Goal: Task Accomplishment & Management: Use online tool/utility

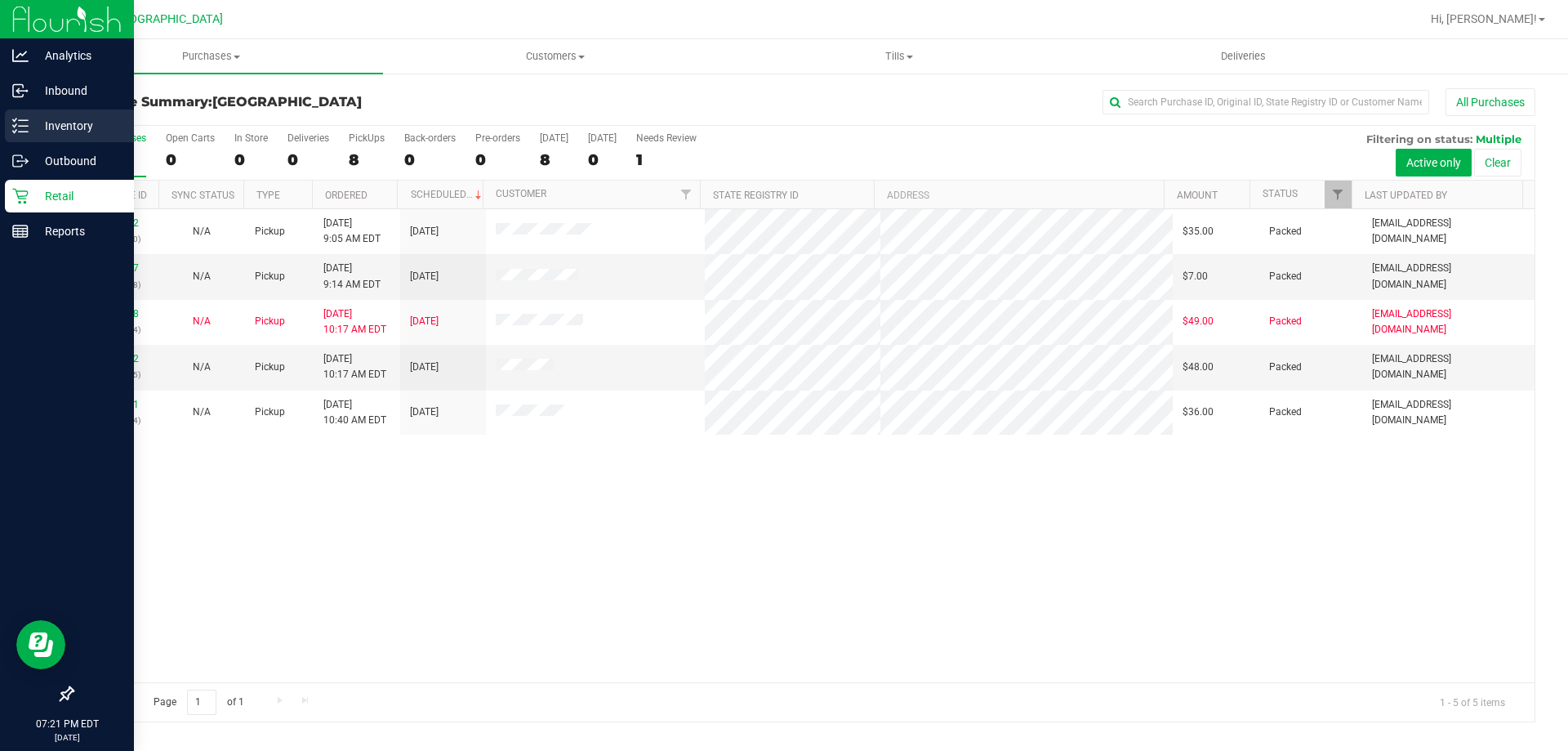
click at [21, 112] on div "Inventory" at bounding box center [69, 126] width 129 height 33
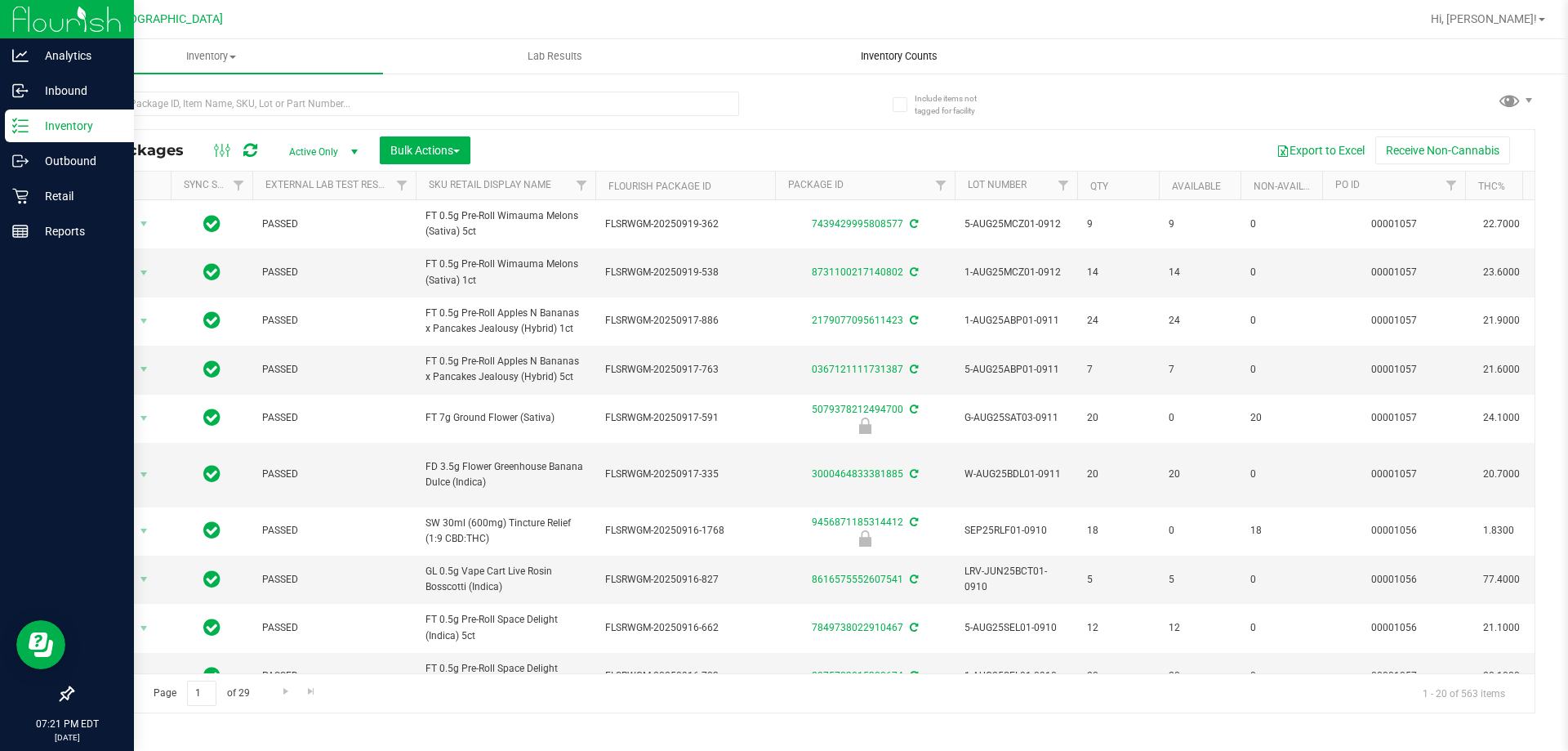
click at [903, 54] on span "Inventory Counts" at bounding box center [899, 56] width 121 height 15
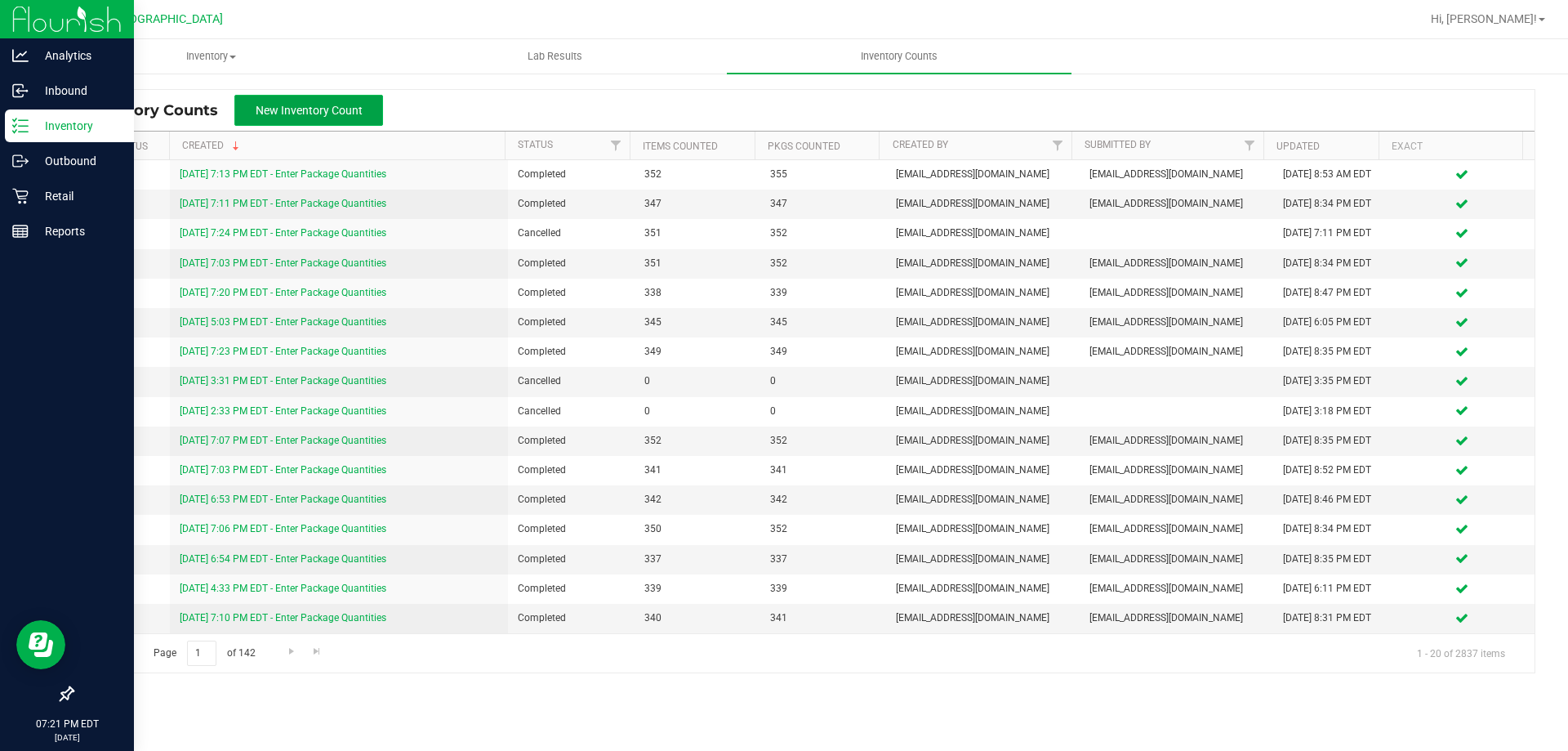
click at [315, 111] on span "New Inventory Count" at bounding box center [309, 110] width 107 height 13
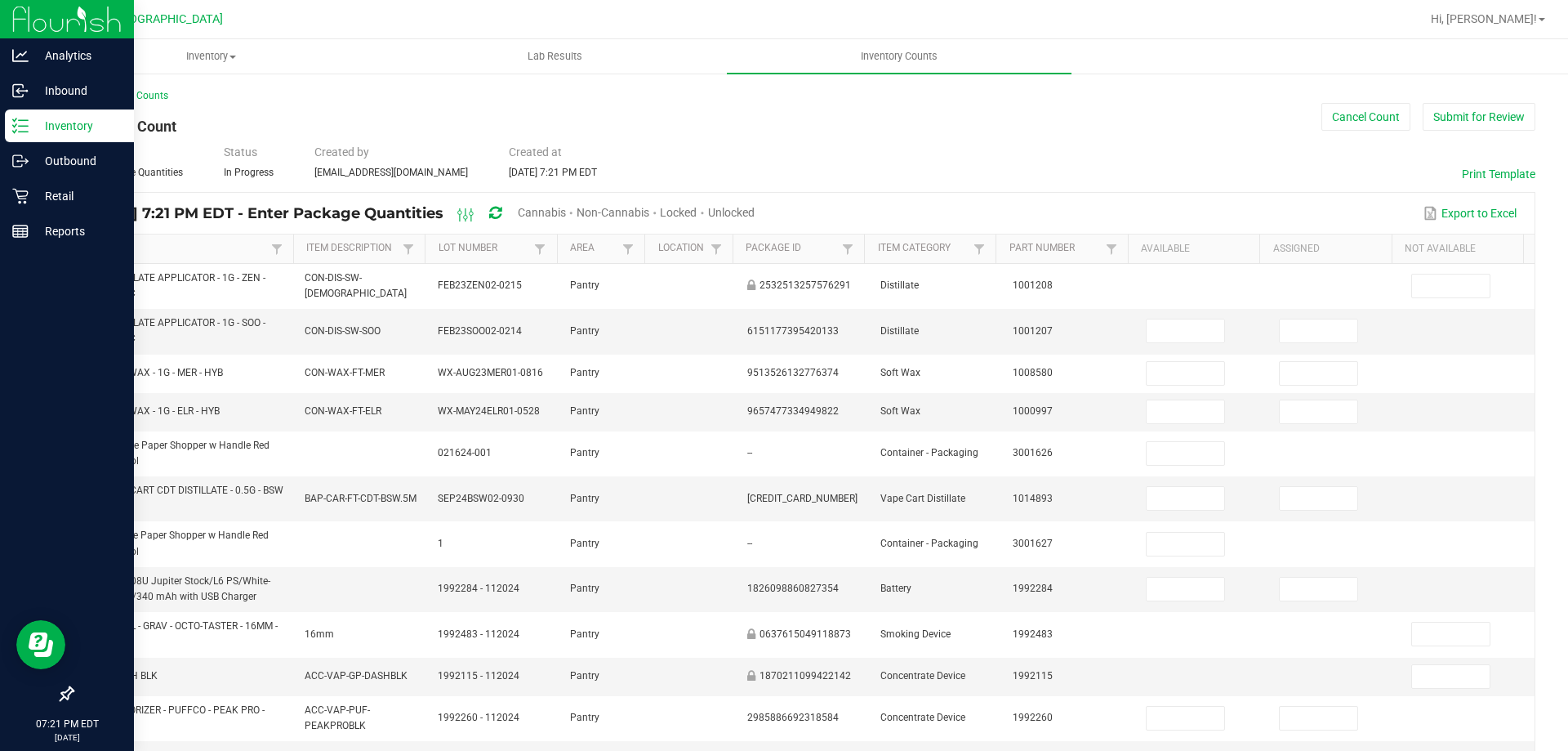
click at [566, 210] on span "Cannabis" at bounding box center [541, 212] width 48 height 13
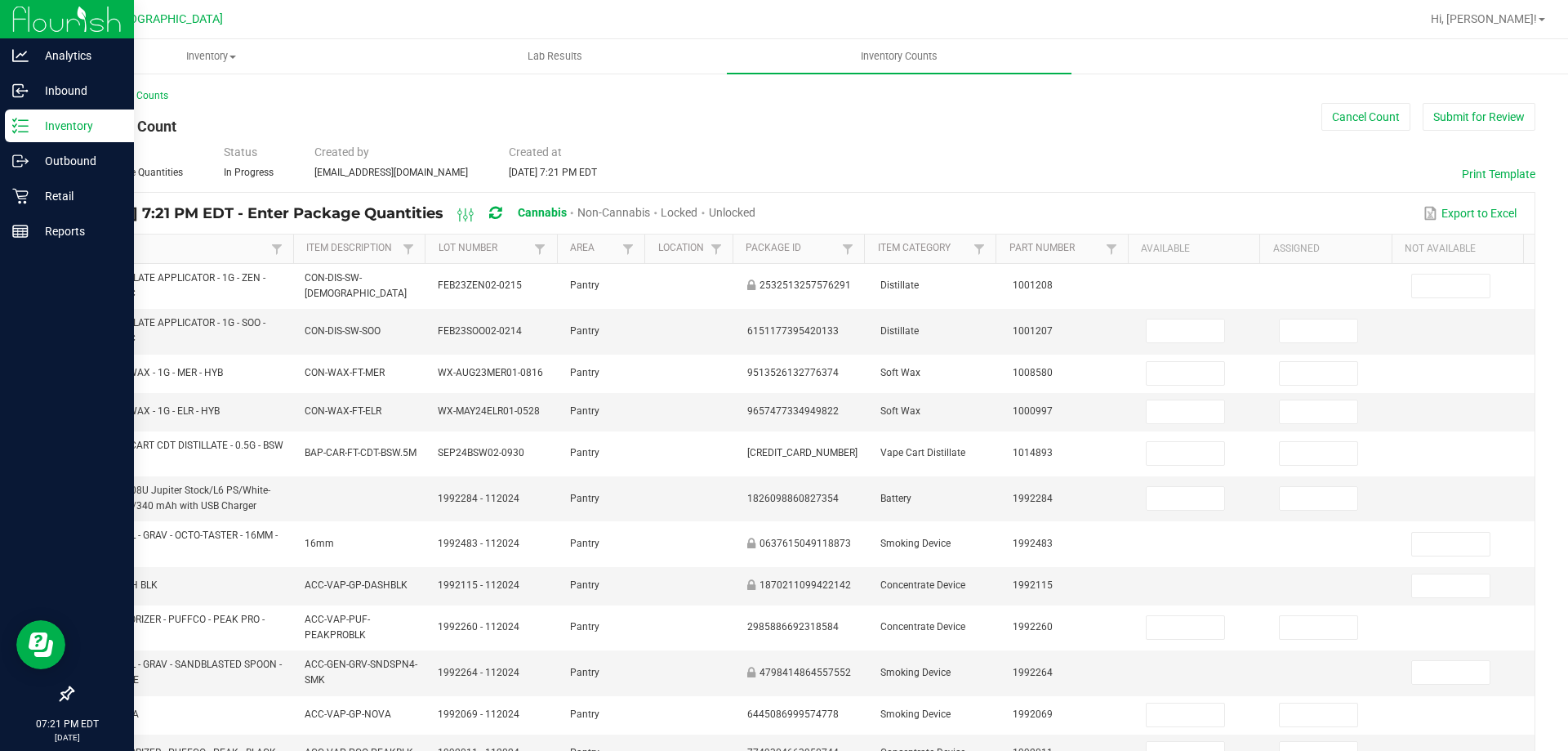
click at [755, 215] on span "Unlocked" at bounding box center [732, 212] width 46 height 13
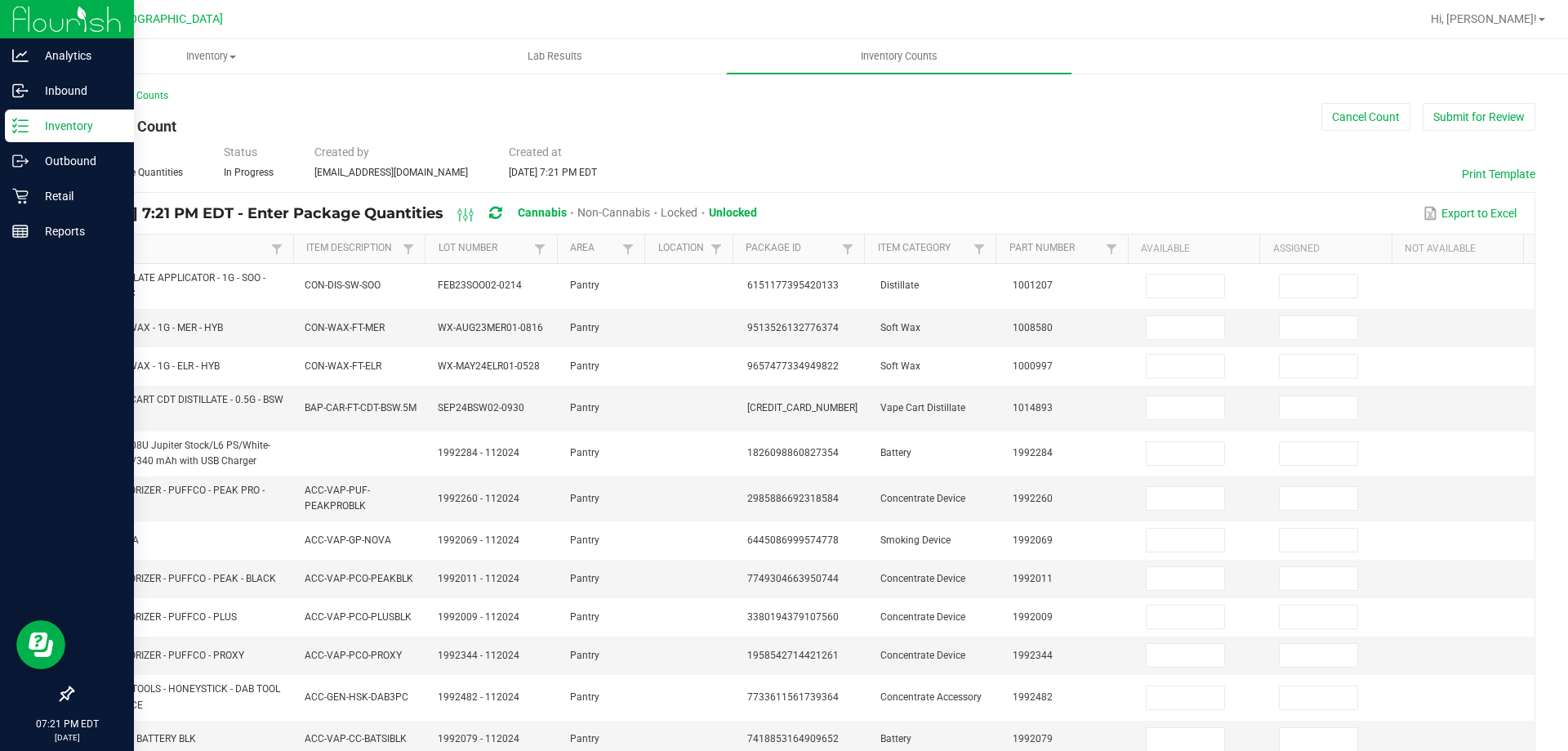
click at [102, 248] on link "Item" at bounding box center [176, 249] width 180 height 13
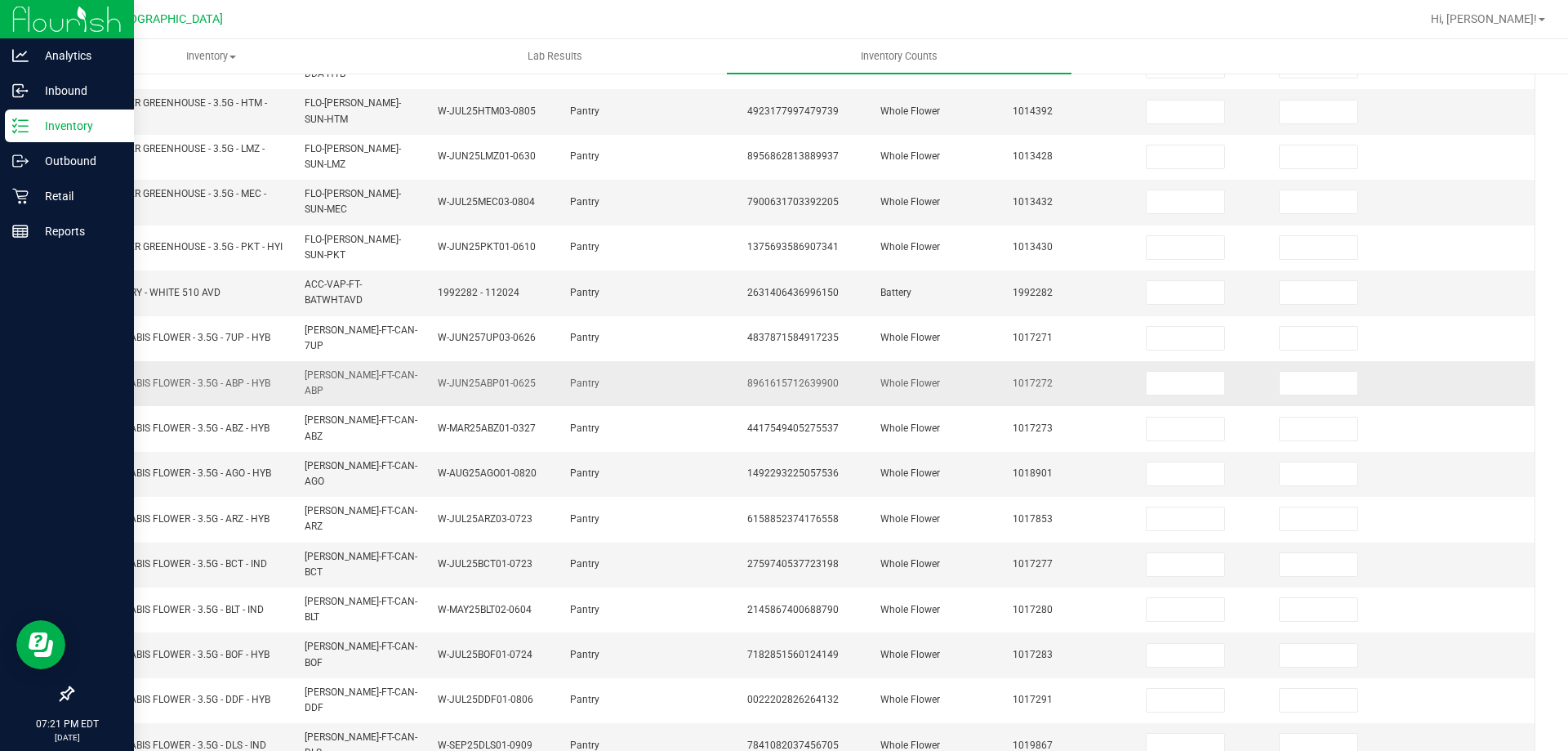
scroll to position [395, 0]
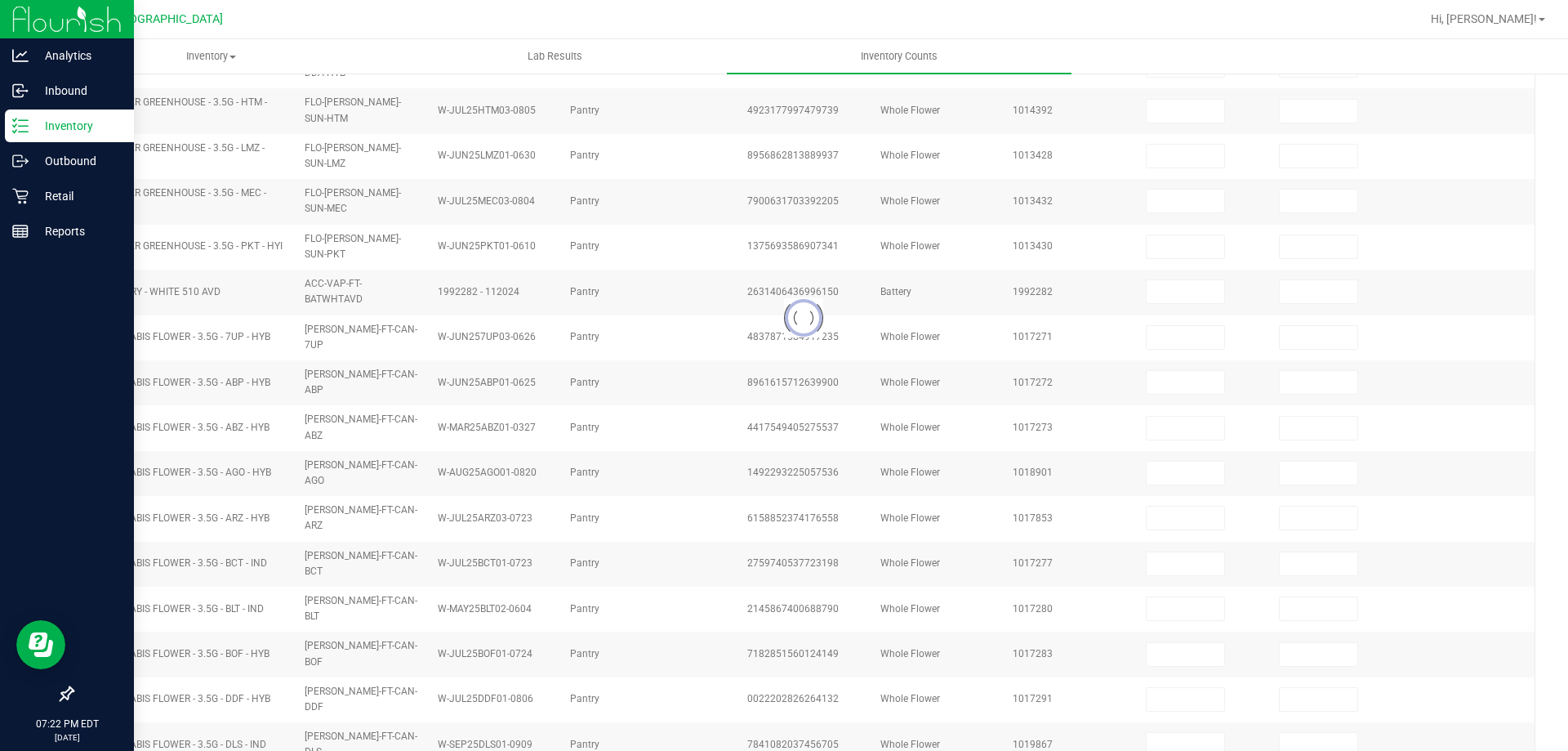
scroll to position [161, 0]
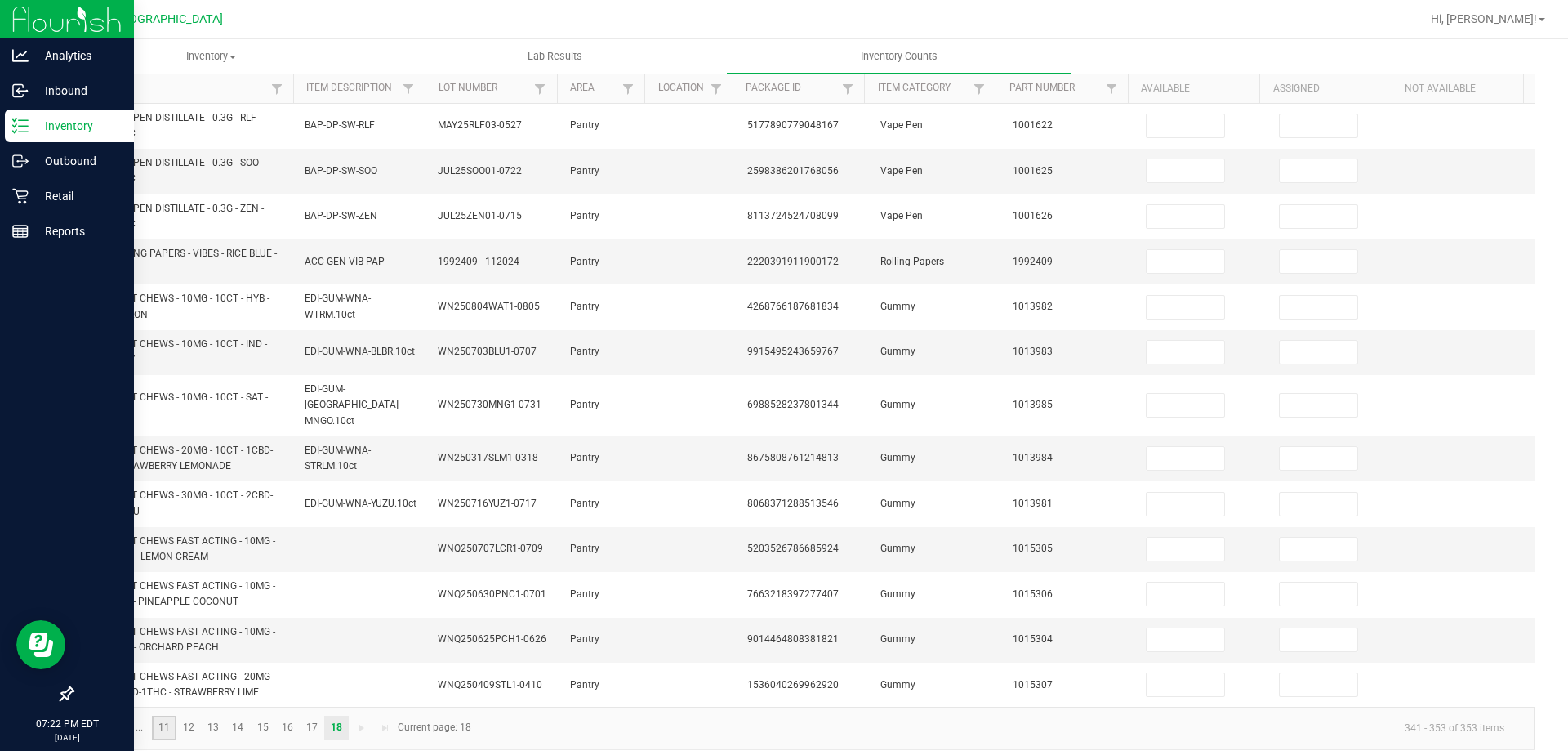
click at [158, 716] on link "11" at bounding box center [164, 727] width 24 height 24
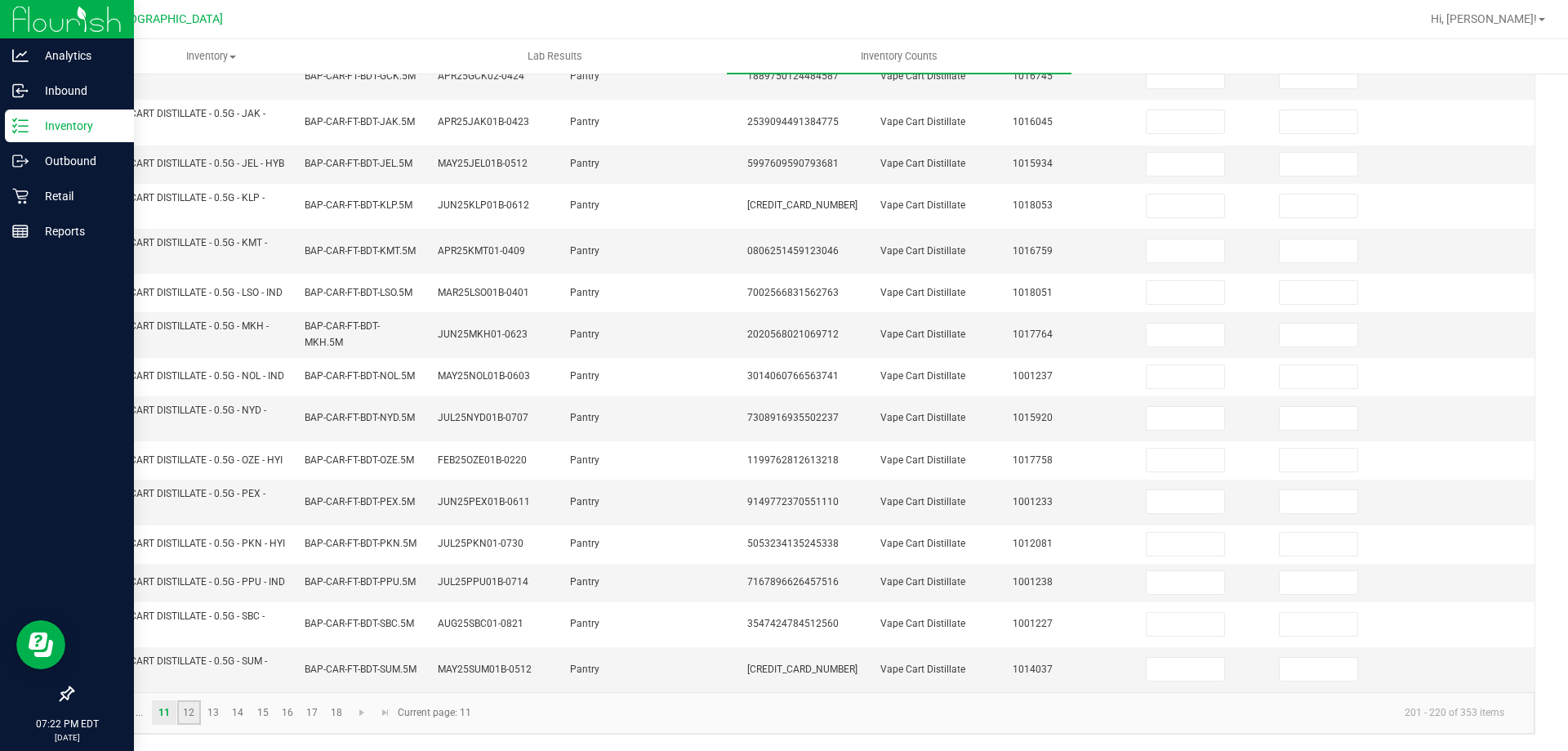
click at [193, 708] on link "12" at bounding box center [189, 712] width 24 height 24
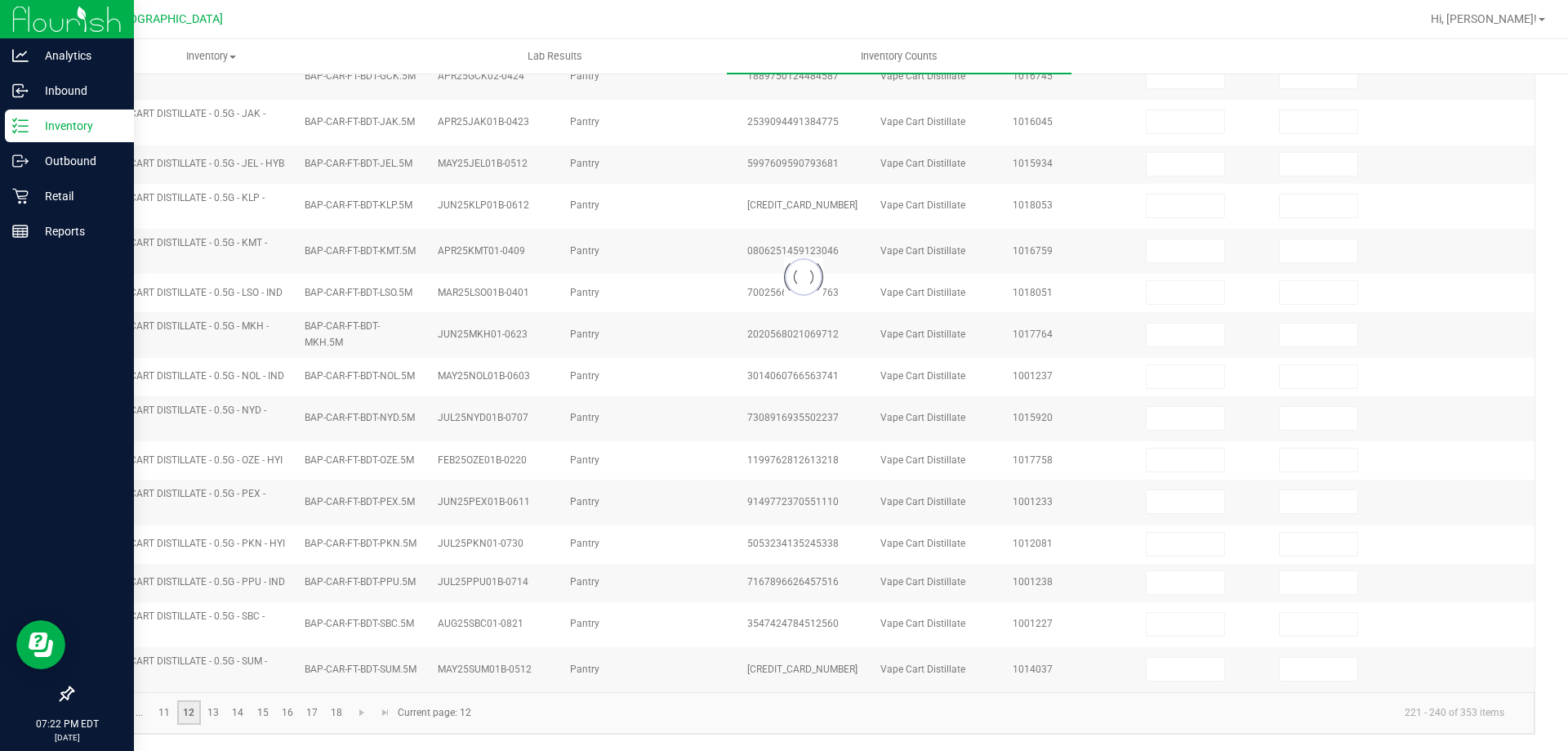
scroll to position [387, 0]
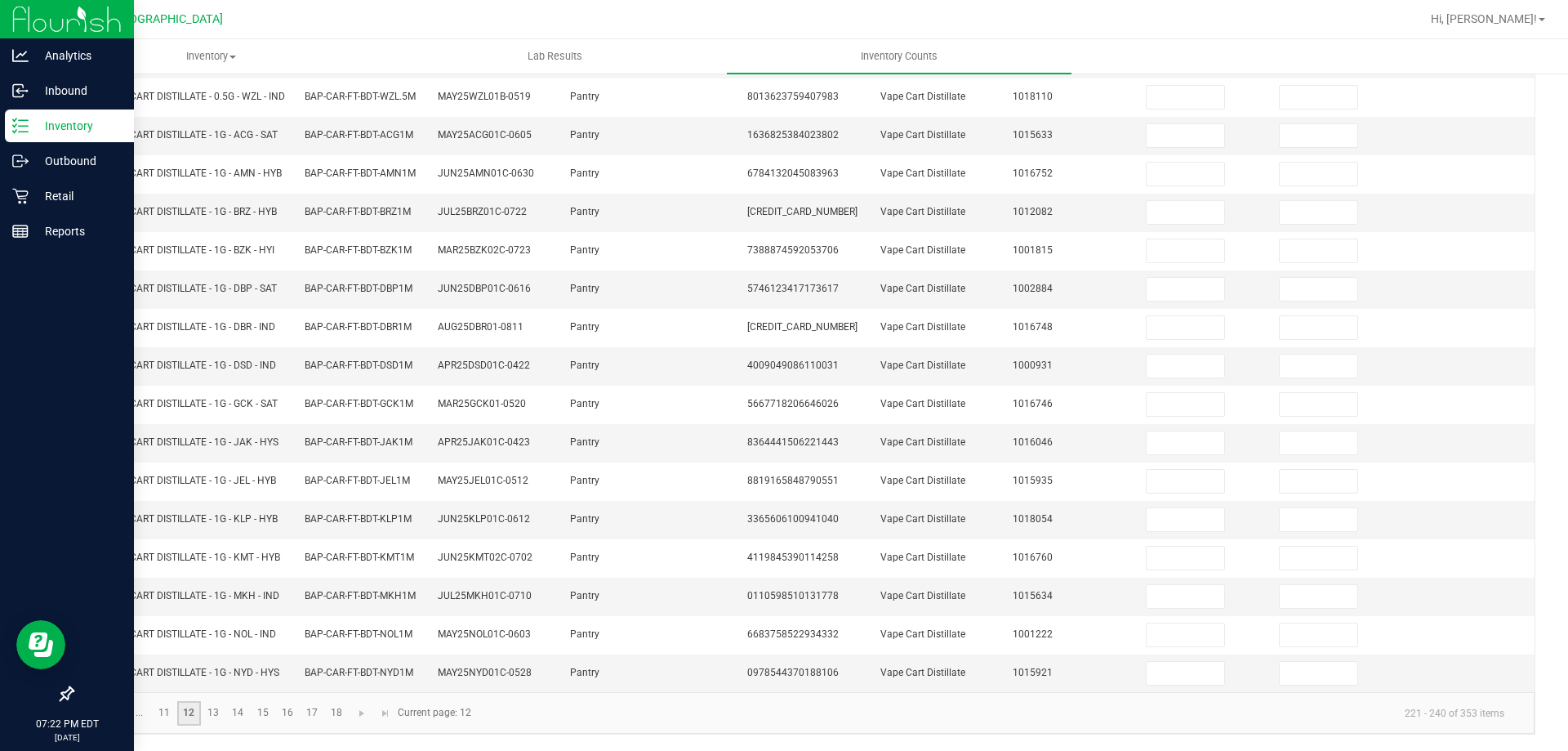
click at [194, 710] on link "12" at bounding box center [189, 713] width 24 height 24
click at [217, 710] on link "13" at bounding box center [213, 713] width 24 height 24
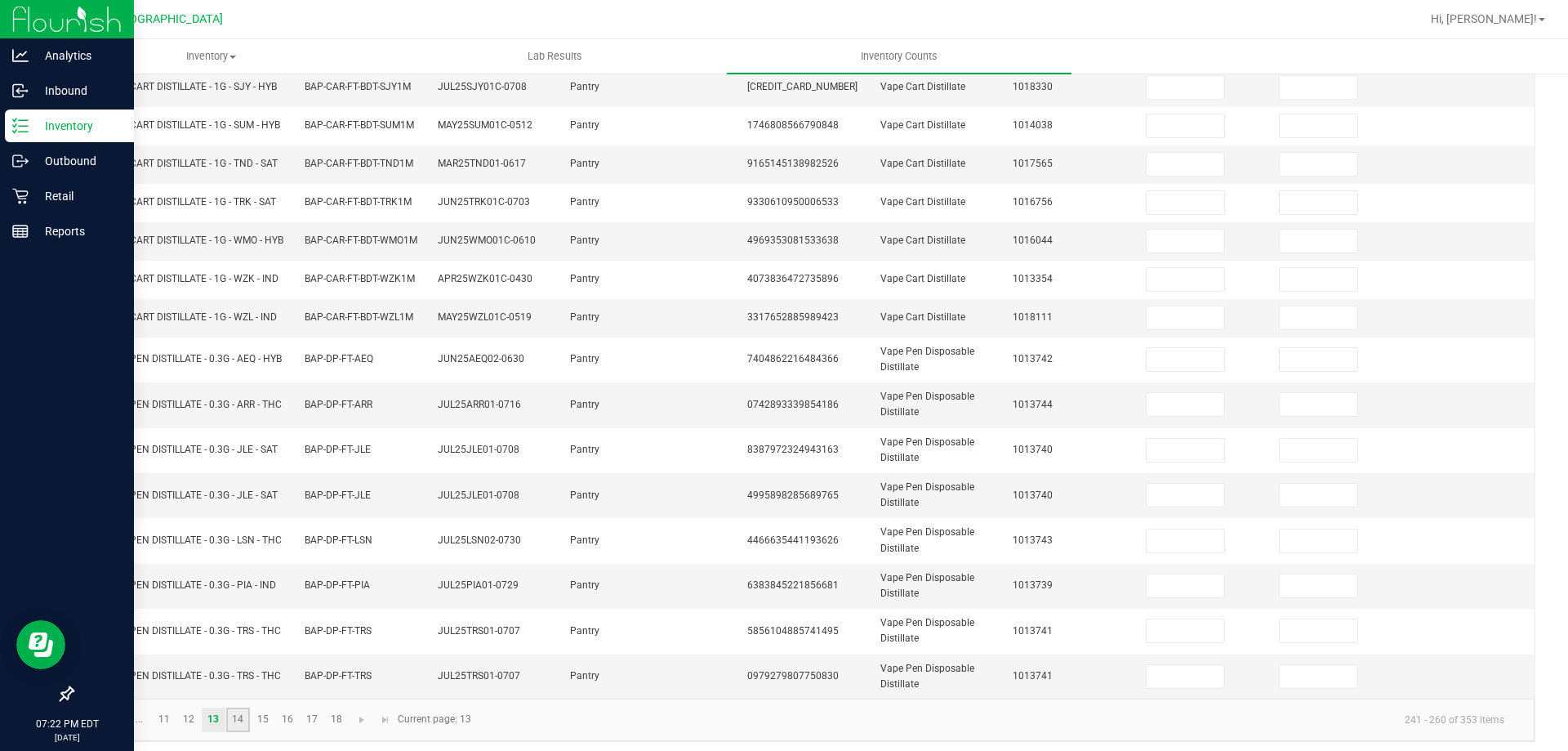
click at [242, 727] on link "14" at bounding box center [239, 719] width 24 height 24
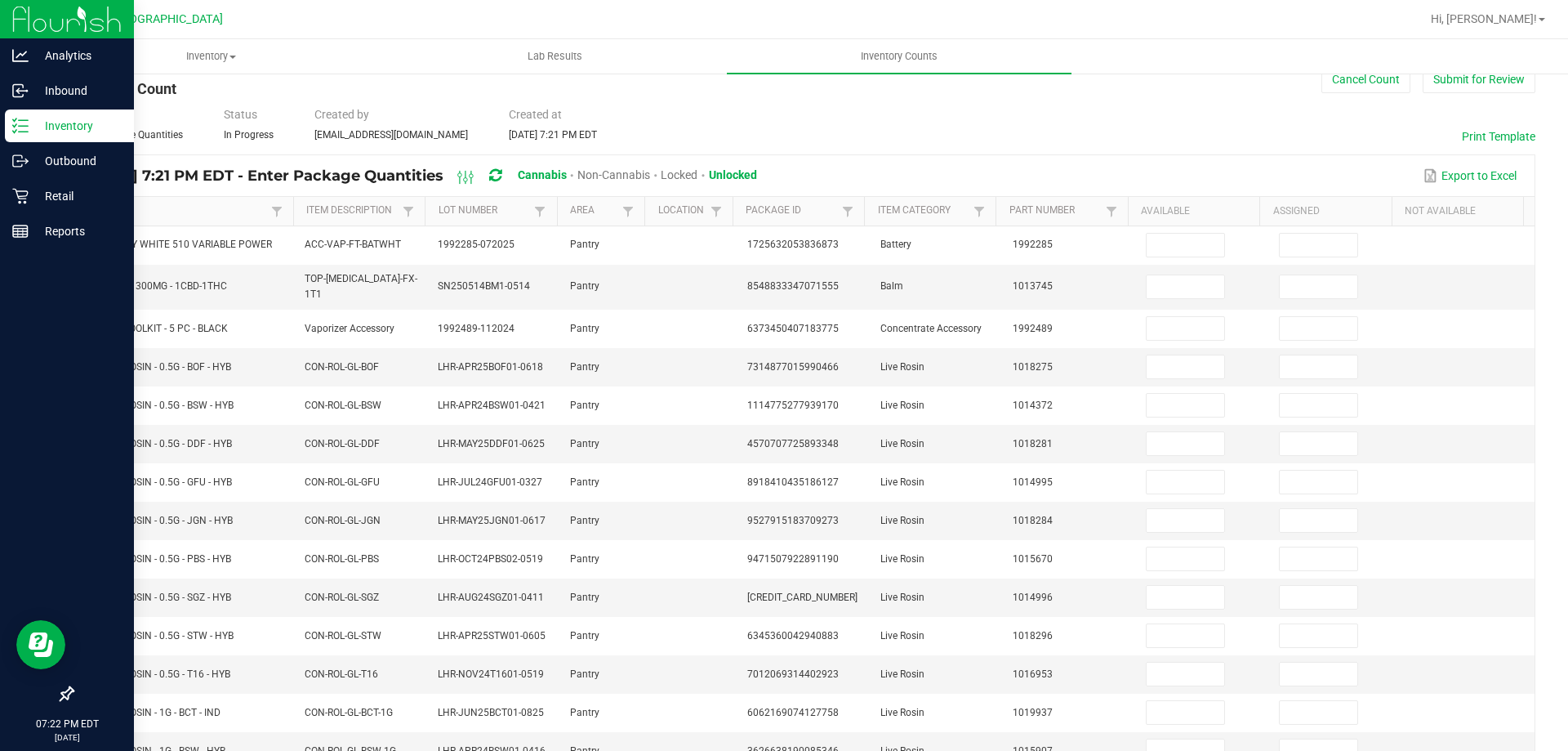
scroll to position [0, 0]
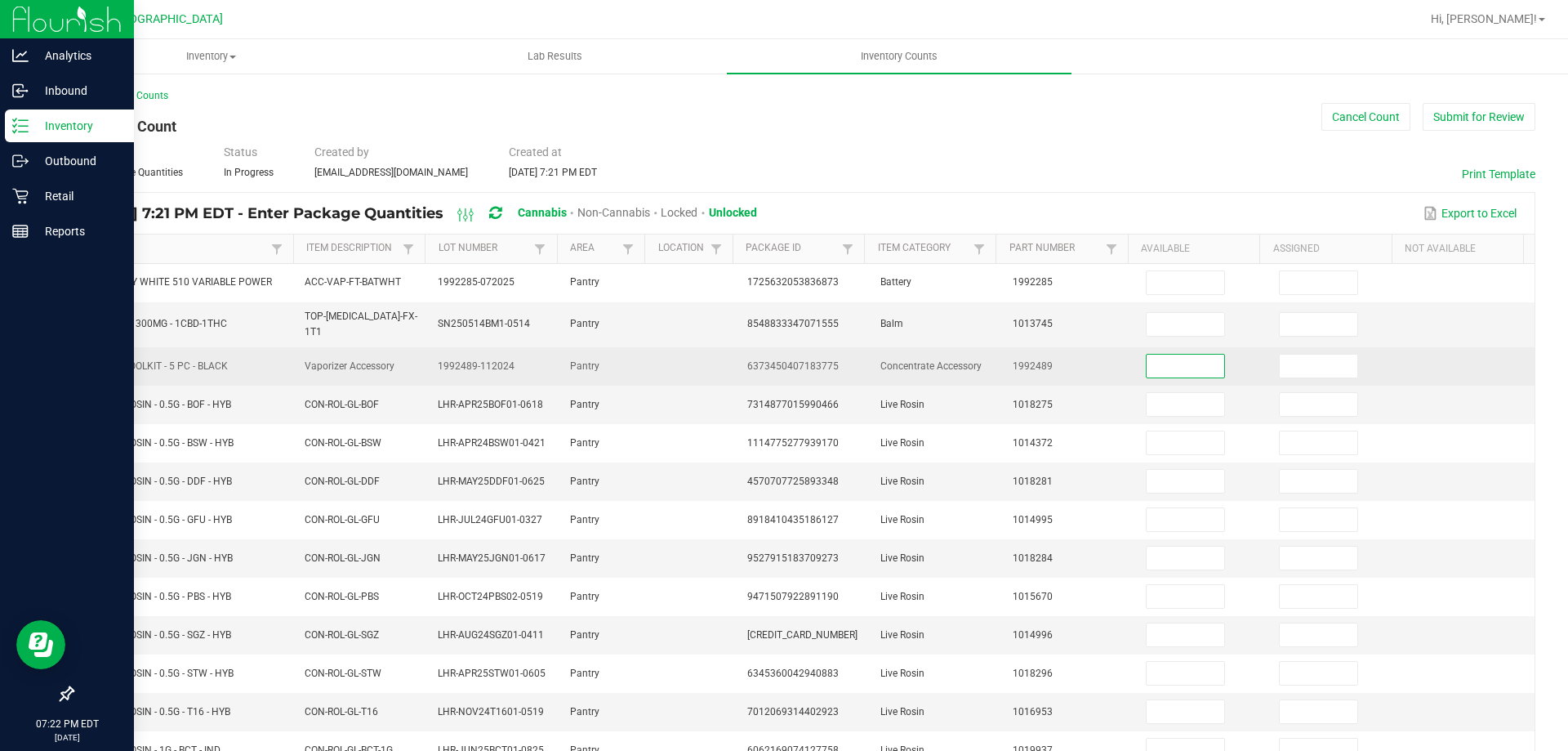
click at [1160, 358] on input at bounding box center [1186, 366] width 78 height 23
type input "5"
type input "0"
type input "5"
type input "0"
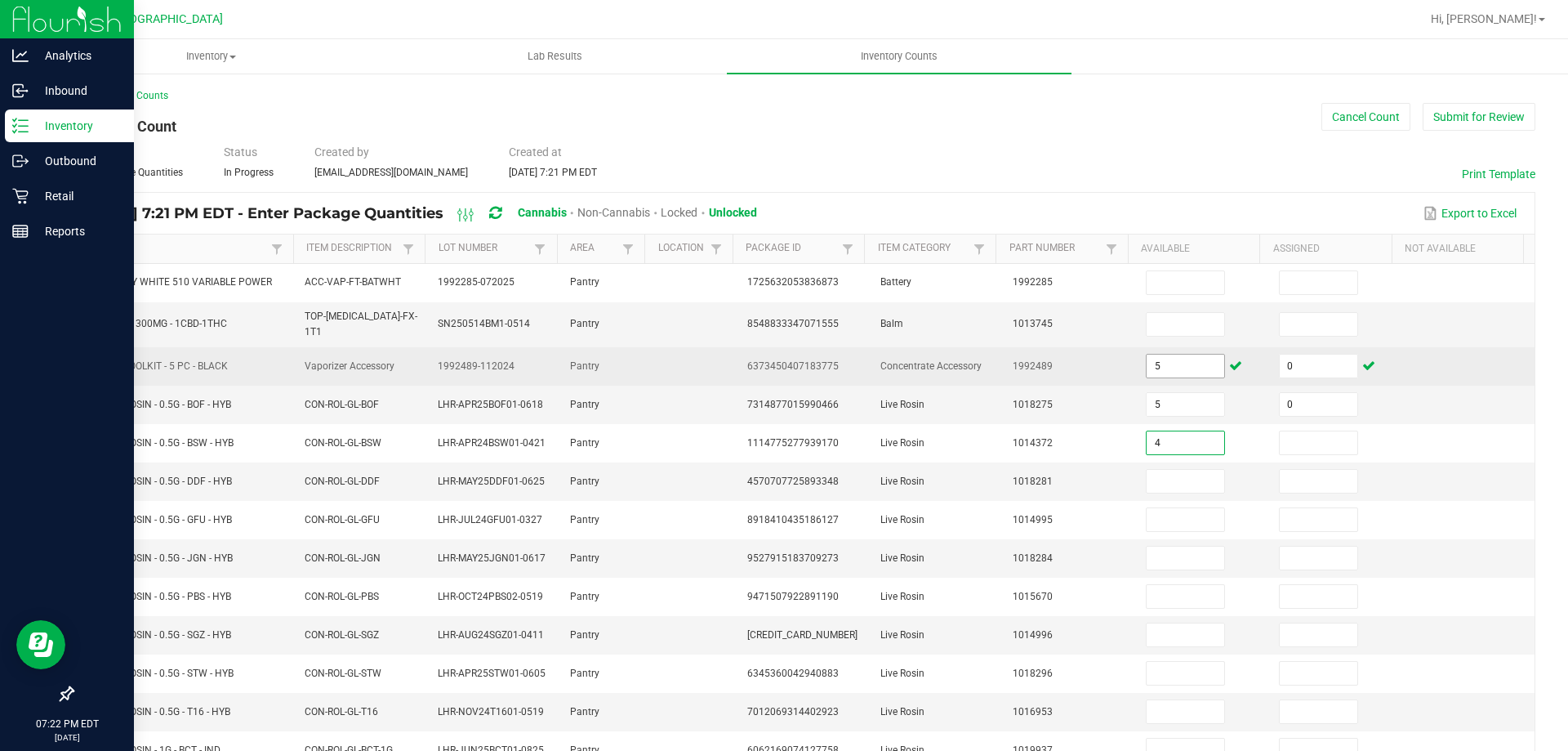
type input "4"
type input "0"
type input "2"
type input "0"
type input "6"
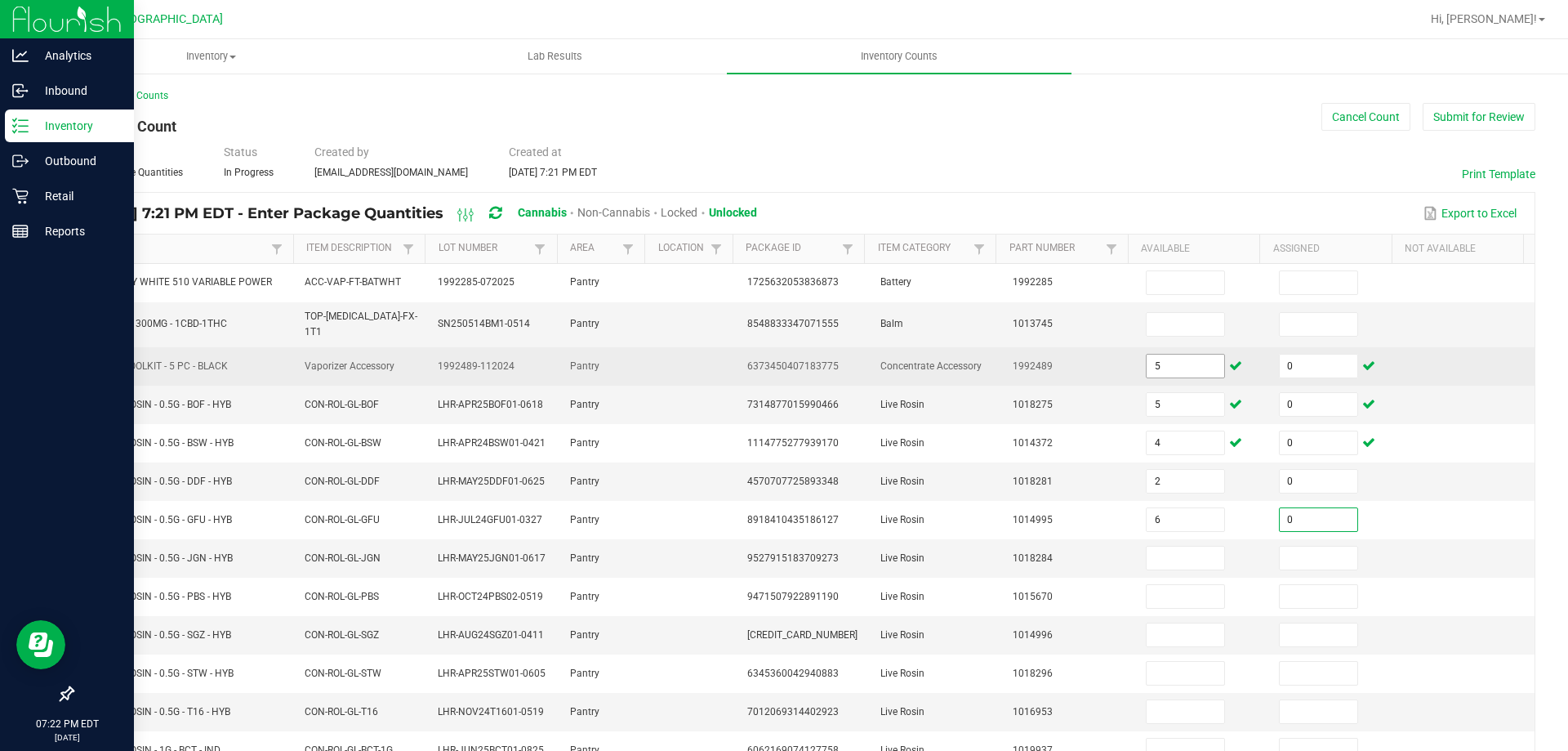
type input "0"
type input "4"
type input "0"
type input "4"
type input "0"
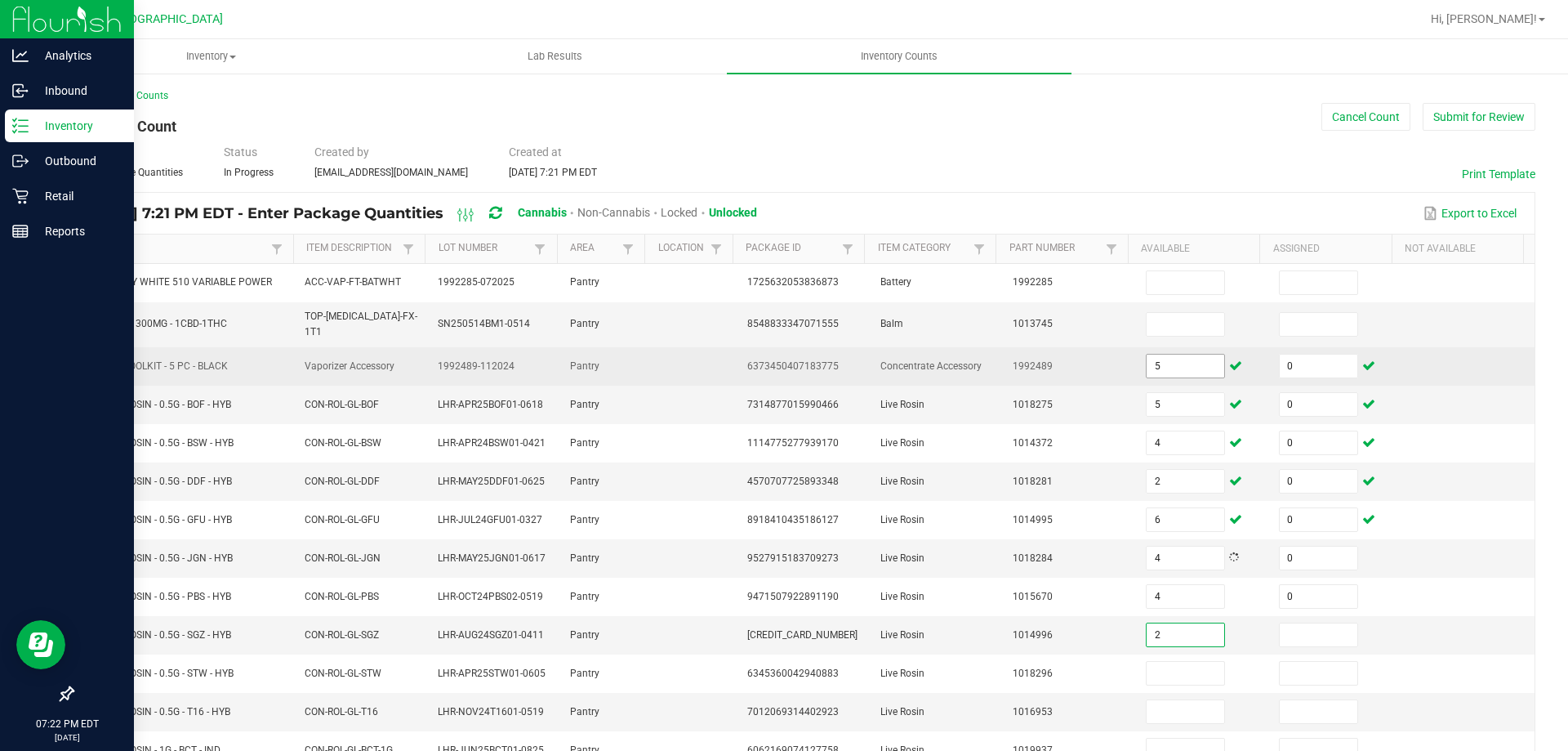
type input "2"
type input "0"
type input "8"
type input "0"
type input "5"
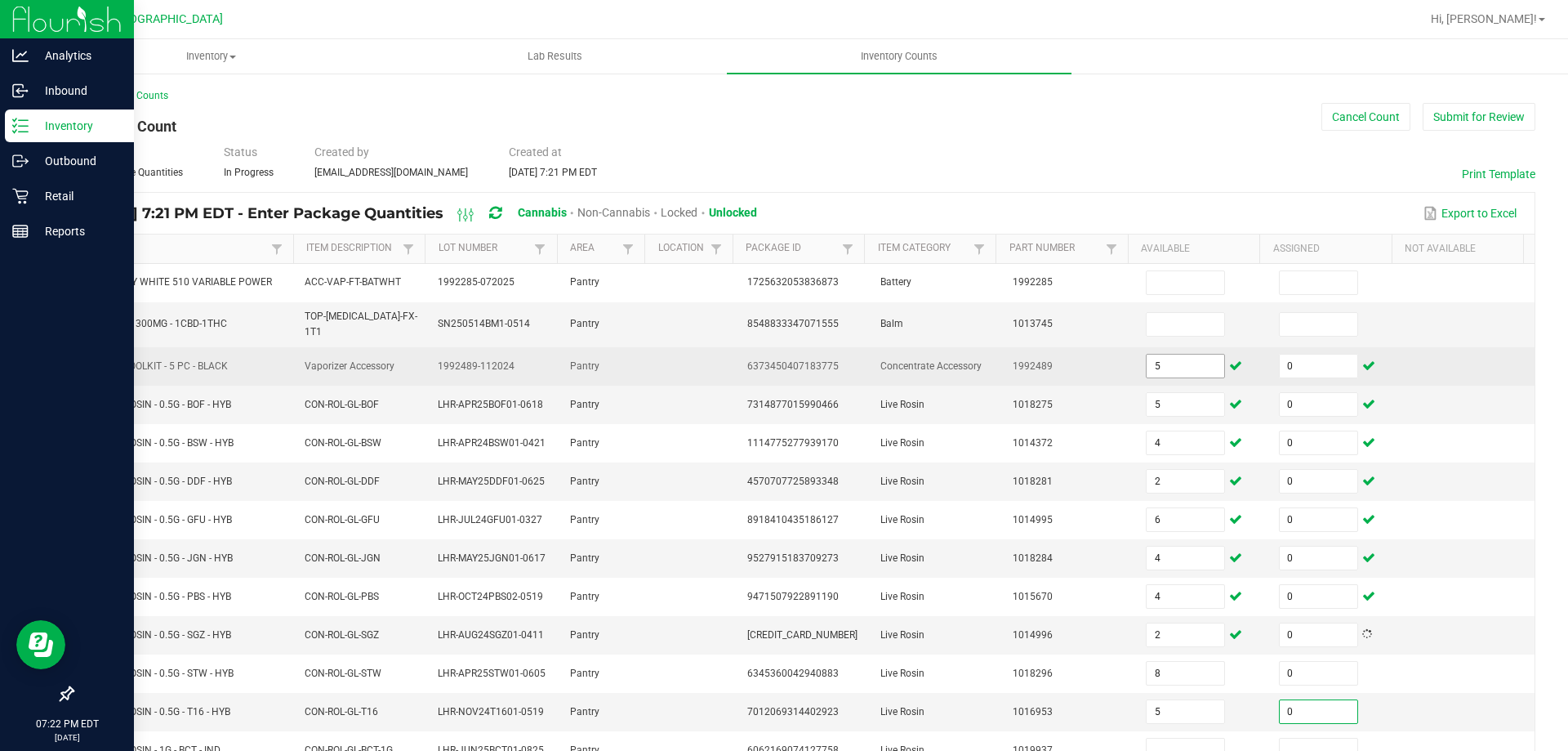
type input "0"
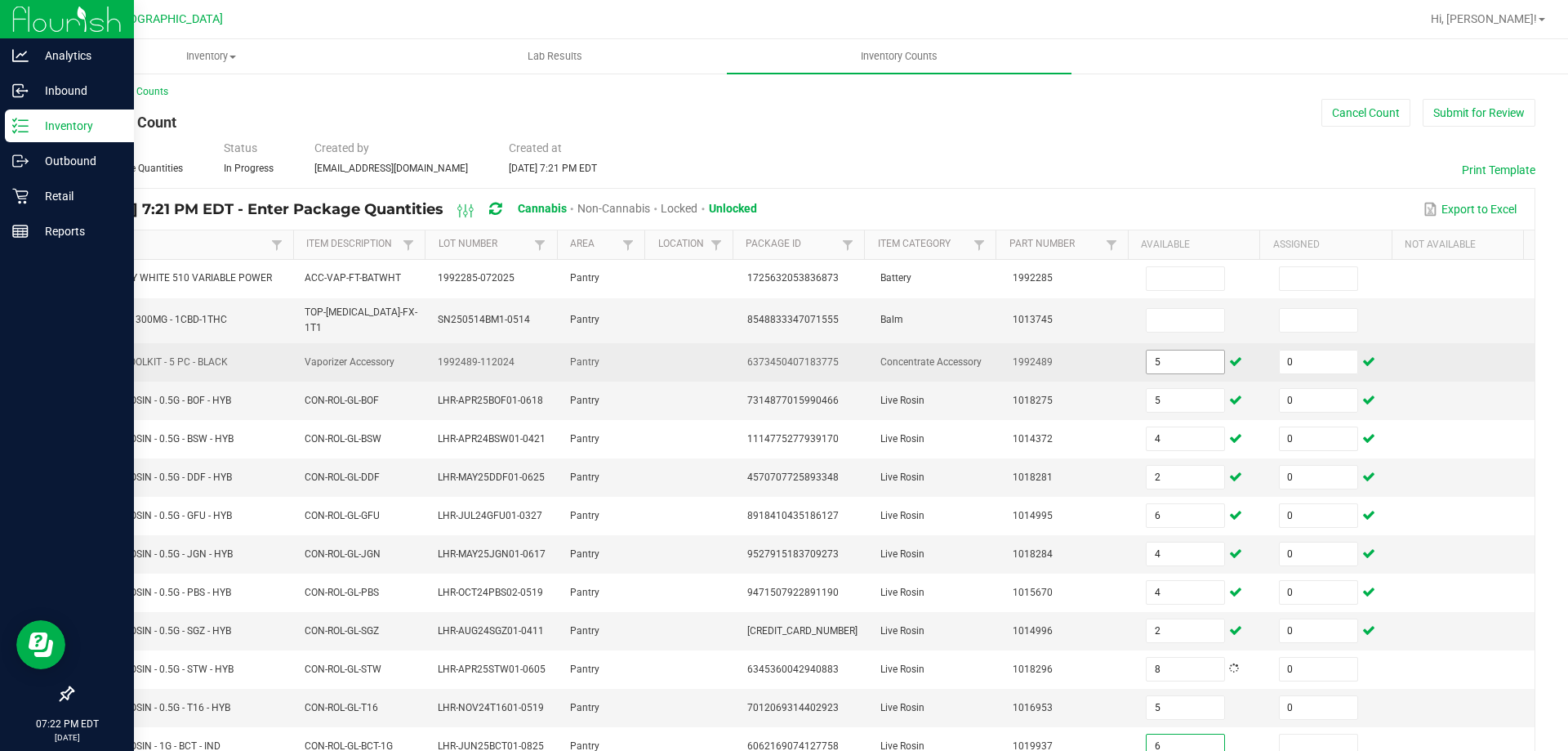
type input "6"
type input "0"
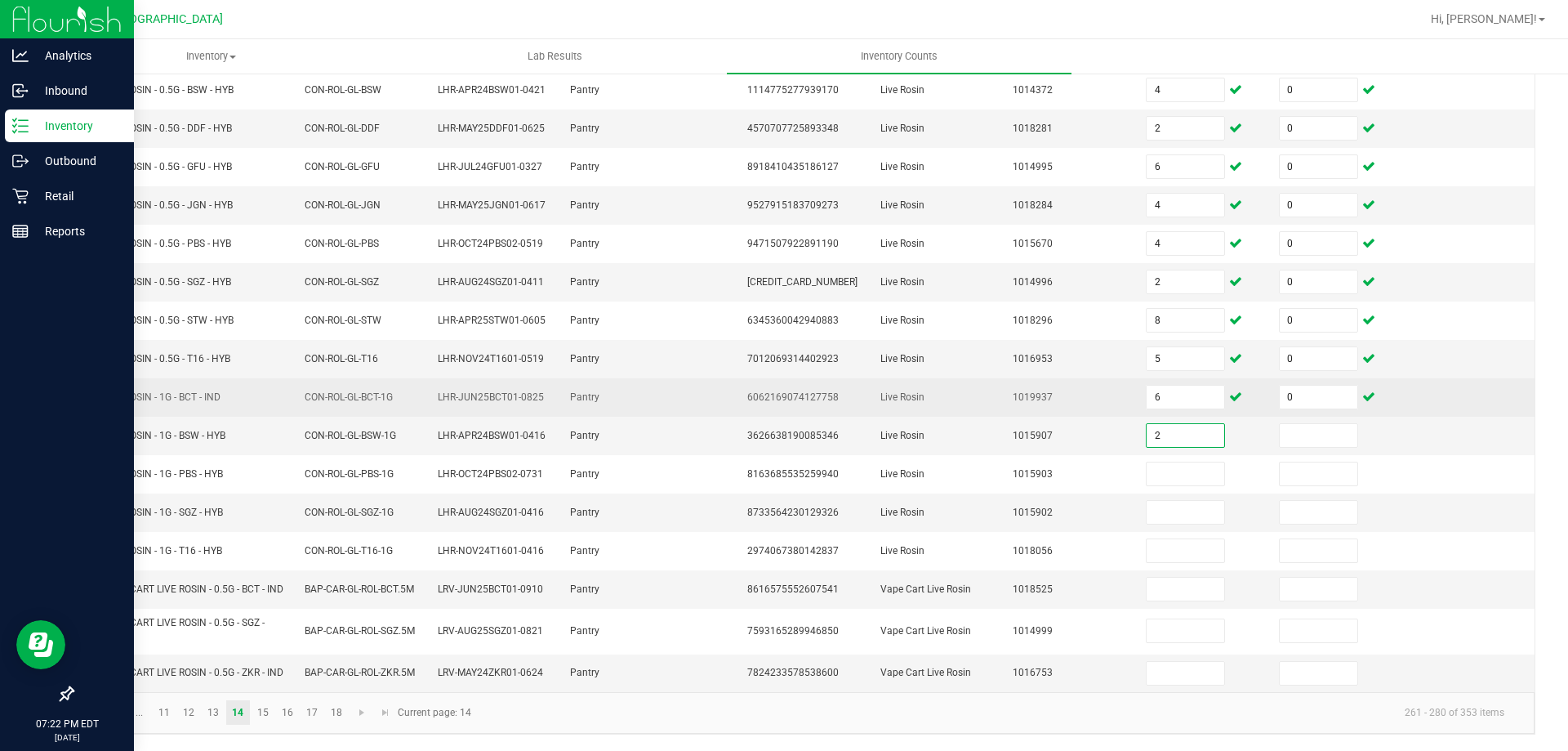
type input "2"
type input "0"
type input "7"
type input "0"
type input "2"
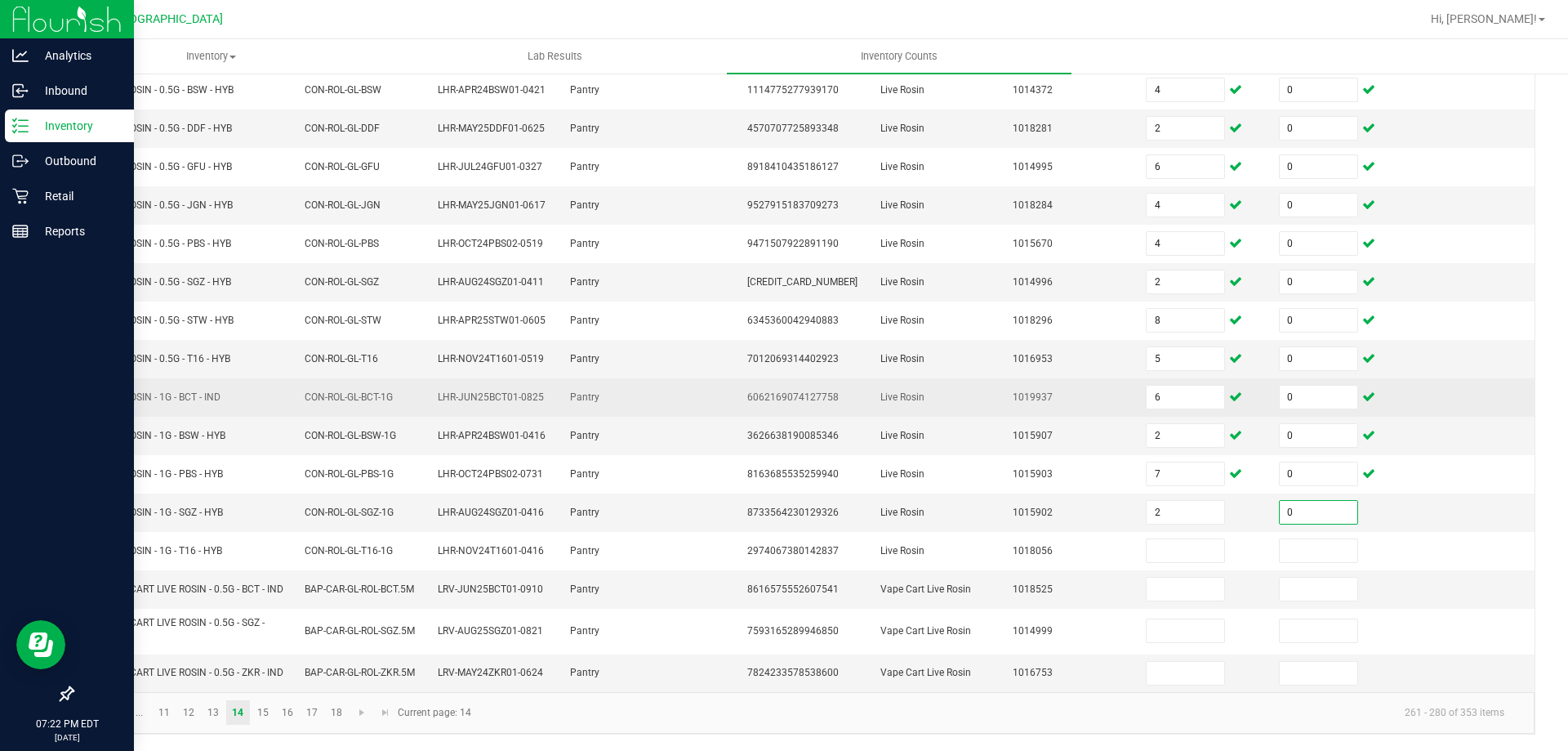
type input "0"
type input "1"
type input "0"
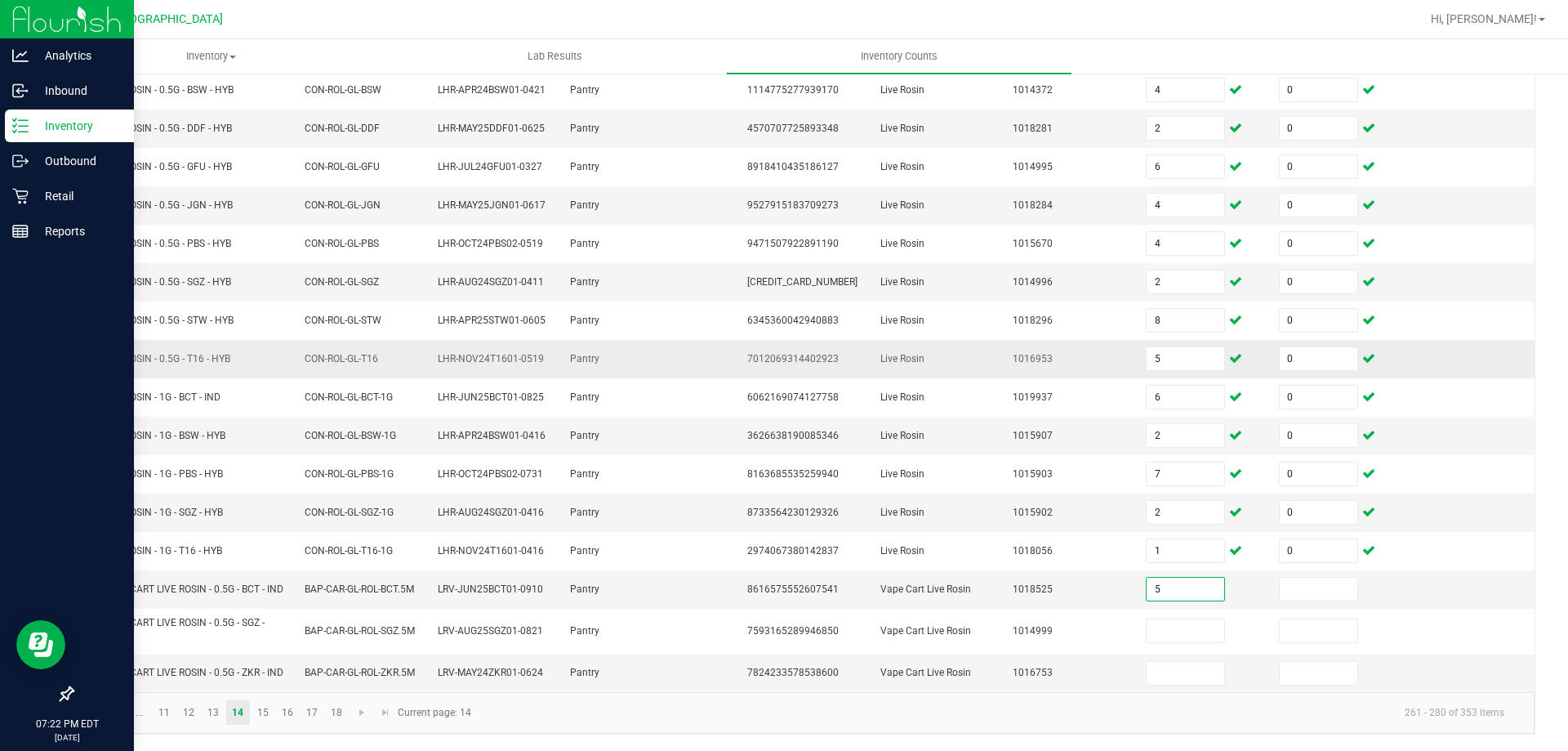
type input "5"
type input "0"
type input "5"
type input "0"
type input "8"
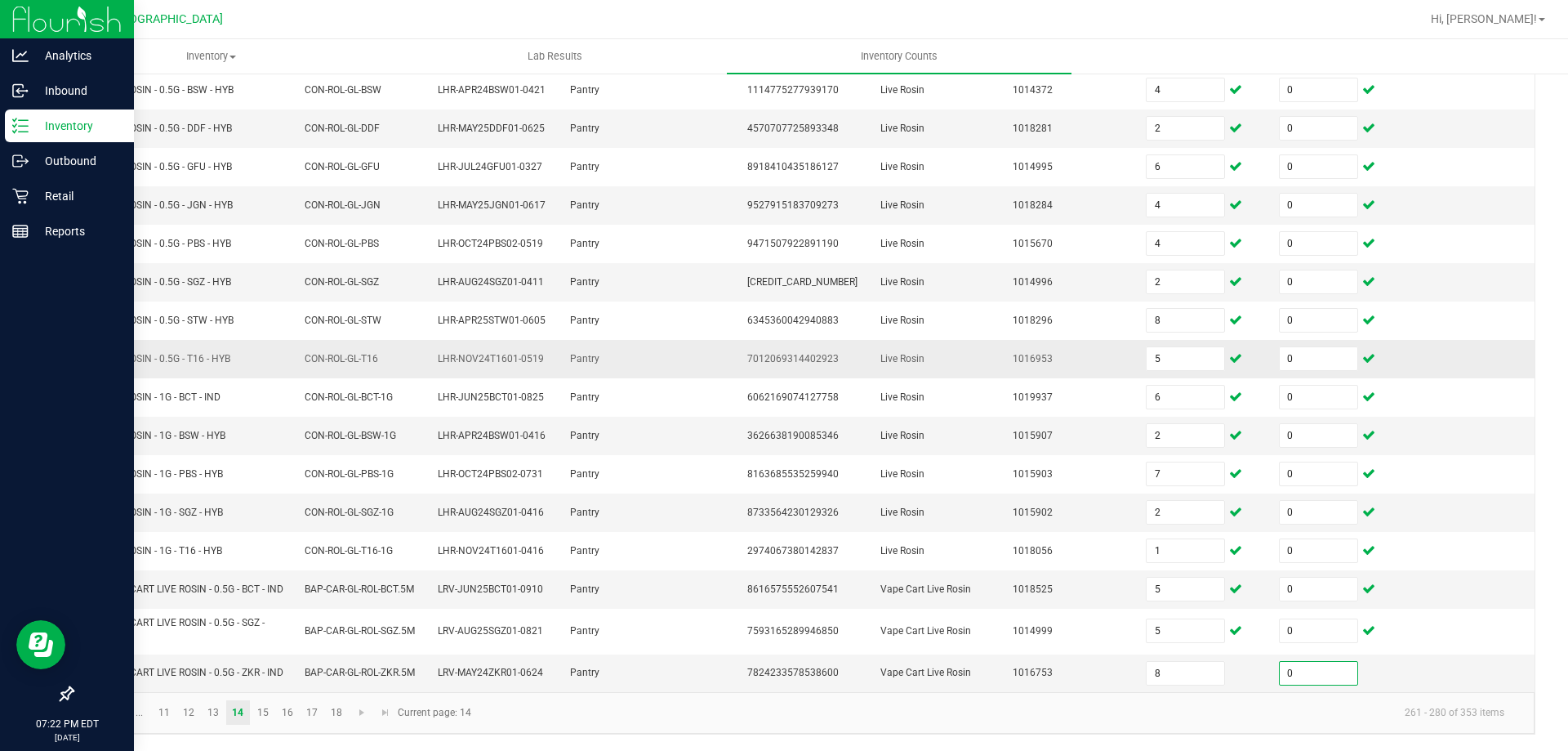
type input "0"
click at [257, 710] on link "15" at bounding box center [263, 712] width 24 height 24
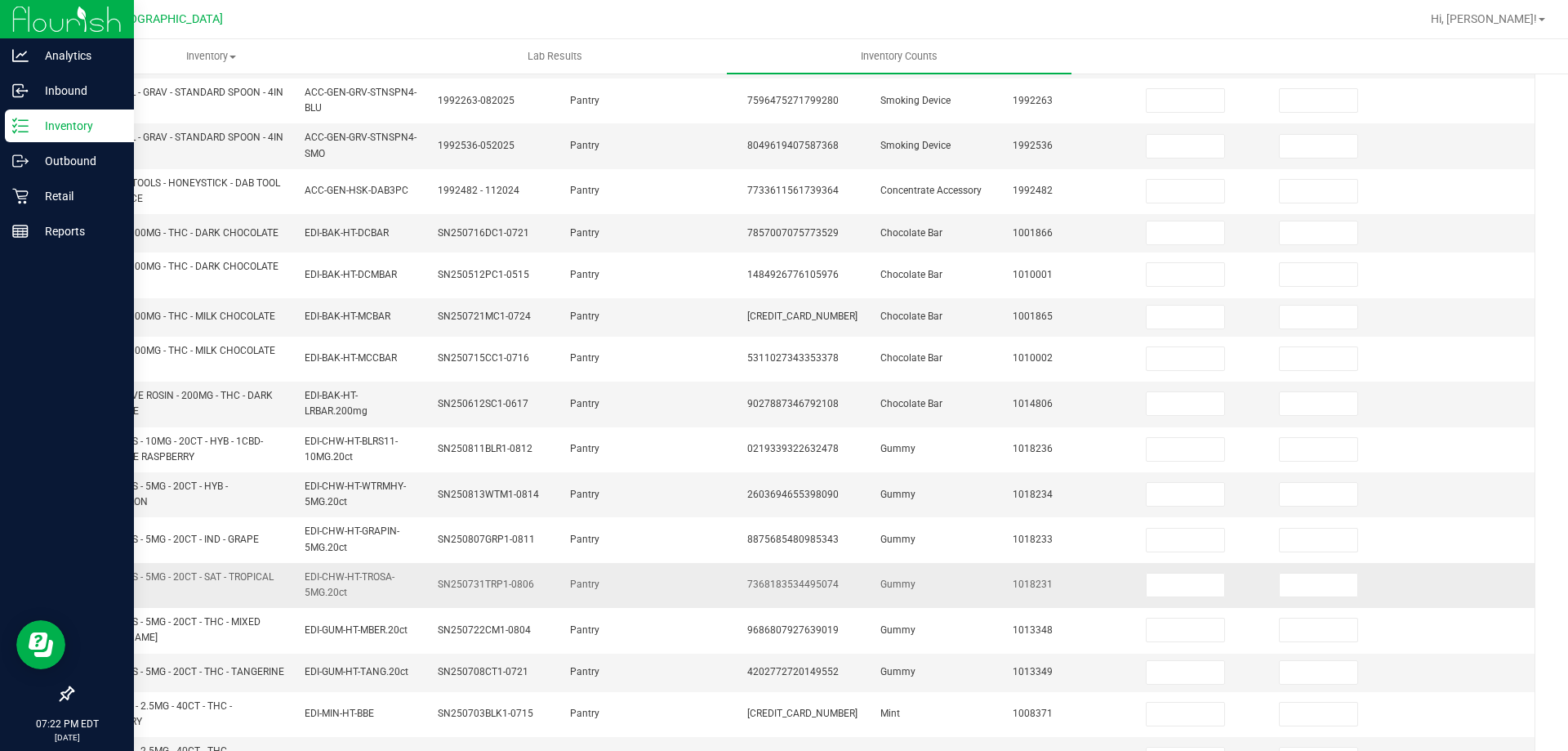
scroll to position [0, 0]
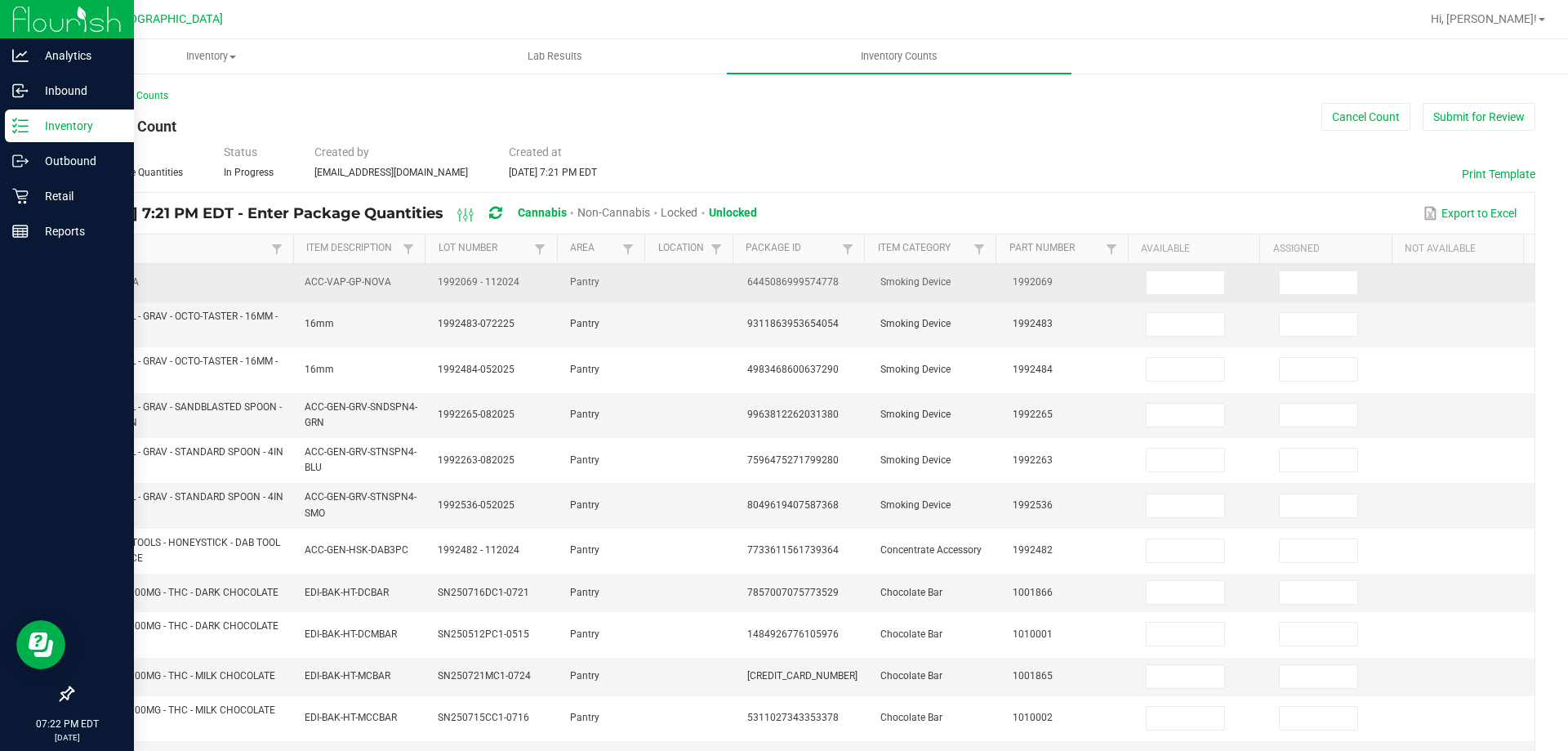
click at [1189, 268] on td at bounding box center [1203, 283] width 133 height 38
click at [1171, 285] on input at bounding box center [1186, 282] width 78 height 23
type input "1"
type input "0"
type input "13"
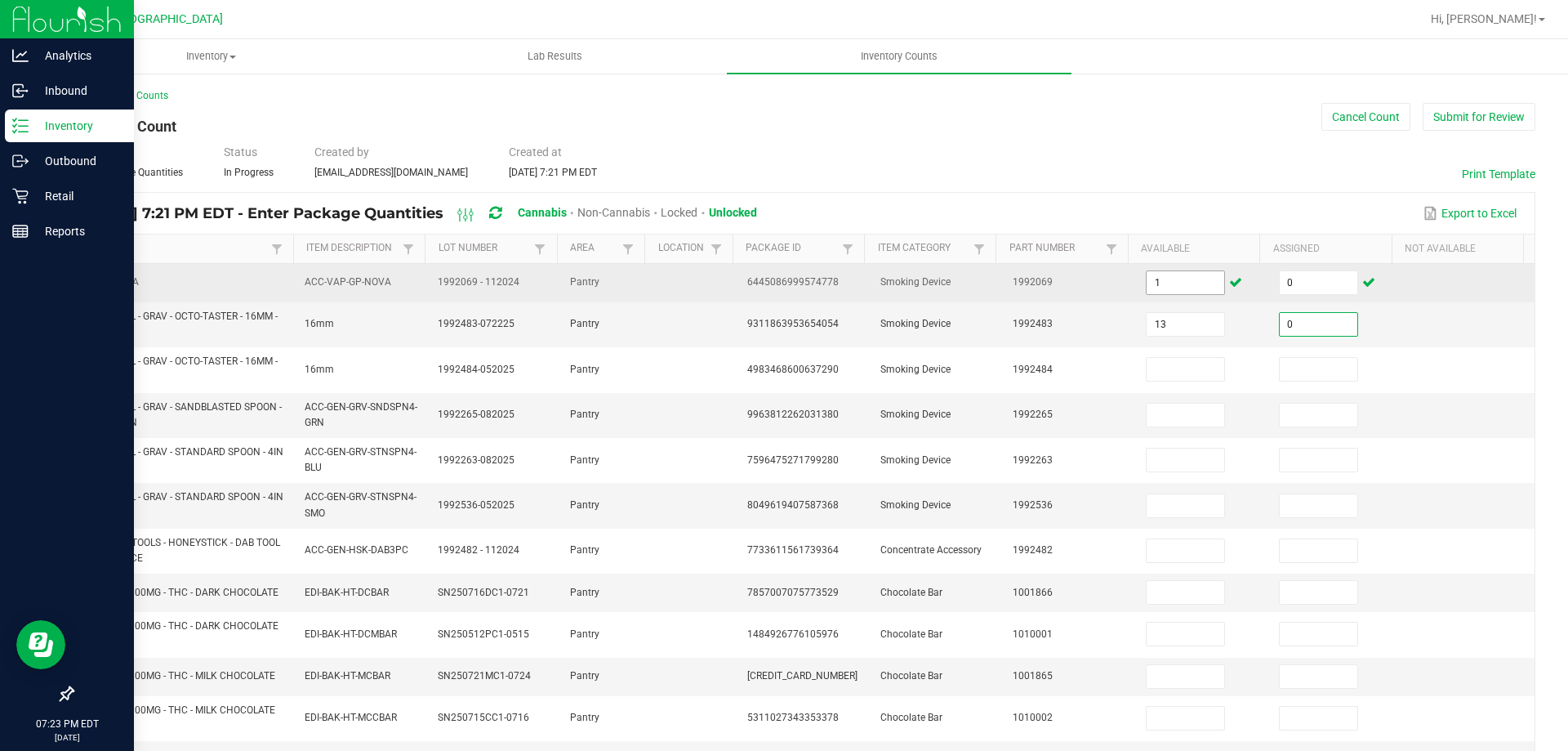
type input "0"
type input "2"
type input "0"
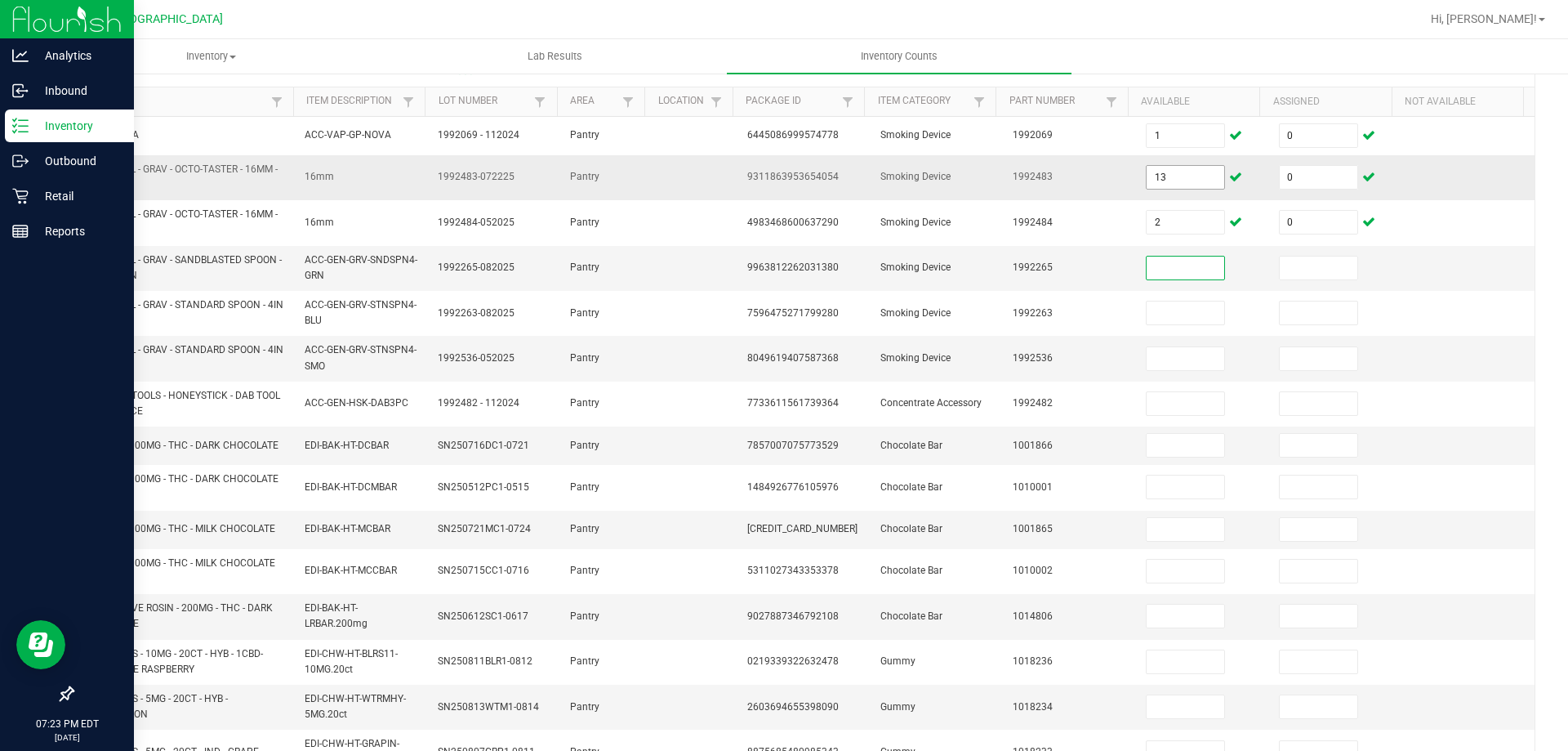
scroll to position [163, 0]
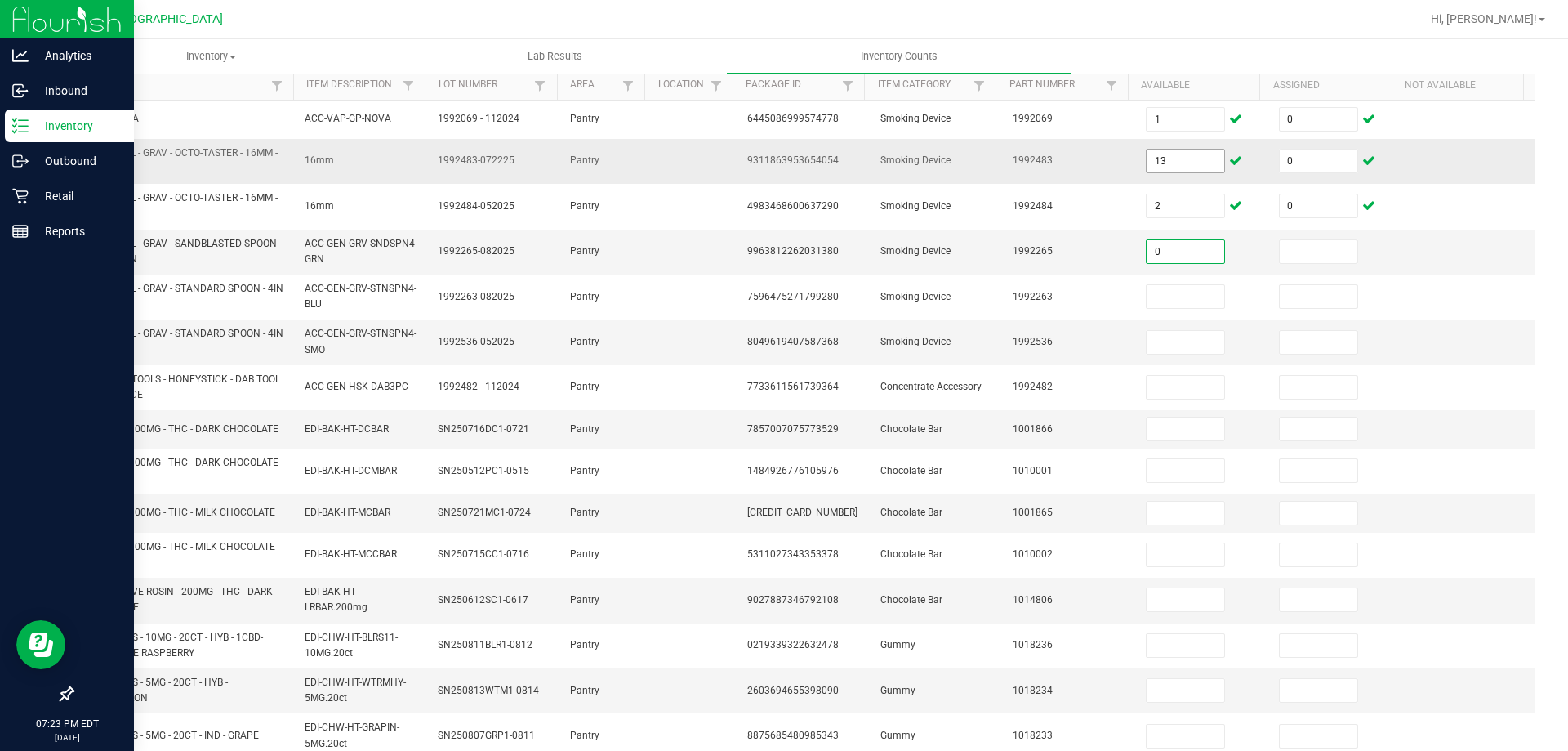
type input "0"
type input "3"
type input "0"
type input "7"
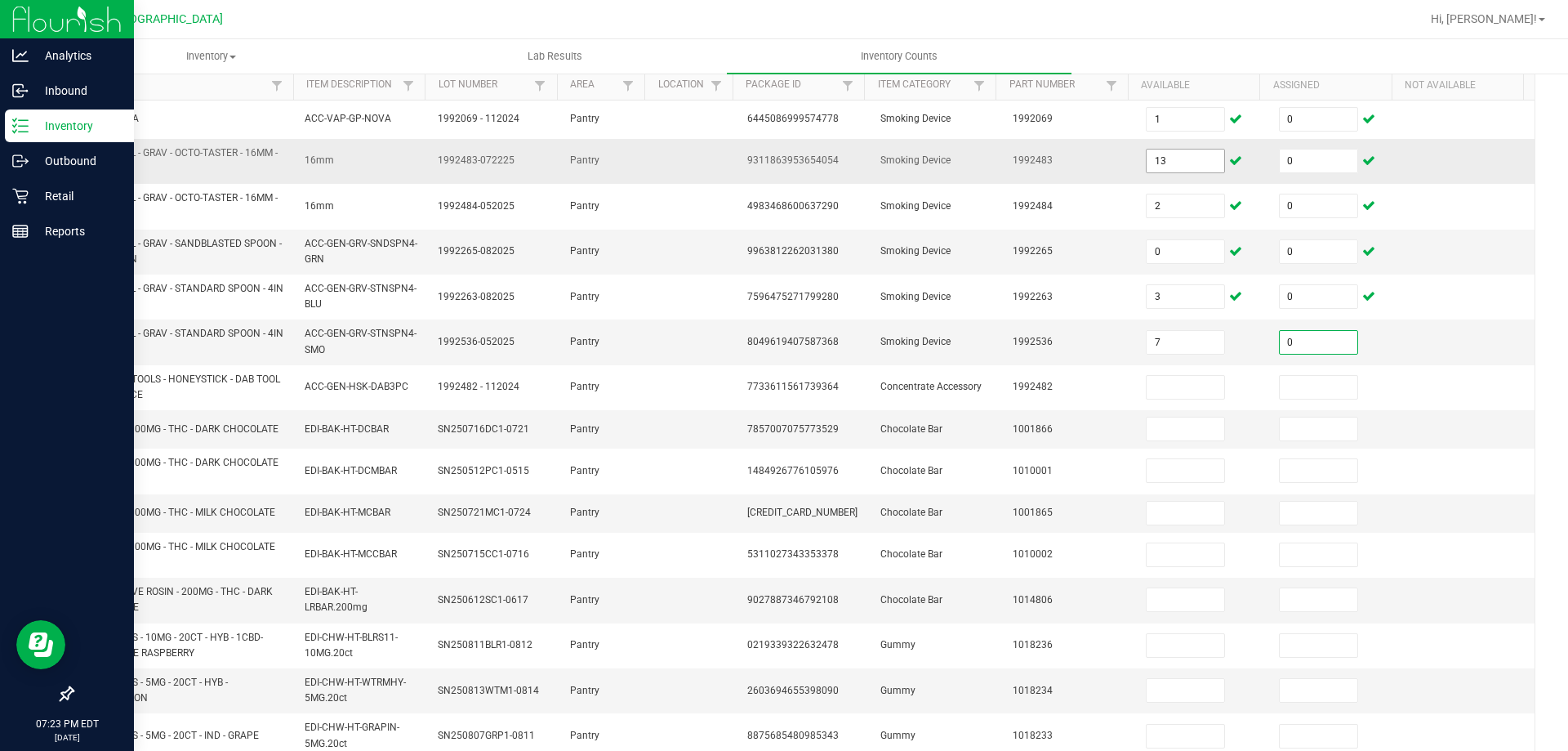
type input "0"
type input "5"
type input "0"
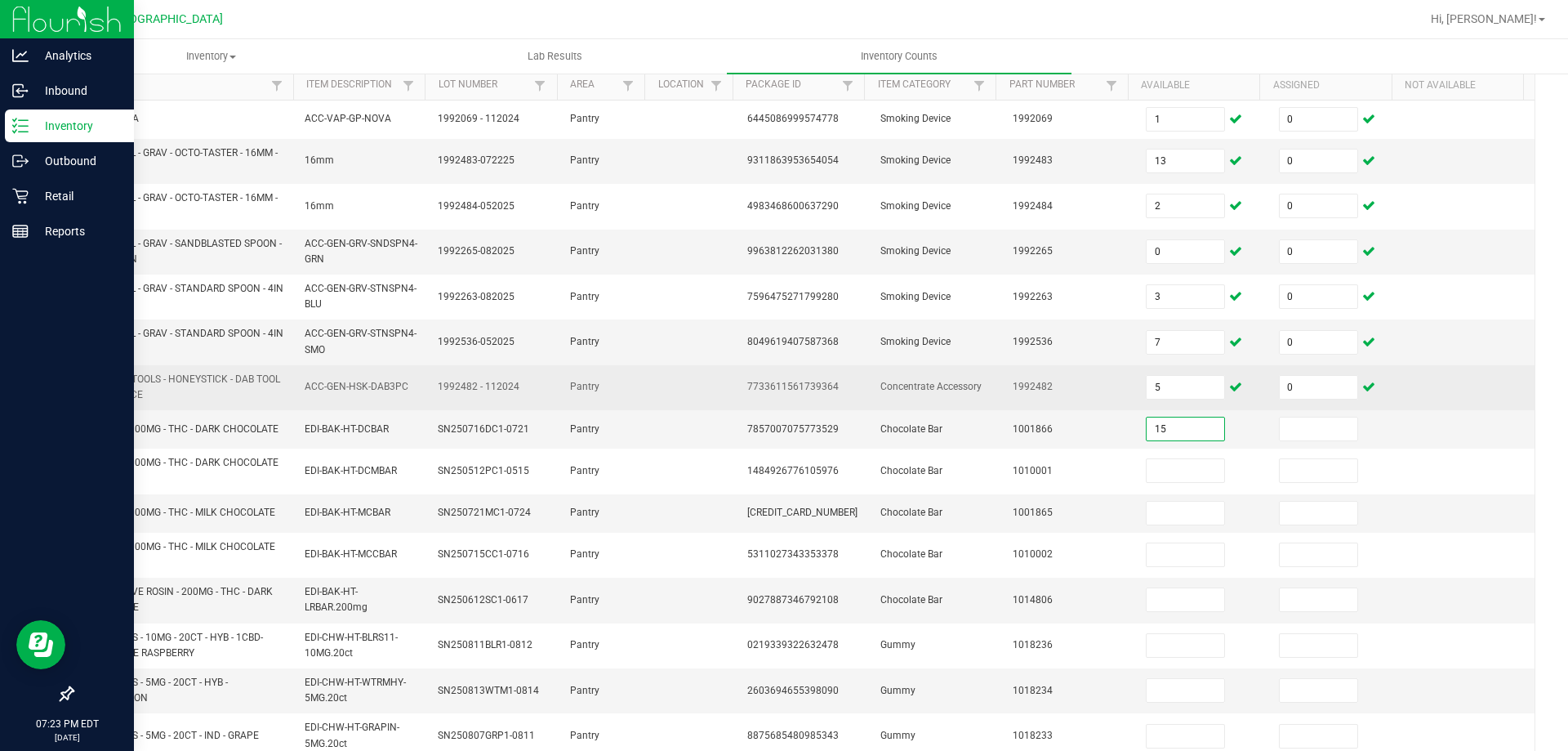
type input "15"
type input "0"
type input "20"
type input "0"
type input "28"
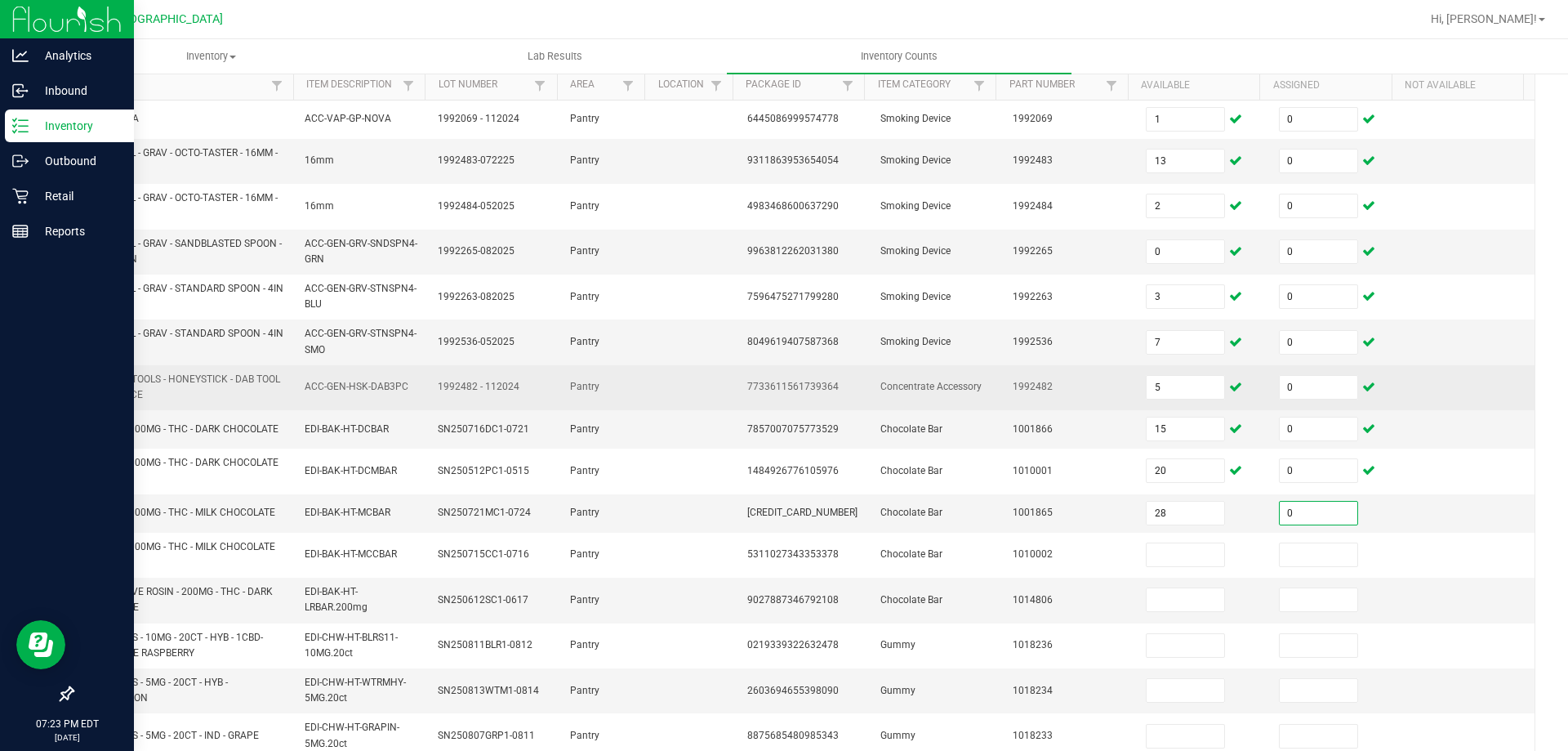
type input "0"
type input "15"
type input "0"
type input "42"
type input "0"
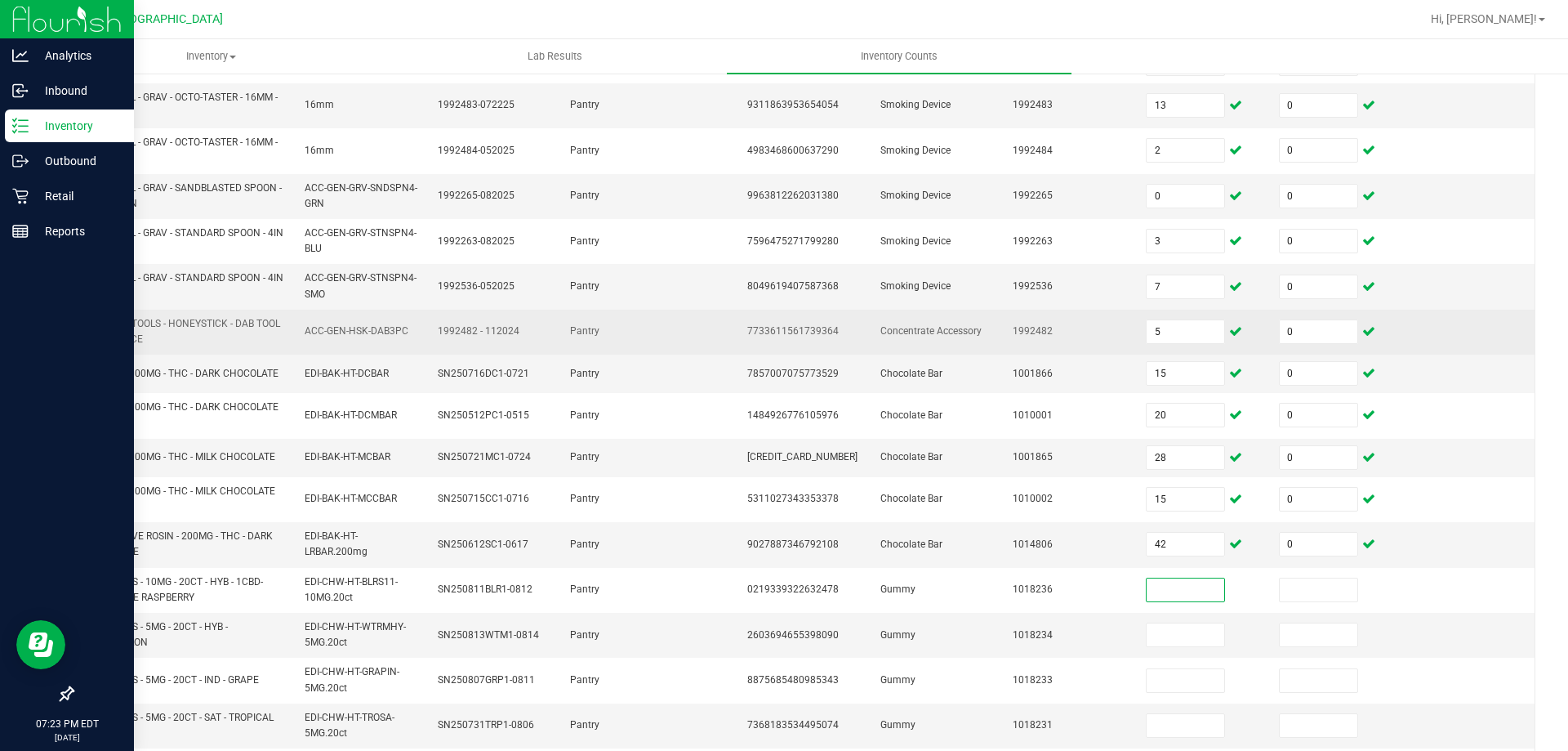
scroll to position [408, 0]
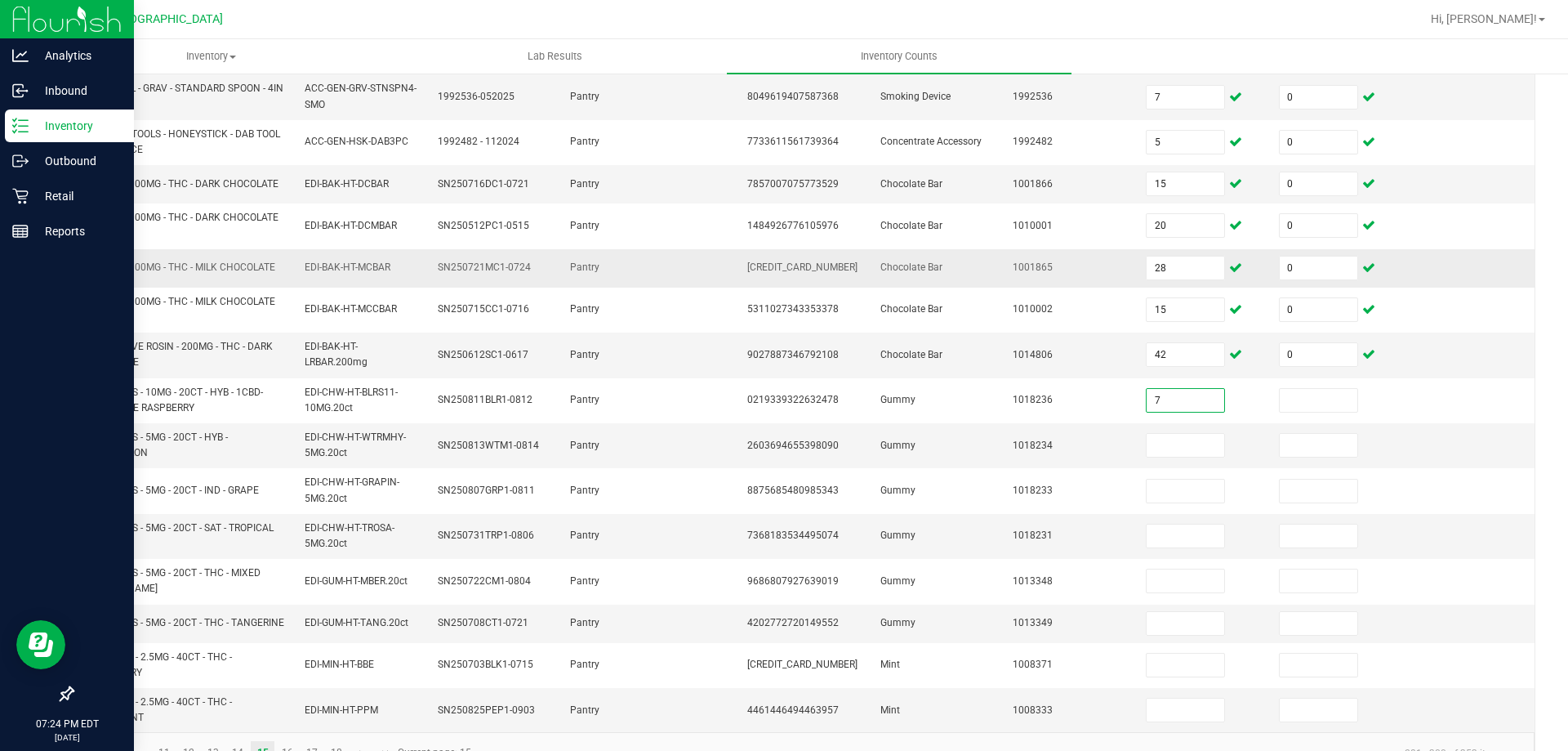
type input "7"
type input "0"
type input "11"
type input "0"
click at [1183, 434] on input "11" at bounding box center [1186, 444] width 78 height 23
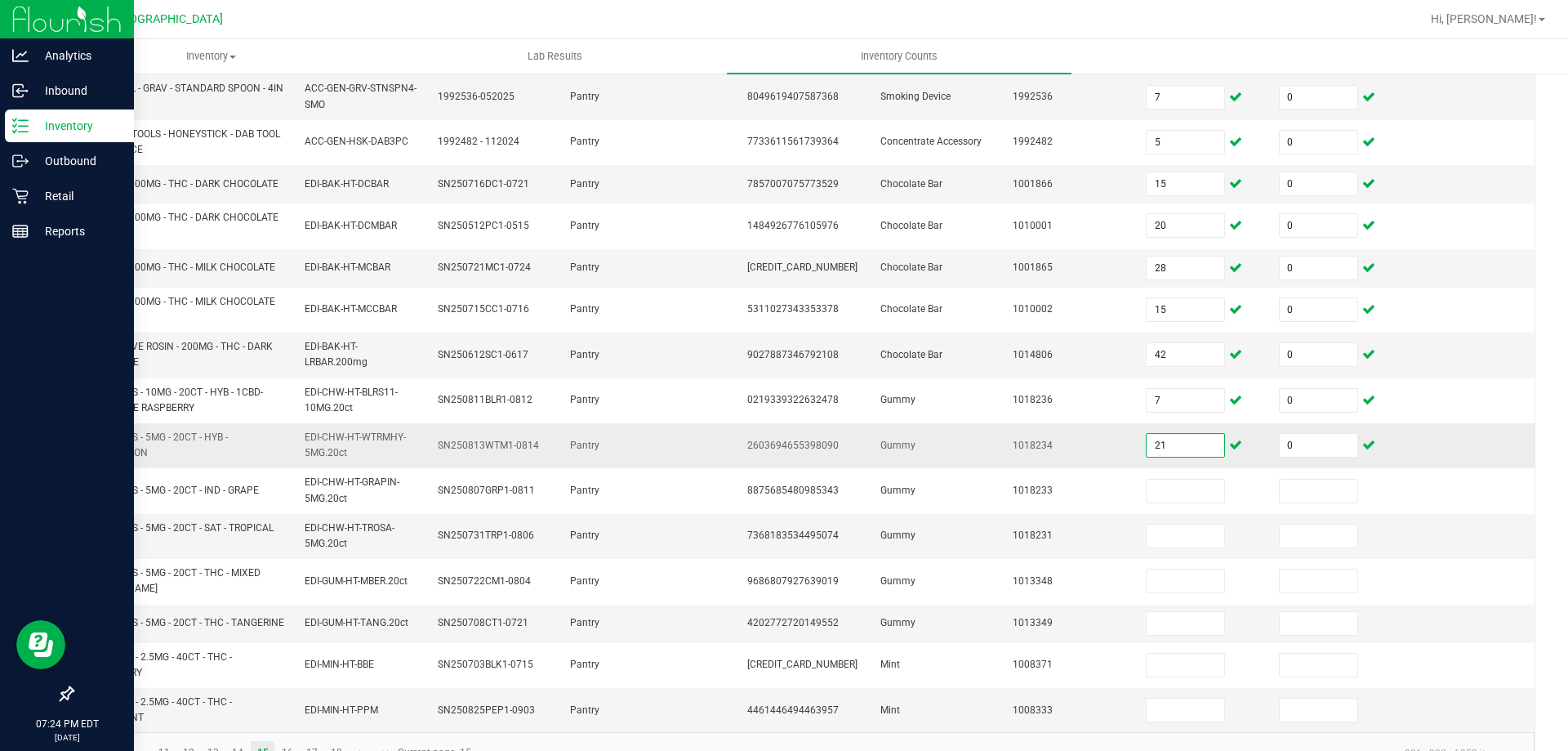
type input "21"
click at [1114, 434] on td "1018234" at bounding box center [1069, 446] width 133 height 45
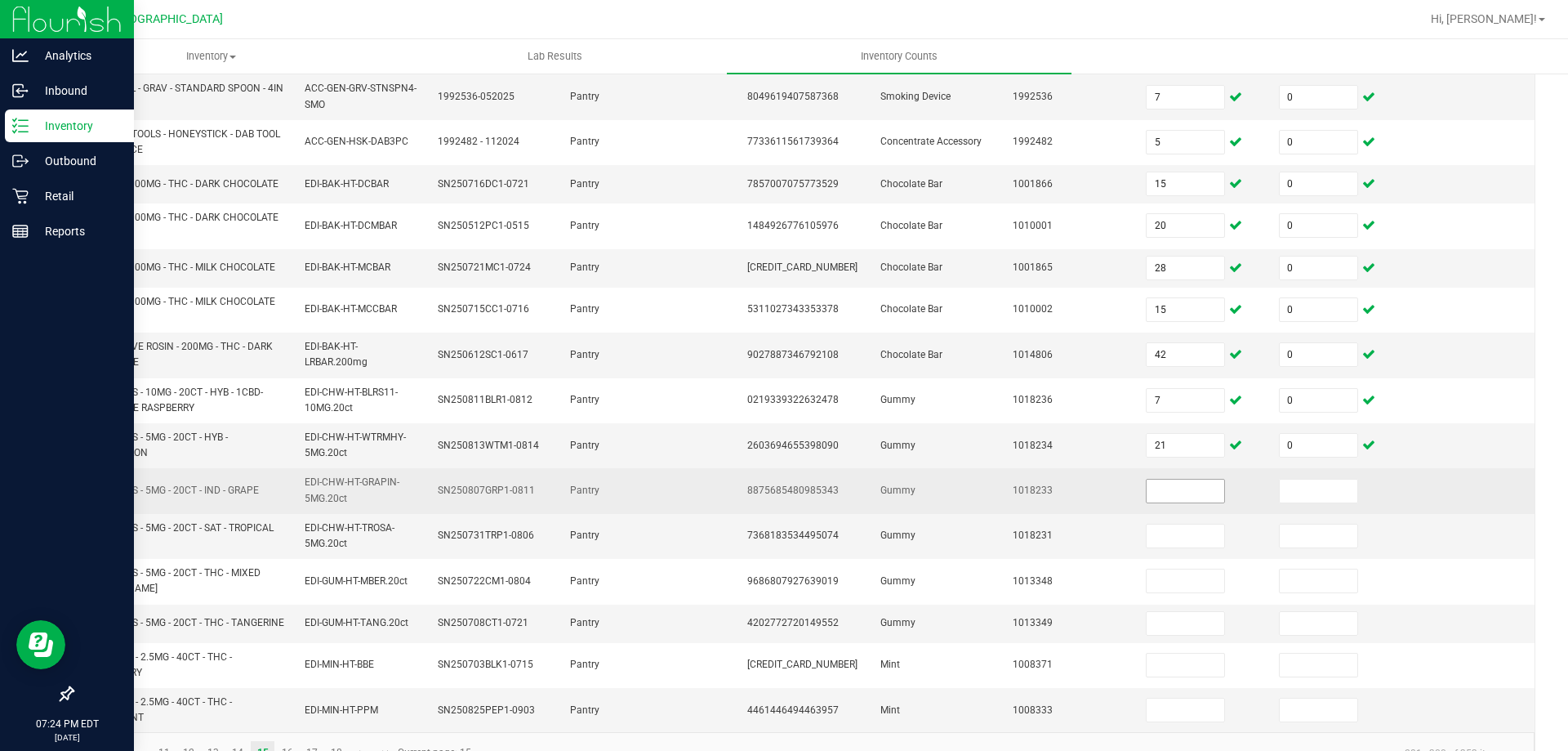
click at [1161, 489] on input at bounding box center [1186, 491] width 78 height 23
type input "21"
type input "0"
type input "15"
type input "0"
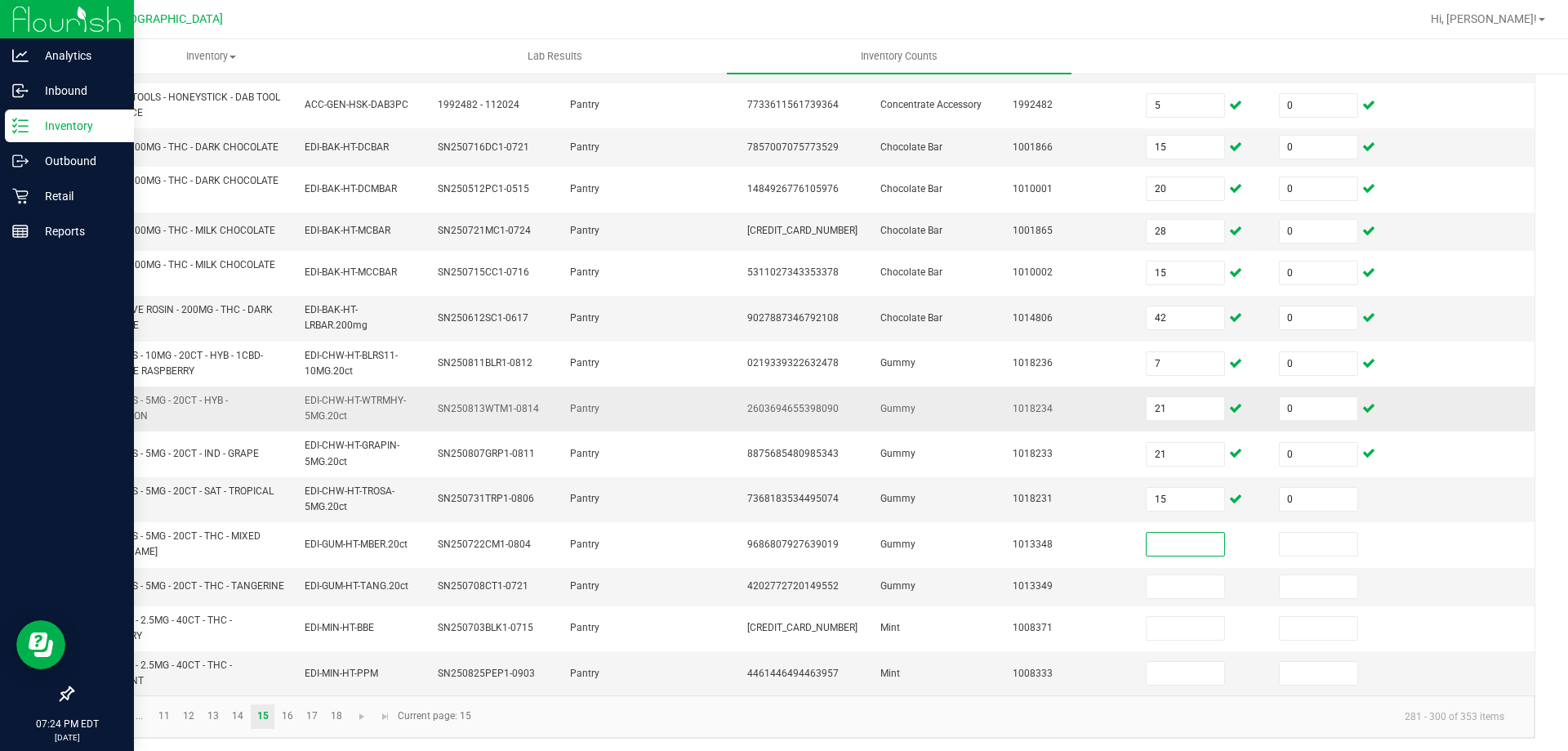
scroll to position [456, 0]
type input "5"
type input "0"
type input "6"
type input "0"
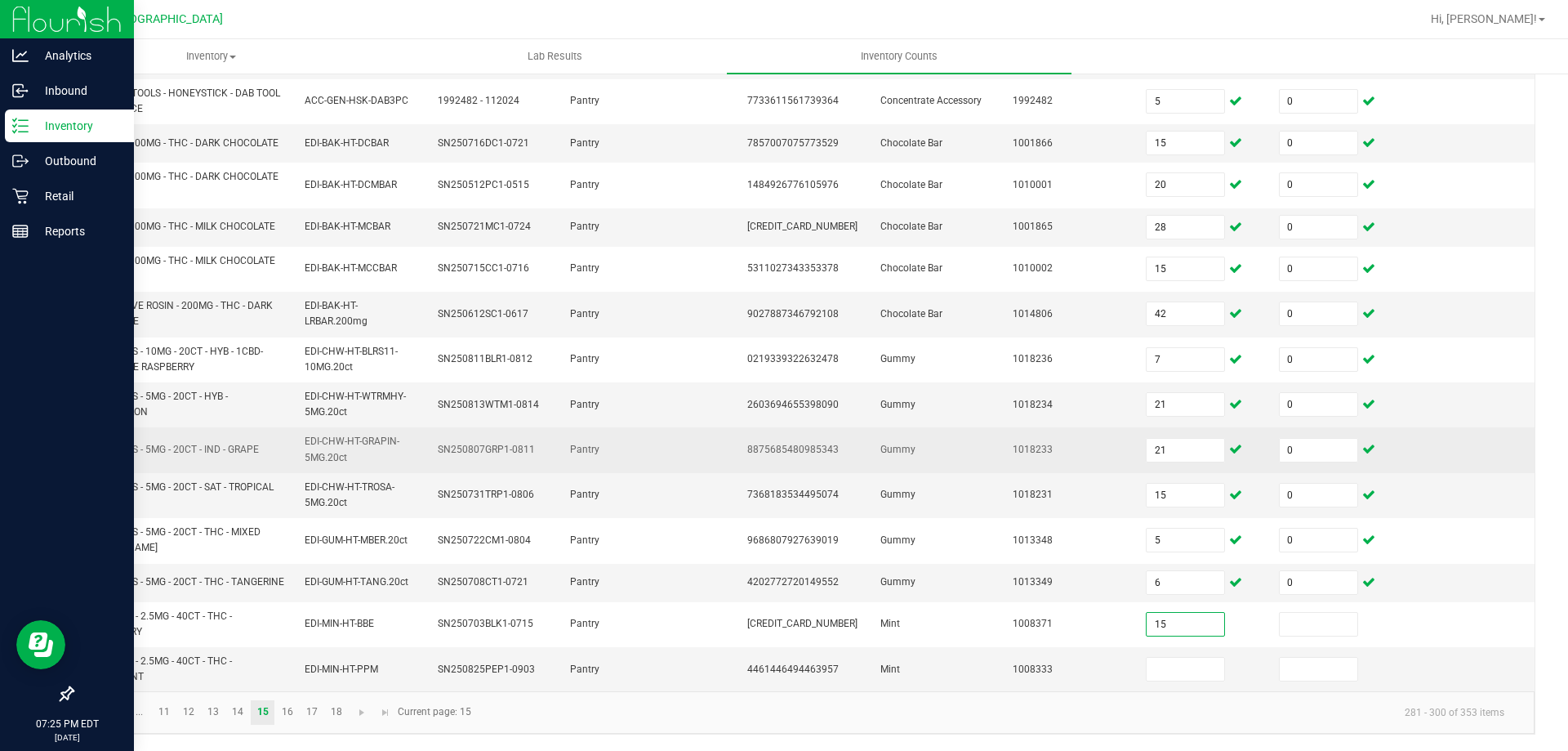
type input "15"
type input "0"
type input "14"
type input "0"
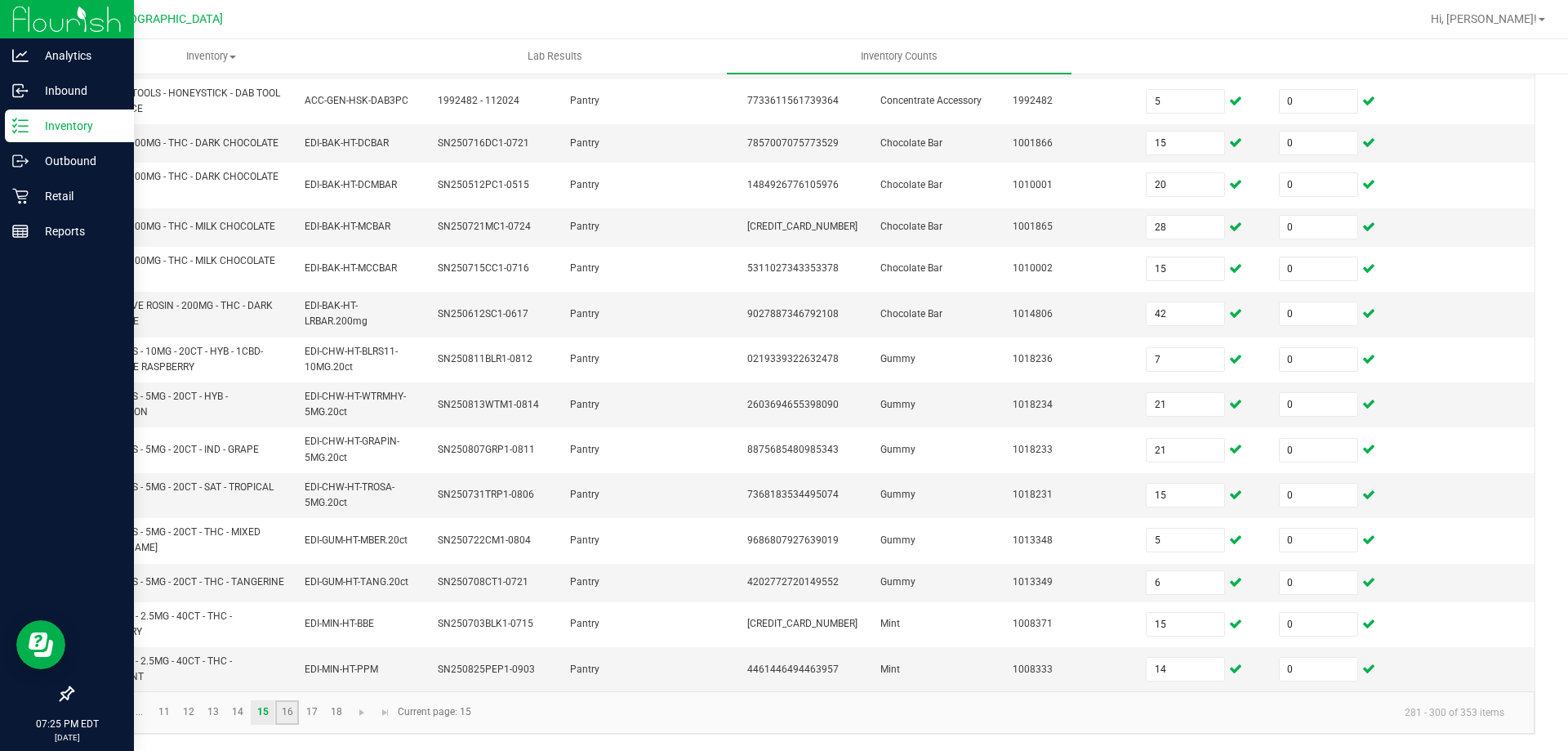
click at [289, 706] on link "16" at bounding box center [287, 712] width 24 height 24
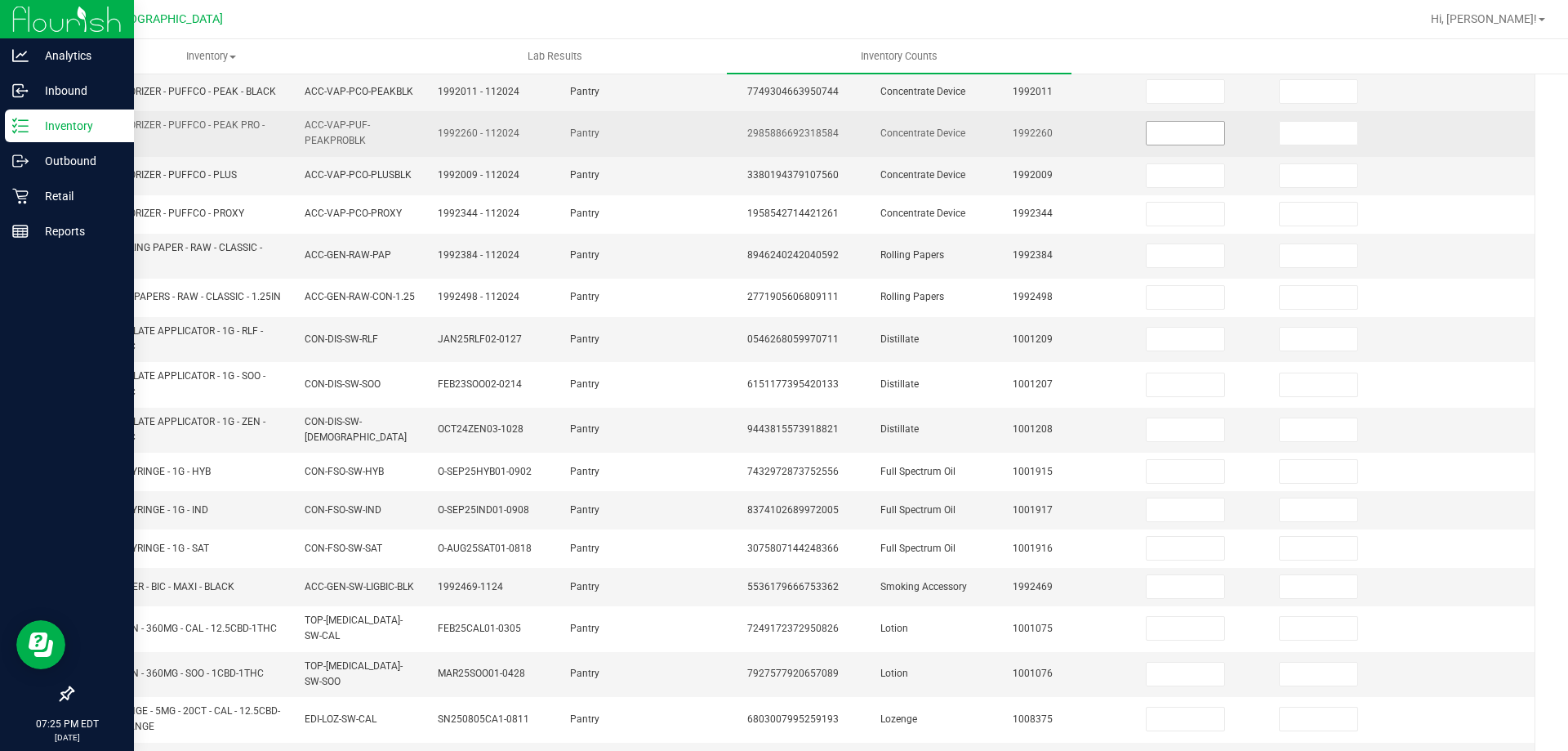
scroll to position [0, 0]
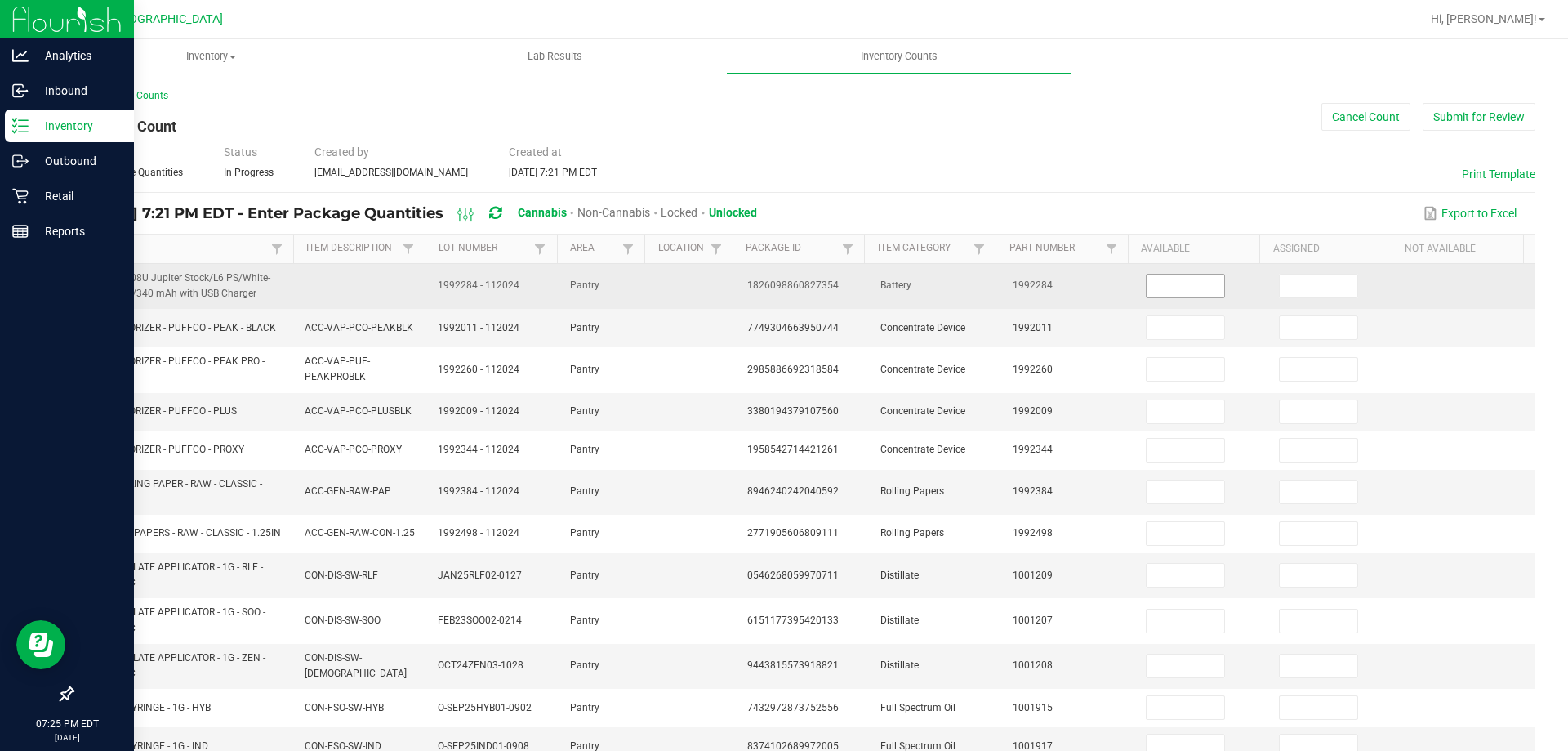
click at [1156, 292] on input at bounding box center [1186, 286] width 78 height 23
type input "3"
type input "0"
type input "2"
type input "0"
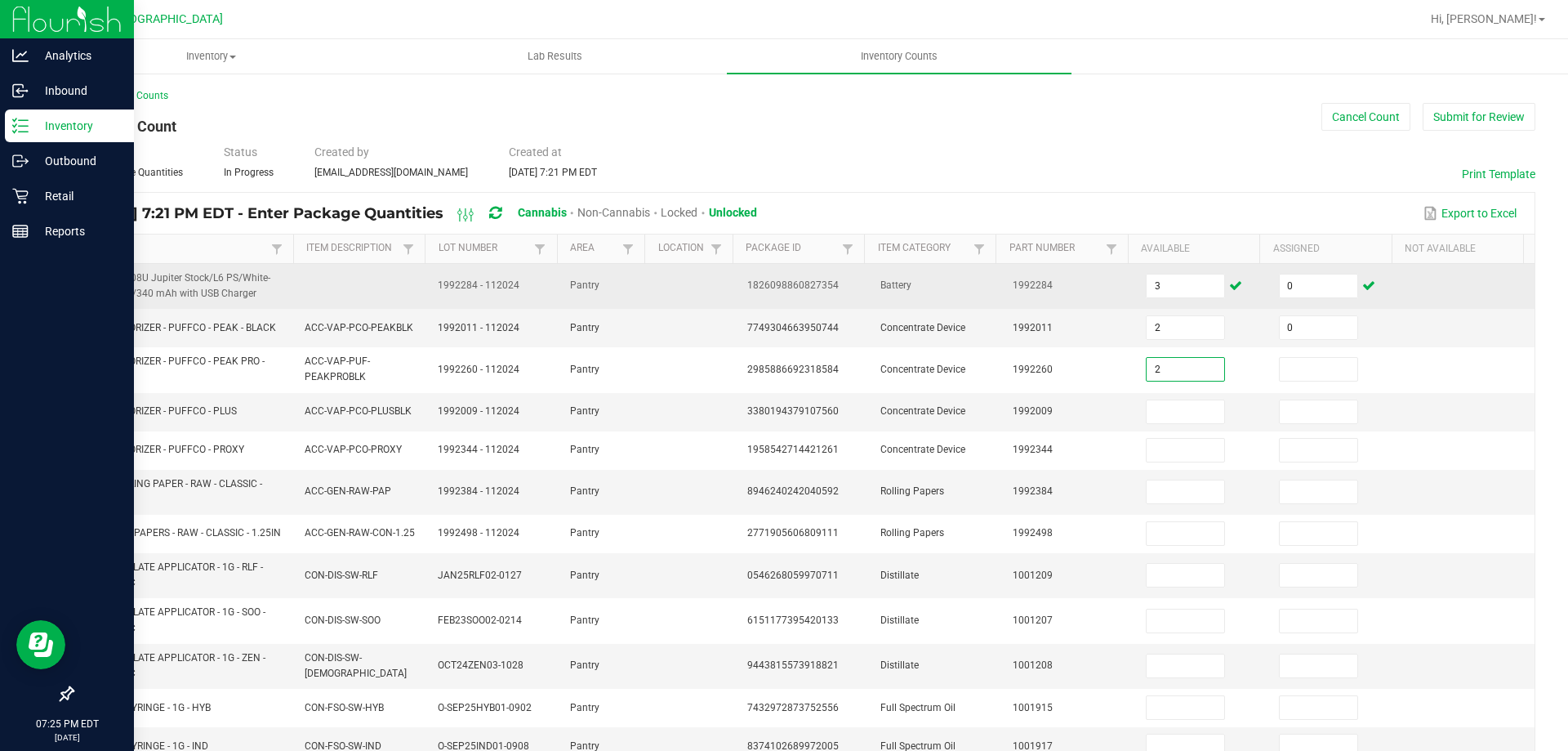
type input "2"
type input "0"
type input "5"
type input "0"
type input "10"
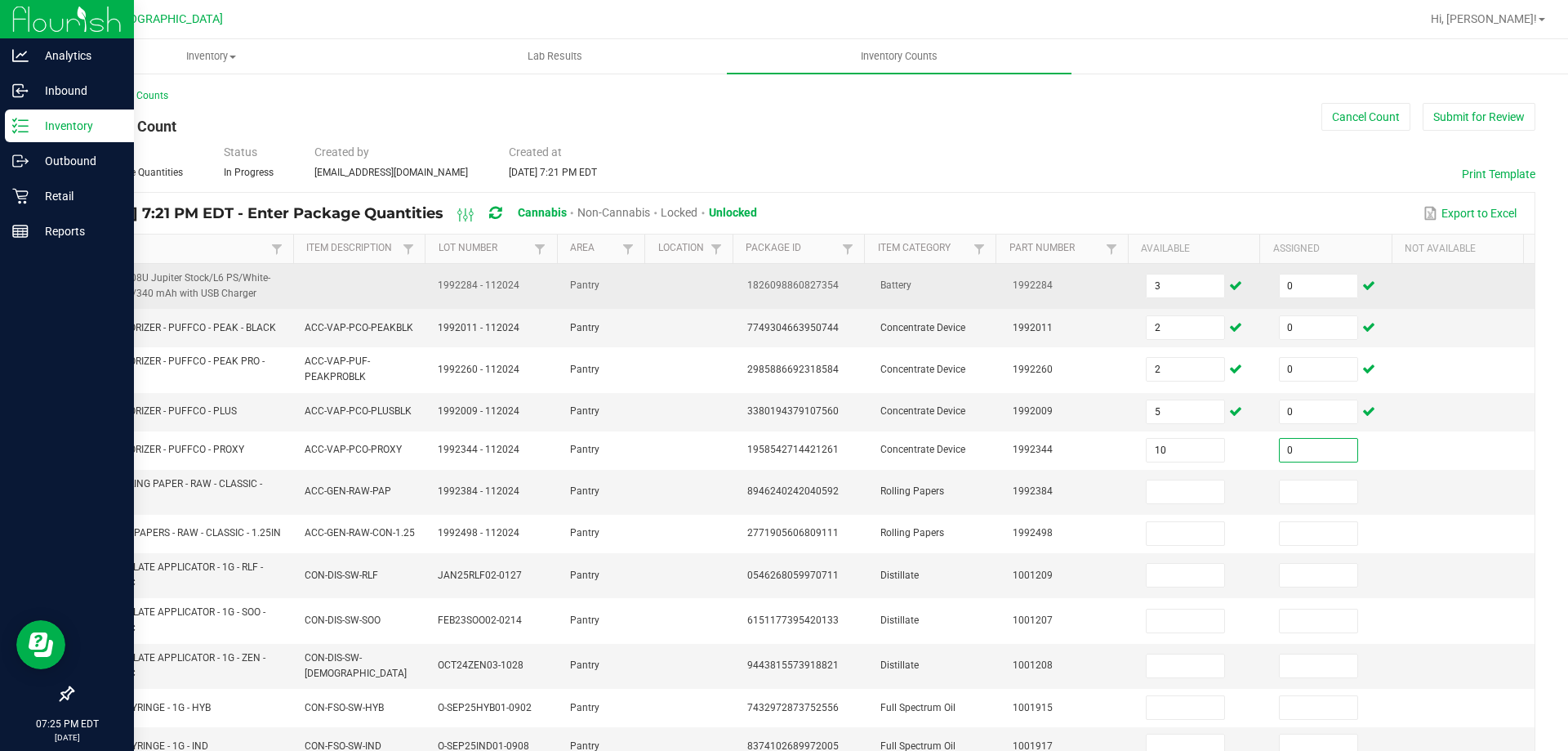
type input "0"
type input "1"
type input "0"
type input "6"
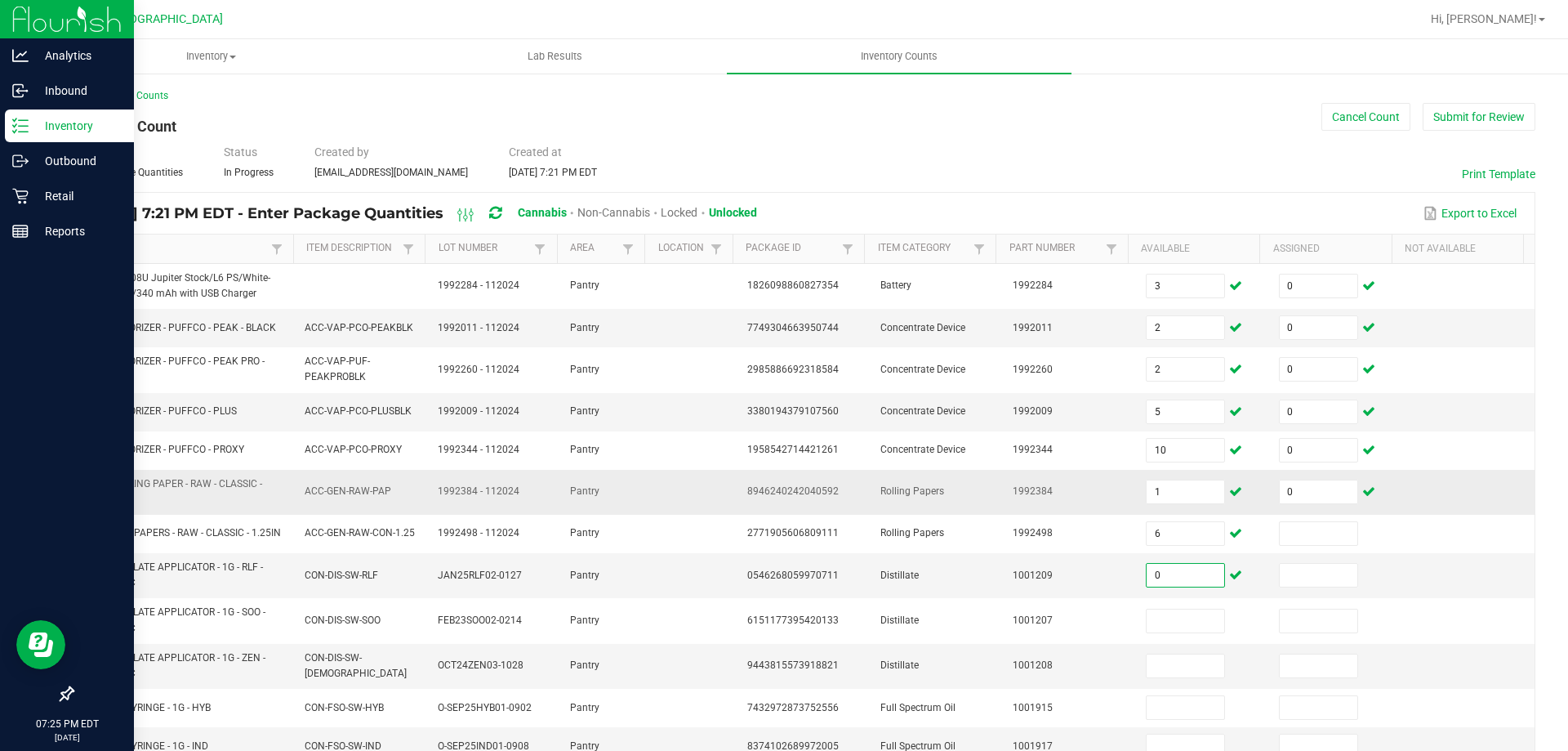
type input "0"
click at [1308, 513] on td "0" at bounding box center [1336, 493] width 133 height 45
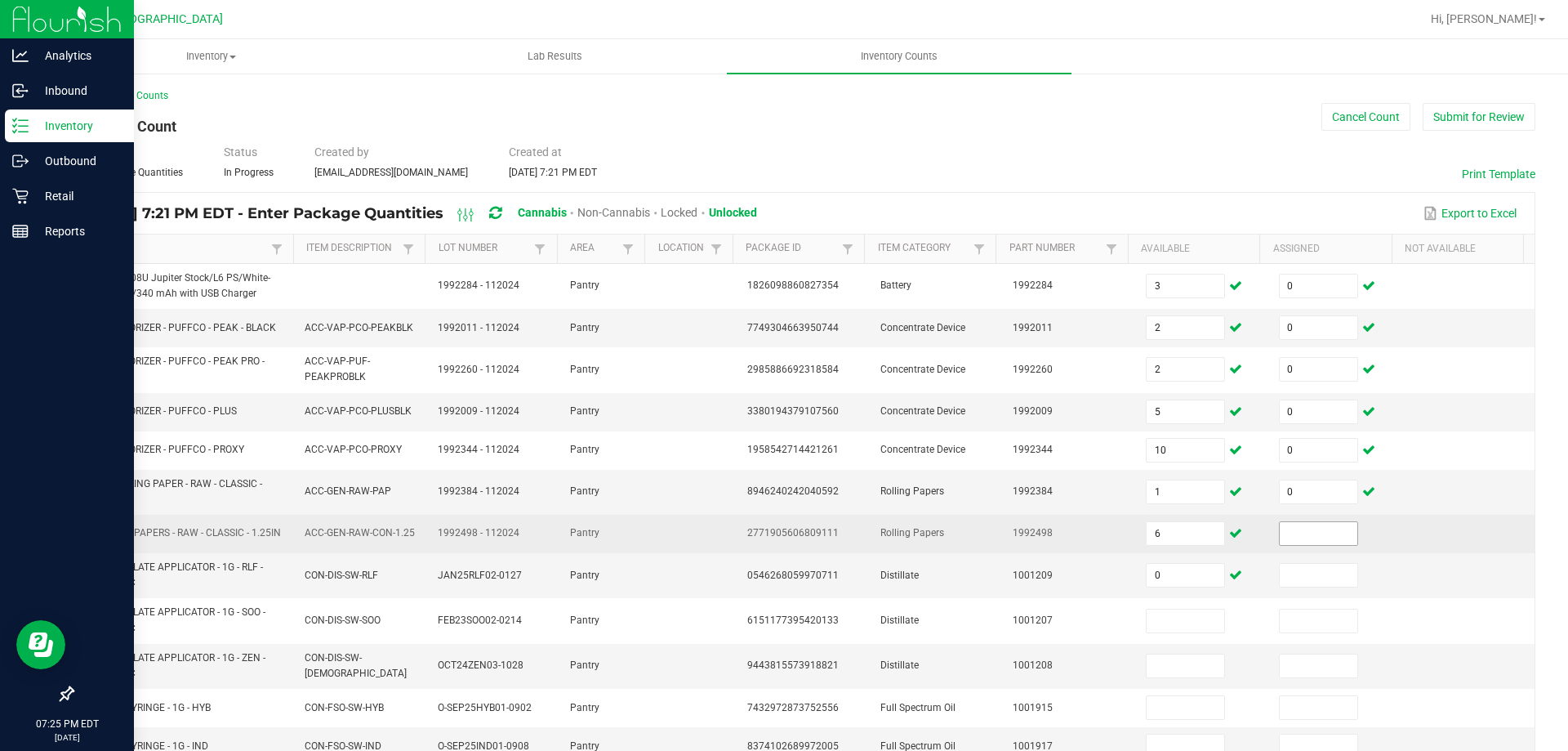
click at [1319, 545] on span at bounding box center [1319, 533] width 79 height 24
click at [1305, 540] on input at bounding box center [1319, 533] width 78 height 23
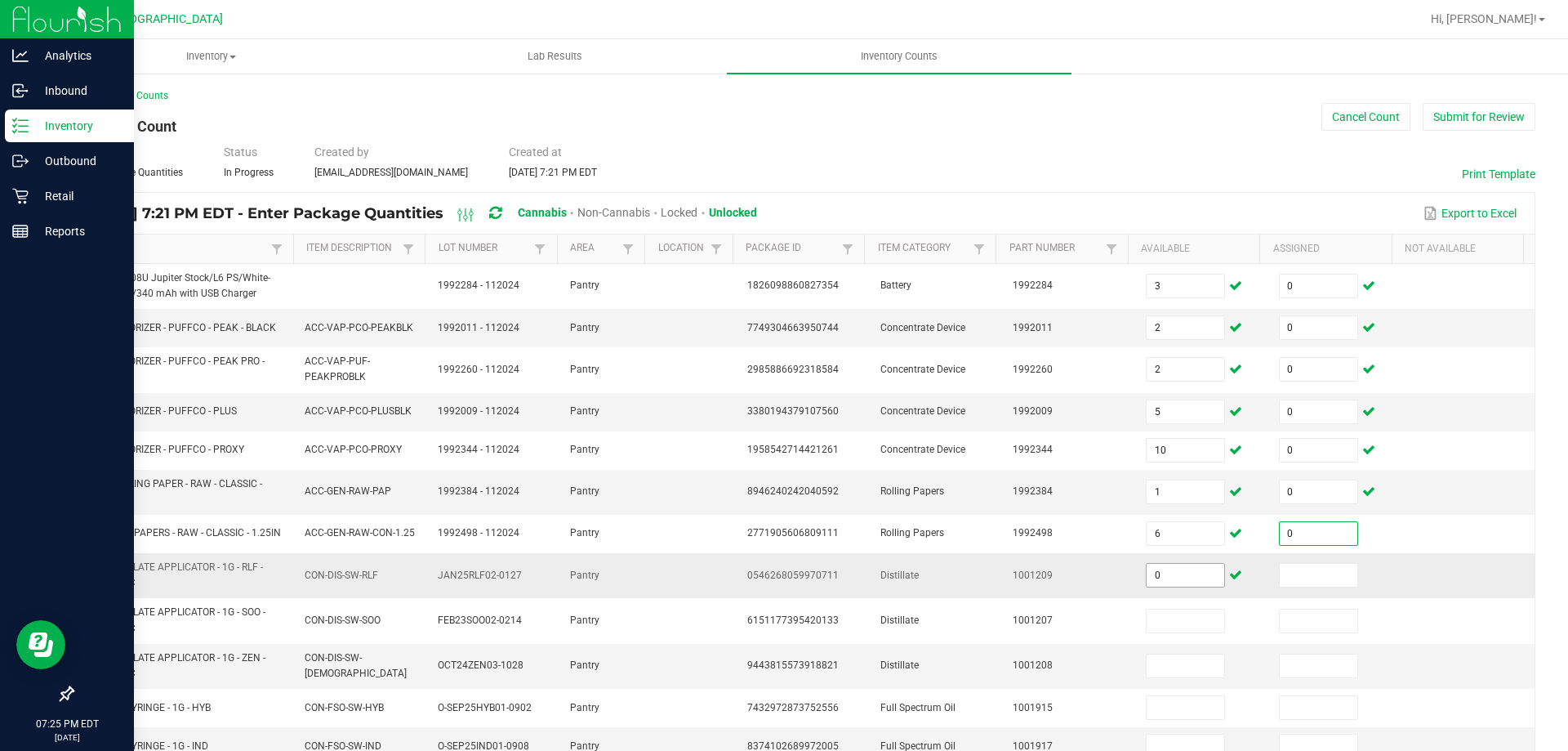
type input "0"
click at [1147, 582] on input "0" at bounding box center [1186, 575] width 78 height 23
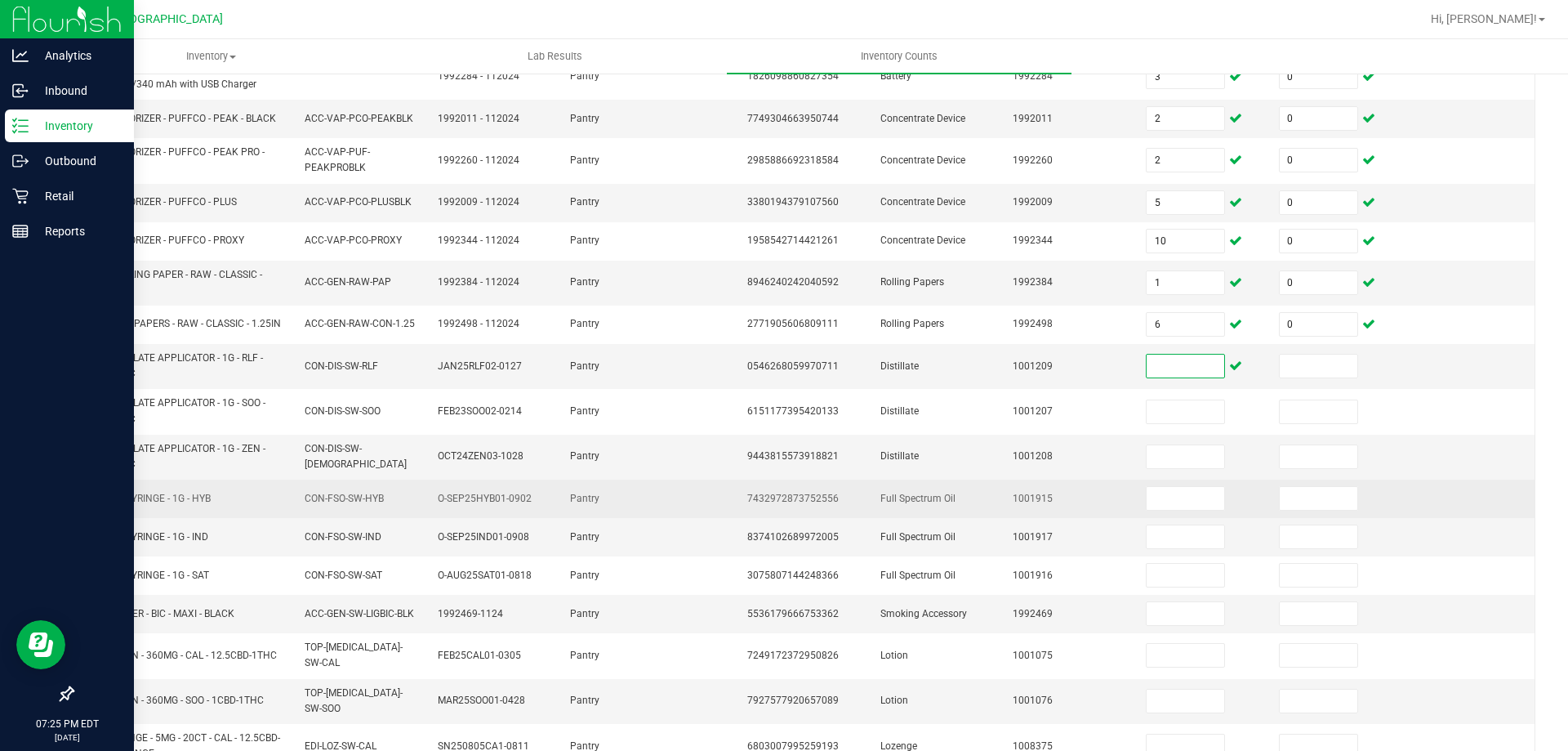
scroll to position [245, 0]
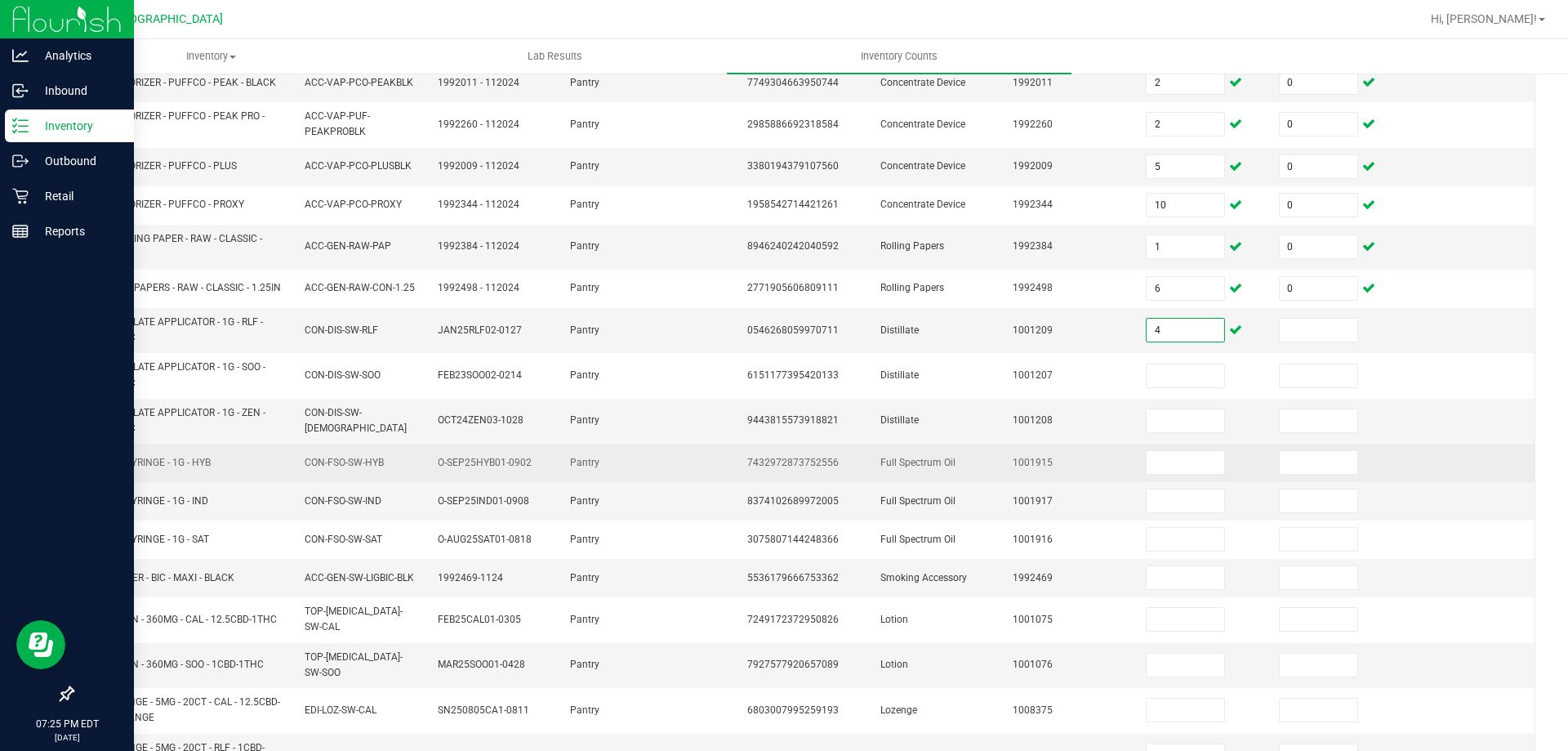
type input "4"
type input "0"
type input "5"
type input "0"
type input "10"
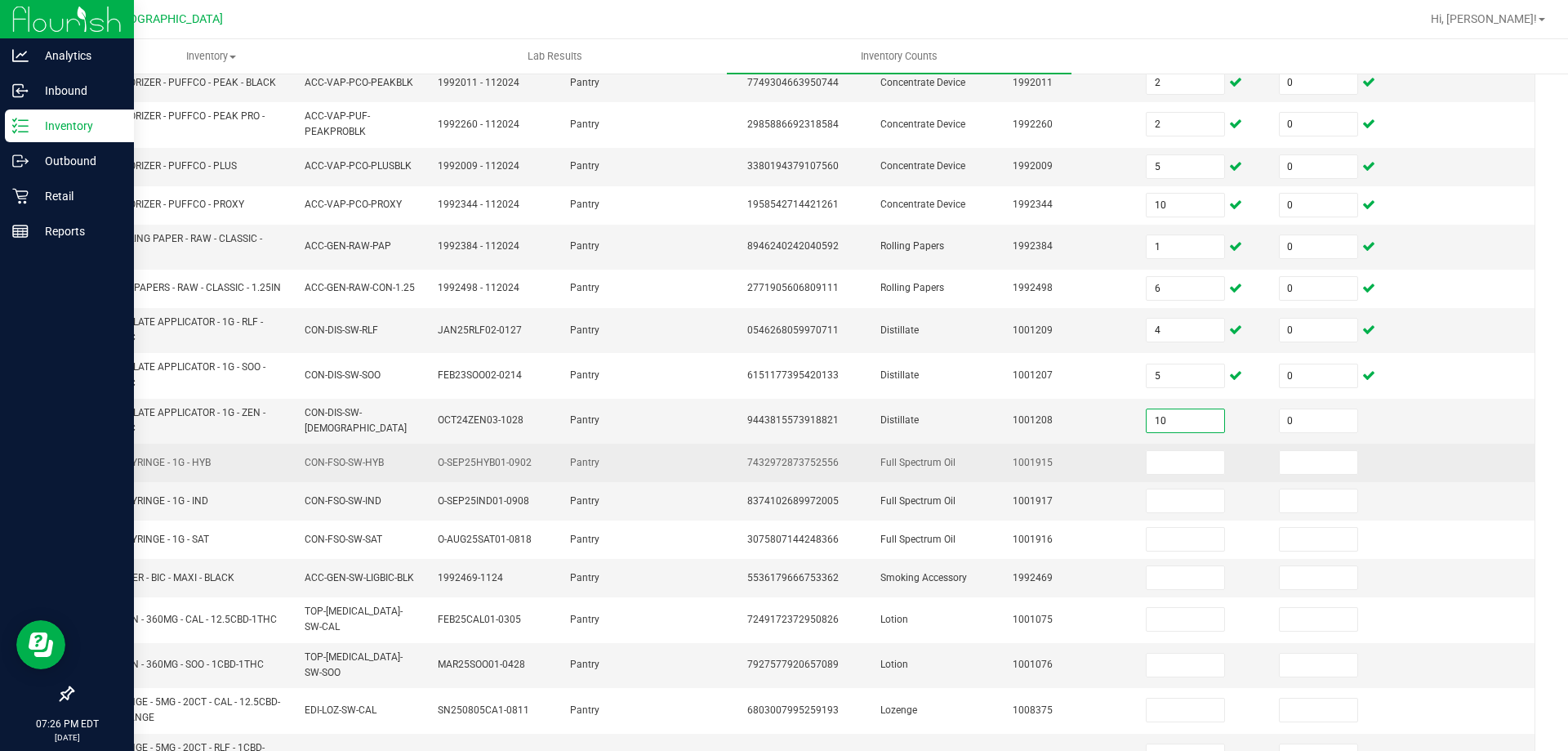
type input "0"
type input "11"
type input "0"
type input "7"
type input "0"
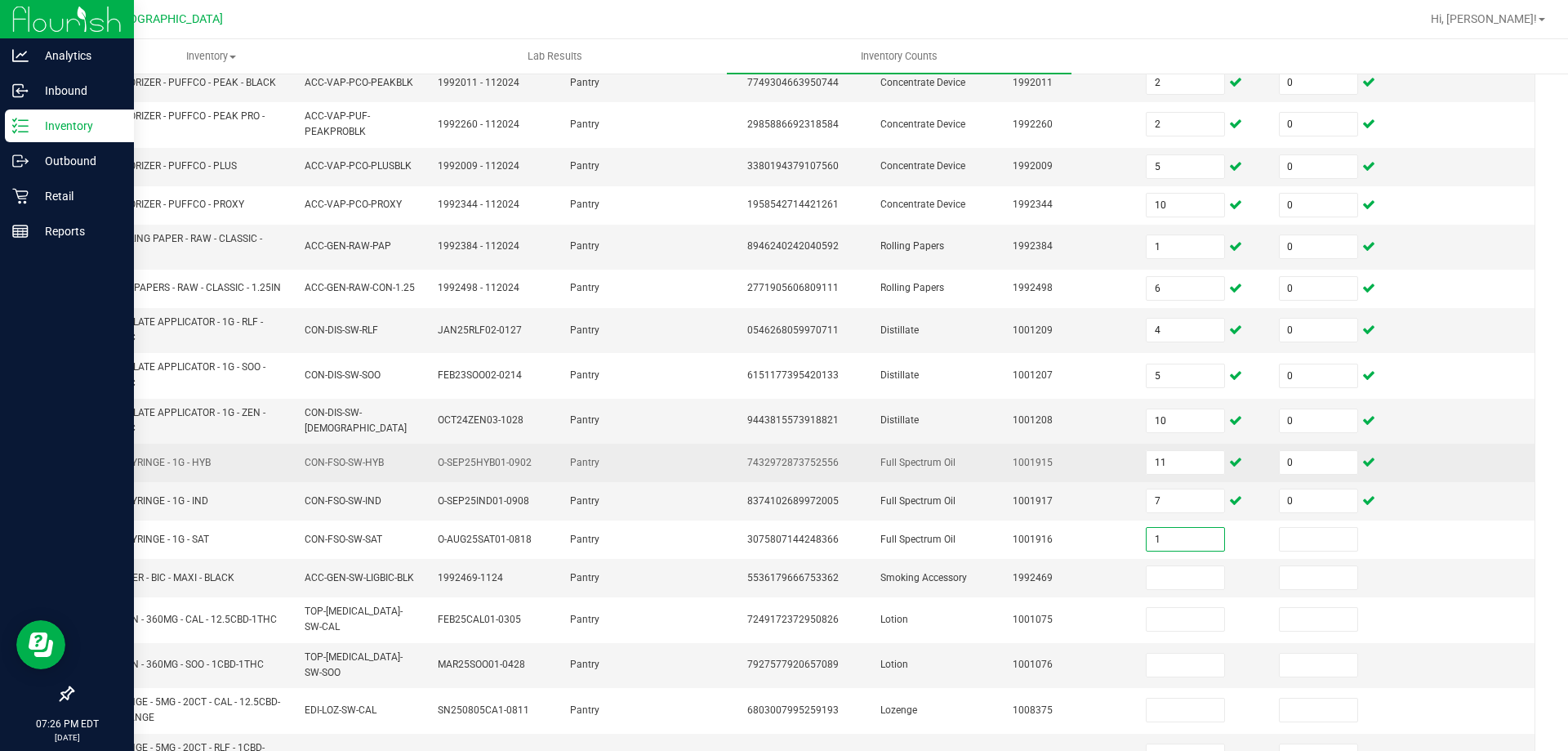
type input "1"
type input "0"
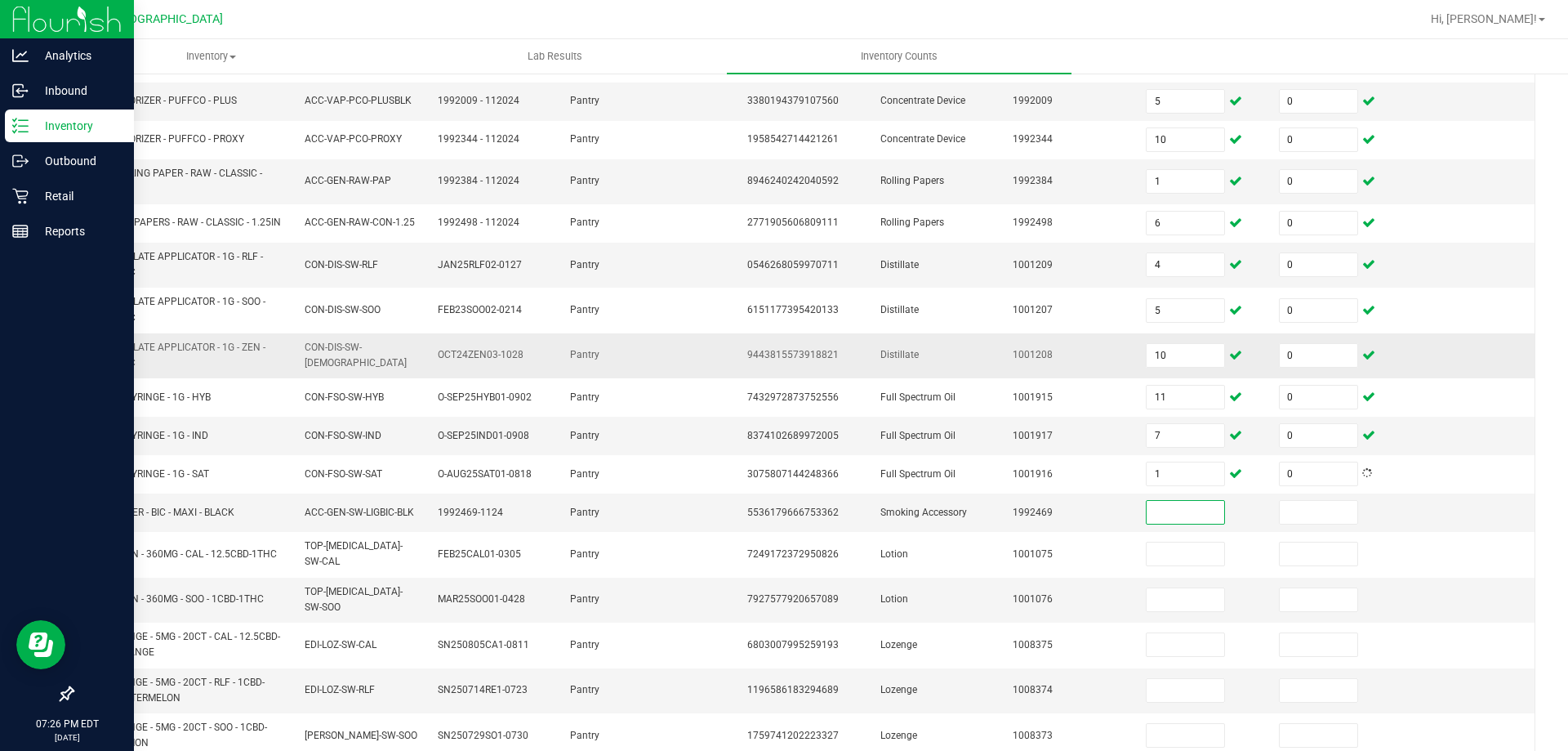
scroll to position [401, 0]
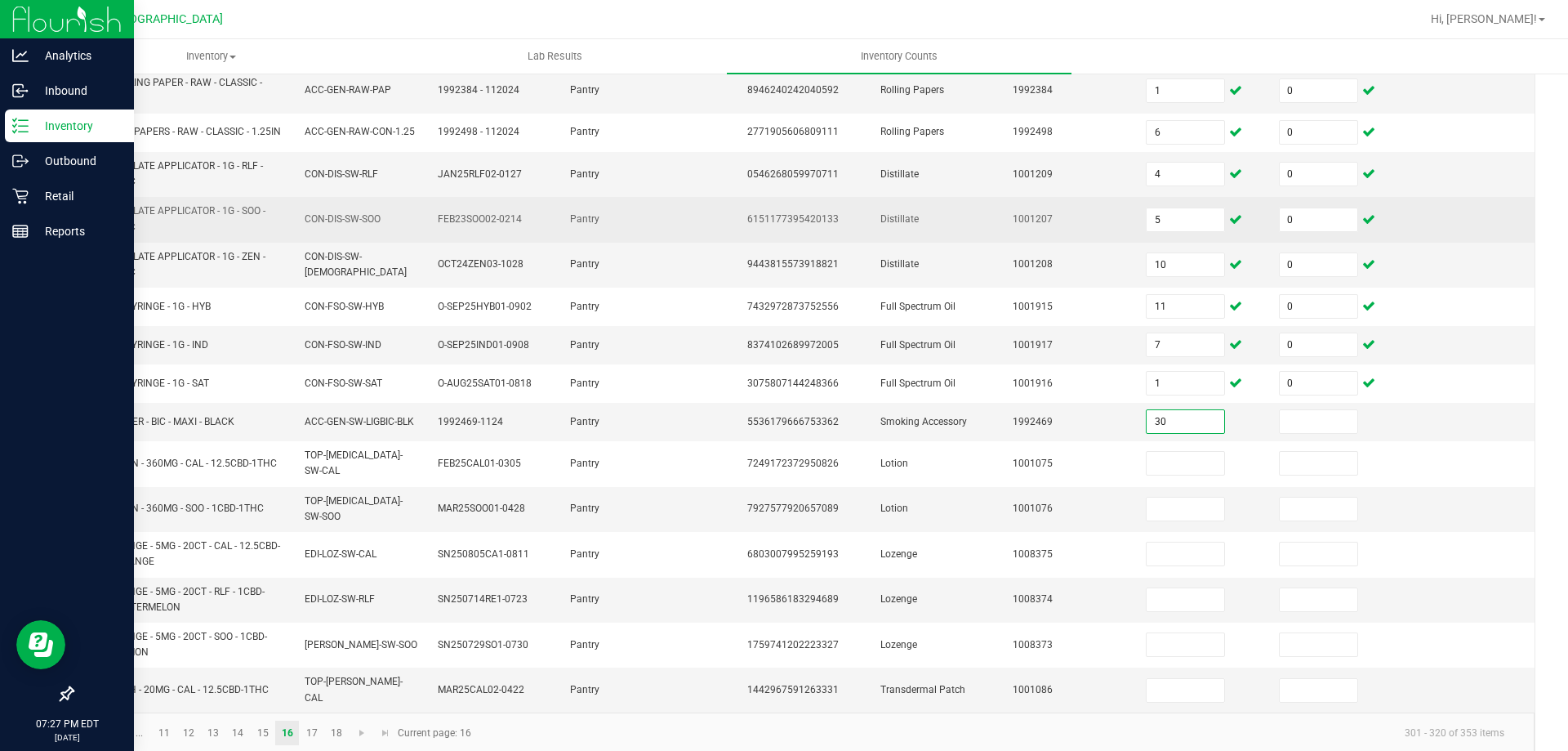
type input "30"
type input "0"
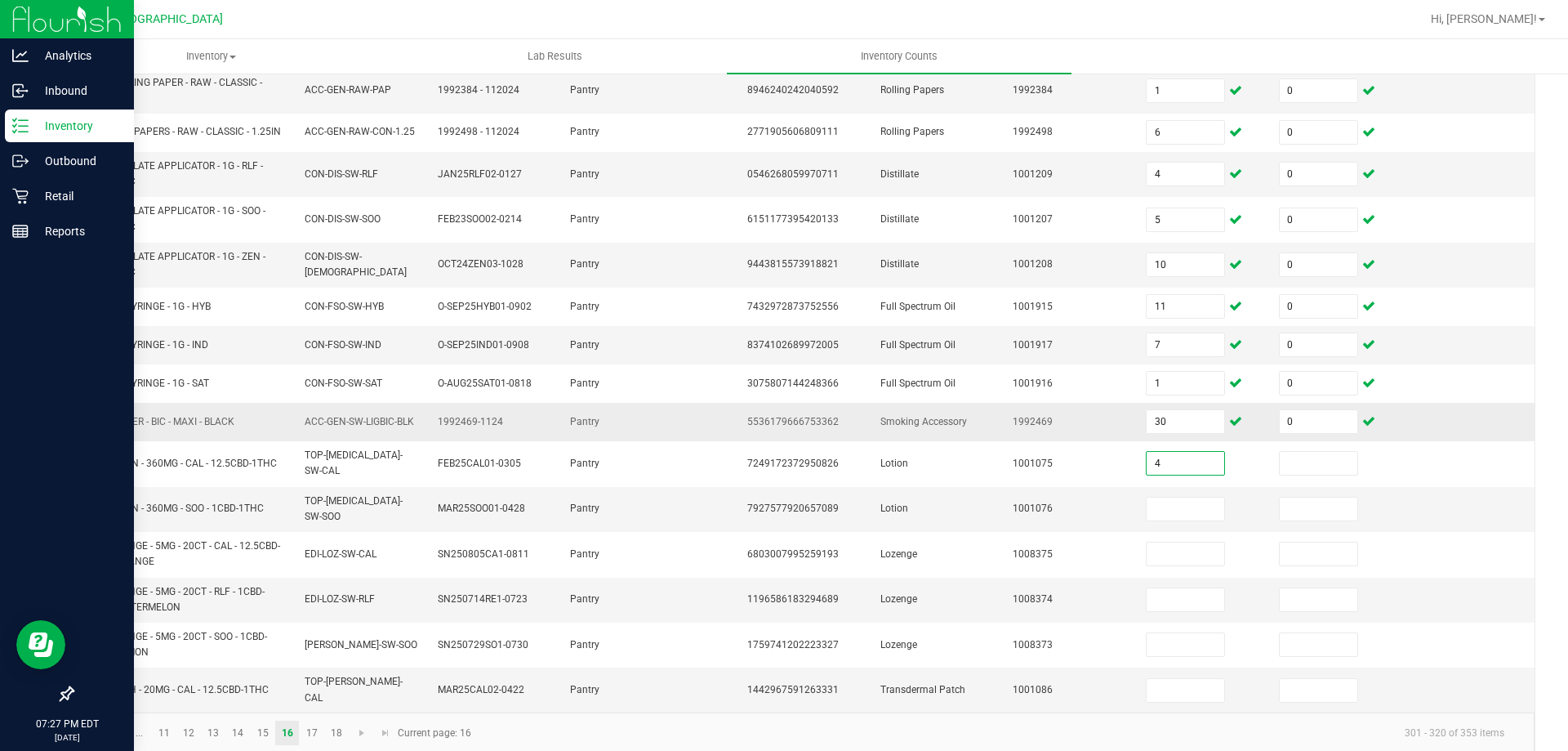
type input "4"
type input "0"
type input "4"
type input "0"
type input "9"
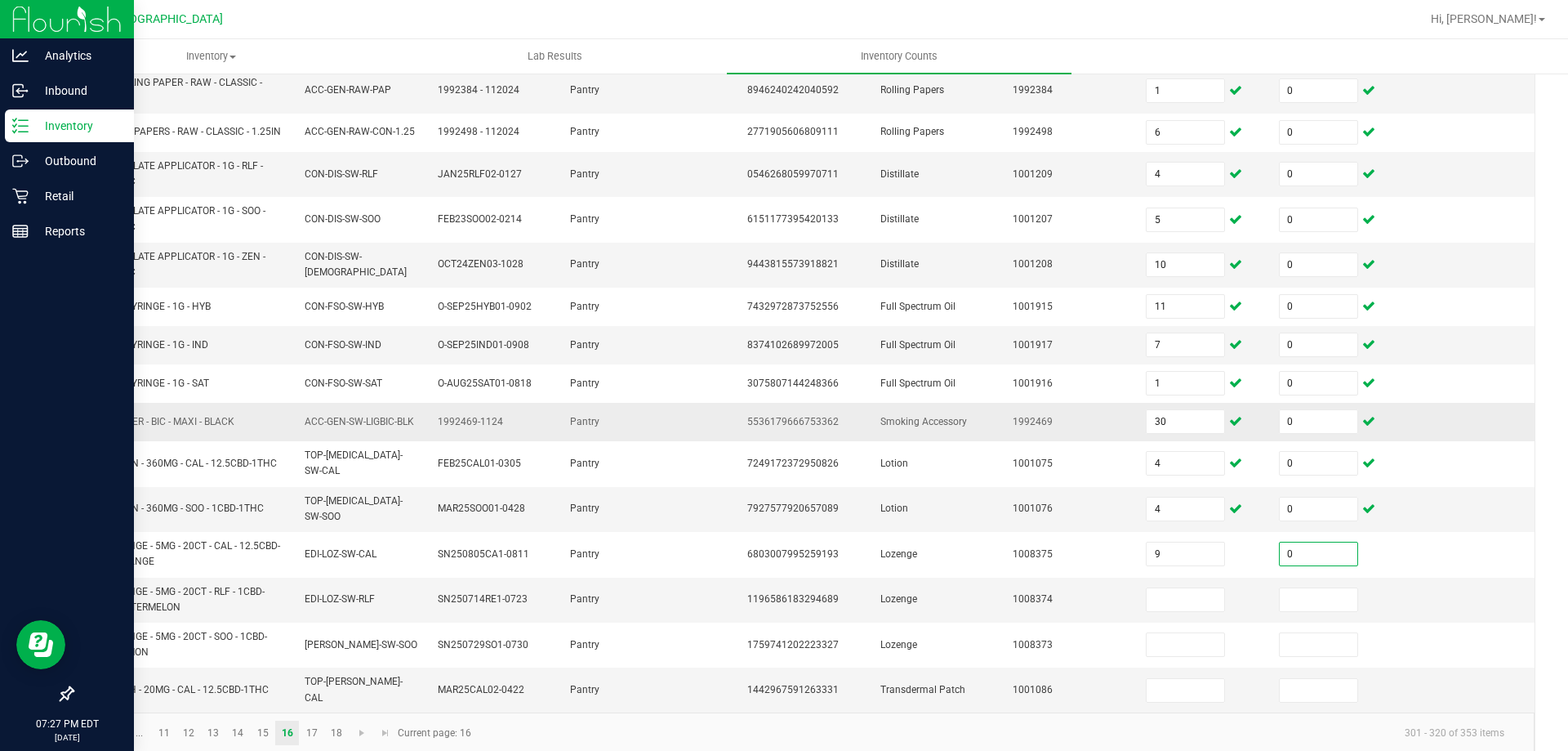
type input "0"
type input "8"
type input "0"
type input "18"
type input "0"
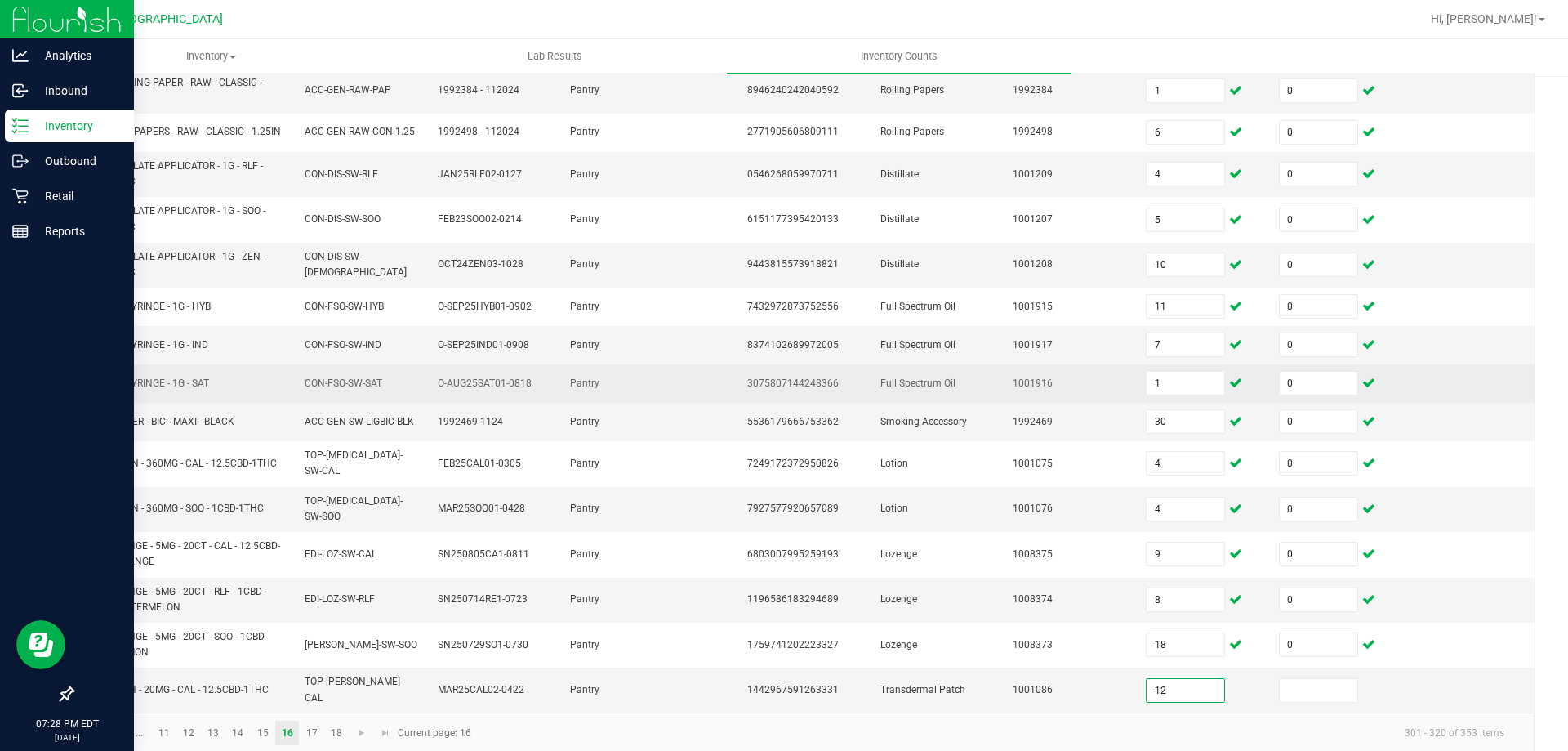
type input "12"
type input "0"
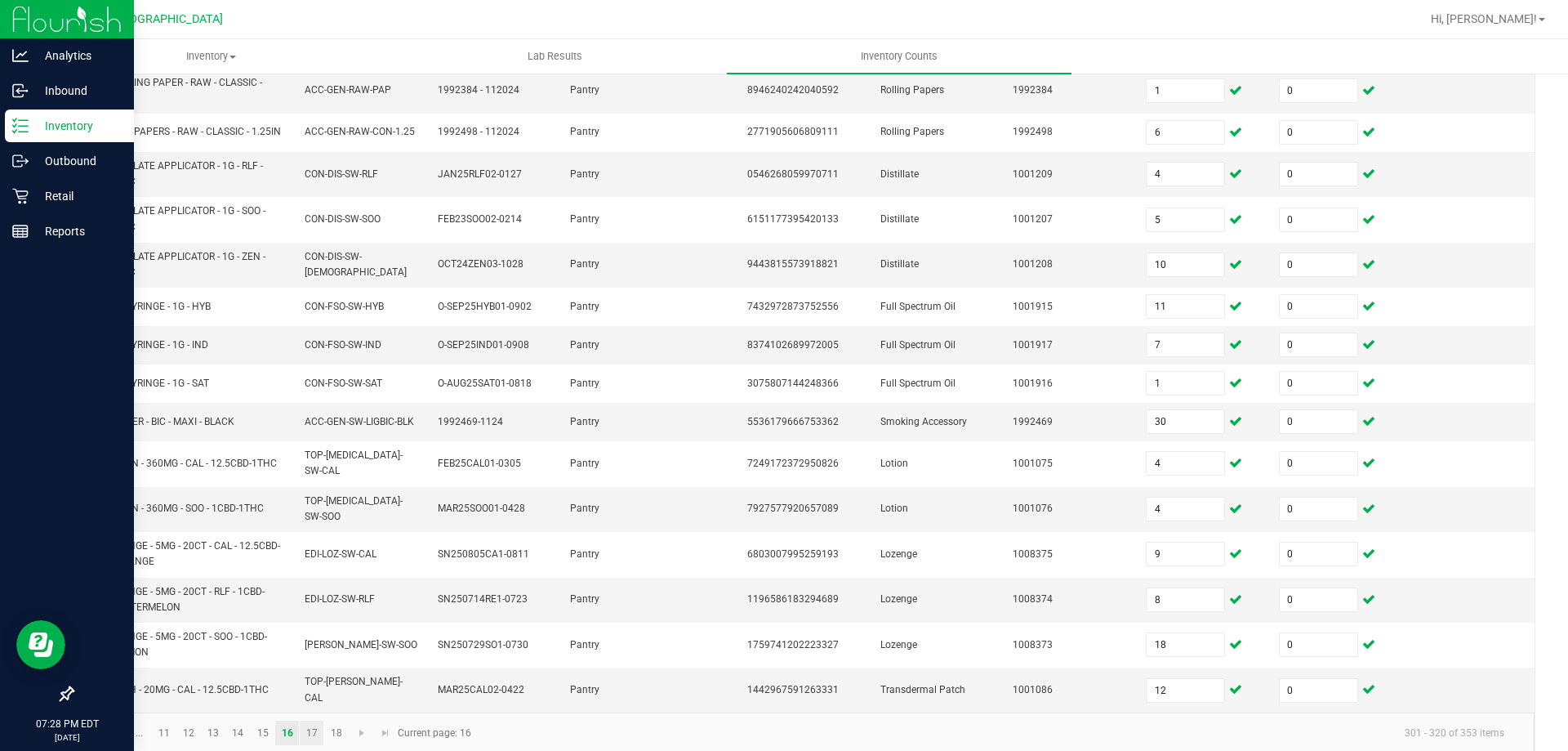
click at [317, 720] on link "17" at bounding box center [312, 732] width 24 height 24
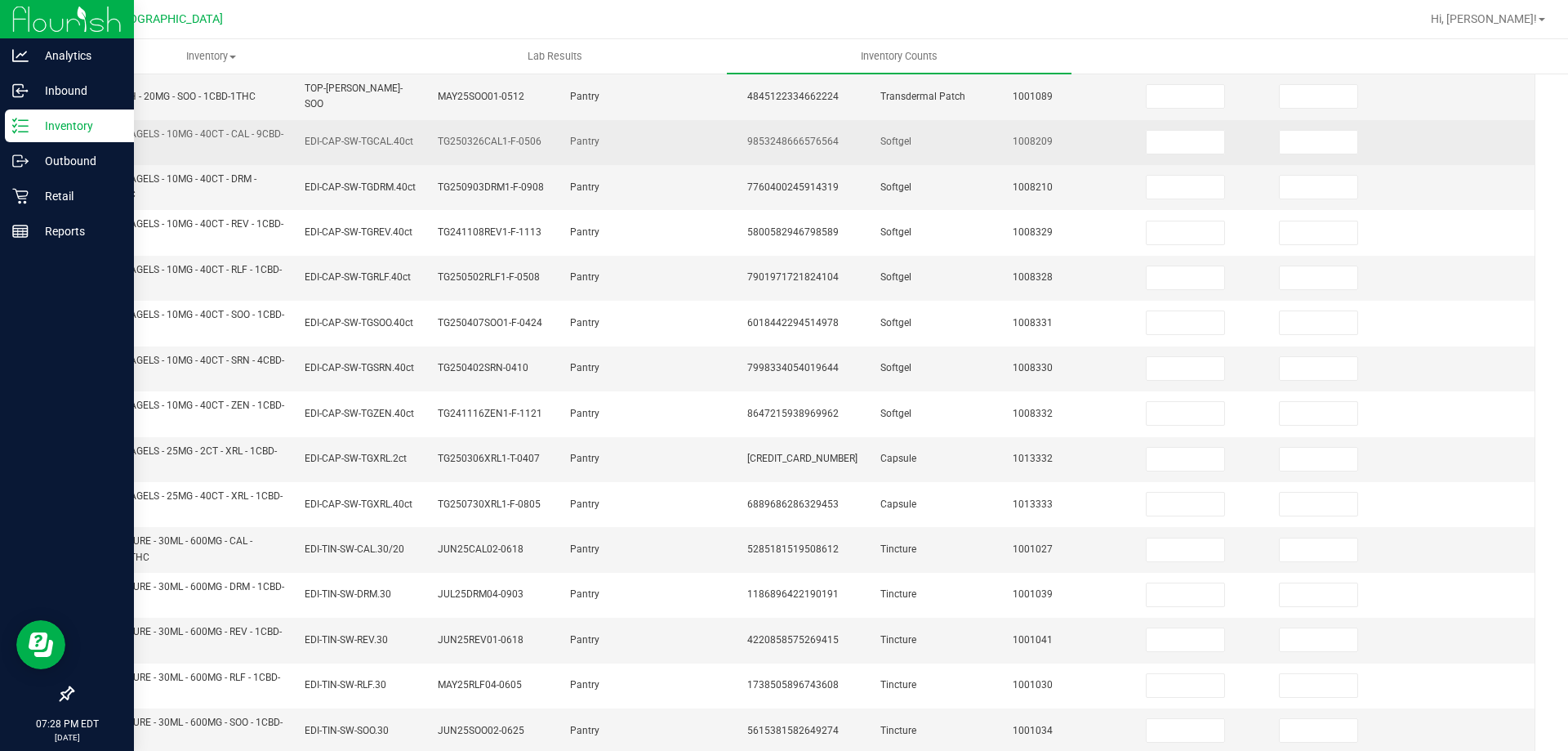
scroll to position [0, 0]
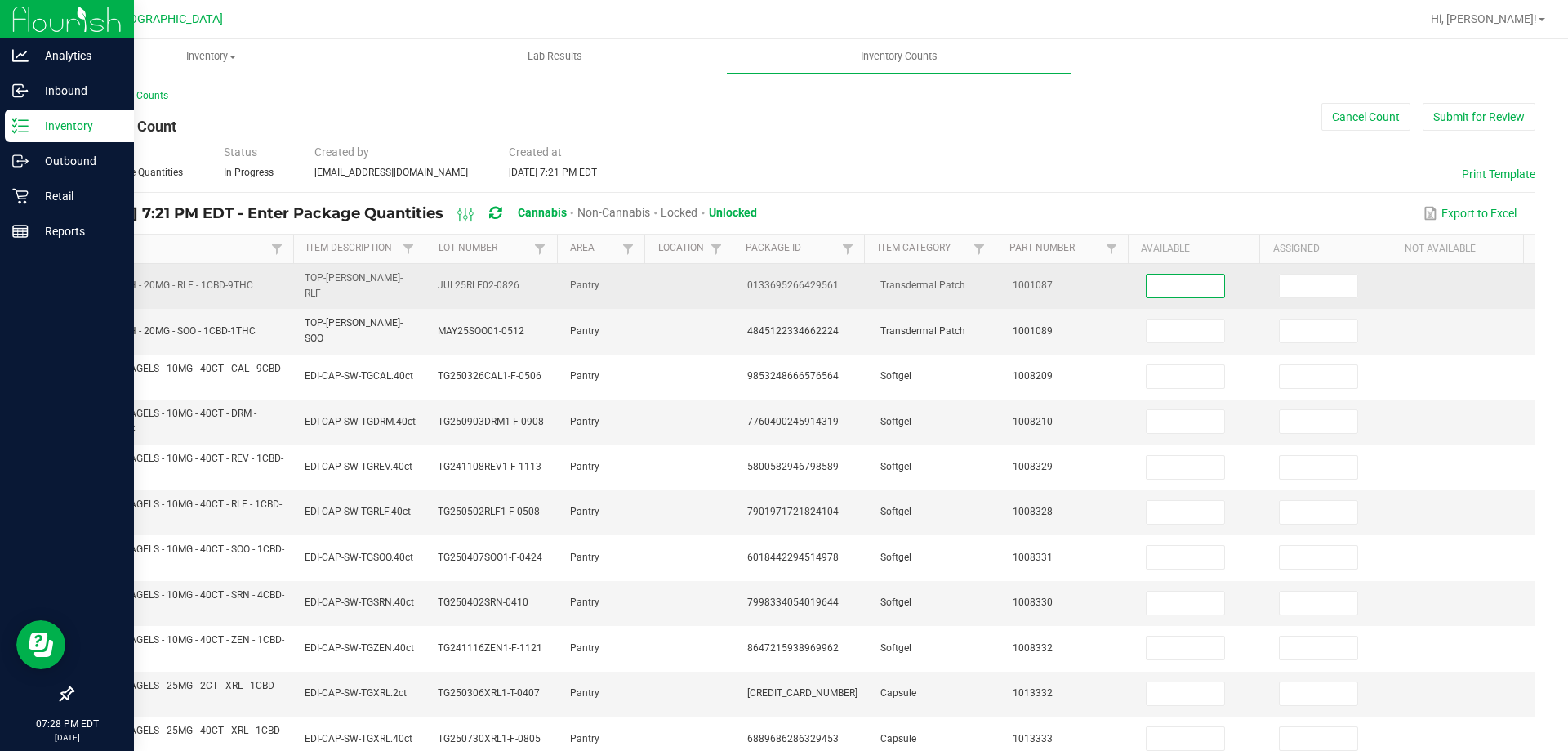
click at [1161, 288] on input at bounding box center [1186, 286] width 78 height 23
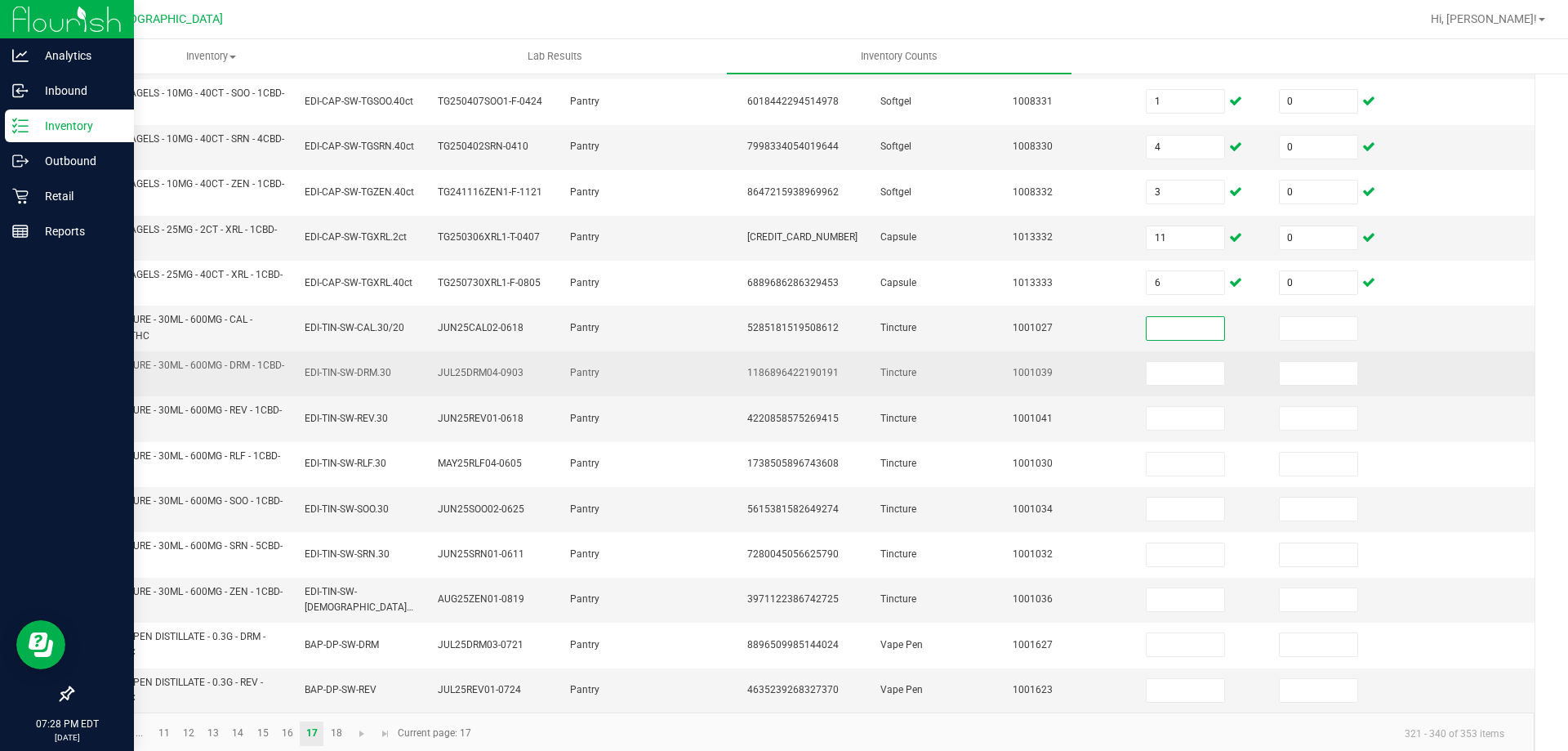
scroll to position [457, 0]
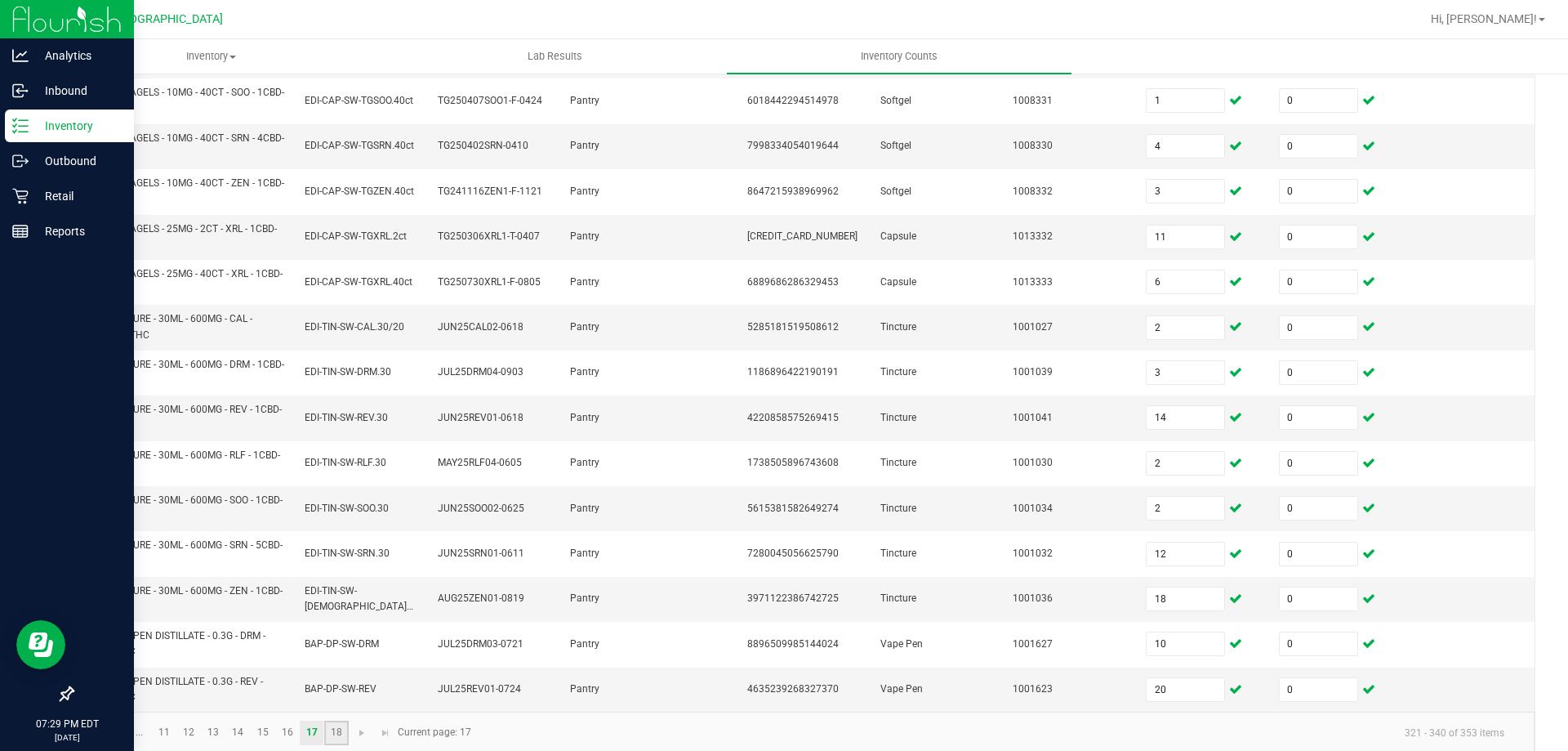
drag, startPoint x: 329, startPoint y: 712, endPoint x: 388, endPoint y: 713, distance: 59.0
click at [329, 720] on link "18" at bounding box center [336, 732] width 24 height 24
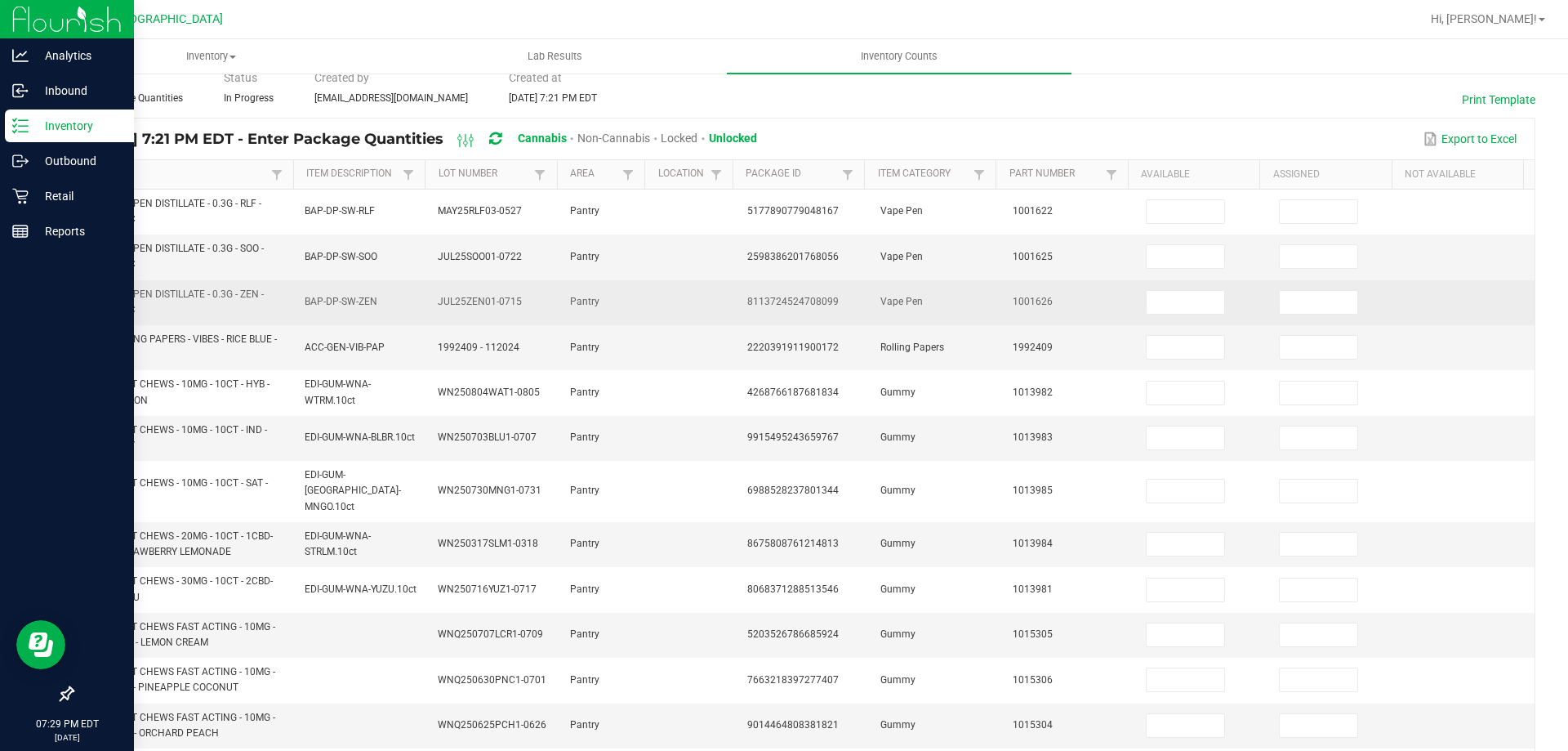
scroll to position [0, 0]
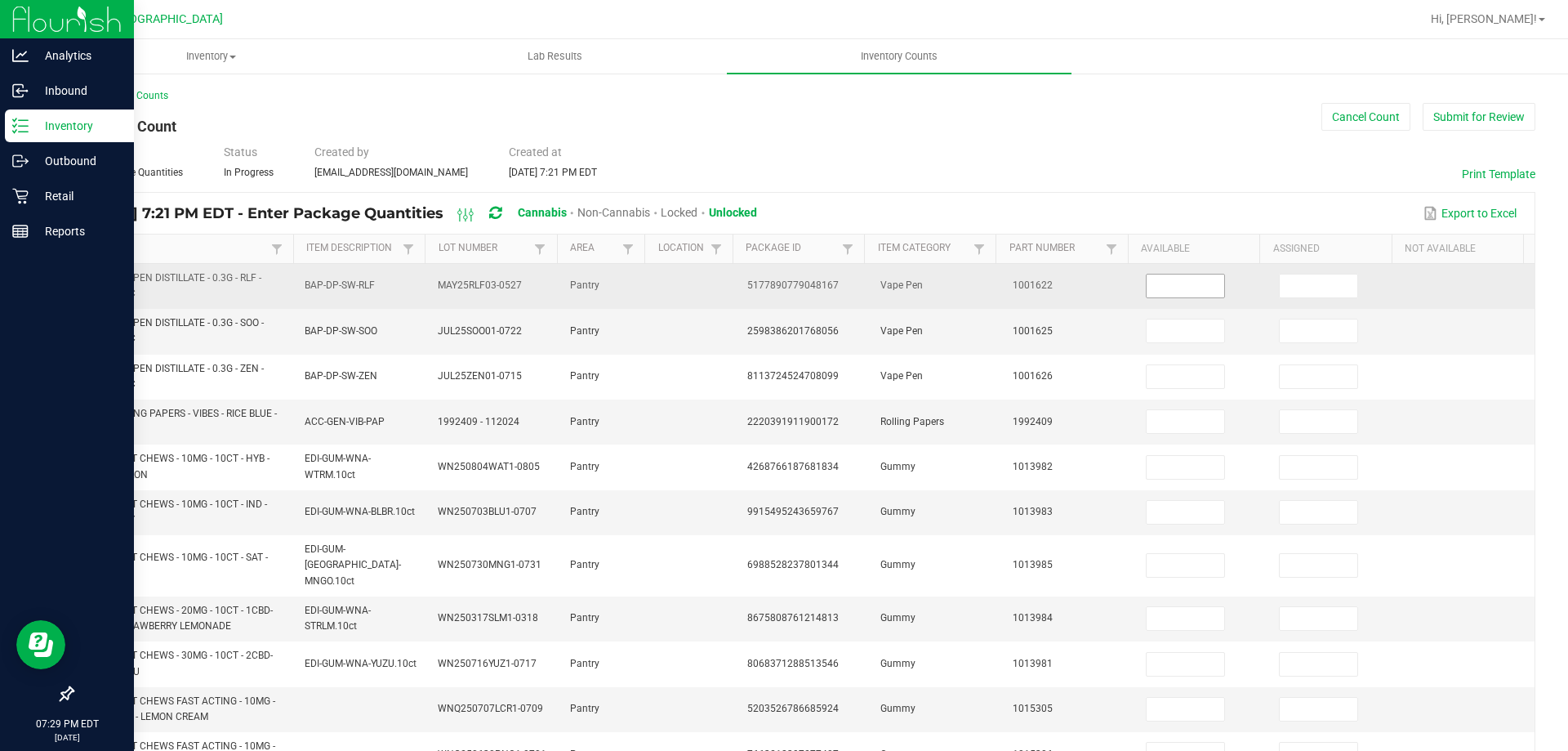
click at [1148, 279] on input at bounding box center [1186, 286] width 78 height 23
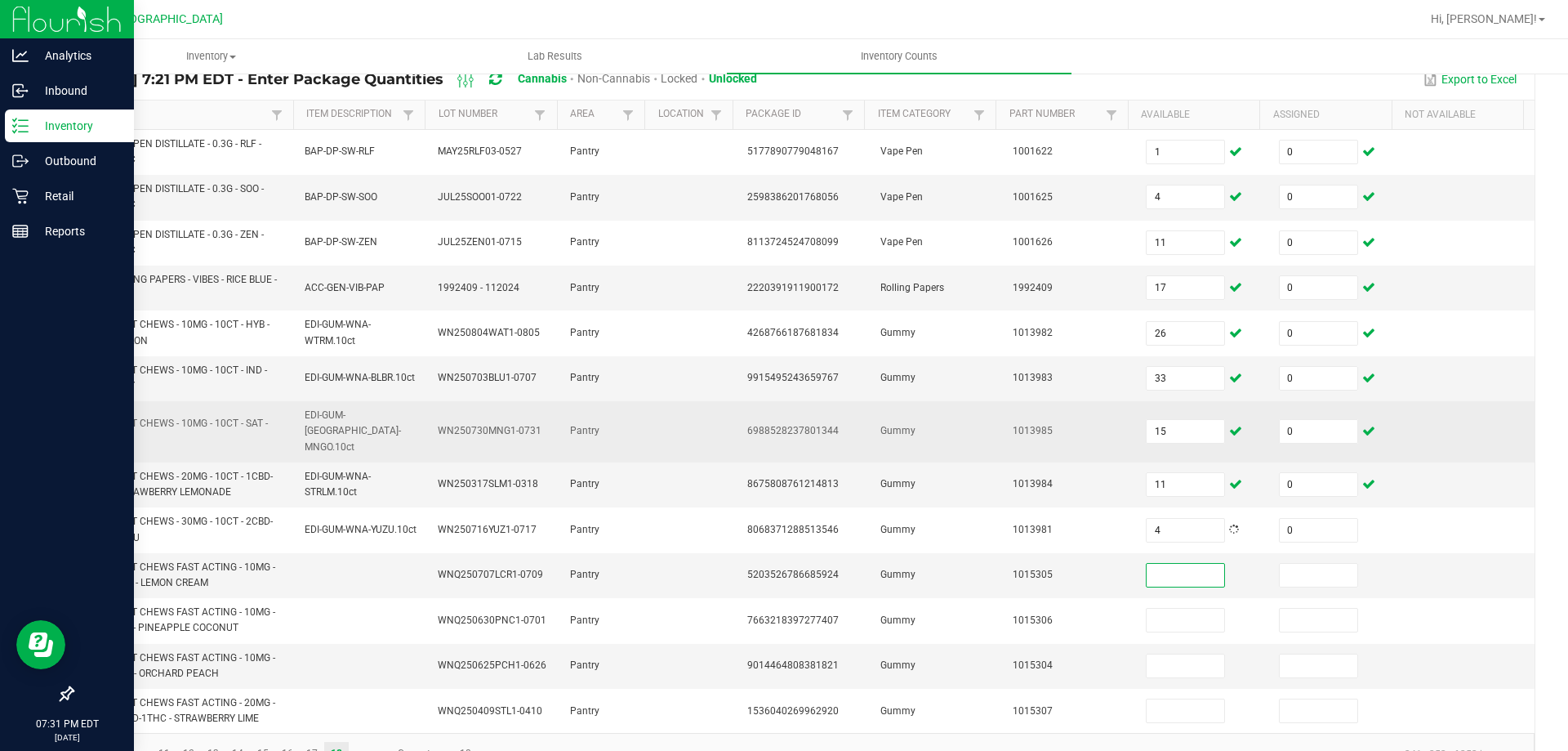
scroll to position [161, 0]
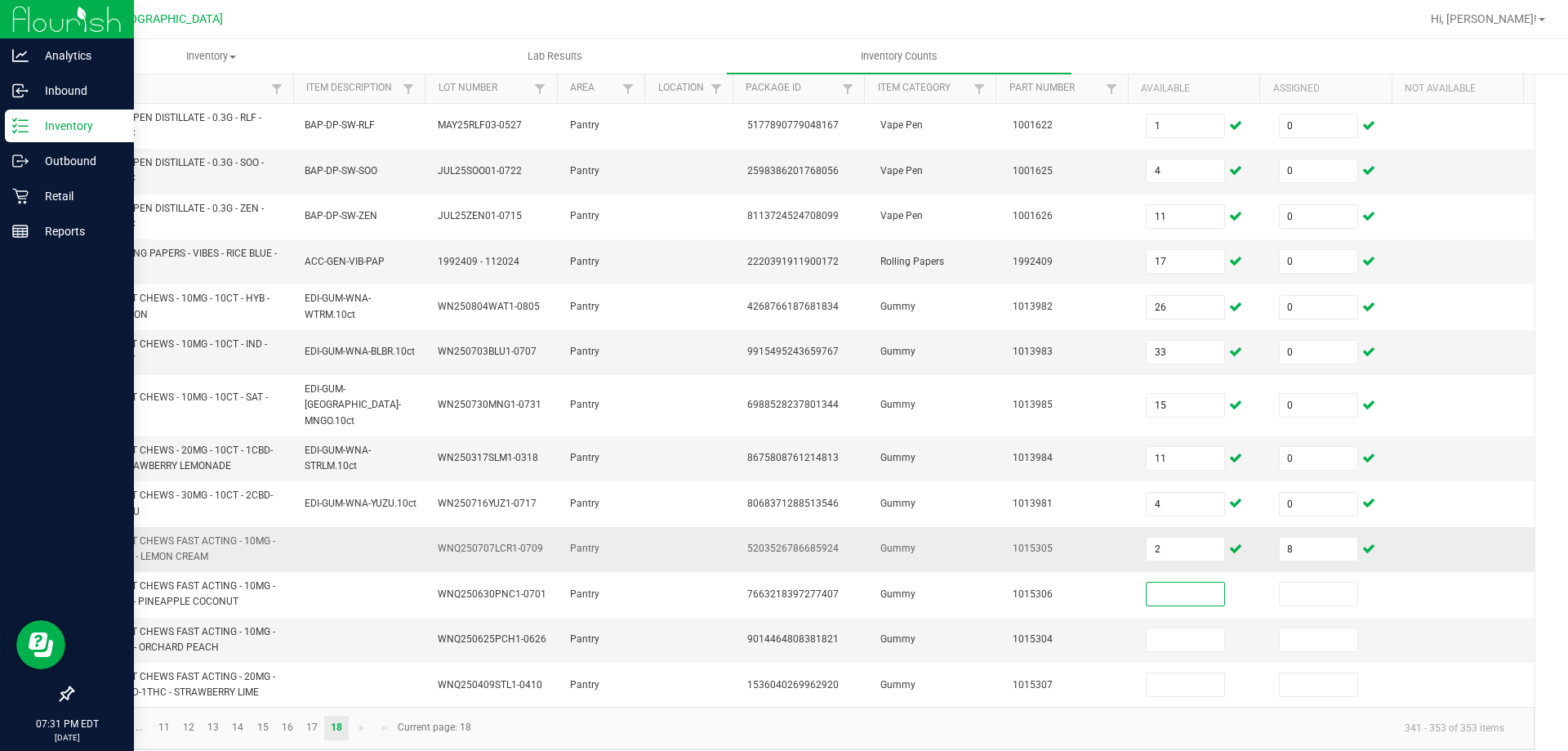
click at [1193, 527] on td "2" at bounding box center [1203, 550] width 133 height 45
click at [1186, 538] on input "2" at bounding box center [1186, 549] width 78 height 23
click at [92, 721] on span "Go to the first page" at bounding box center [93, 727] width 13 height 13
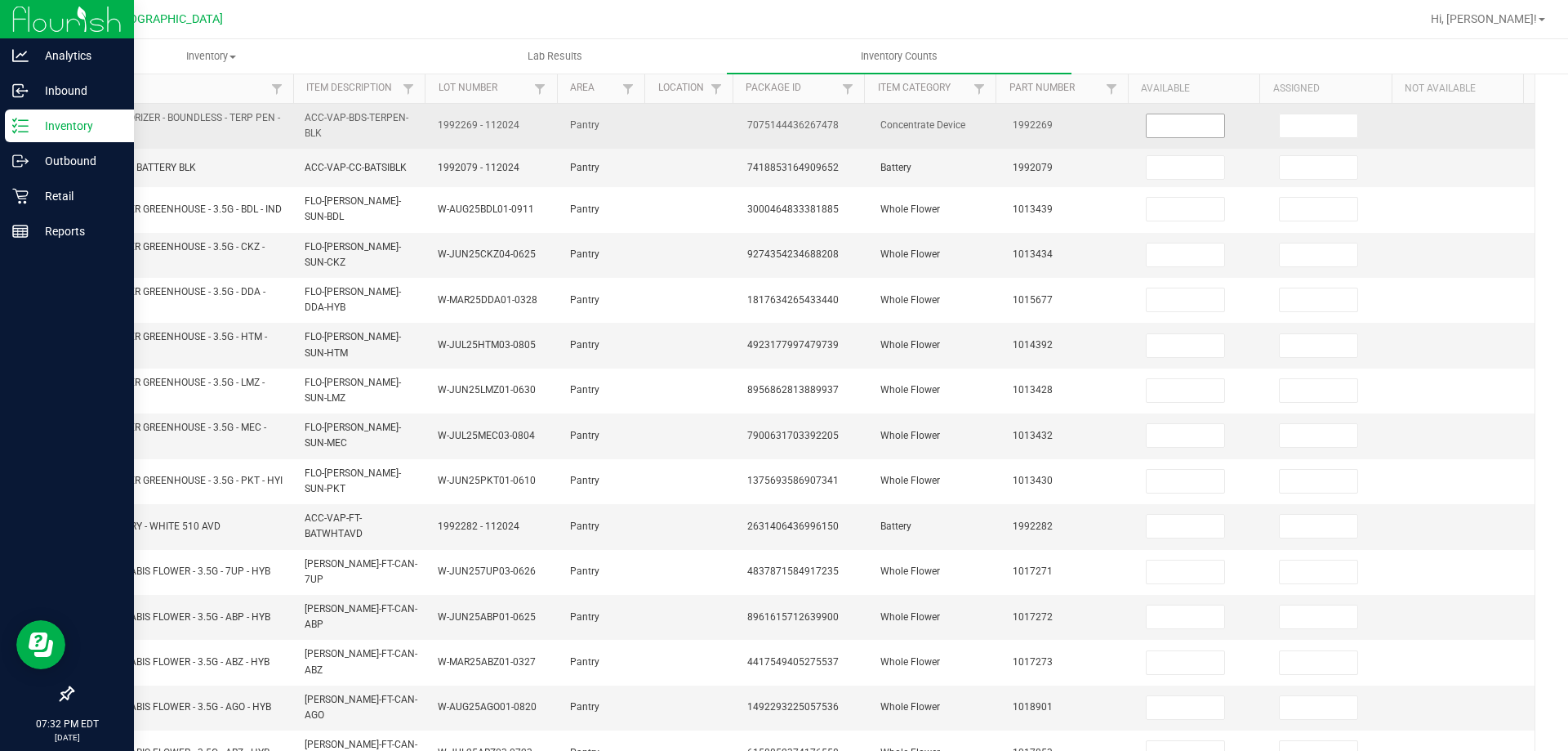
click at [1147, 126] on input at bounding box center [1186, 125] width 78 height 23
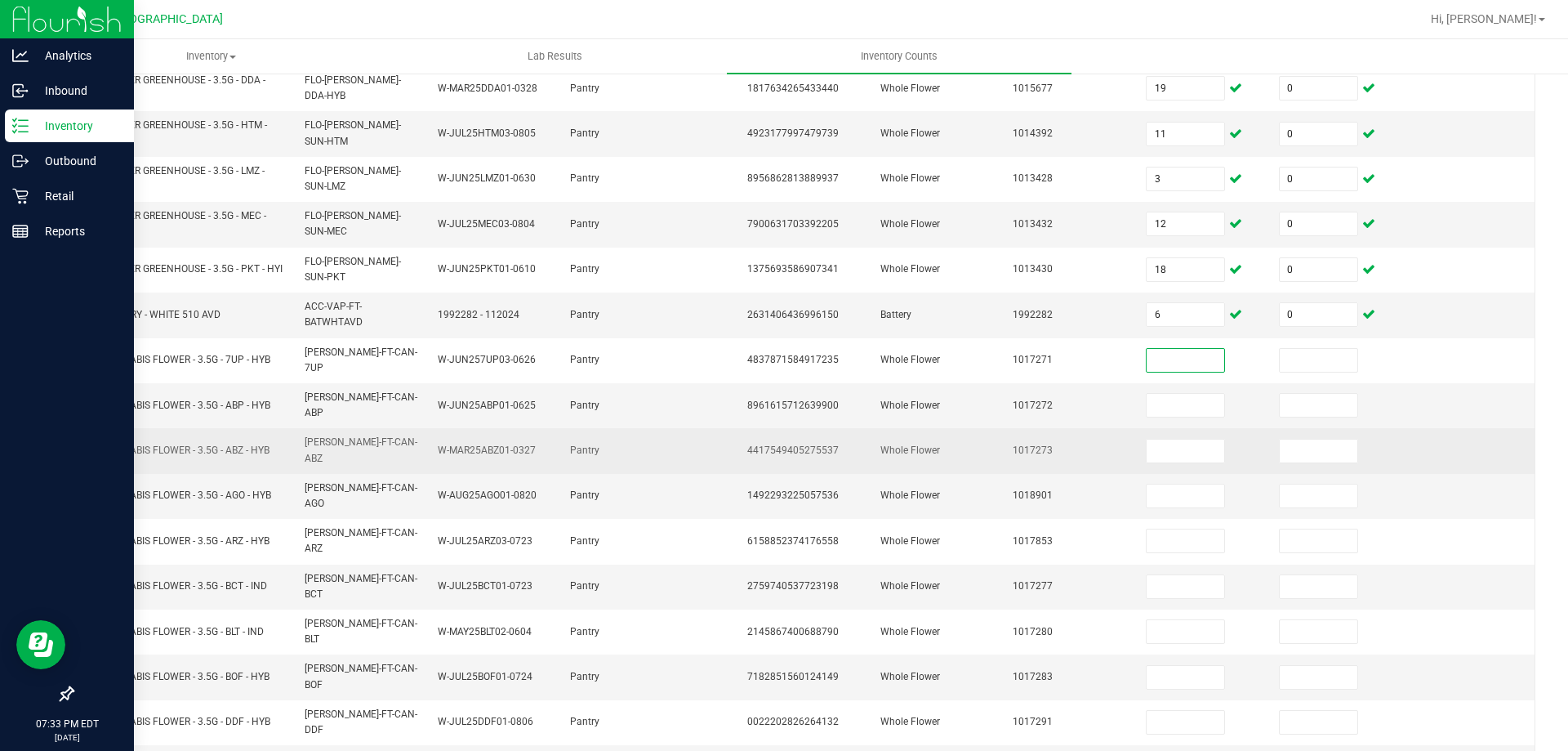
scroll to position [395, 0]
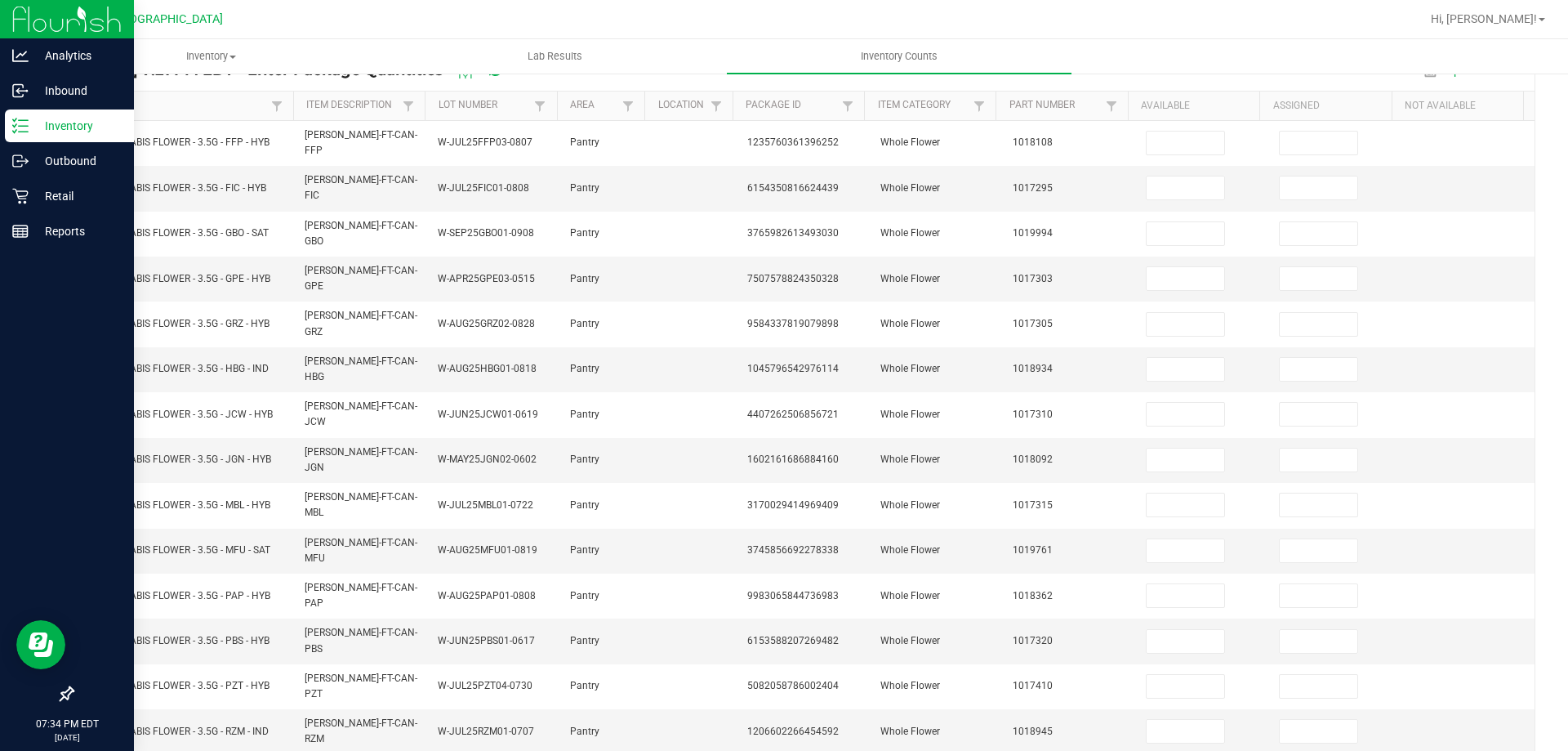
scroll to position [0, 0]
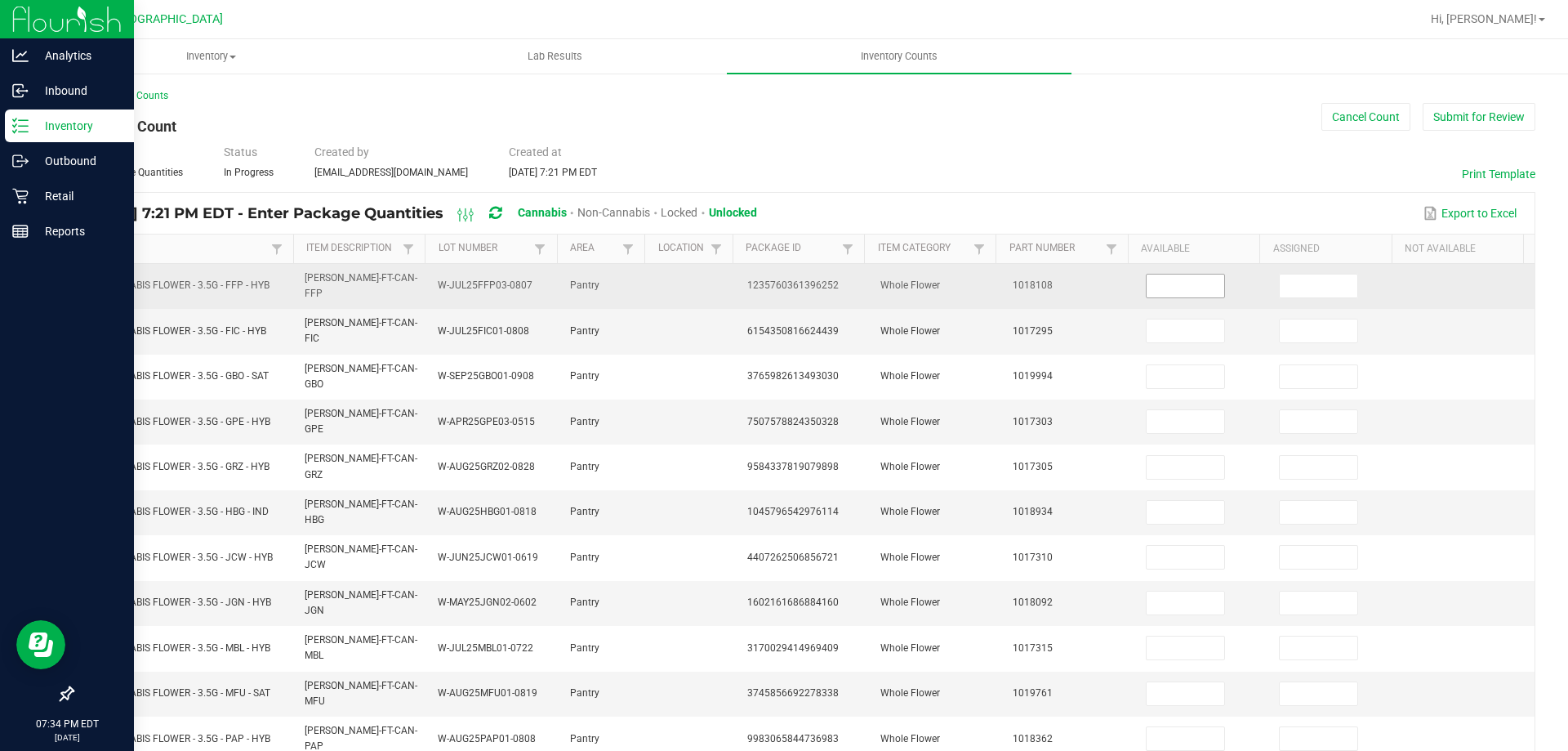
click at [1181, 275] on input at bounding box center [1186, 286] width 78 height 23
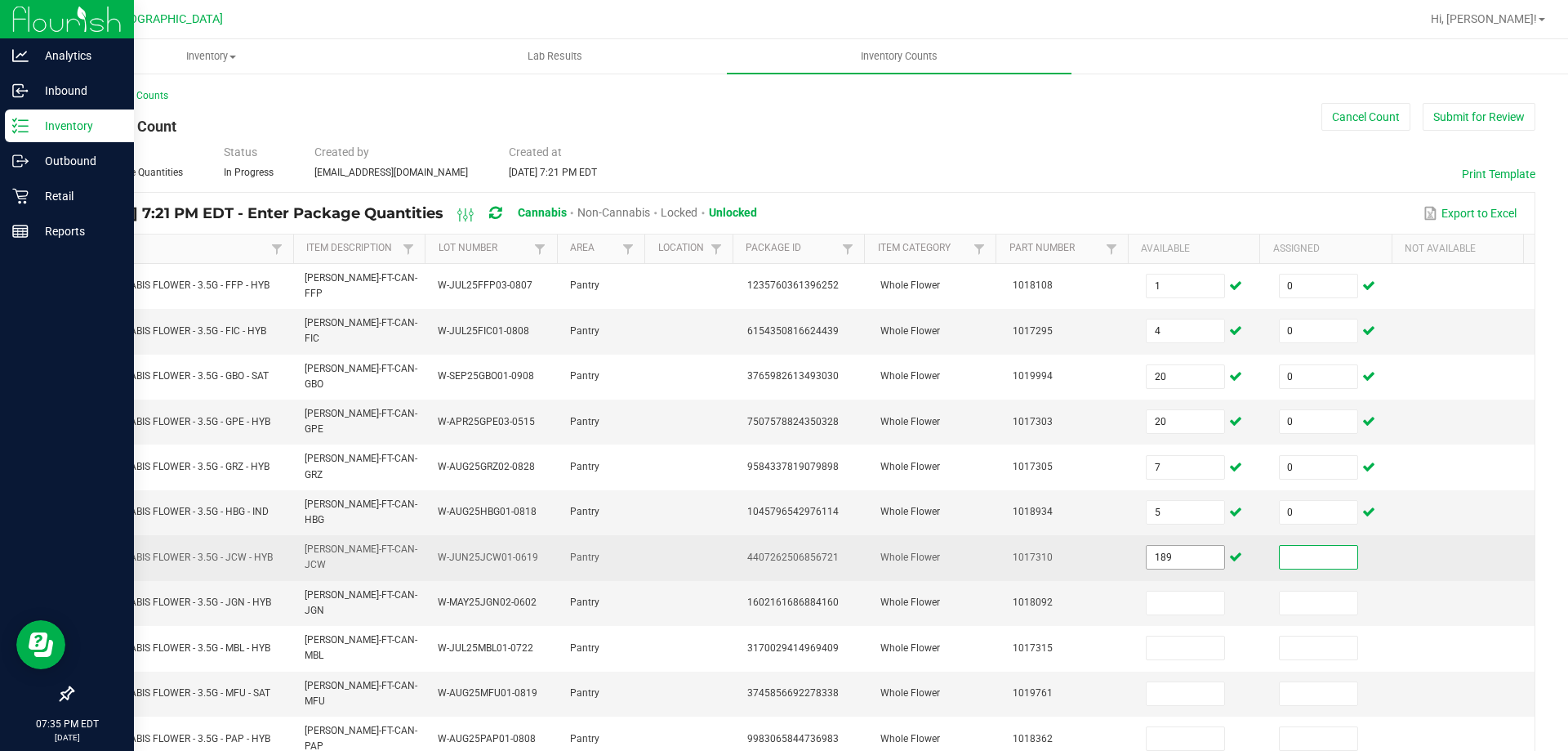
click at [1171, 546] on input "189" at bounding box center [1186, 557] width 78 height 23
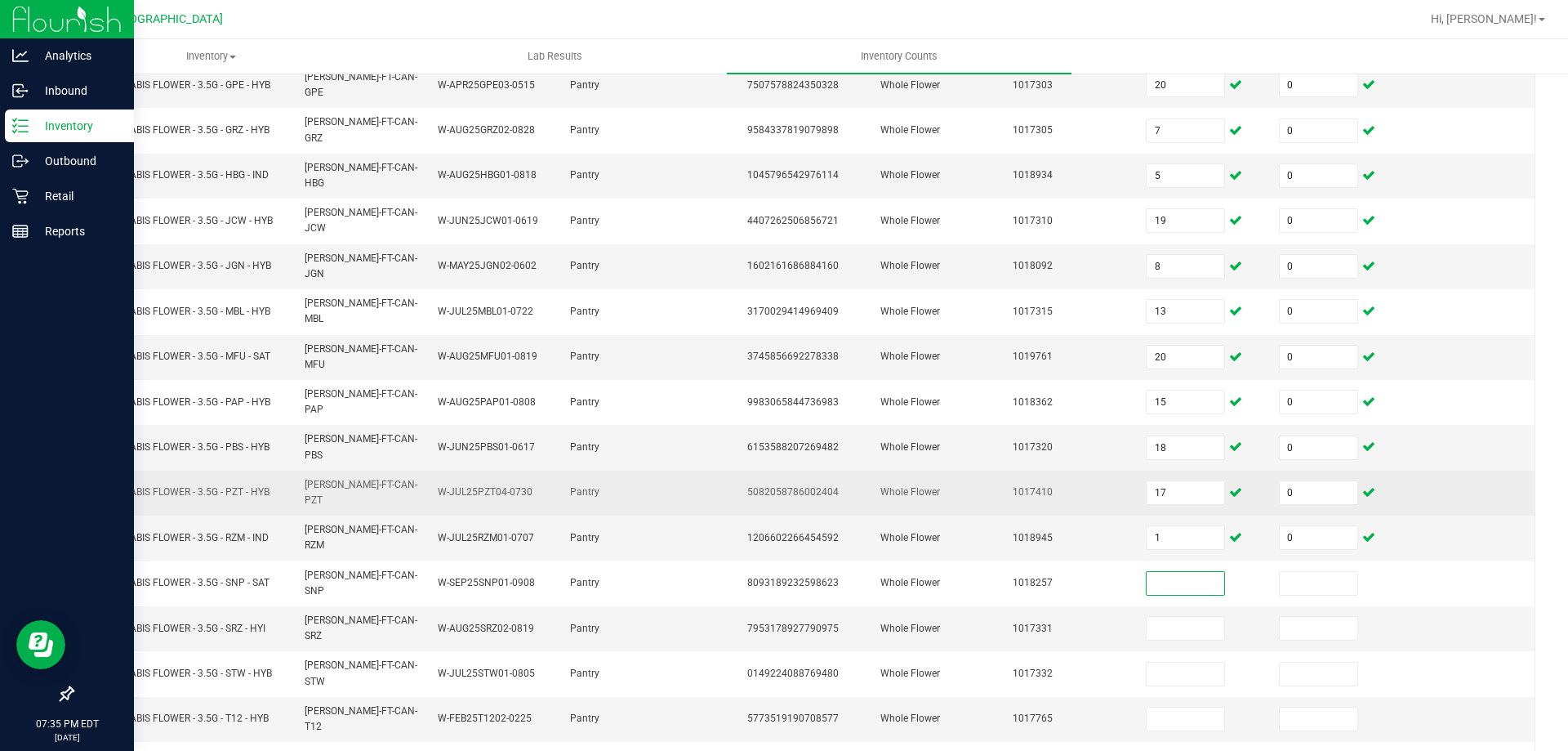
scroll to position [339, 0]
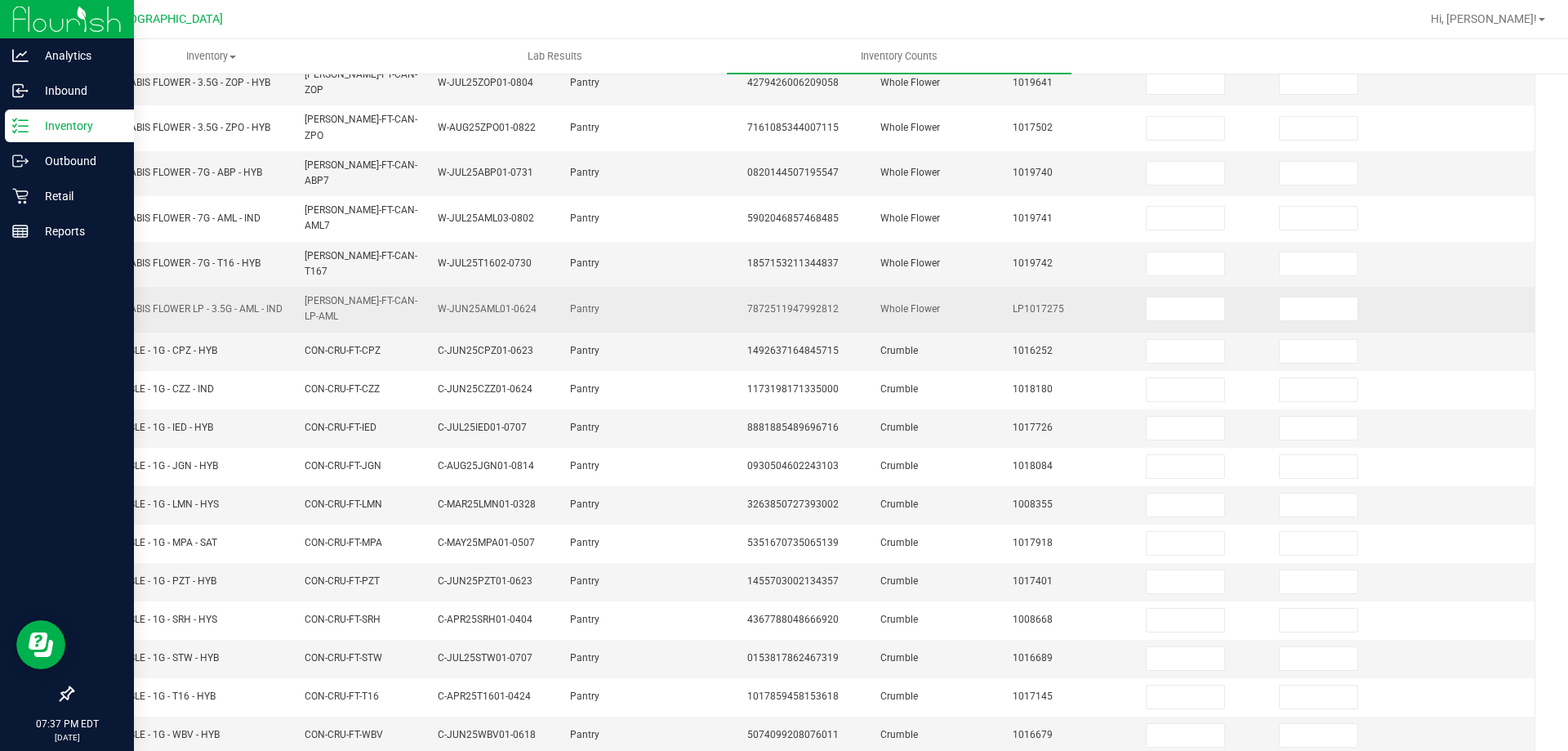
scroll to position [0, 0]
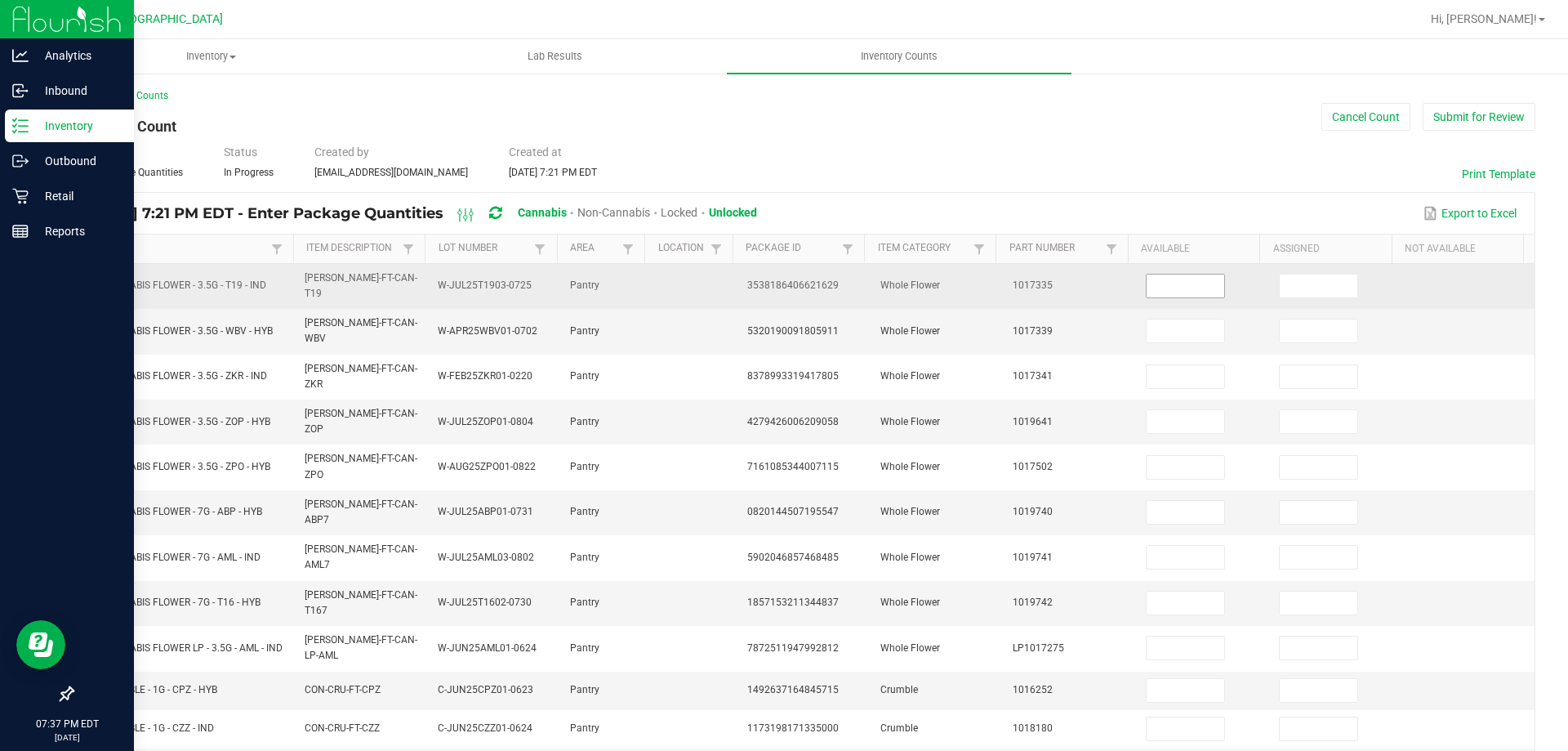
click at [1156, 278] on input at bounding box center [1186, 286] width 78 height 23
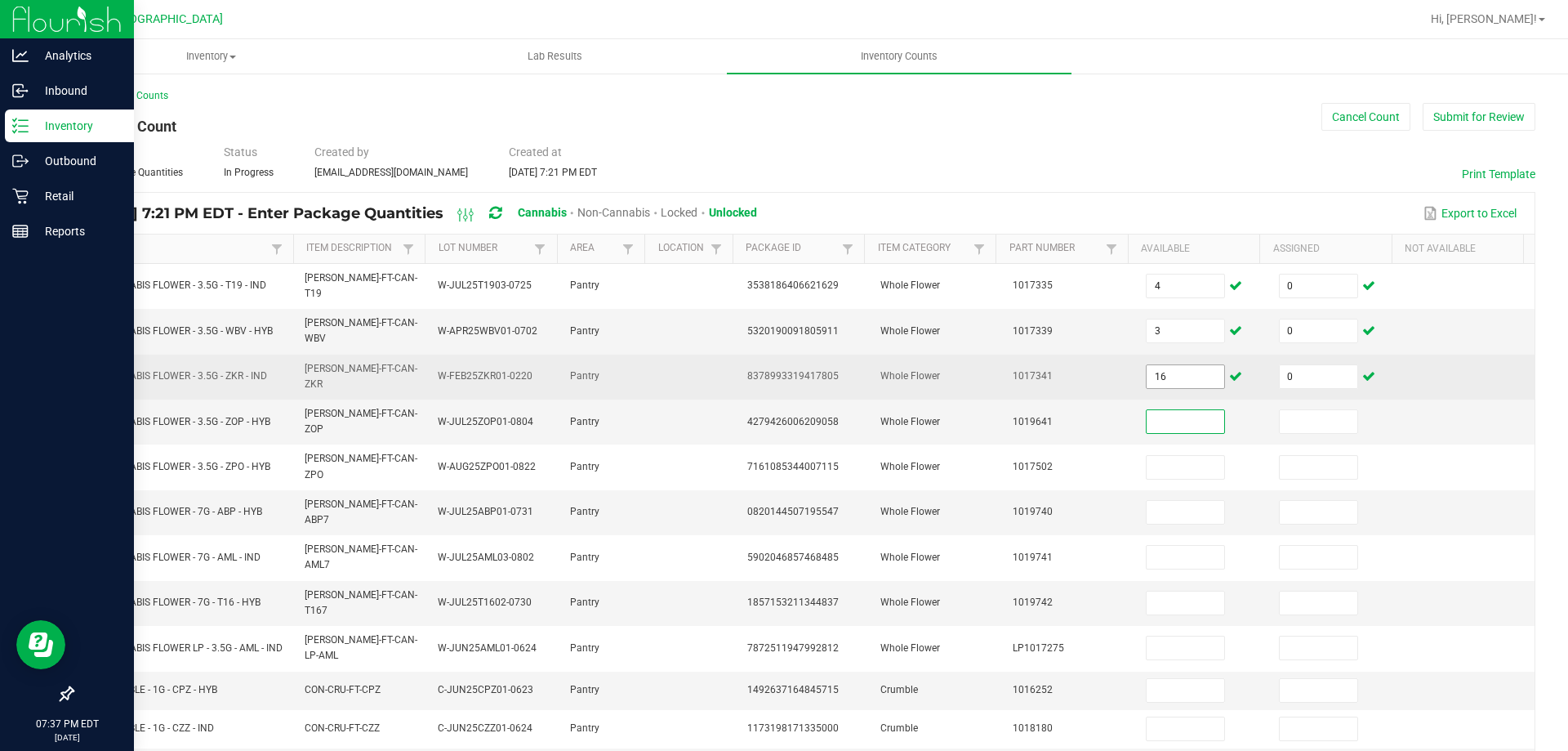
click at [1186, 366] on input "16" at bounding box center [1186, 376] width 78 height 23
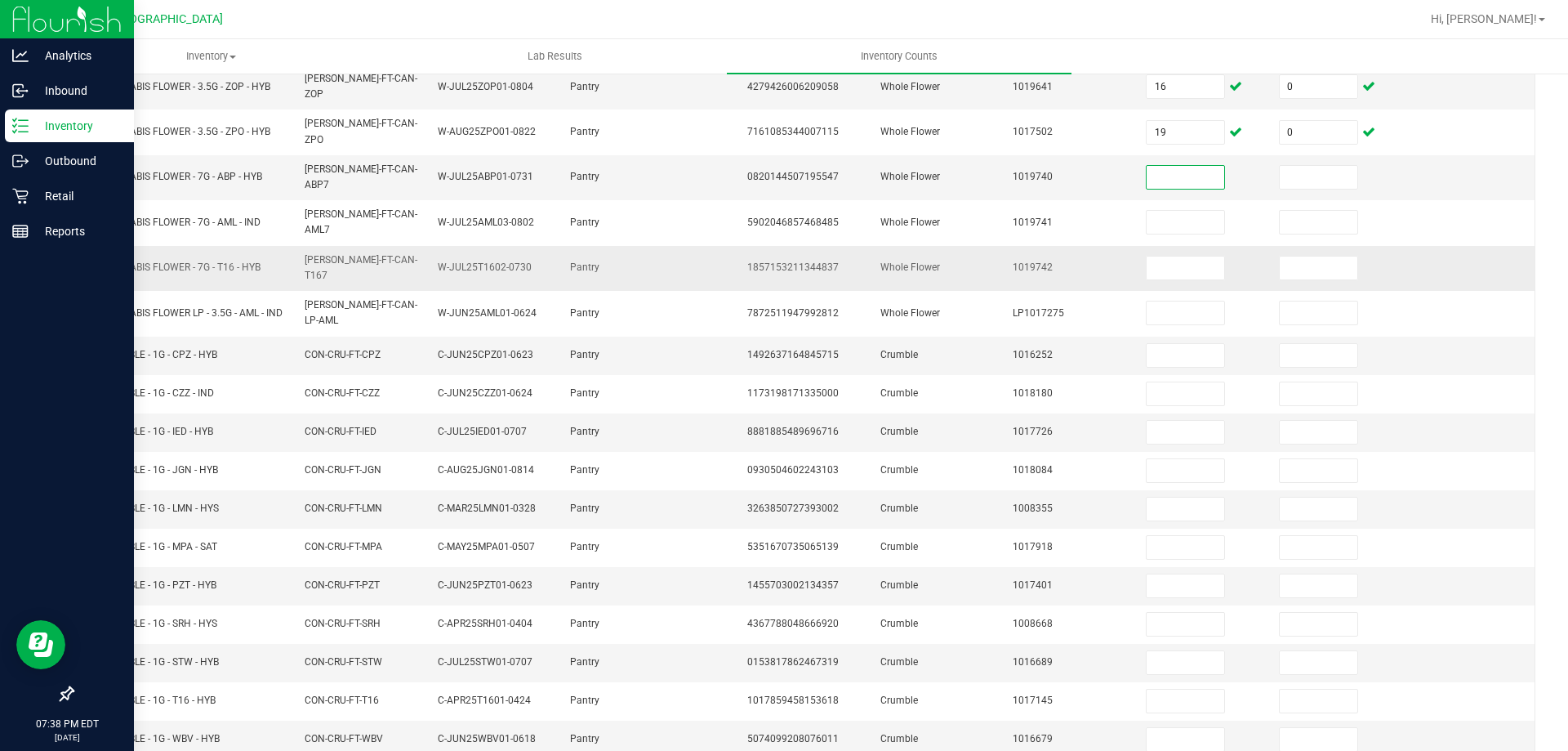
scroll to position [346, 0]
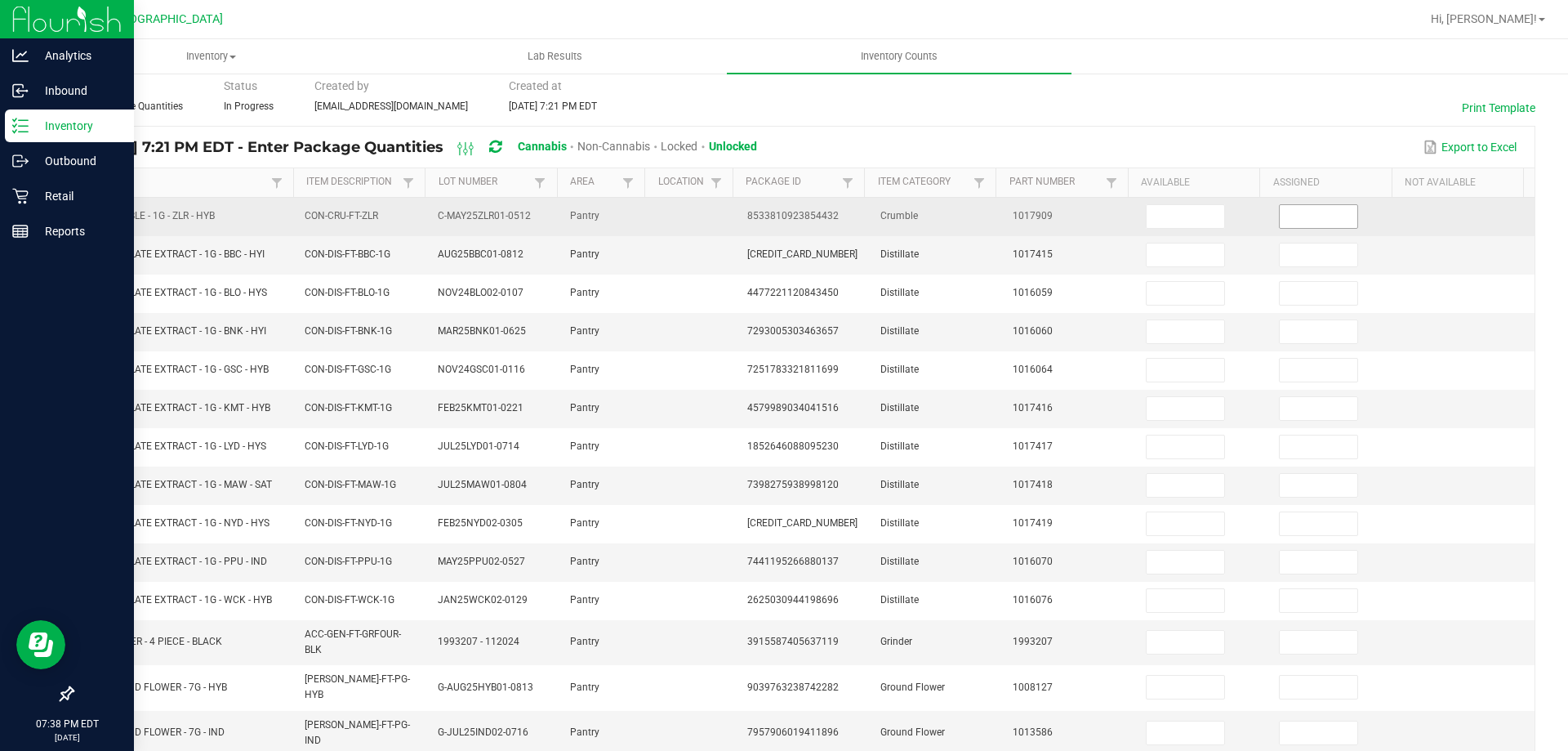
scroll to position [0, 0]
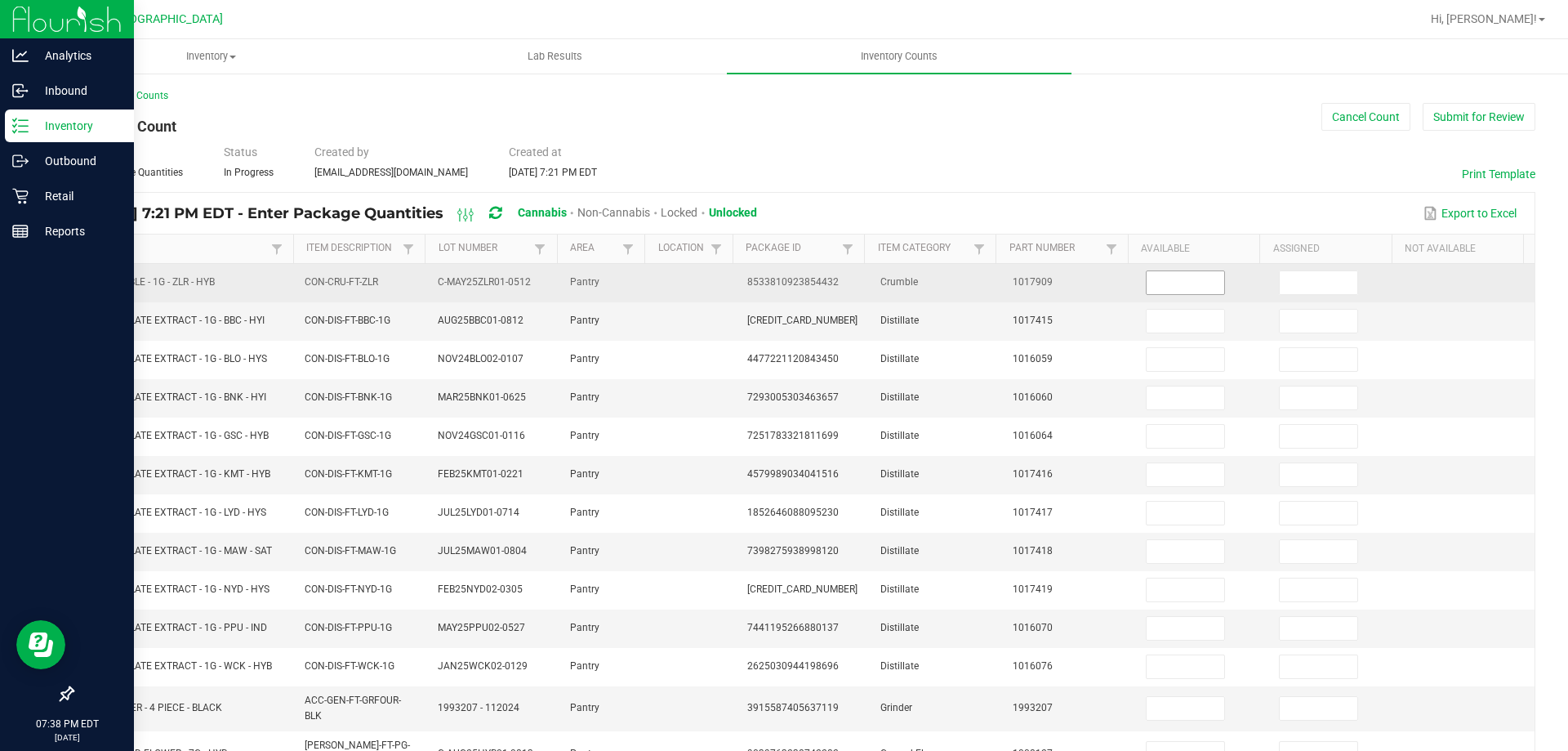
click at [1200, 294] on span at bounding box center [1185, 282] width 79 height 24
click at [1186, 282] on input at bounding box center [1186, 282] width 78 height 23
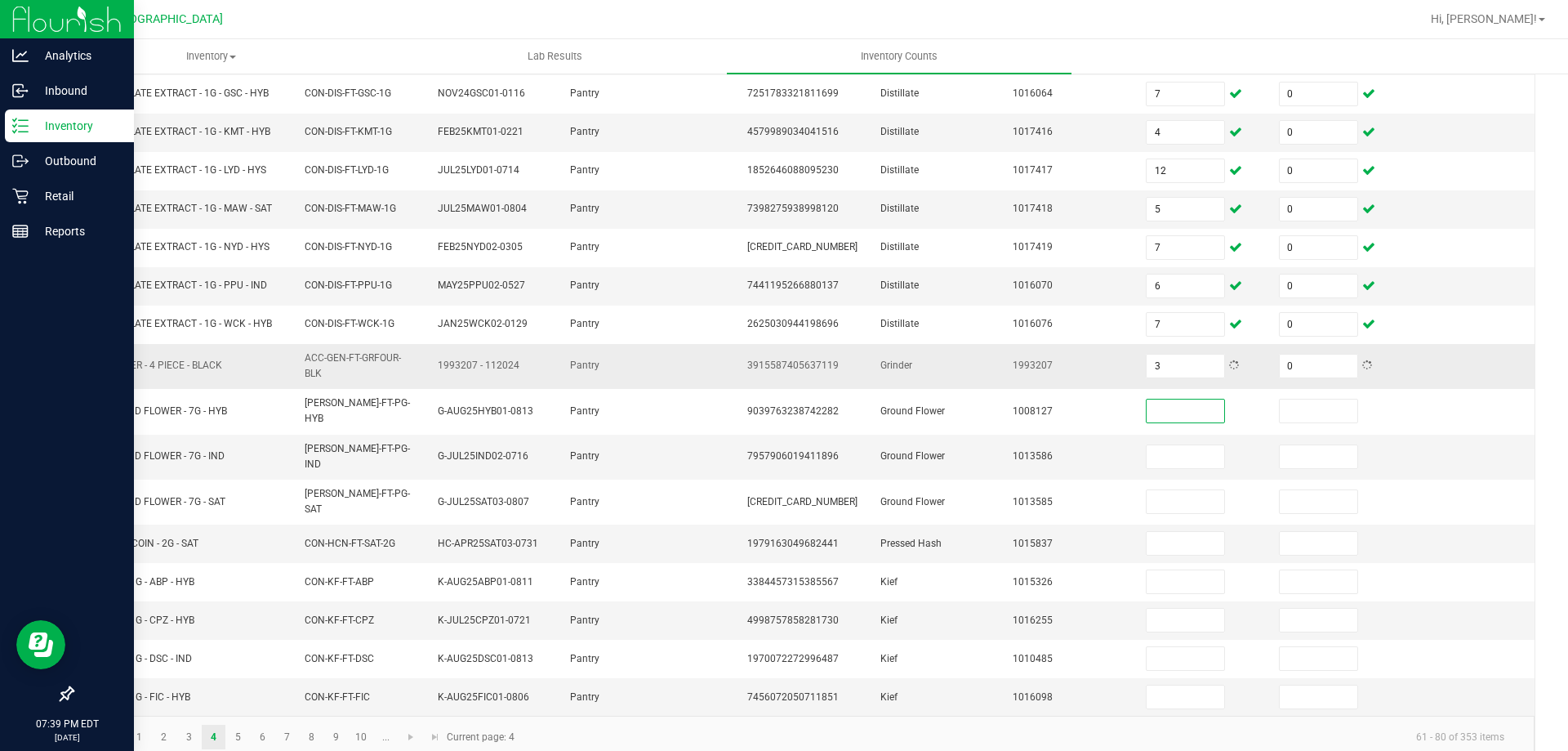
scroll to position [346, 0]
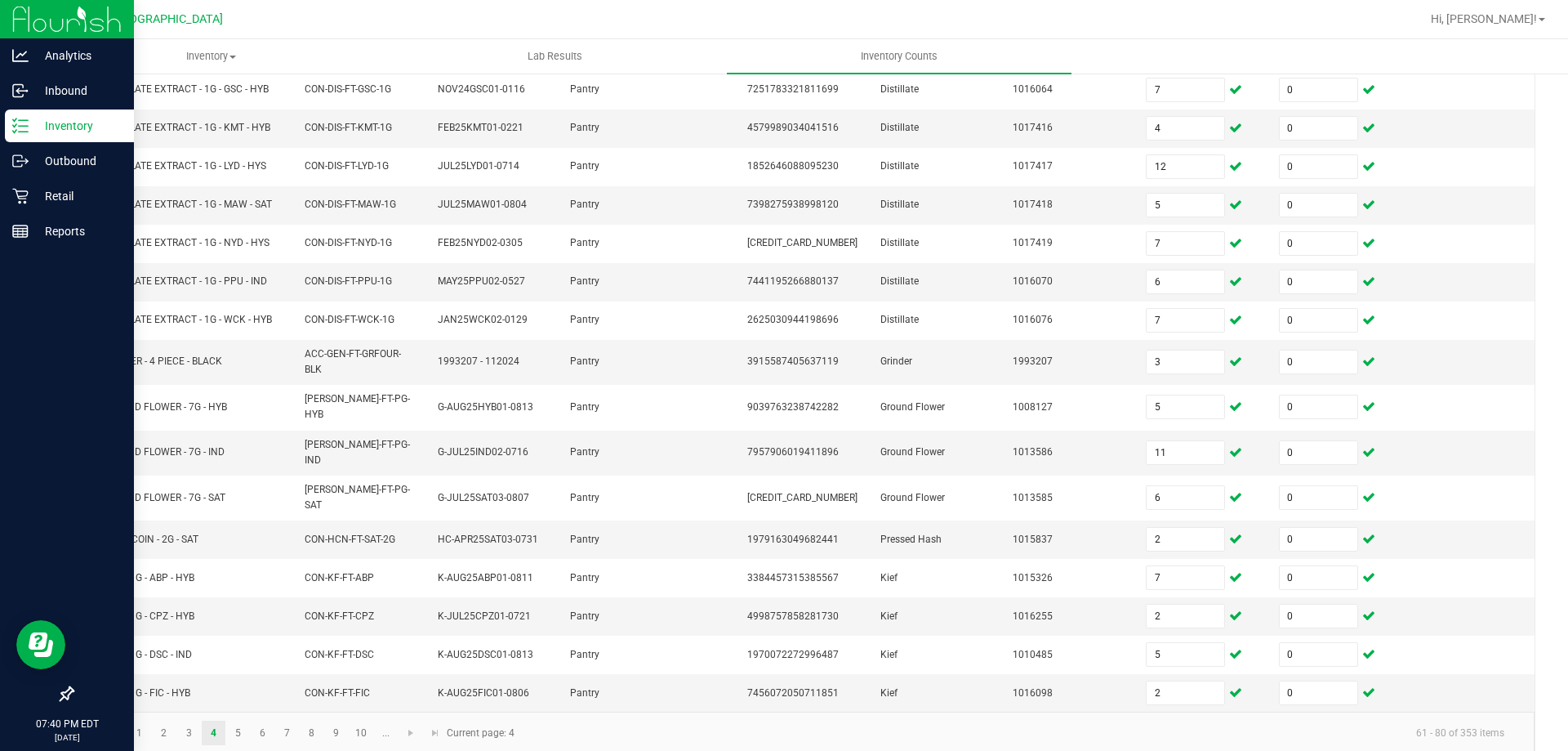
click at [1034, 13] on div at bounding box center [856, 19] width 1128 height 32
click at [239, 720] on link "5" at bounding box center [239, 732] width 24 height 24
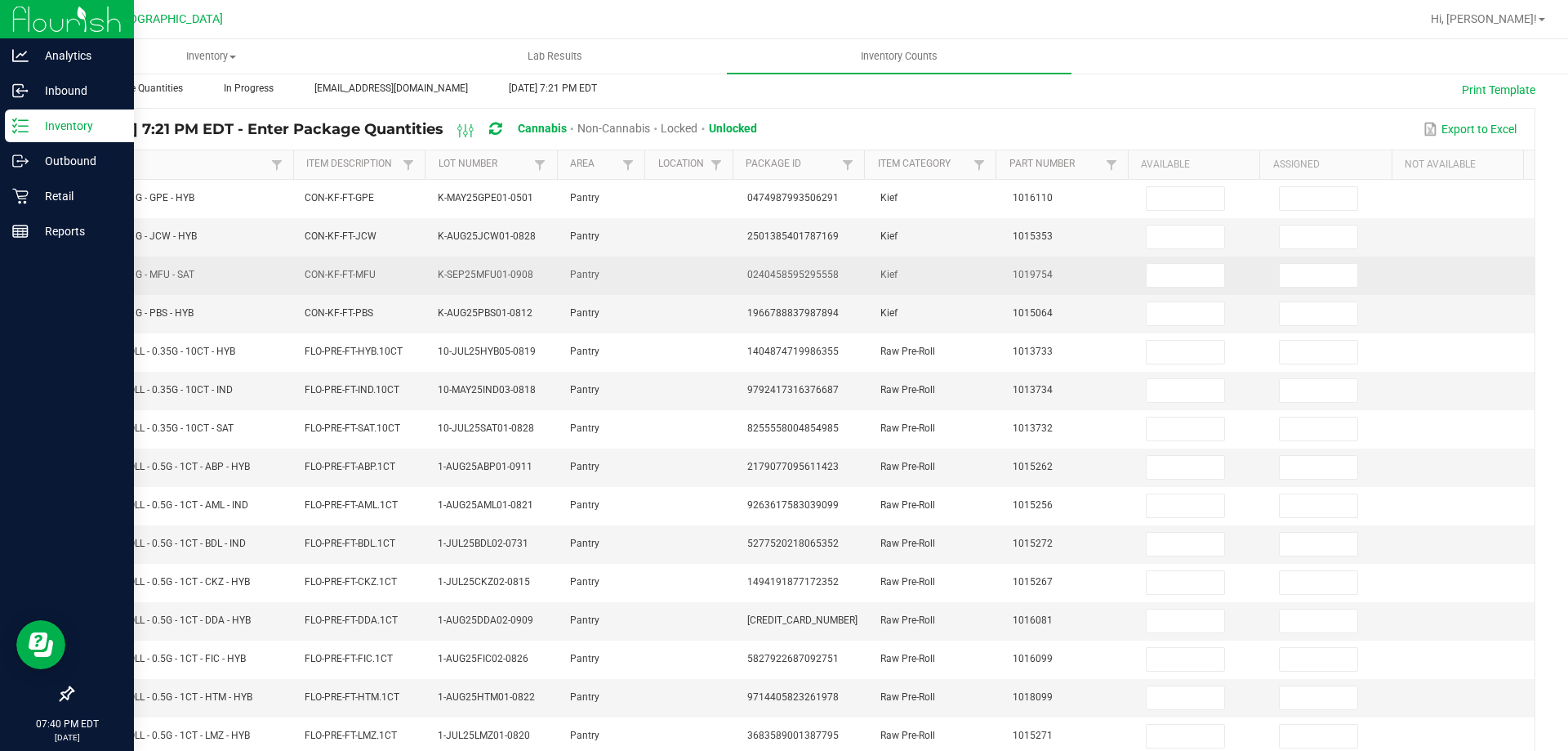
scroll to position [0, 0]
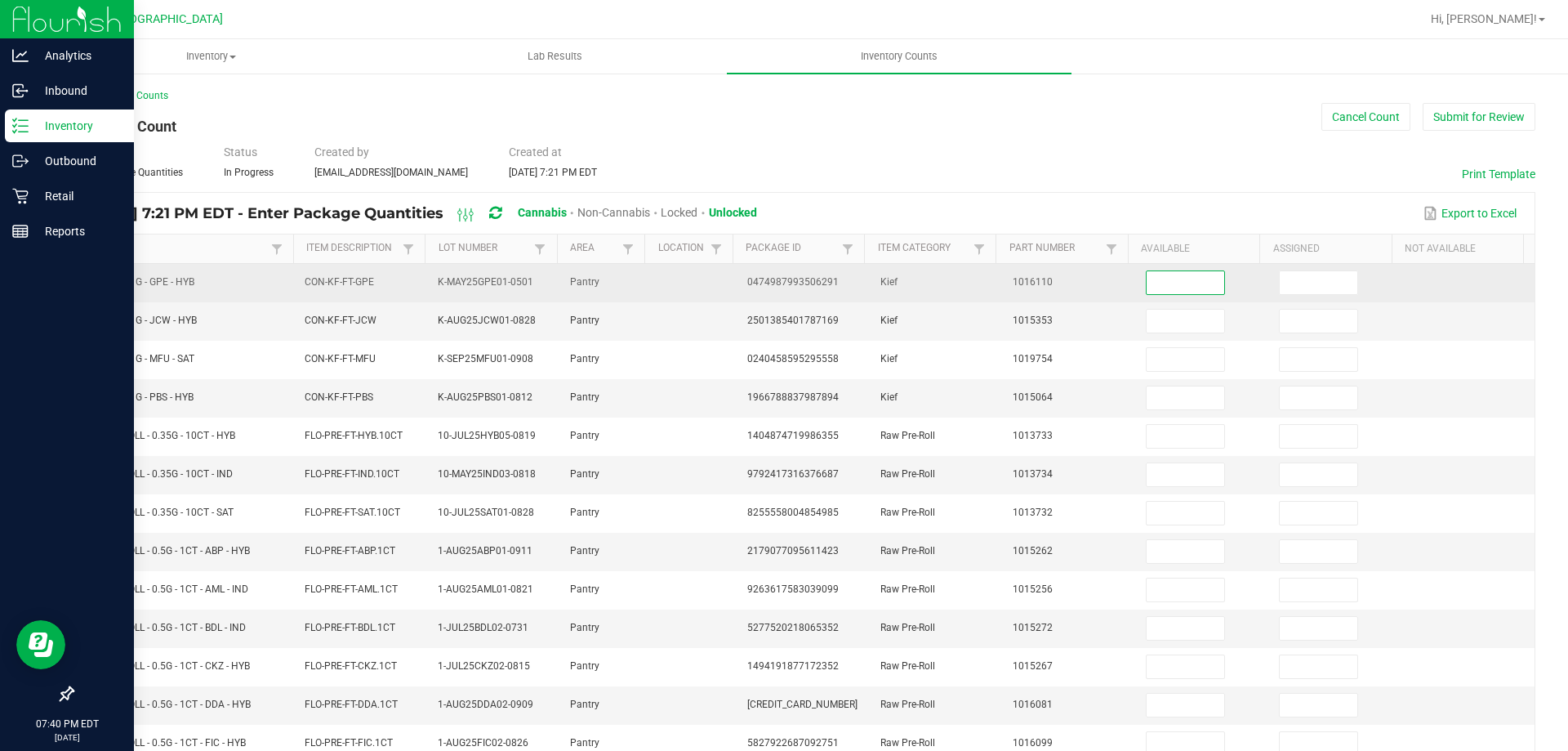
click at [1174, 284] on input at bounding box center [1186, 282] width 78 height 23
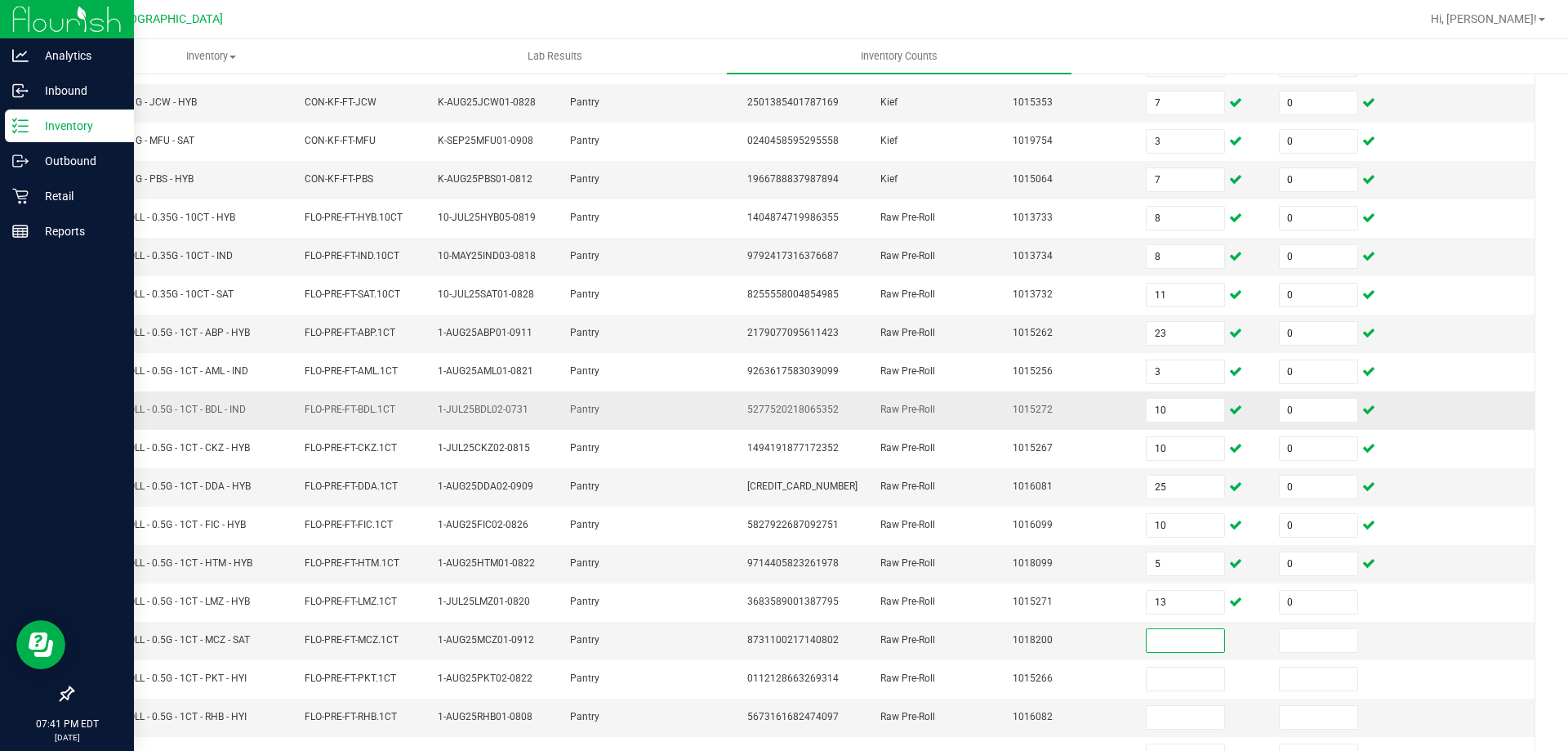
scroll to position [339, 0]
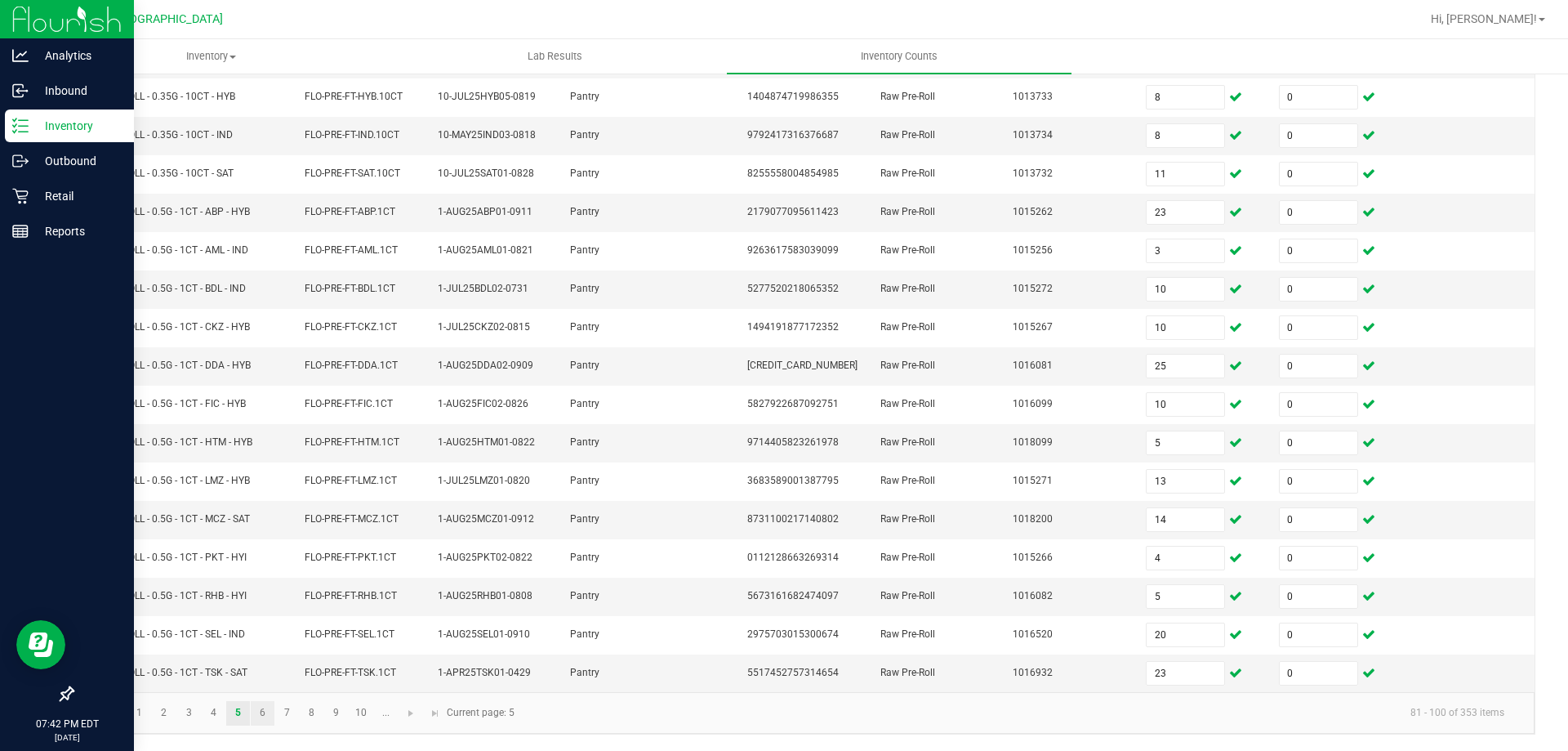
click at [266, 710] on link "6" at bounding box center [263, 713] width 24 height 24
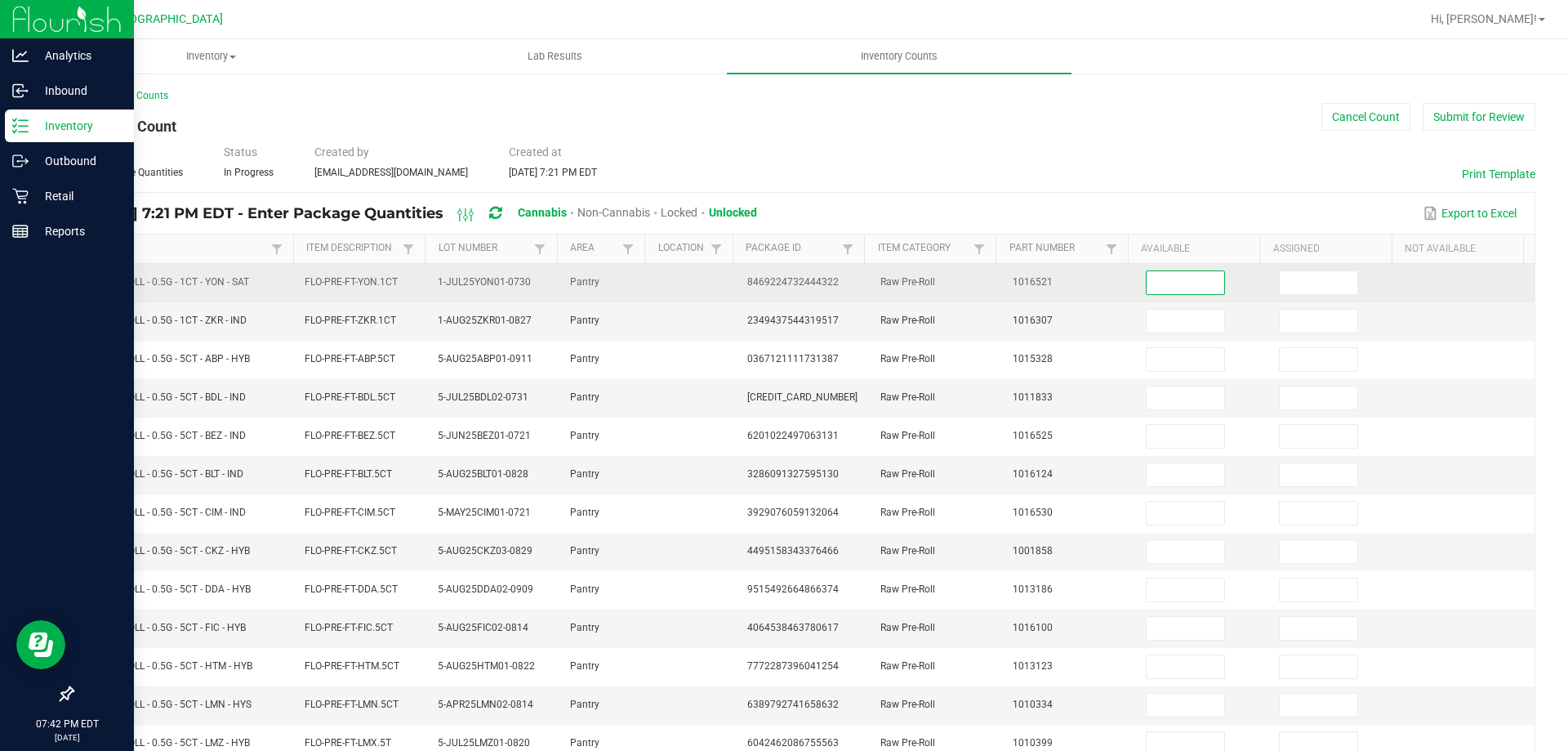
click at [1168, 276] on input at bounding box center [1186, 282] width 78 height 23
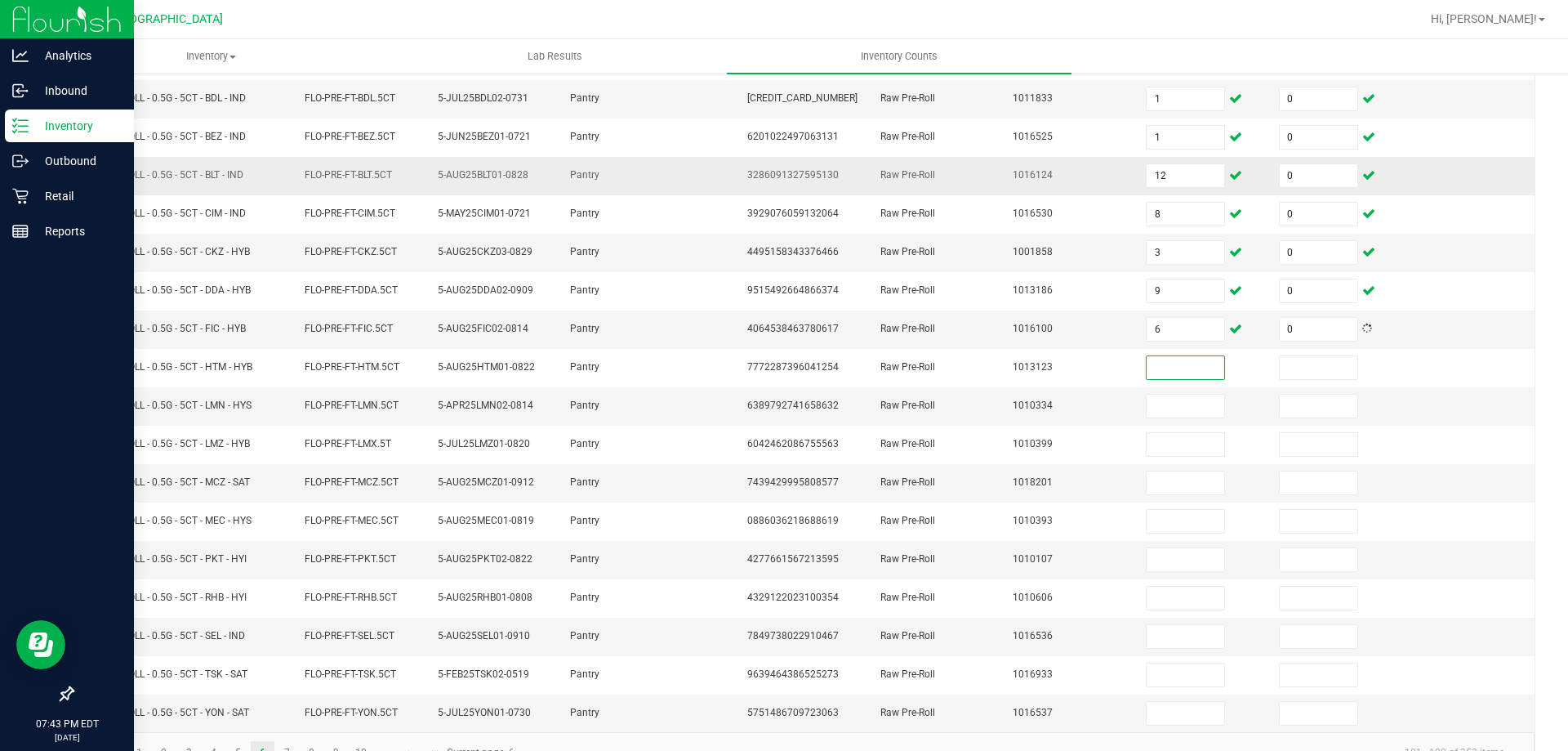
scroll to position [339, 0]
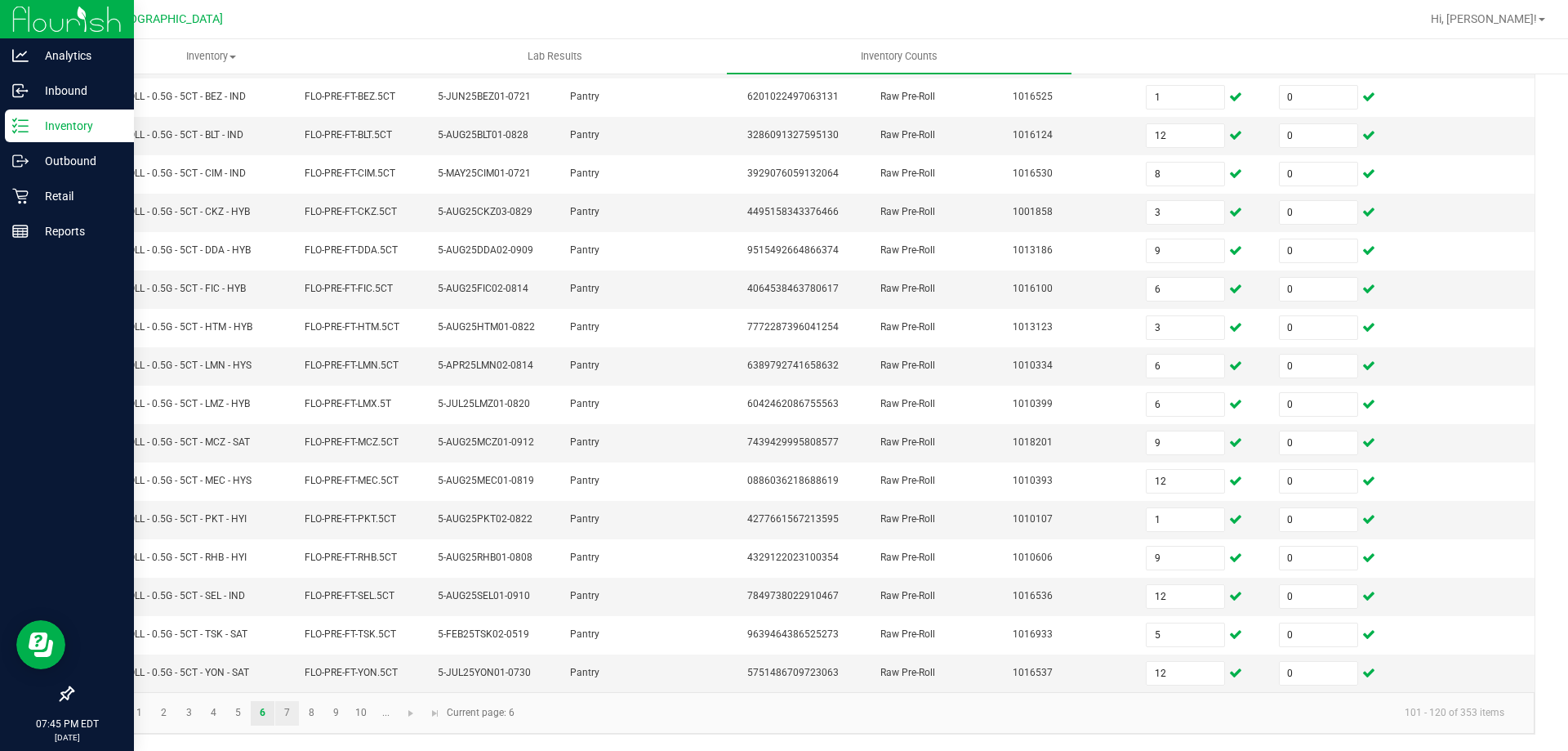
click at [283, 704] on link "7" at bounding box center [287, 713] width 24 height 24
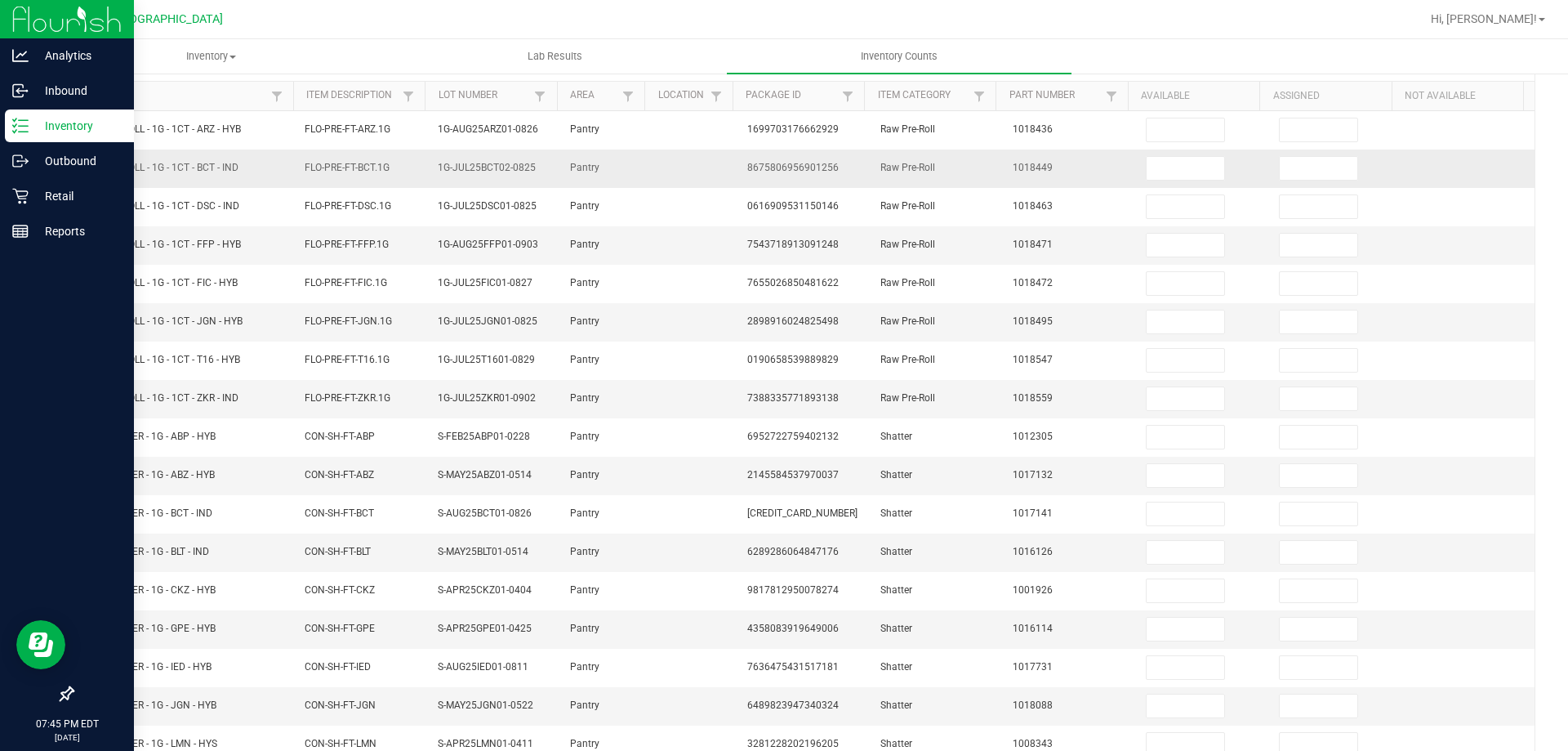
scroll to position [0, 0]
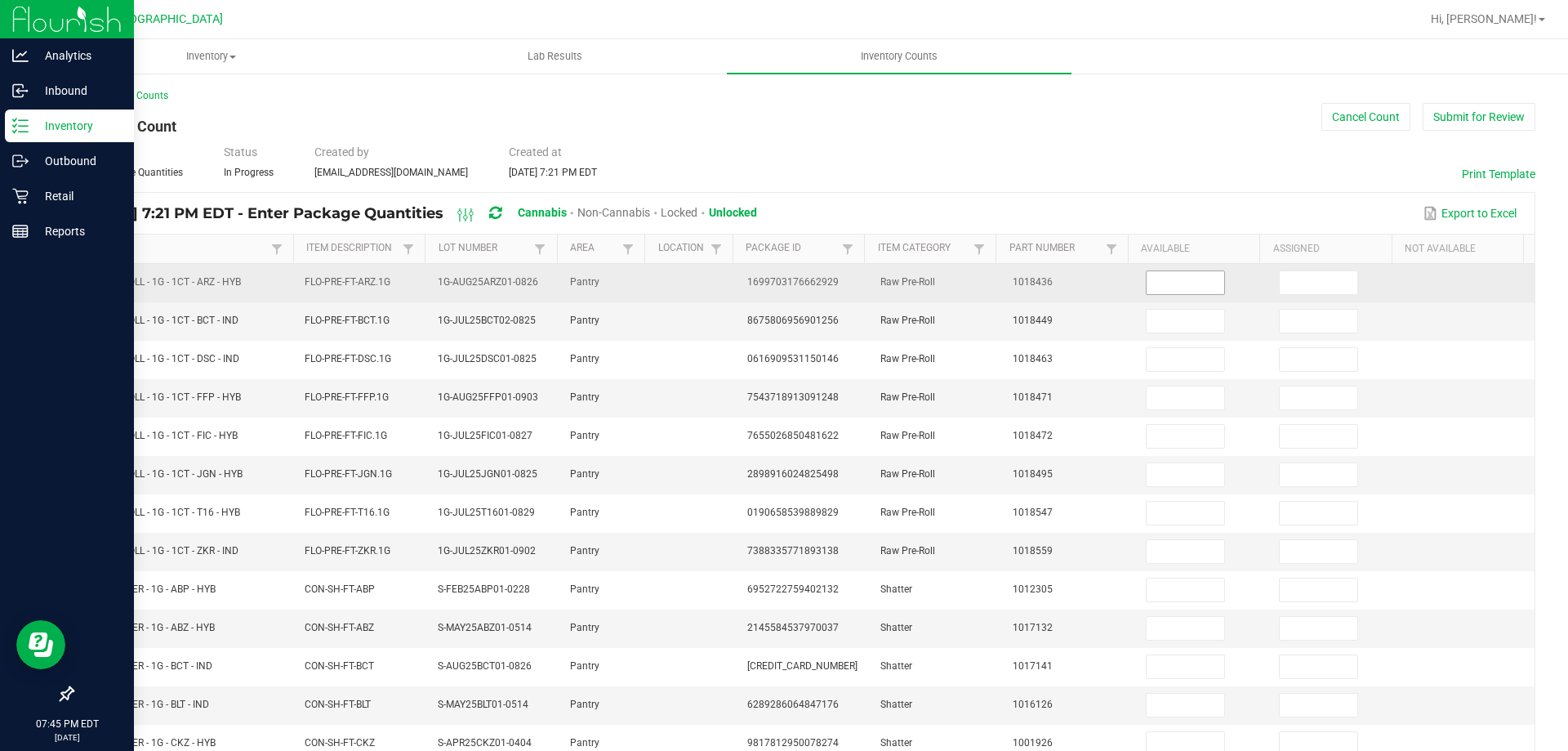
click at [1184, 282] on input at bounding box center [1186, 282] width 78 height 23
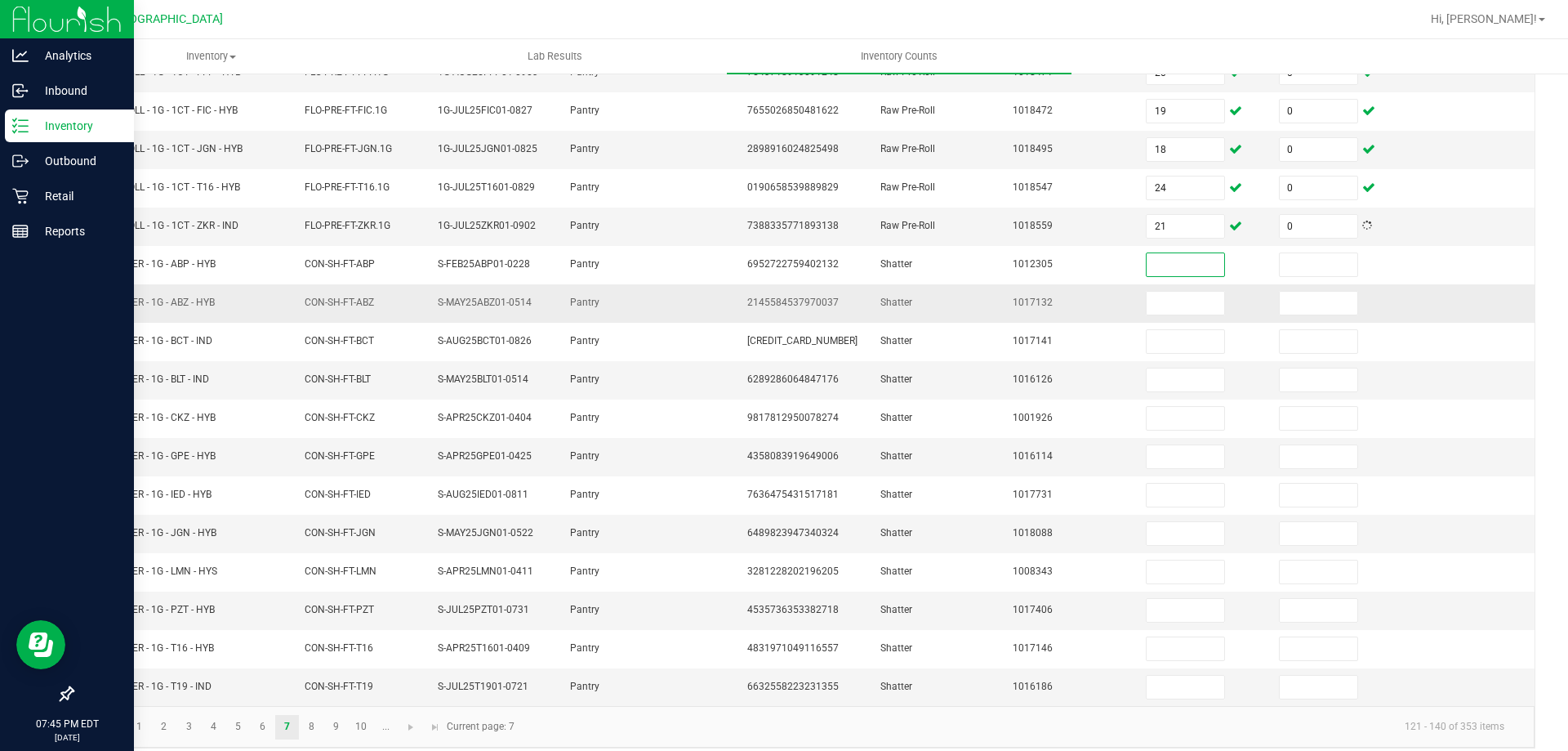
scroll to position [339, 0]
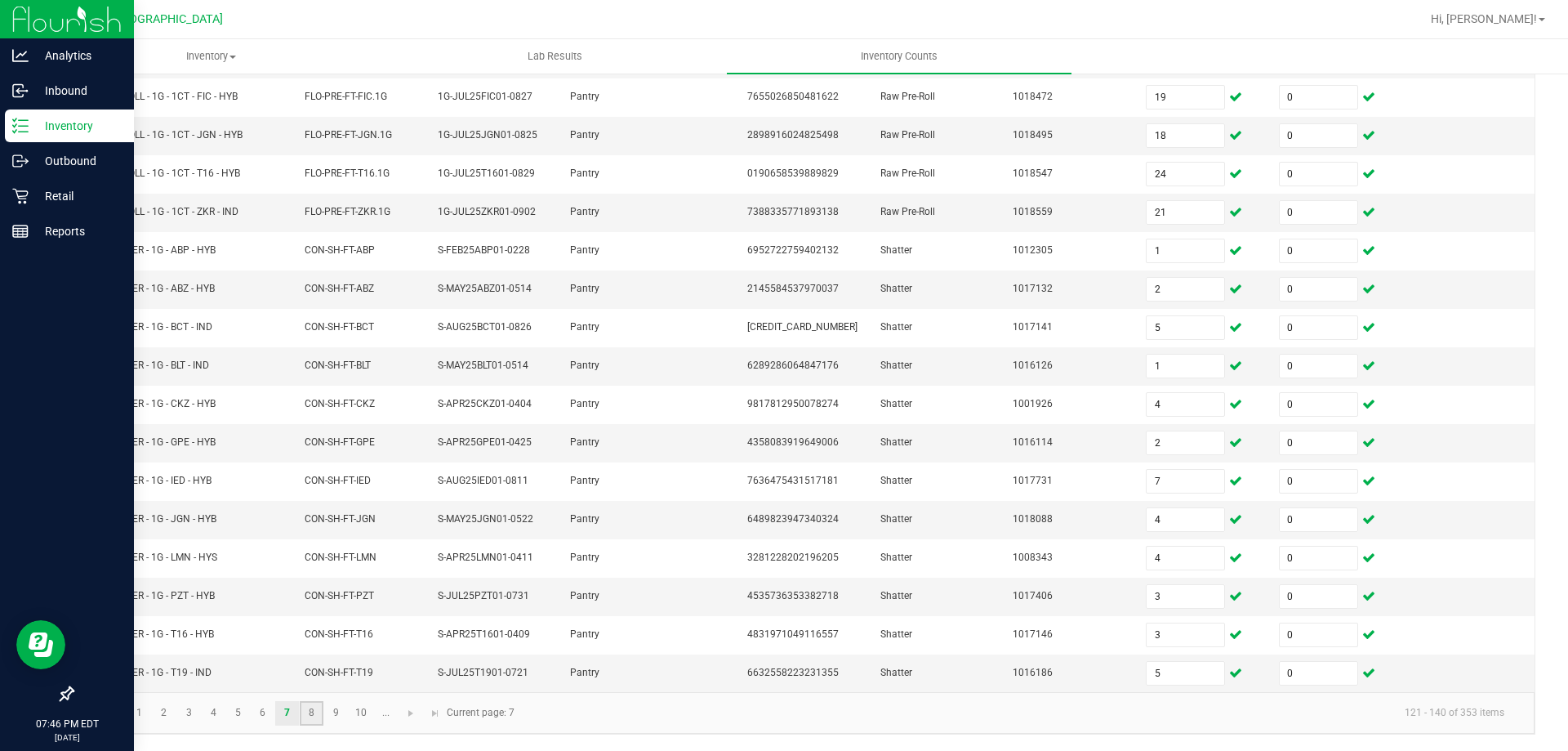
click at [308, 705] on link "8" at bounding box center [312, 713] width 24 height 24
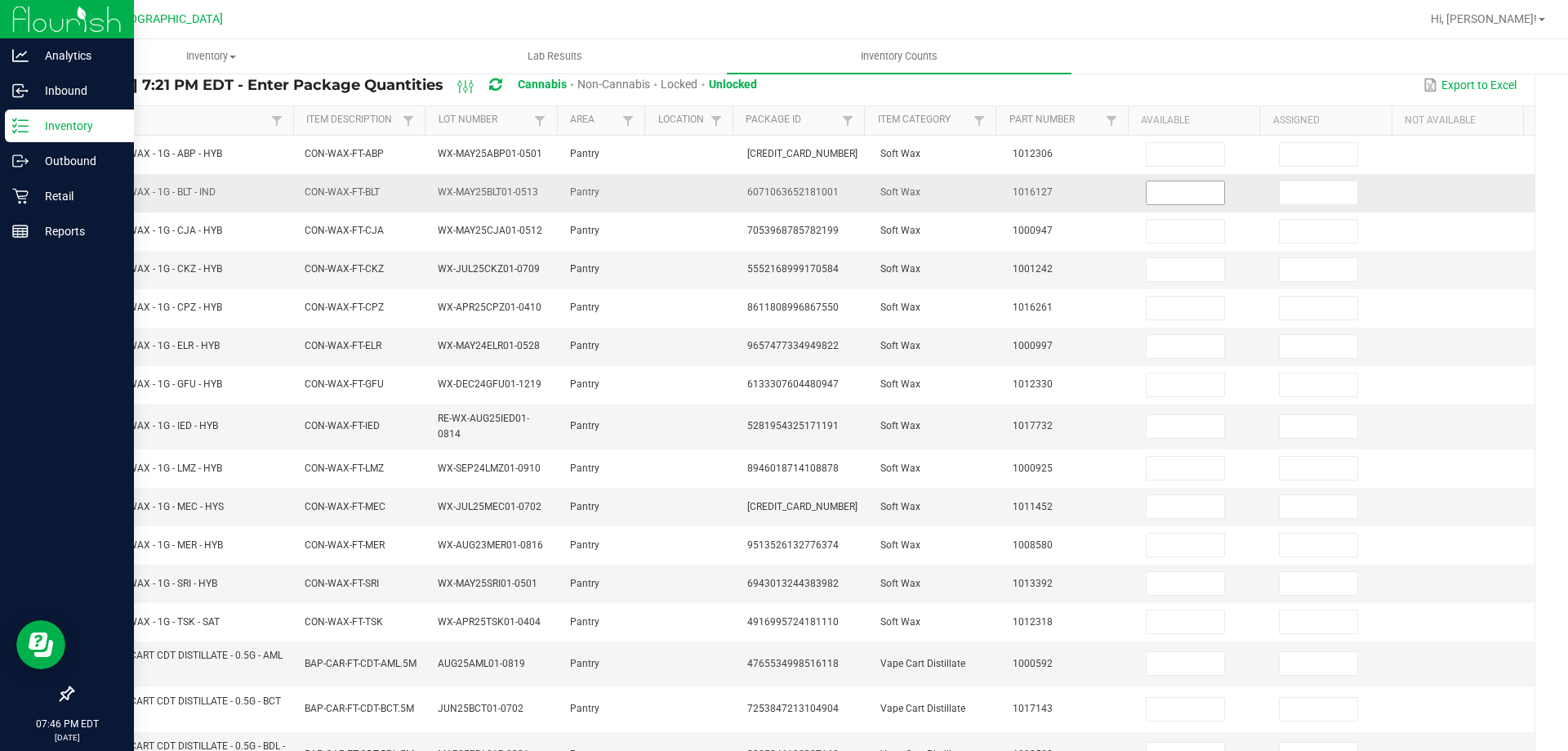
scroll to position [0, 0]
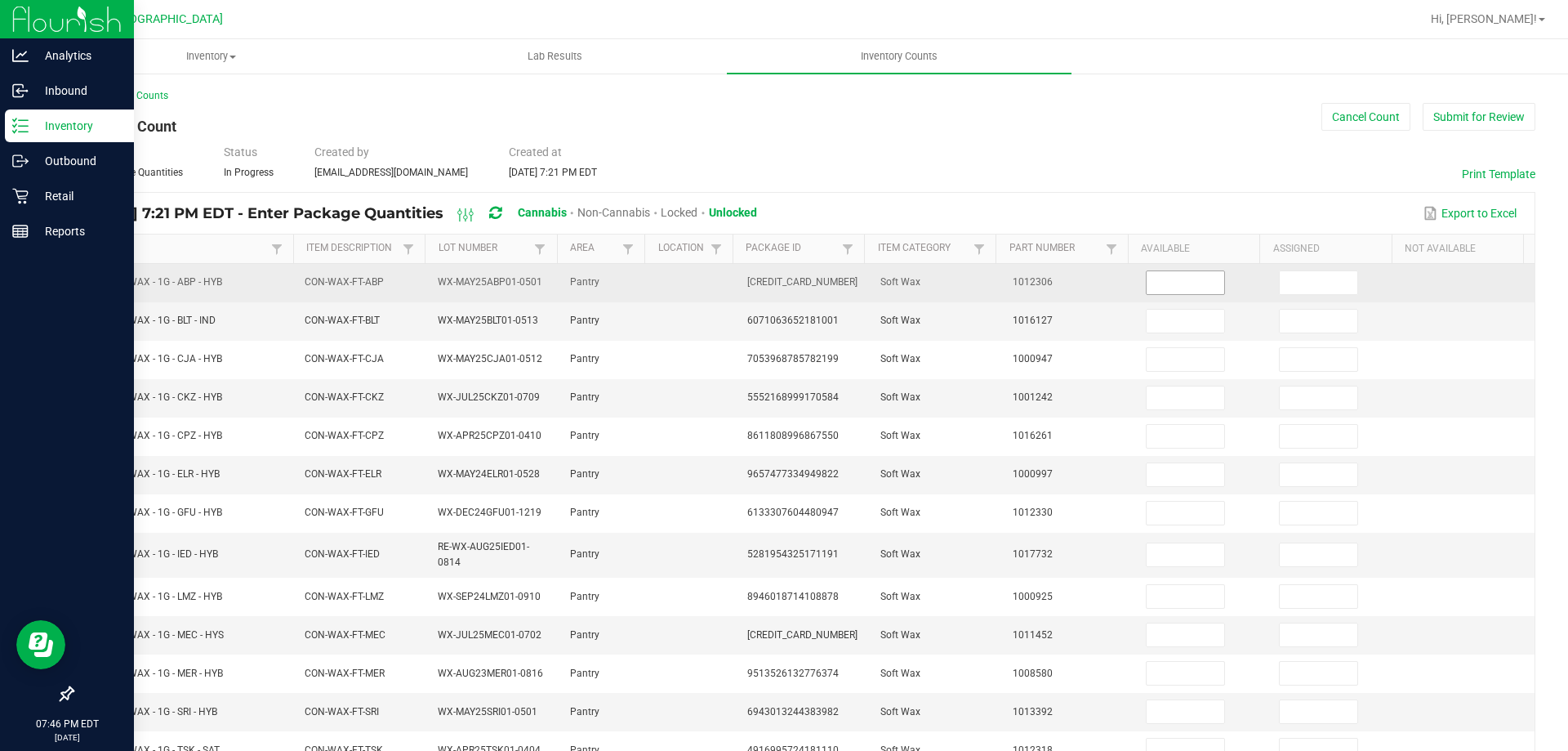
click at [1170, 279] on input at bounding box center [1186, 282] width 78 height 23
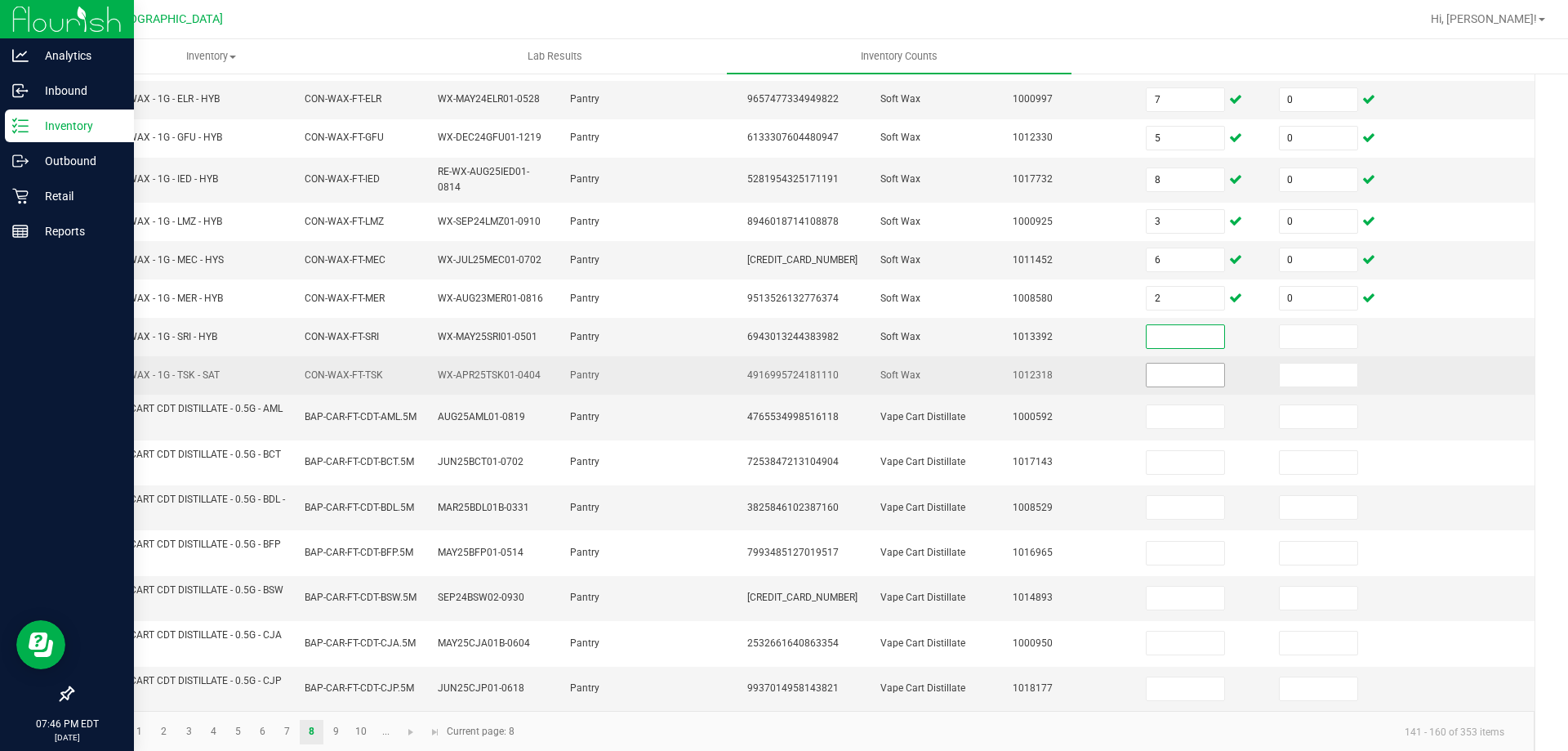
scroll to position [395, 0]
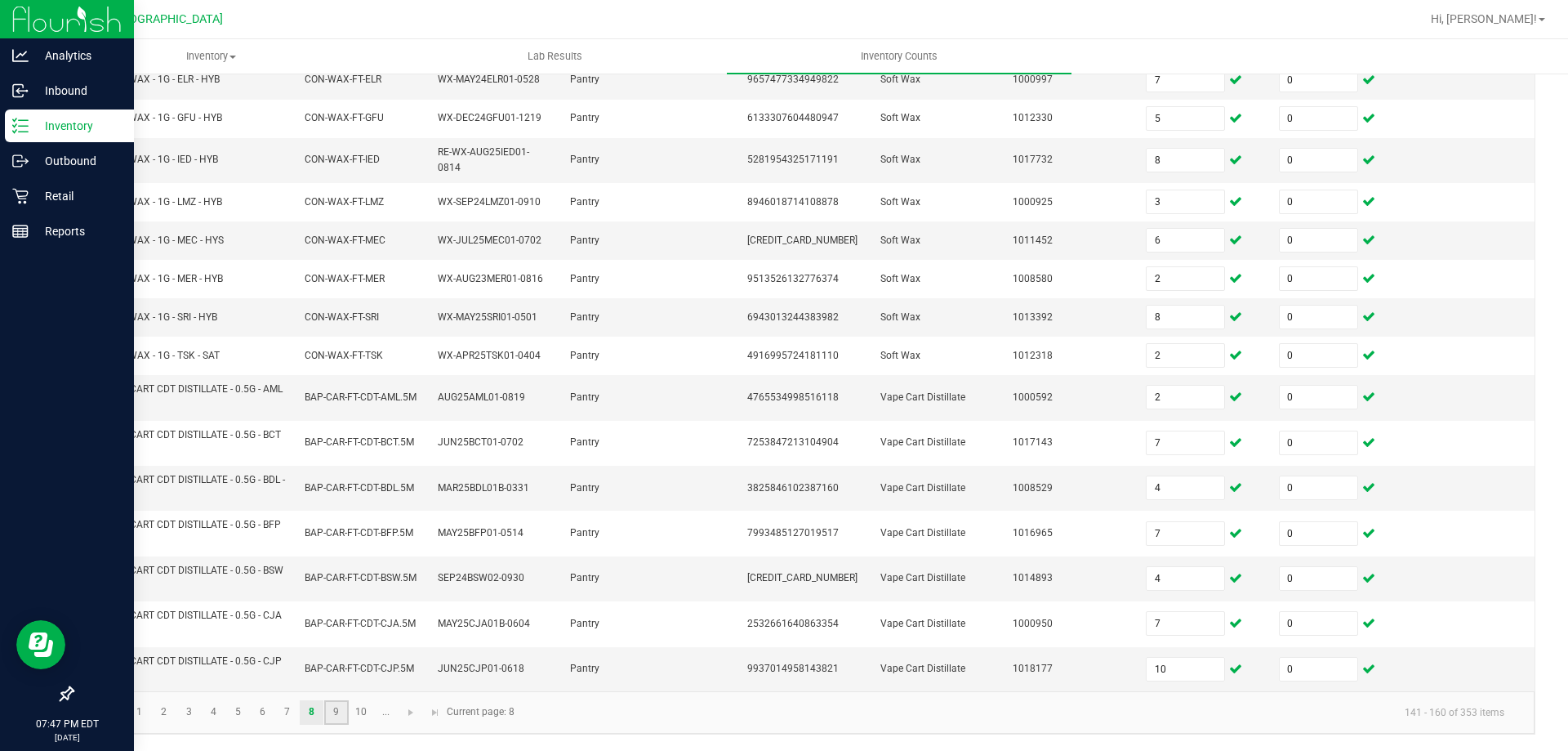
click at [335, 710] on link "9" at bounding box center [336, 712] width 24 height 24
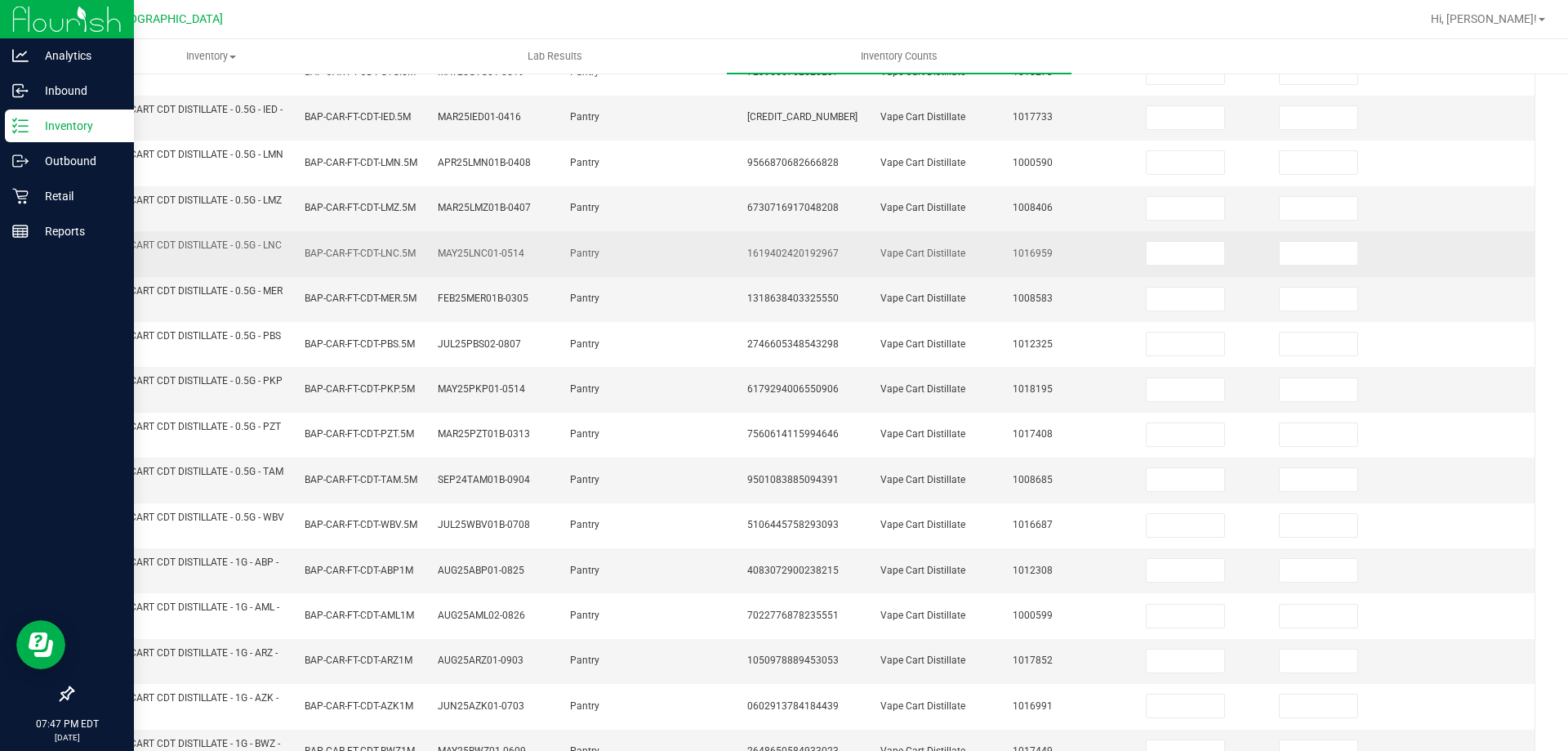
scroll to position [0, 0]
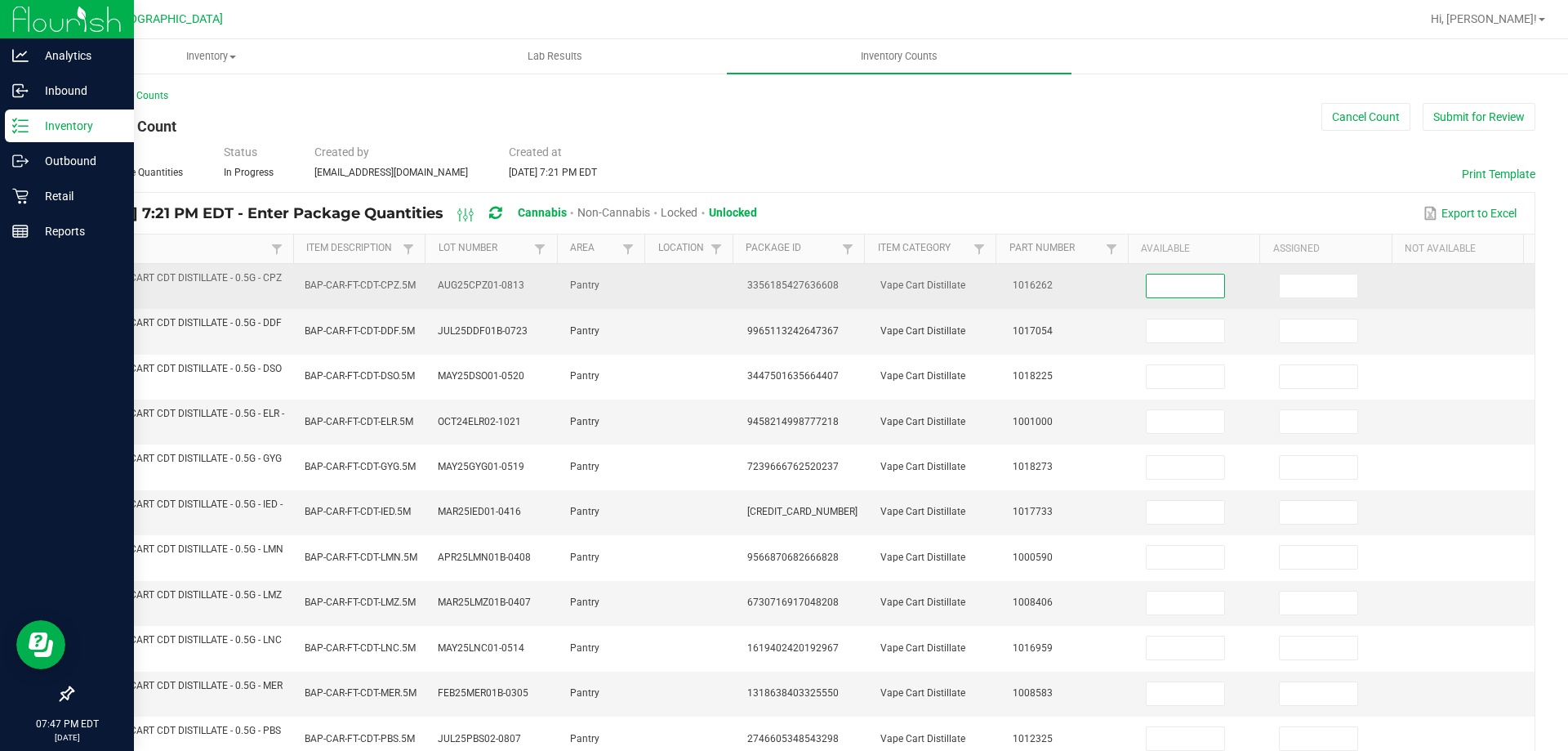
click at [1182, 285] on input at bounding box center [1186, 286] width 78 height 23
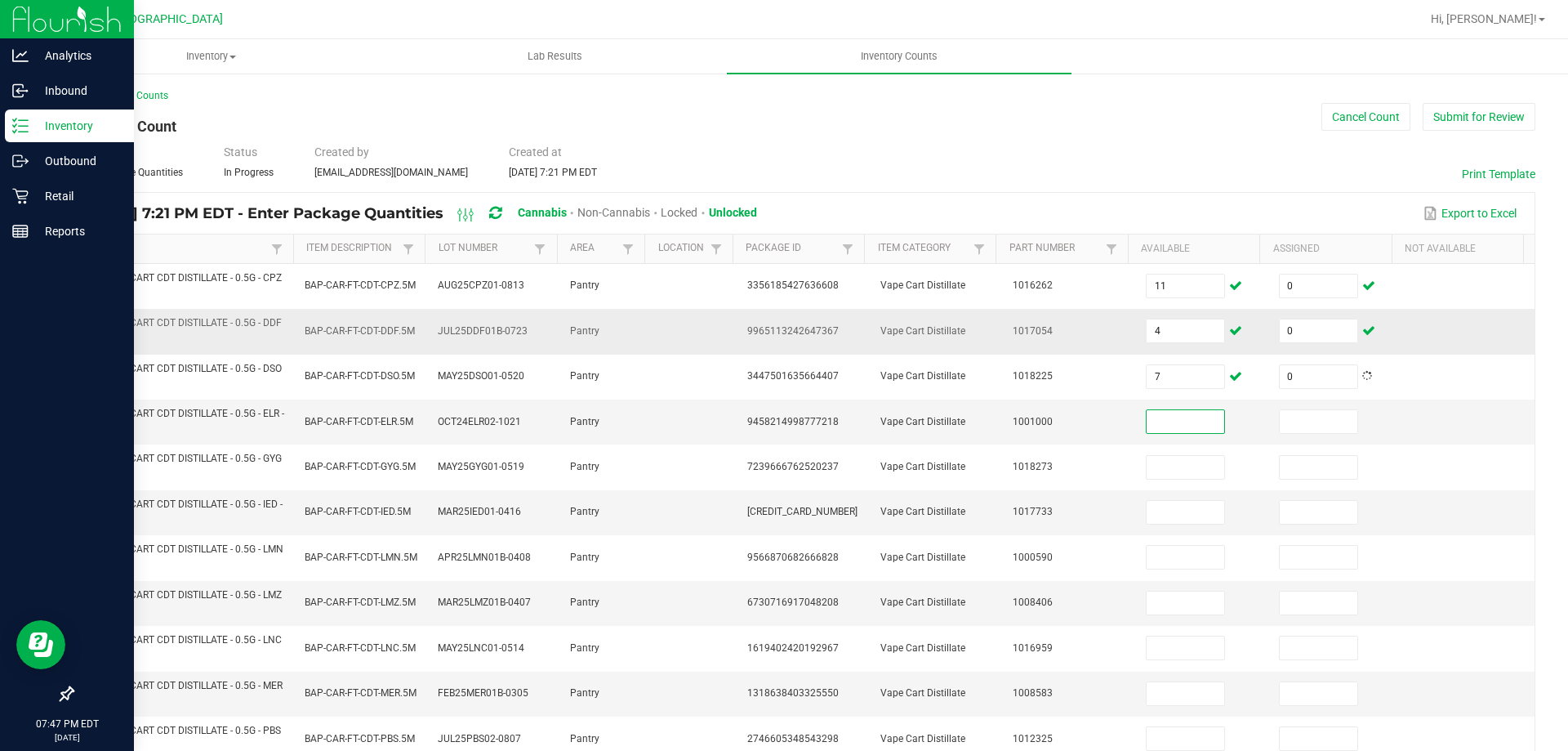
scroll to position [82, 0]
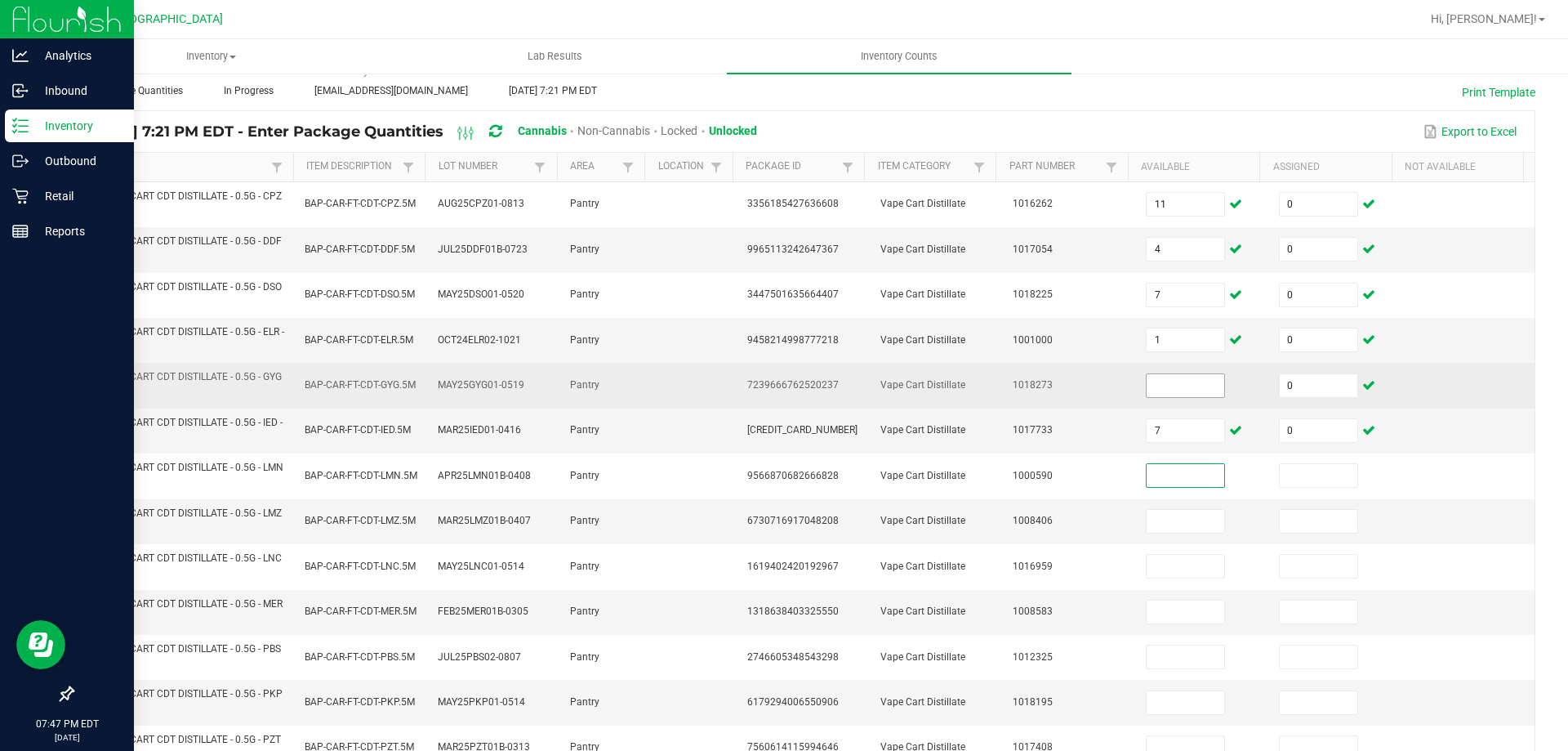
click at [1192, 395] on input at bounding box center [1186, 385] width 78 height 23
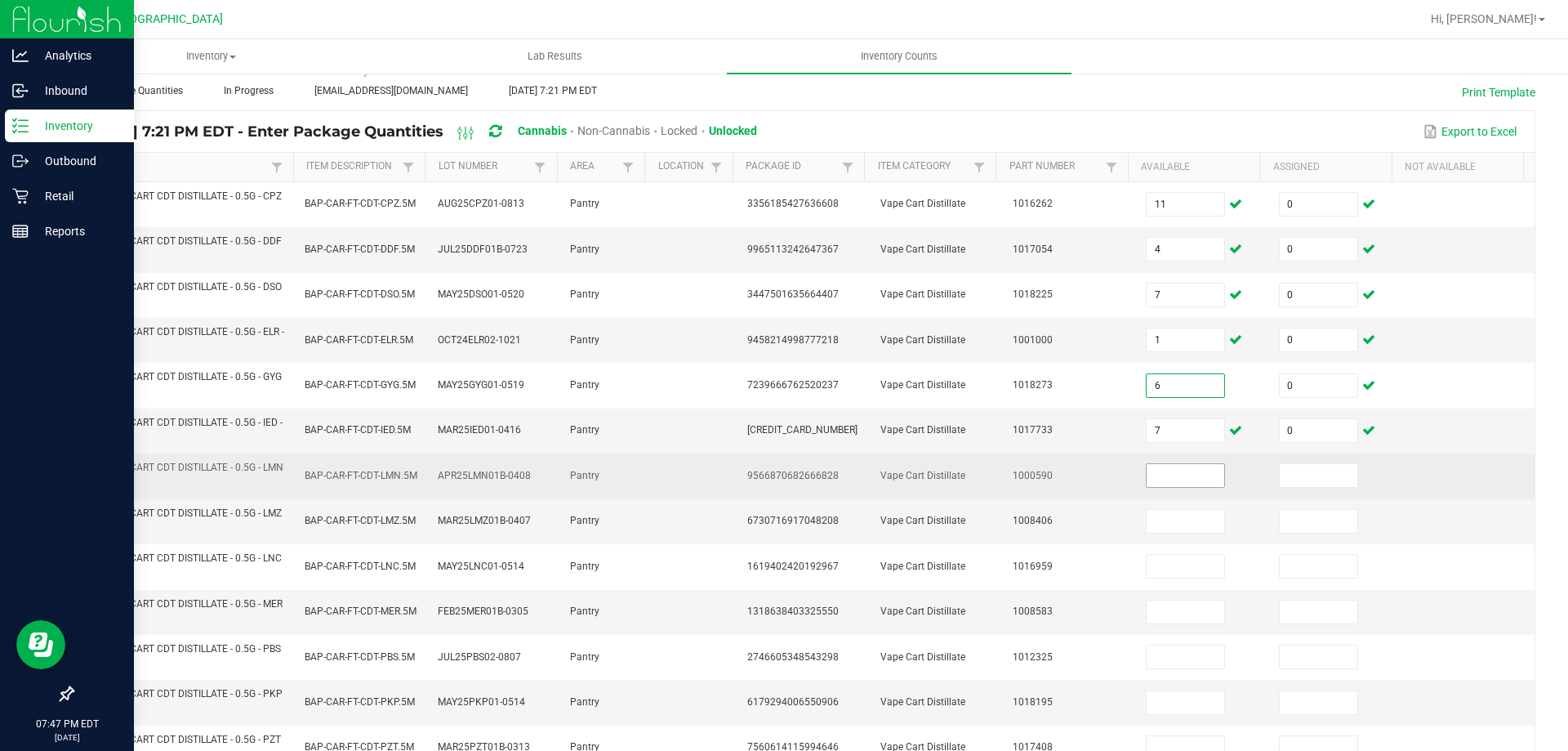
click at [1176, 469] on input at bounding box center [1186, 475] width 78 height 23
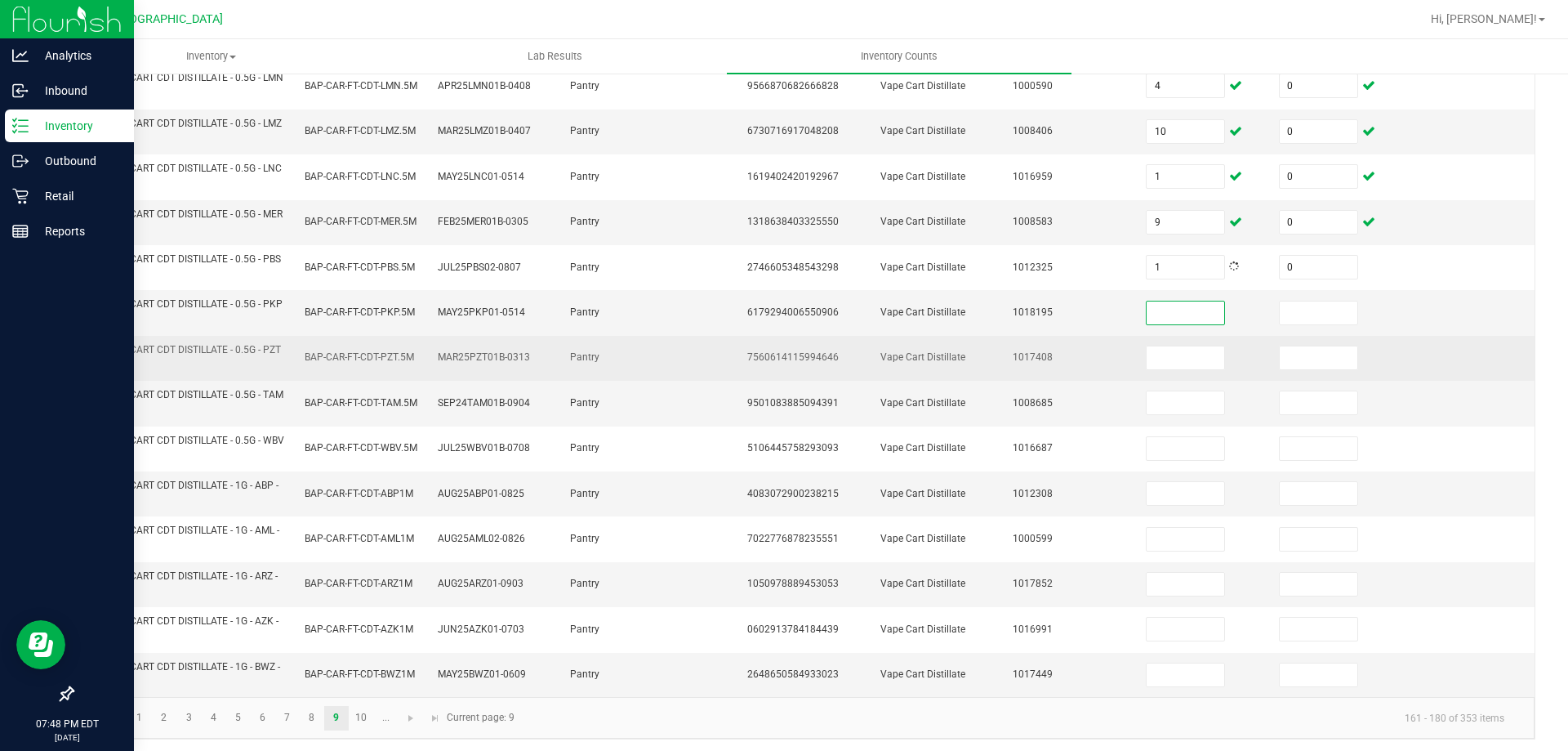
scroll to position [476, 0]
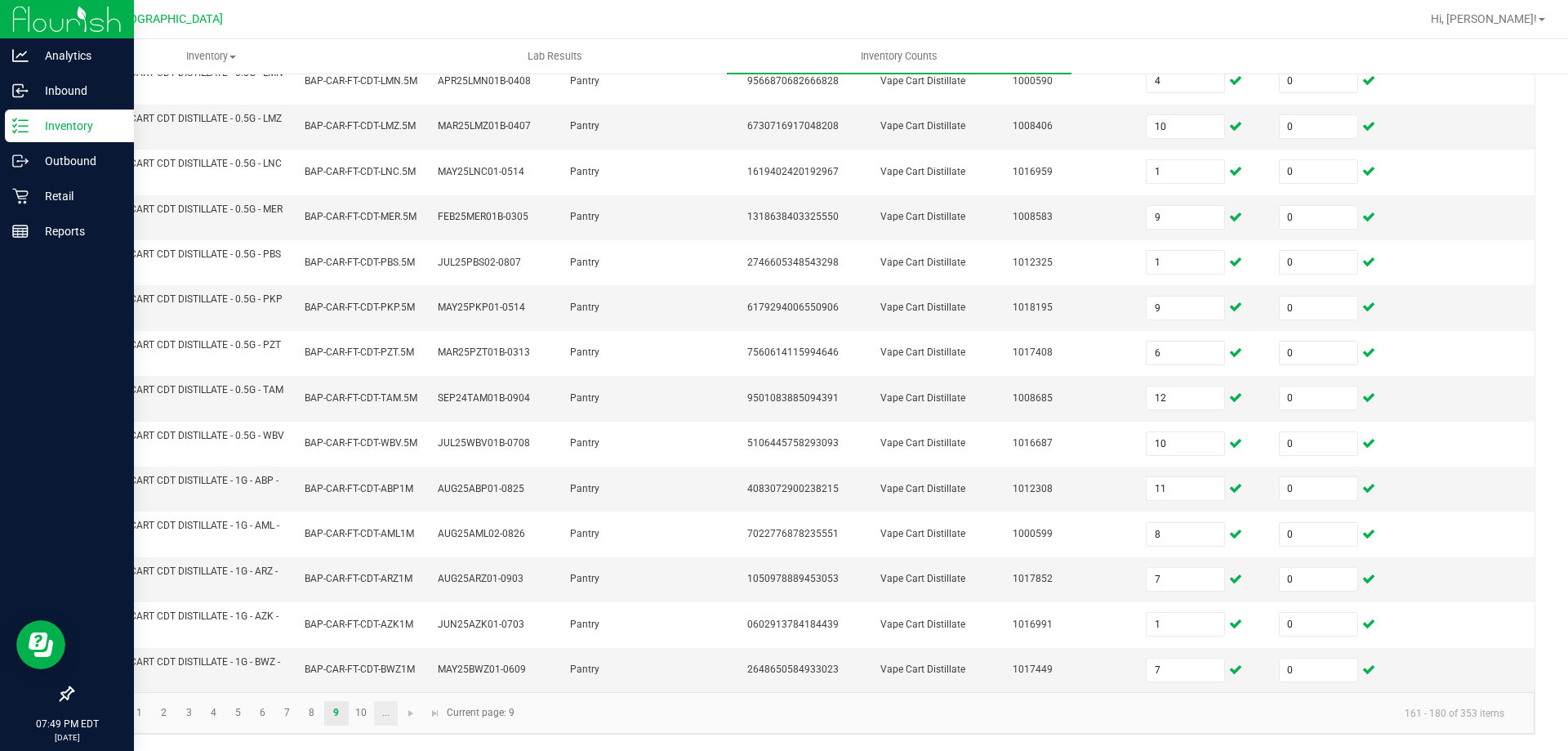
click at [375, 709] on link "..." at bounding box center [386, 713] width 24 height 24
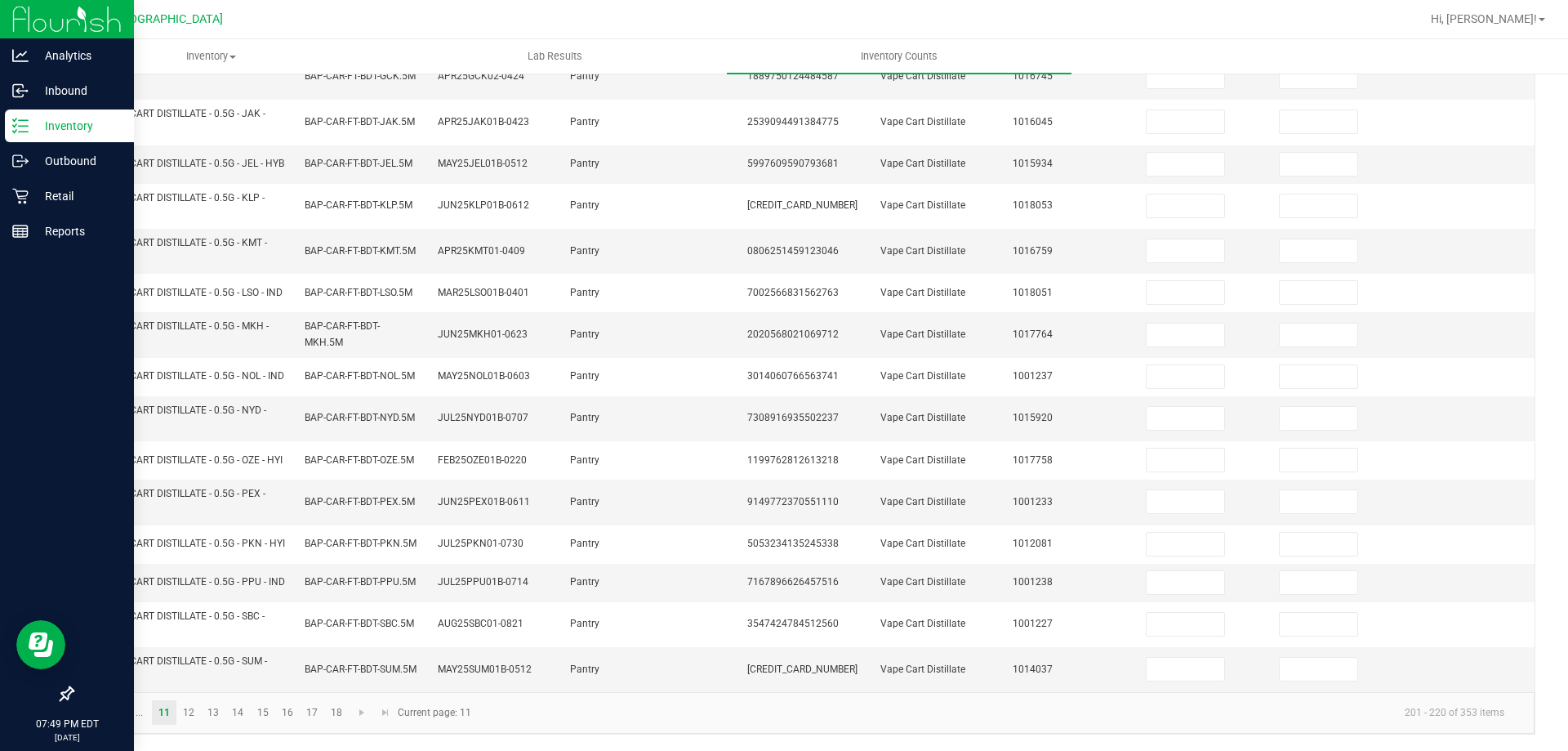
click at [116, 712] on span "Go to the previous page" at bounding box center [116, 712] width 13 height 13
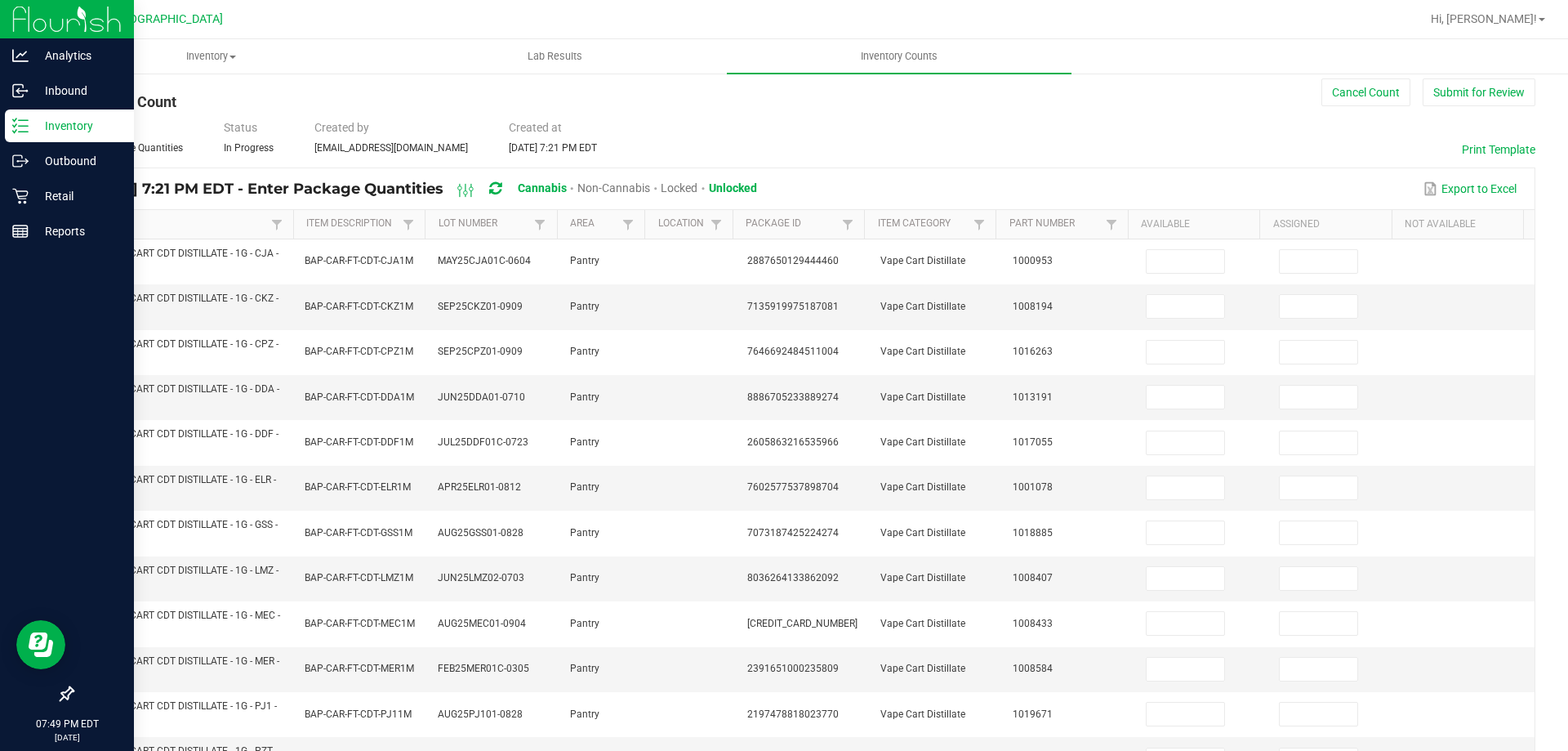
scroll to position [0, 0]
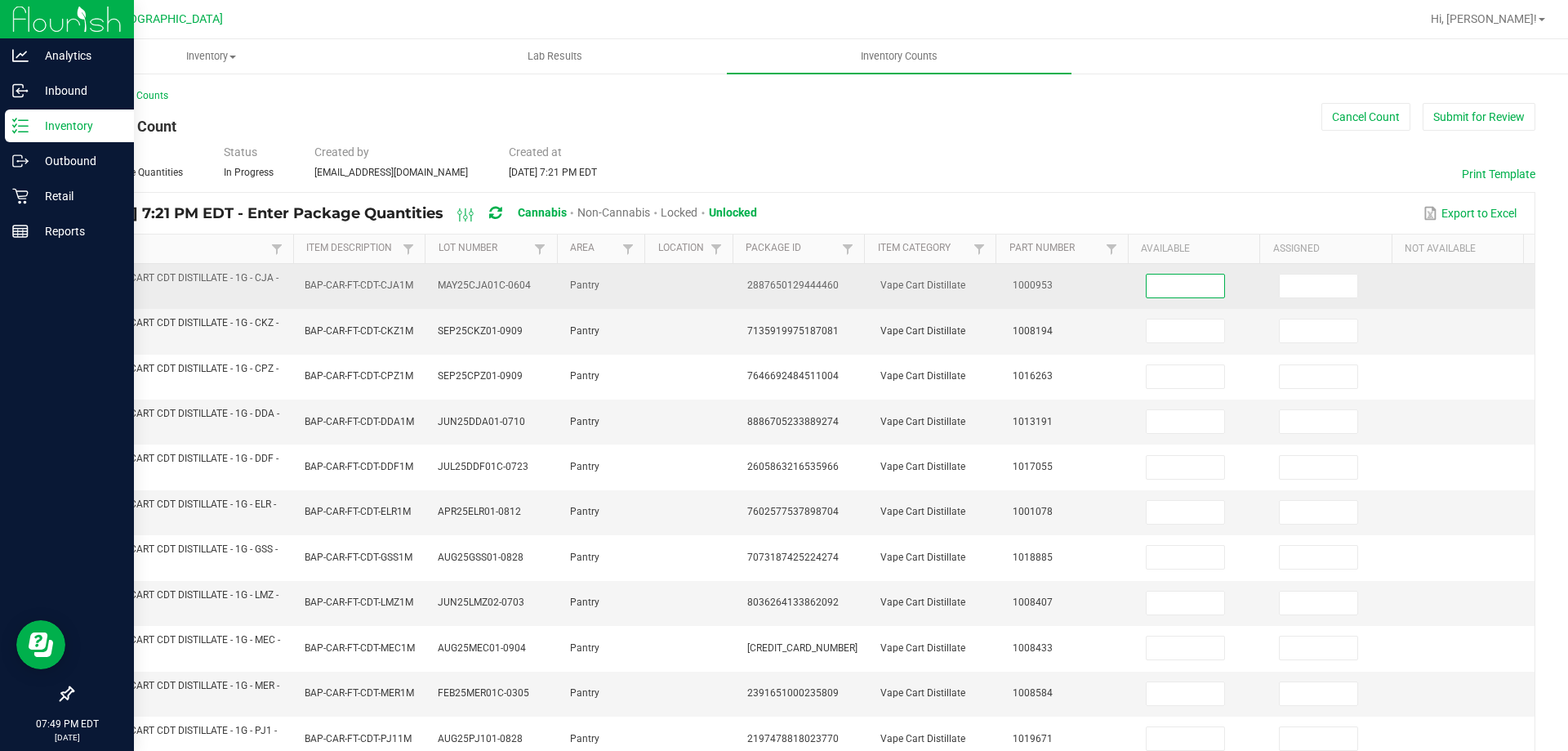
click at [1191, 281] on input at bounding box center [1186, 286] width 78 height 23
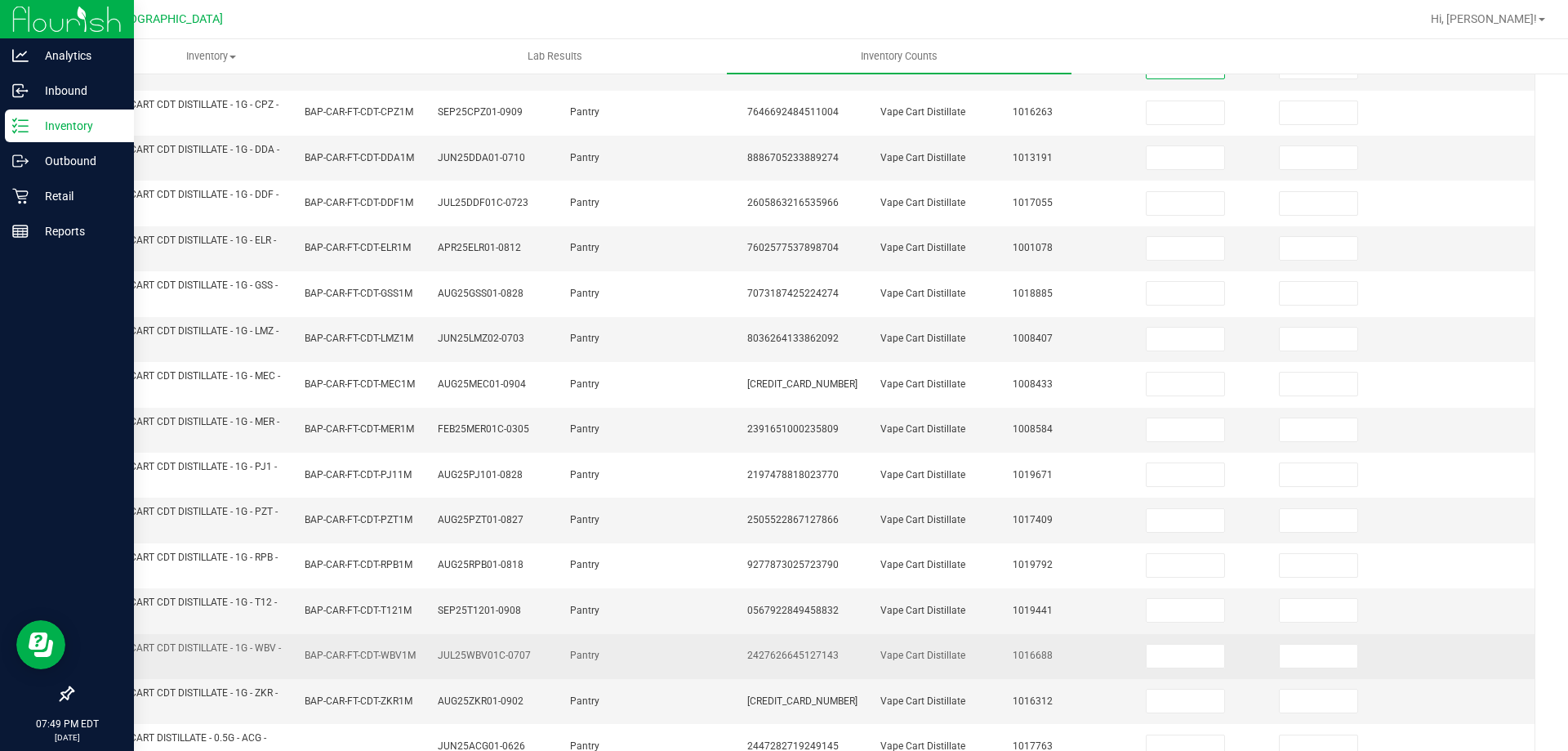
scroll to position [476, 0]
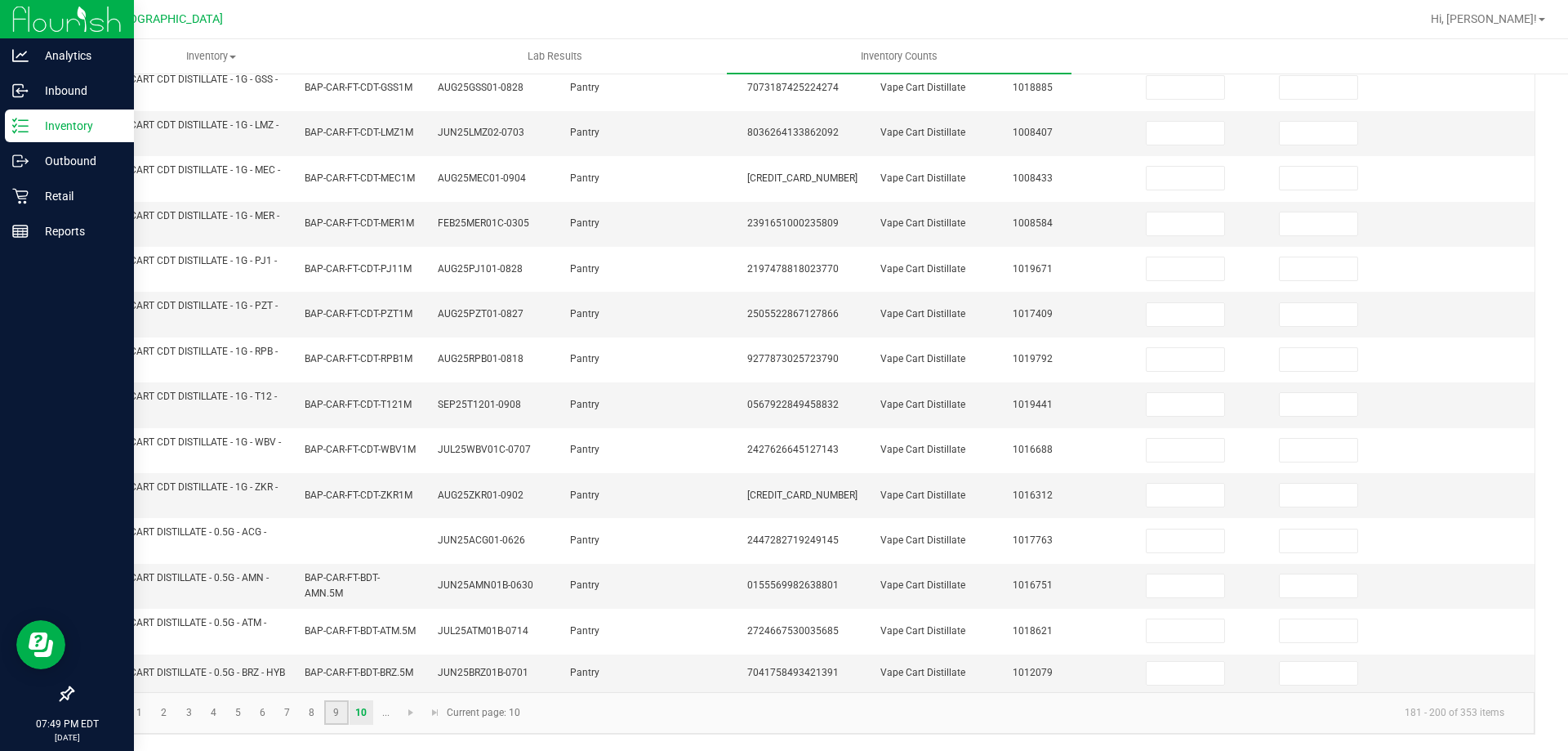
click at [342, 702] on link "9" at bounding box center [336, 712] width 24 height 24
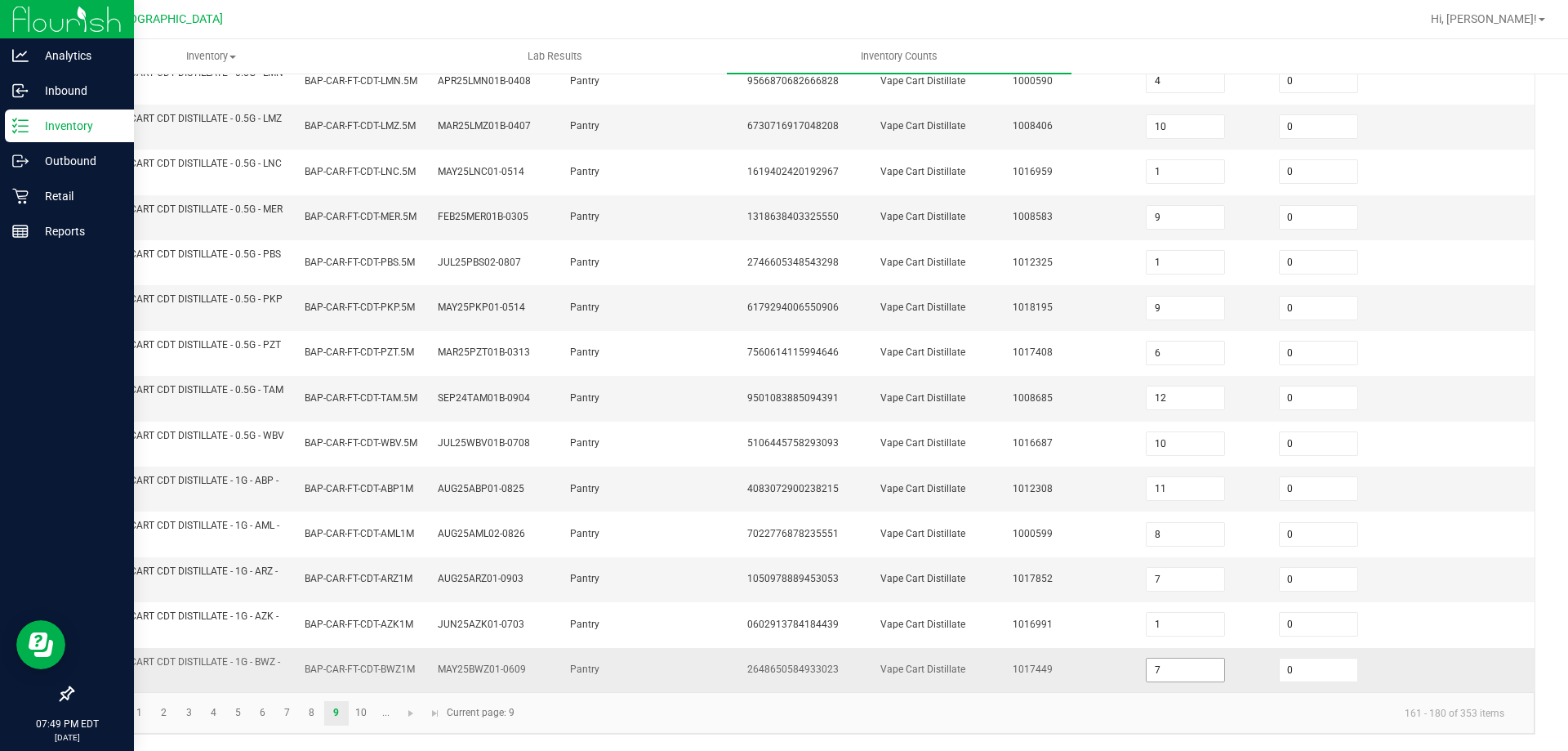
click at [1164, 658] on span "7" at bounding box center [1185, 669] width 79 height 24
click at [1166, 664] on input "7" at bounding box center [1186, 669] width 78 height 23
click at [363, 709] on link "10" at bounding box center [362, 713] width 24 height 24
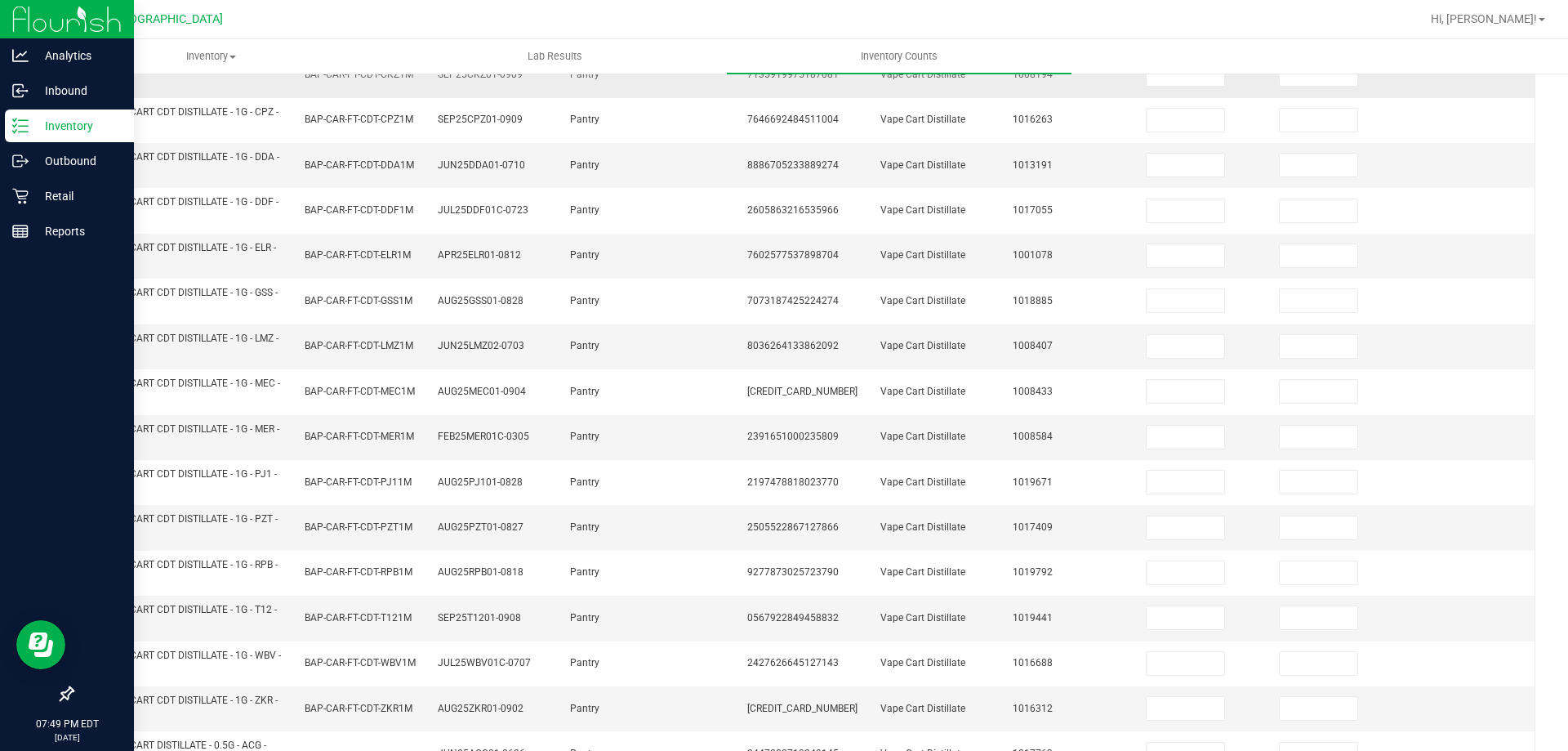
scroll to position [68, 0]
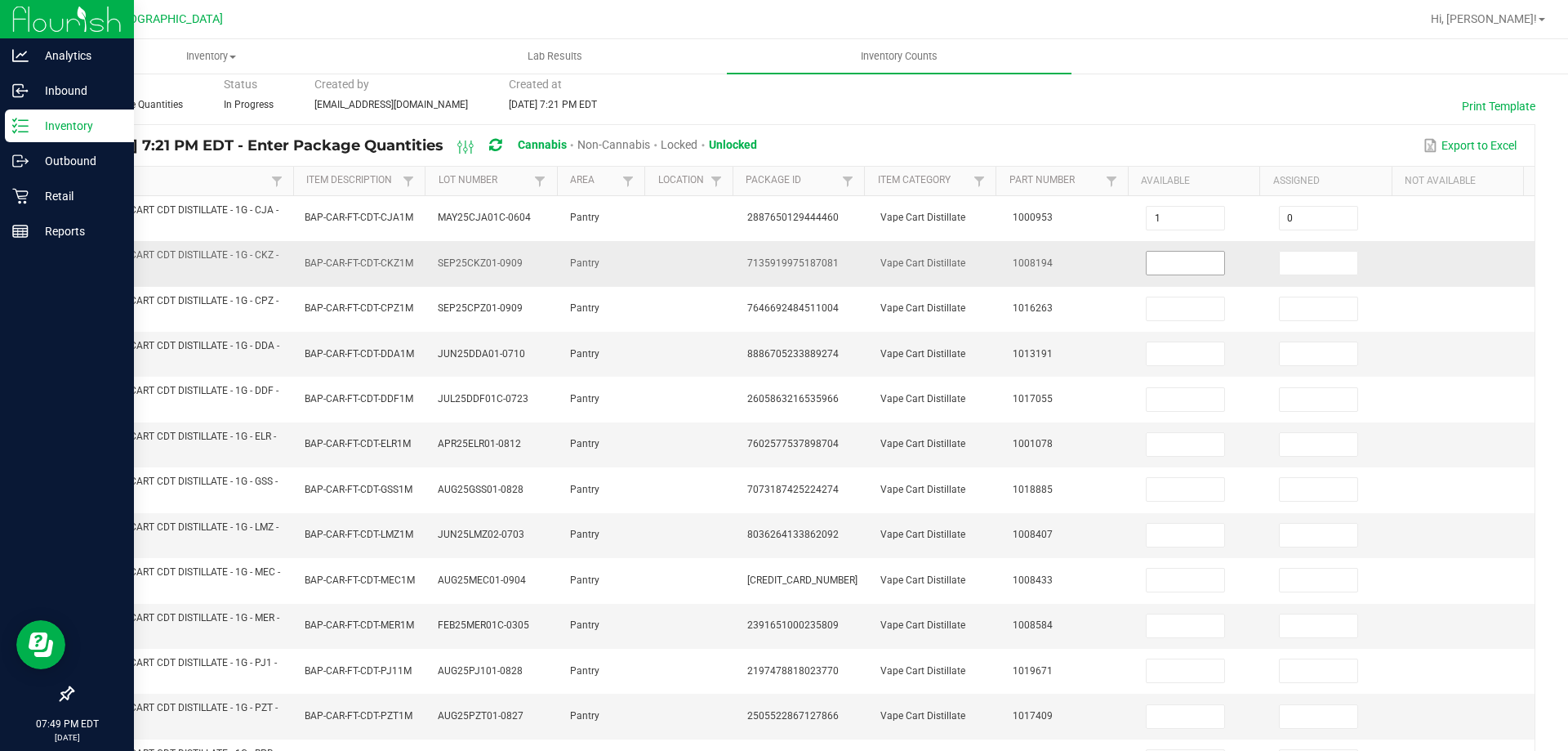
click at [1174, 268] on input at bounding box center [1186, 262] width 78 height 23
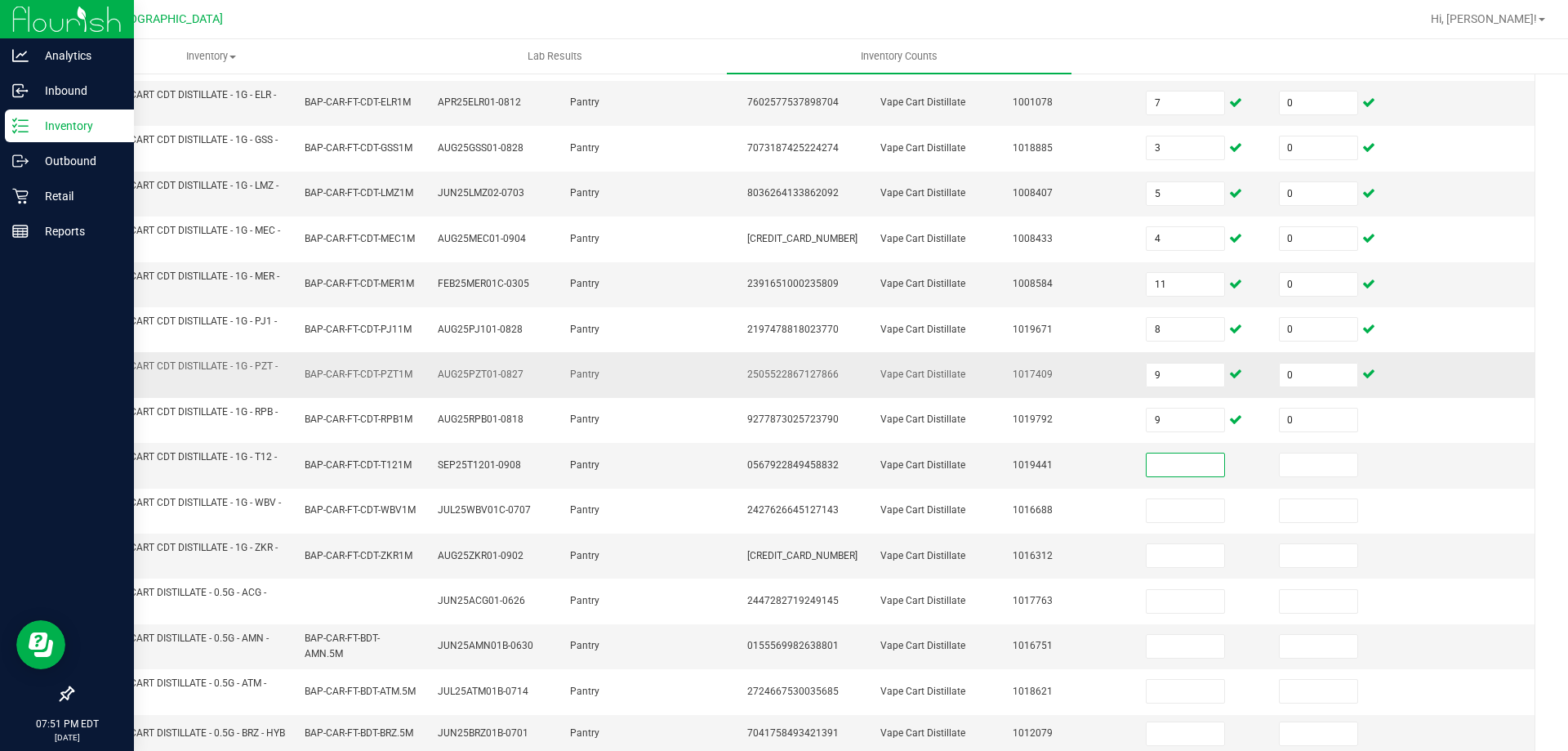
scroll to position [476, 0]
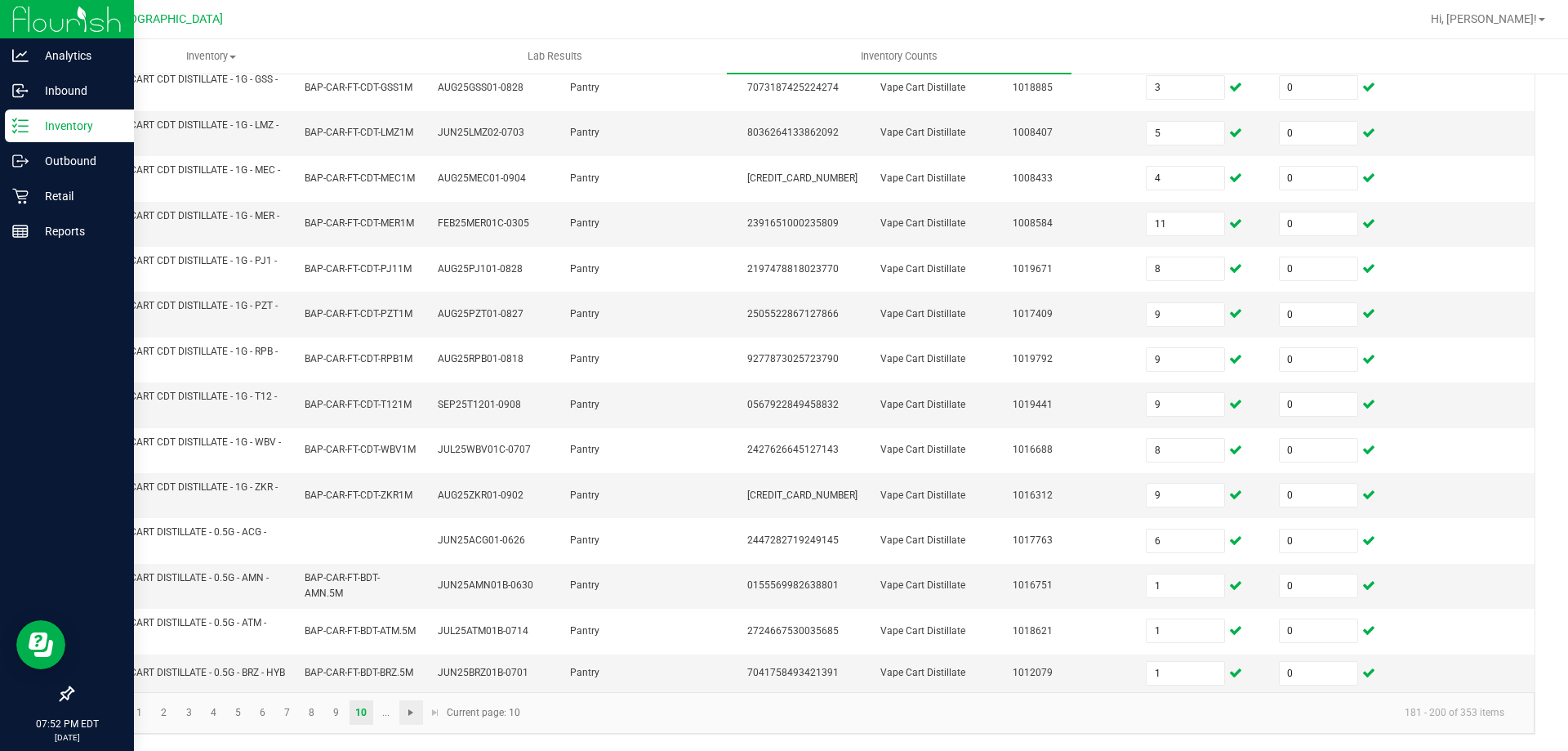
click at [411, 708] on span "Go to the next page" at bounding box center [411, 712] width 13 height 13
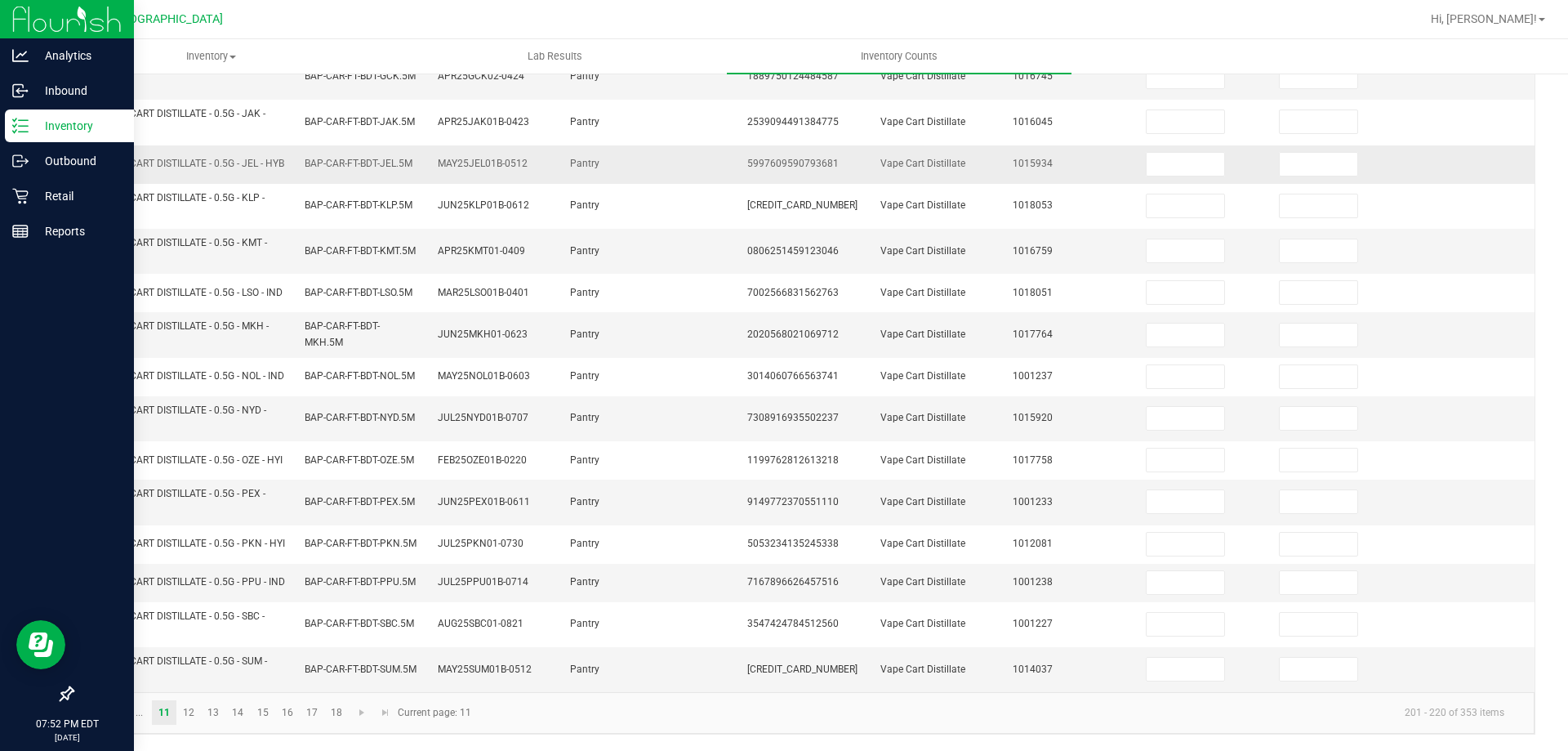
scroll to position [0, 0]
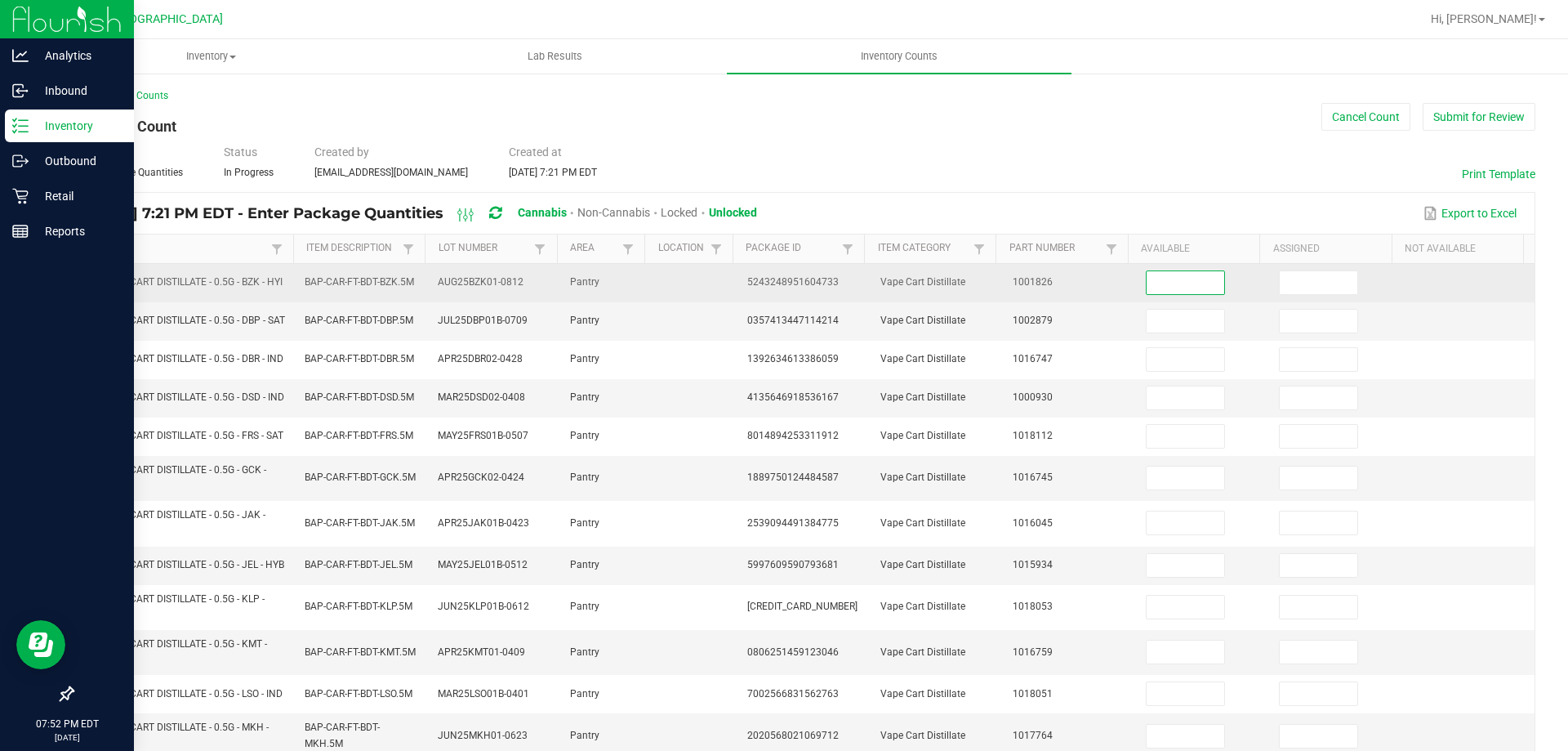
click at [1154, 290] on input at bounding box center [1186, 282] width 78 height 23
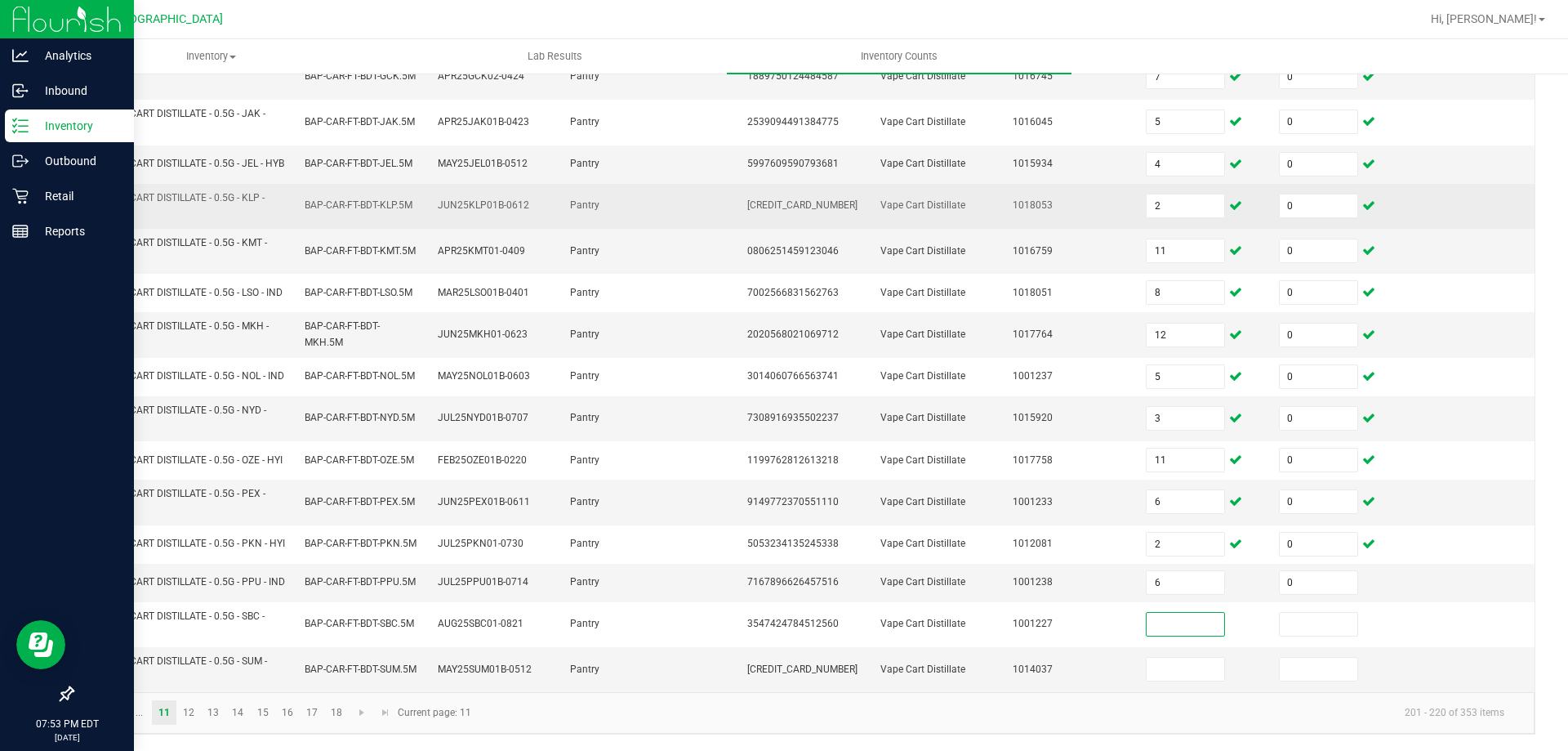
scroll to position [476, 0]
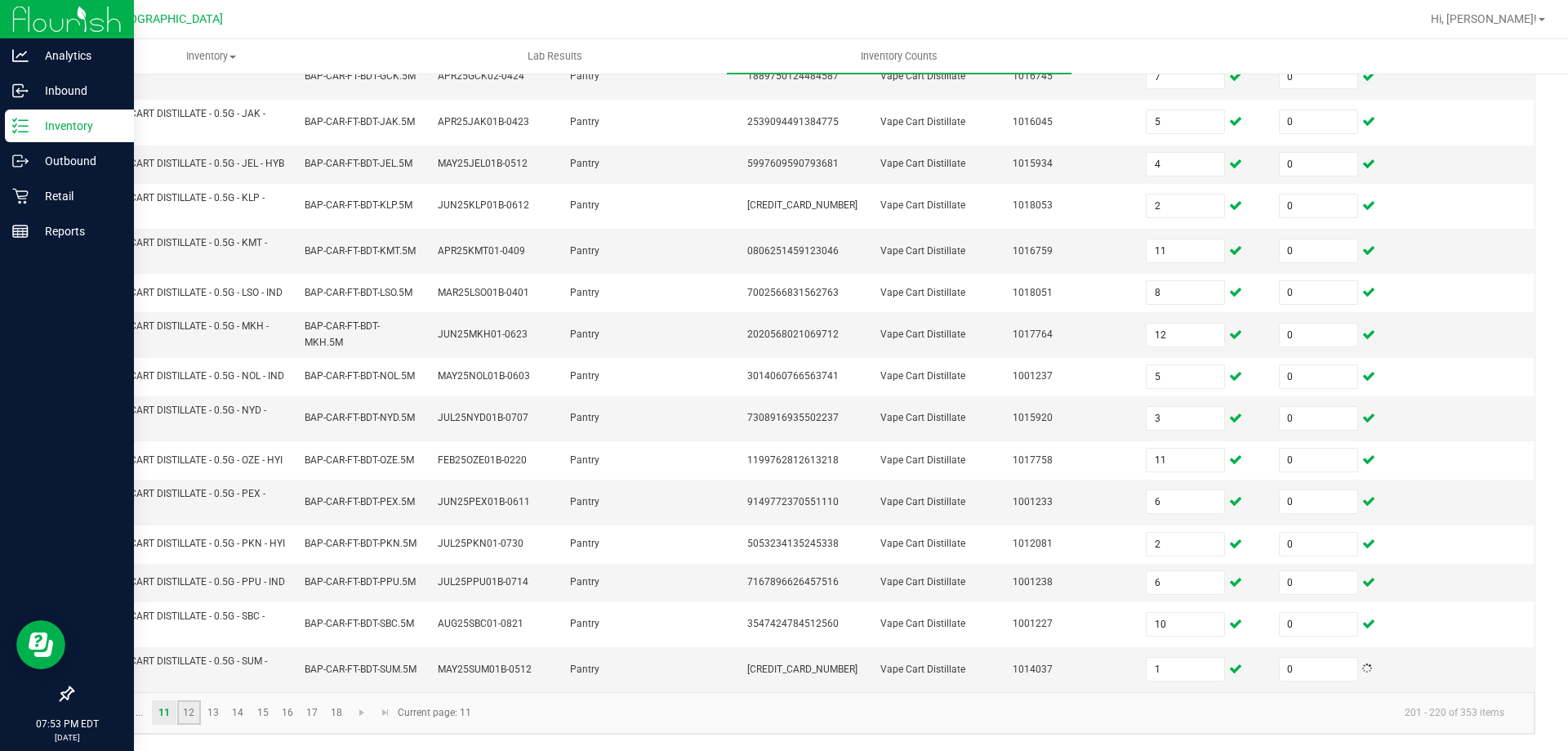
click at [189, 704] on link "12" at bounding box center [189, 712] width 24 height 24
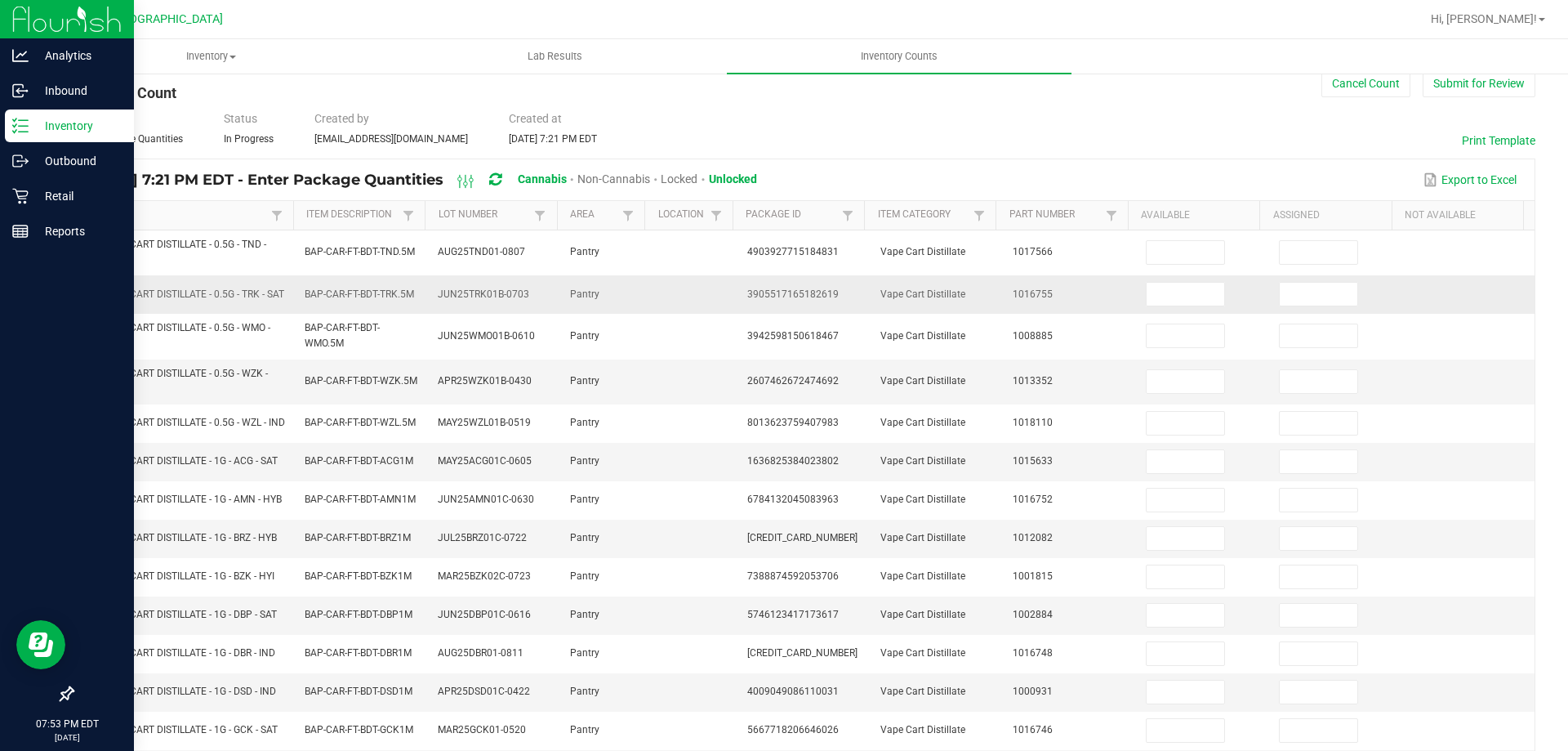
scroll to position [0, 0]
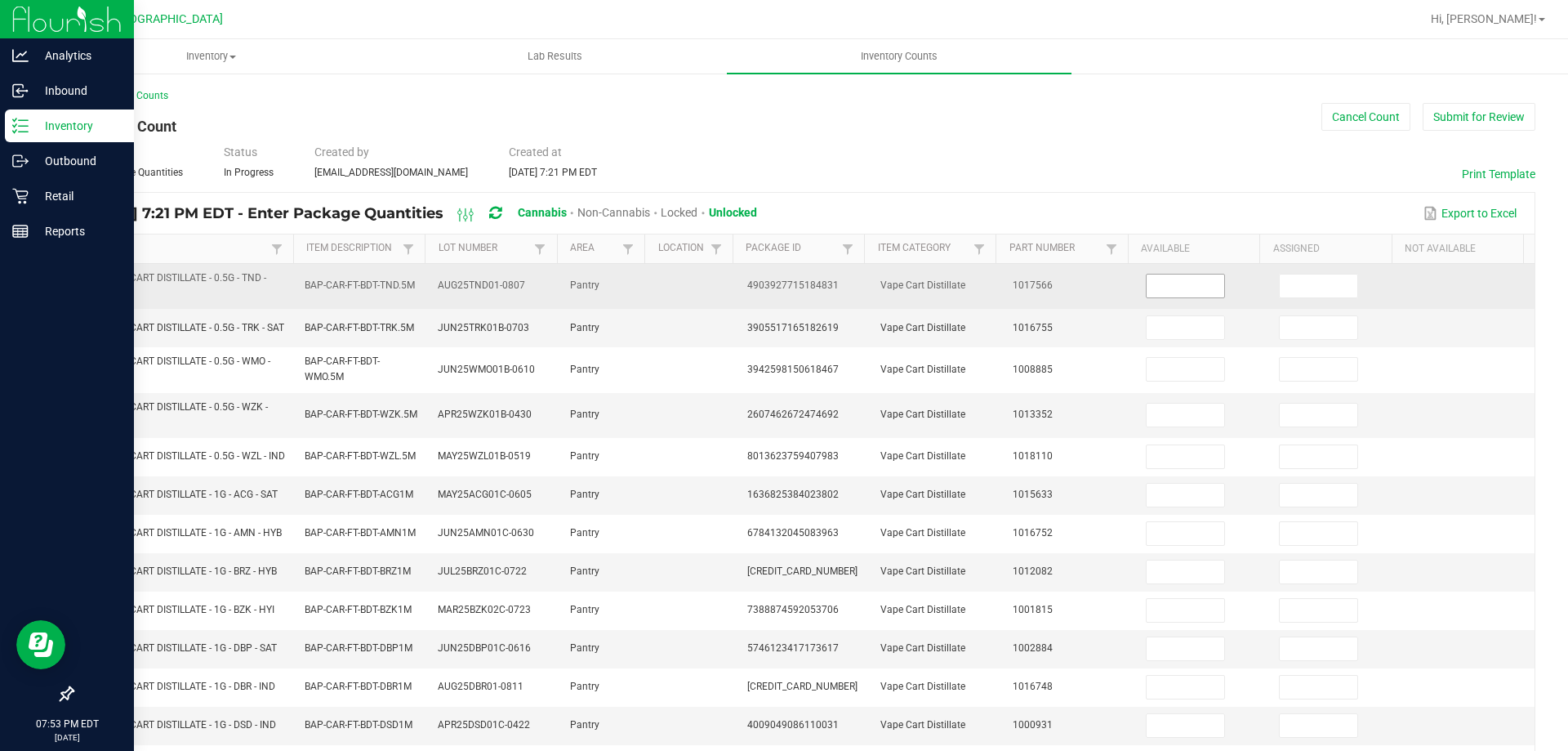
click at [1175, 286] on input at bounding box center [1186, 286] width 78 height 23
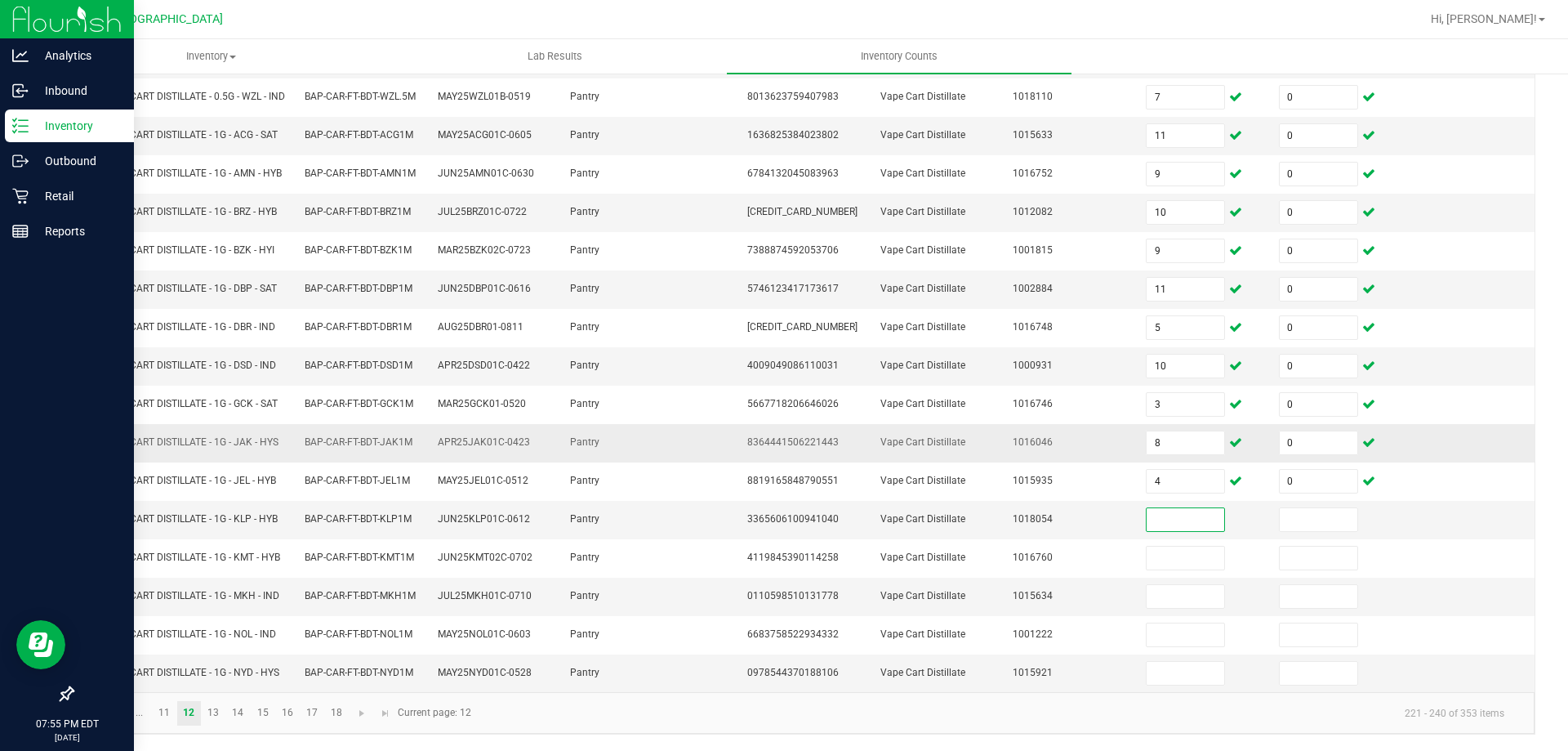
scroll to position [387, 0]
click at [223, 711] on link "13" at bounding box center [213, 713] width 24 height 24
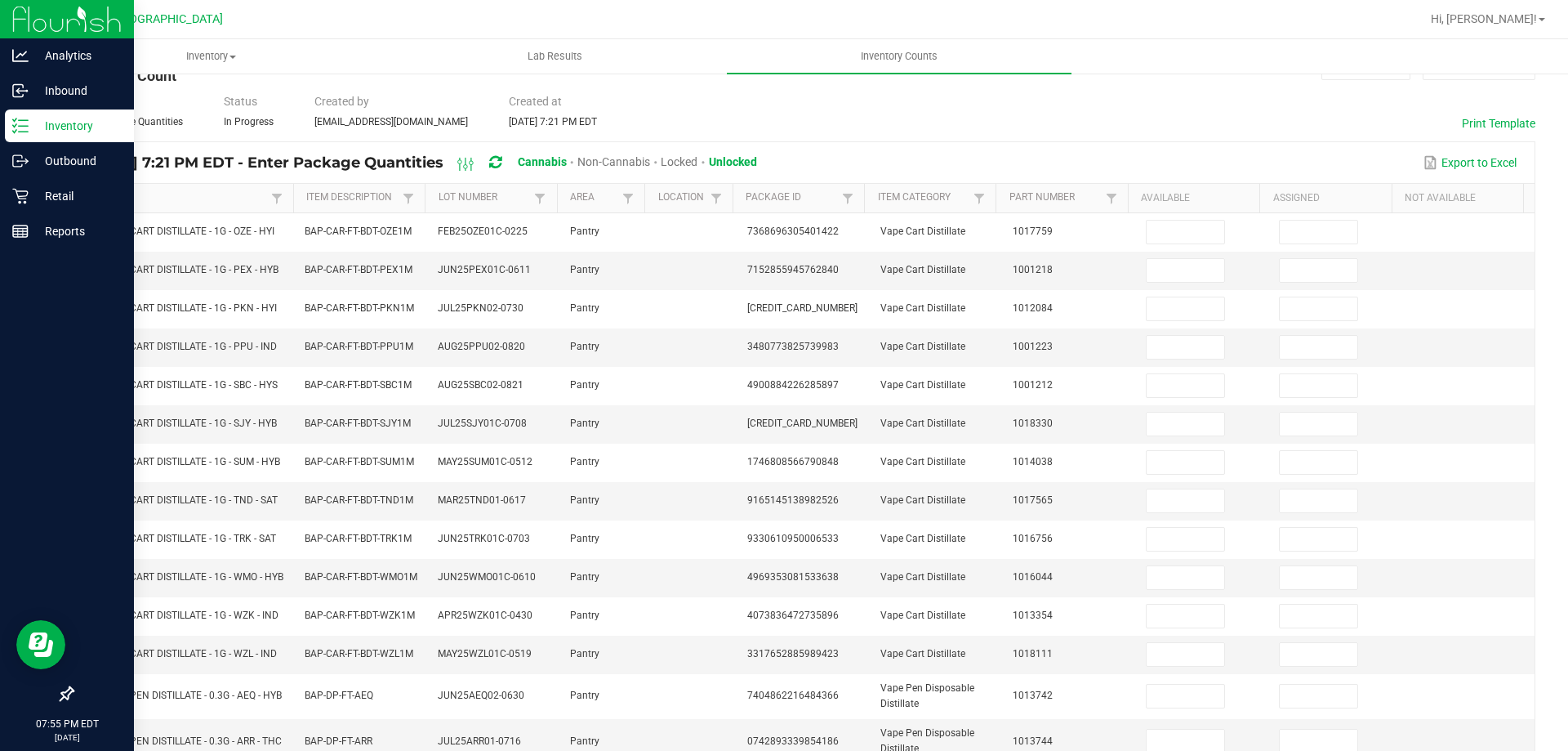
scroll to position [0, 0]
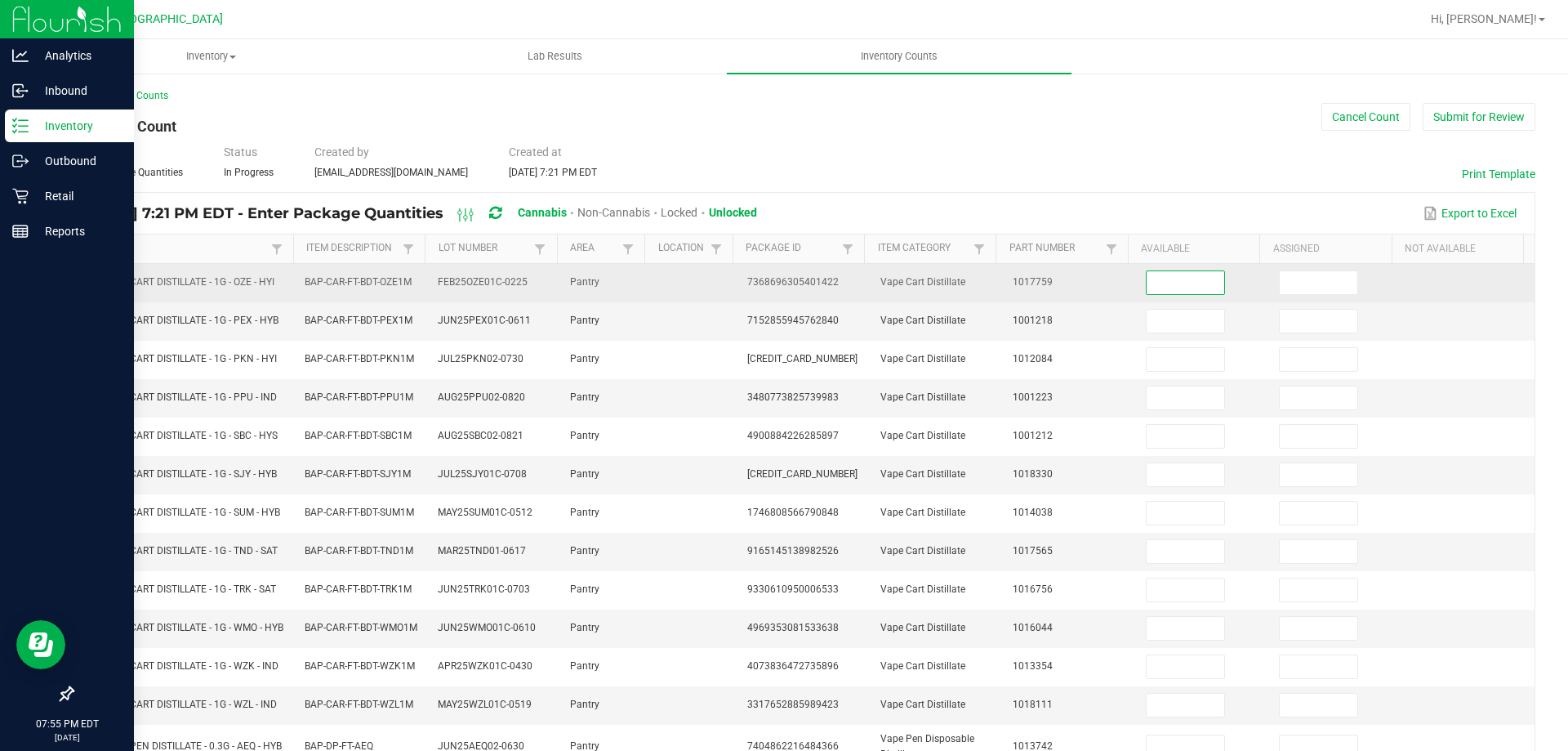
click at [1173, 285] on input at bounding box center [1186, 282] width 78 height 23
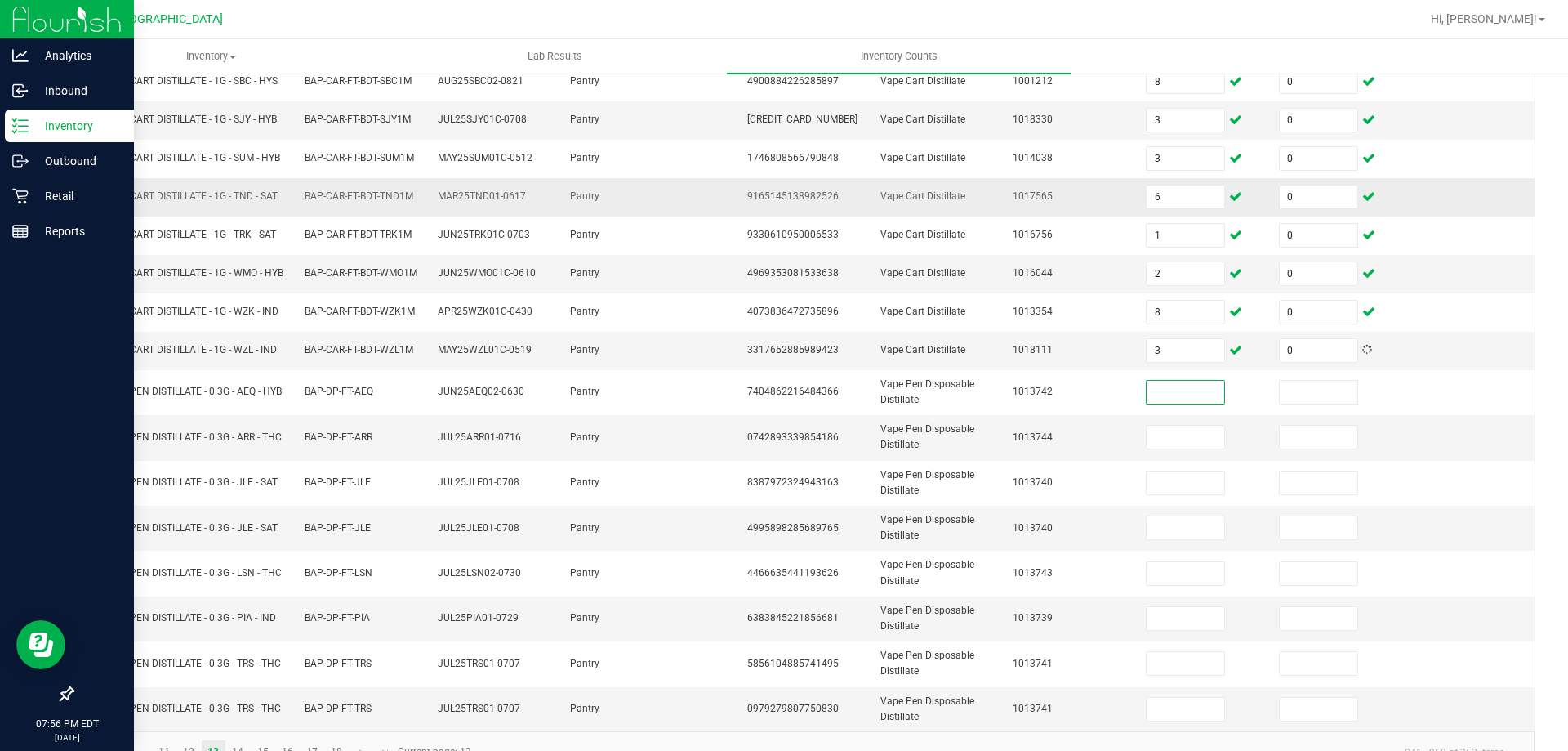
scroll to position [401, 0]
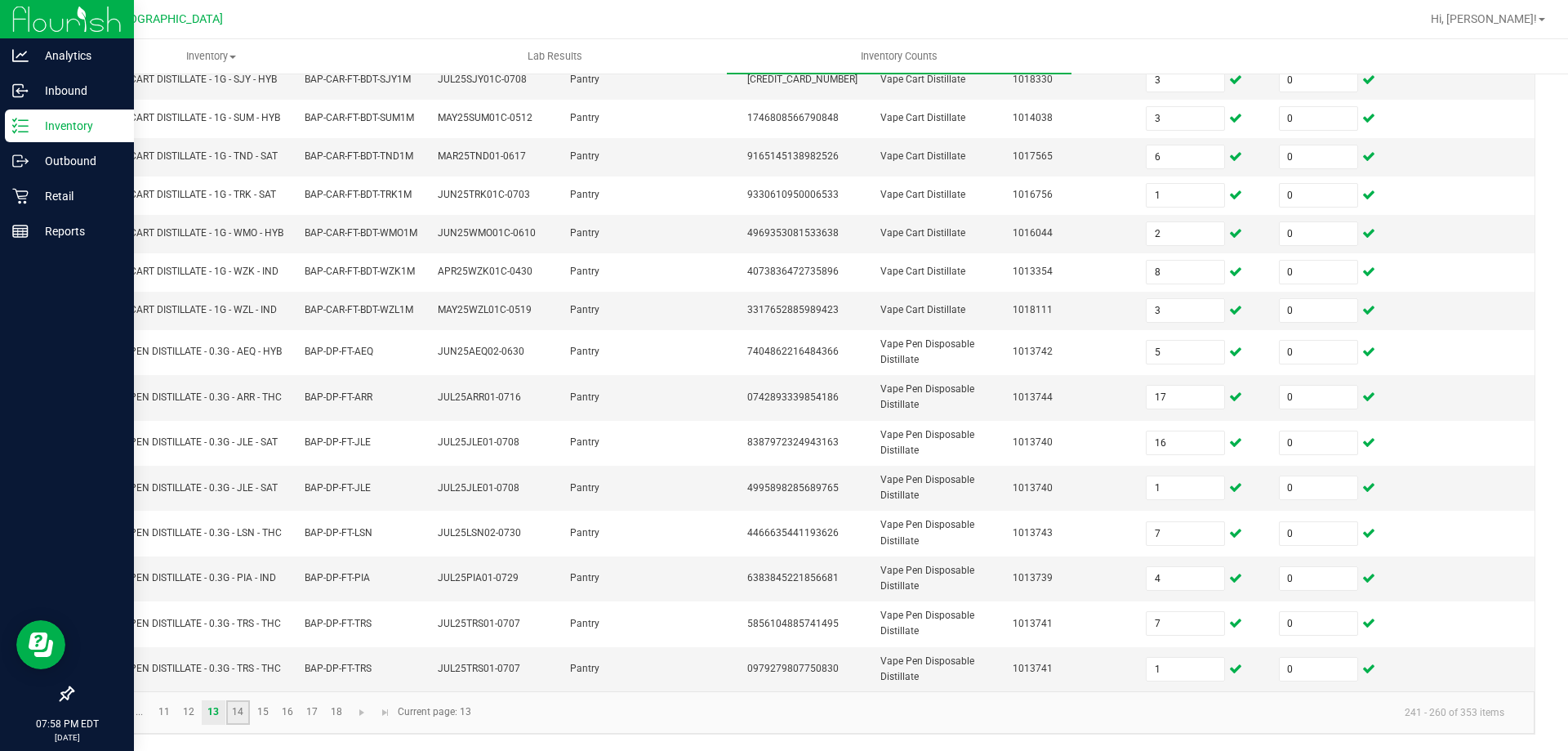
click at [247, 716] on link "14" at bounding box center [239, 712] width 24 height 24
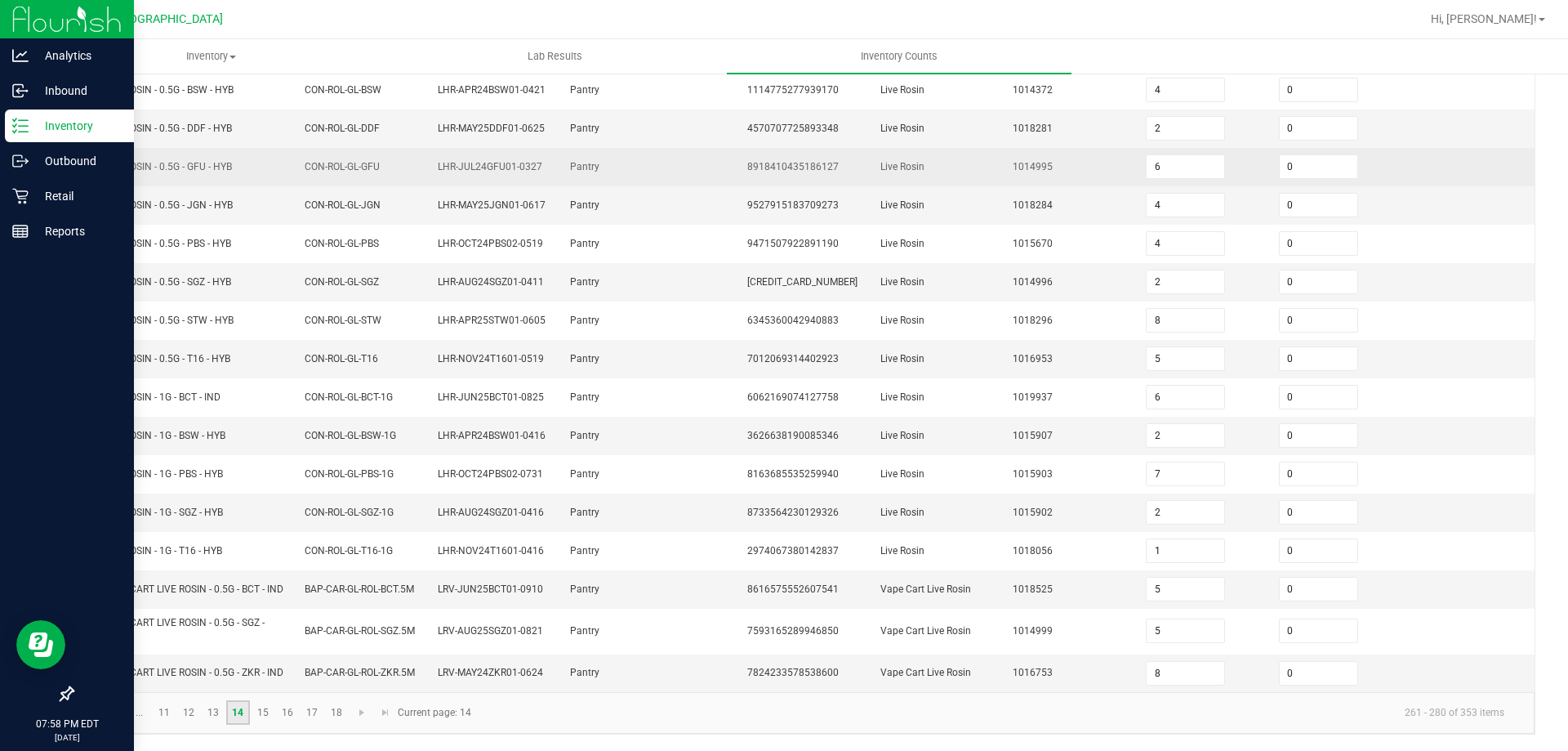
scroll to position [0, 0]
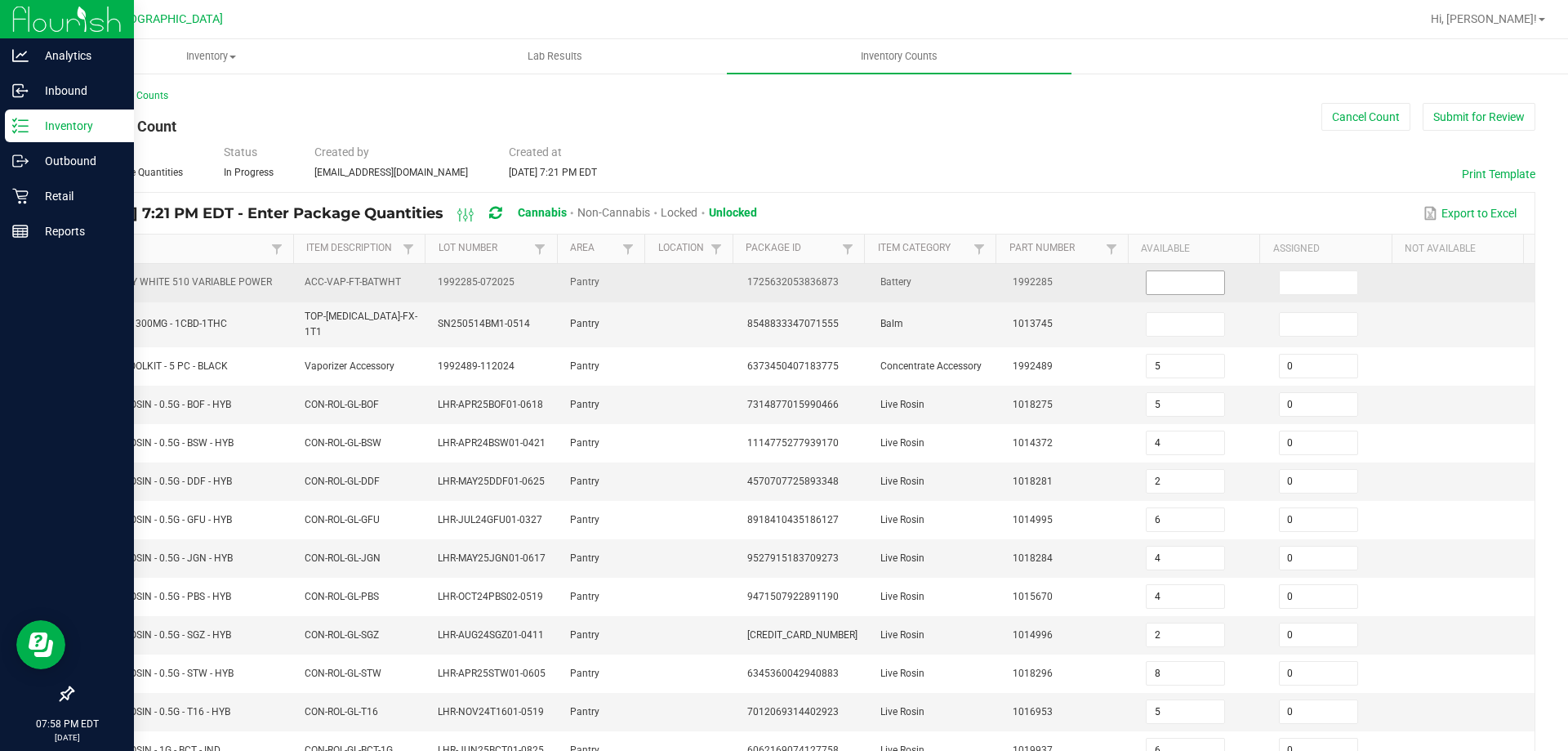
click at [1154, 290] on input at bounding box center [1186, 282] width 78 height 23
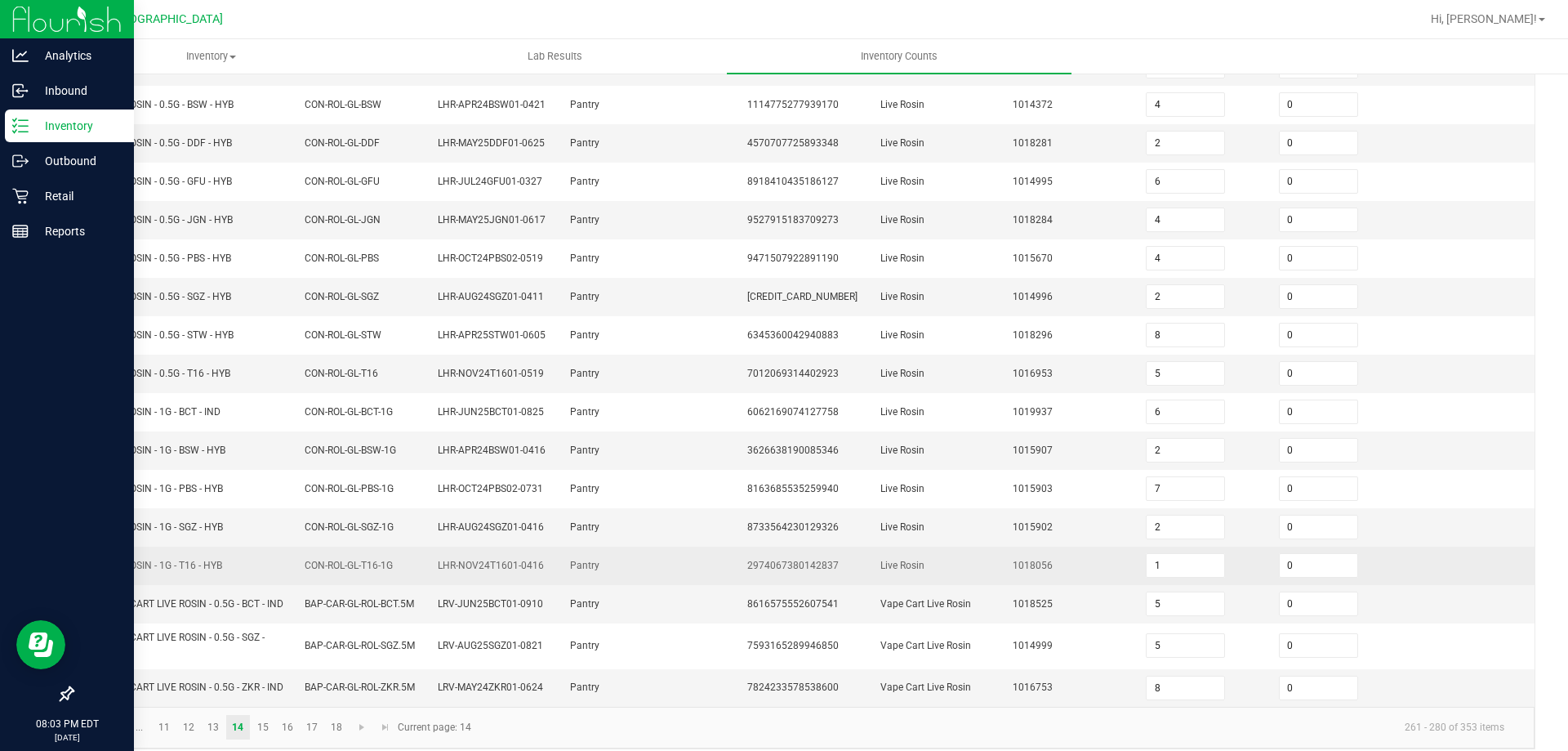
scroll to position [359, 0]
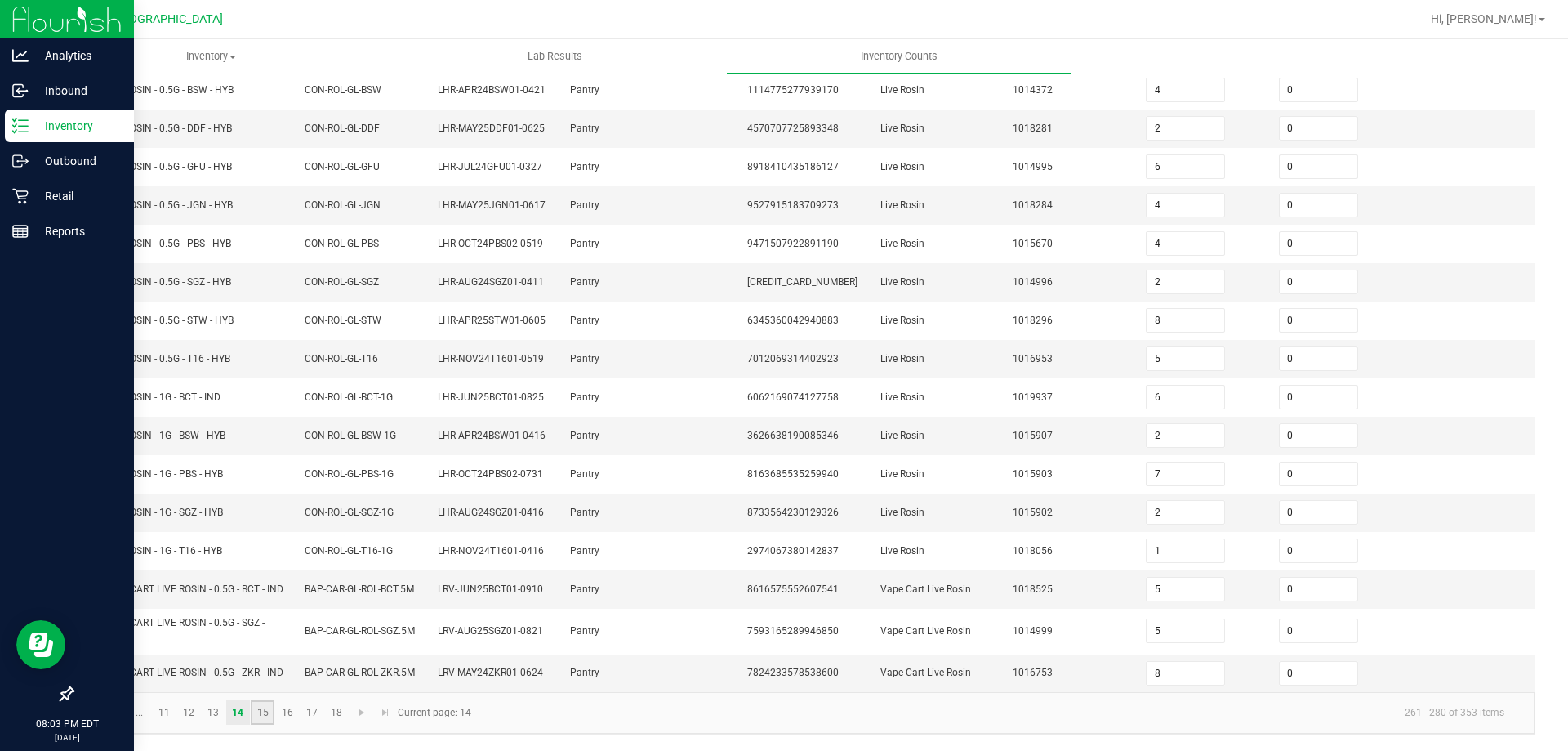
click at [258, 711] on link "15" at bounding box center [263, 712] width 24 height 24
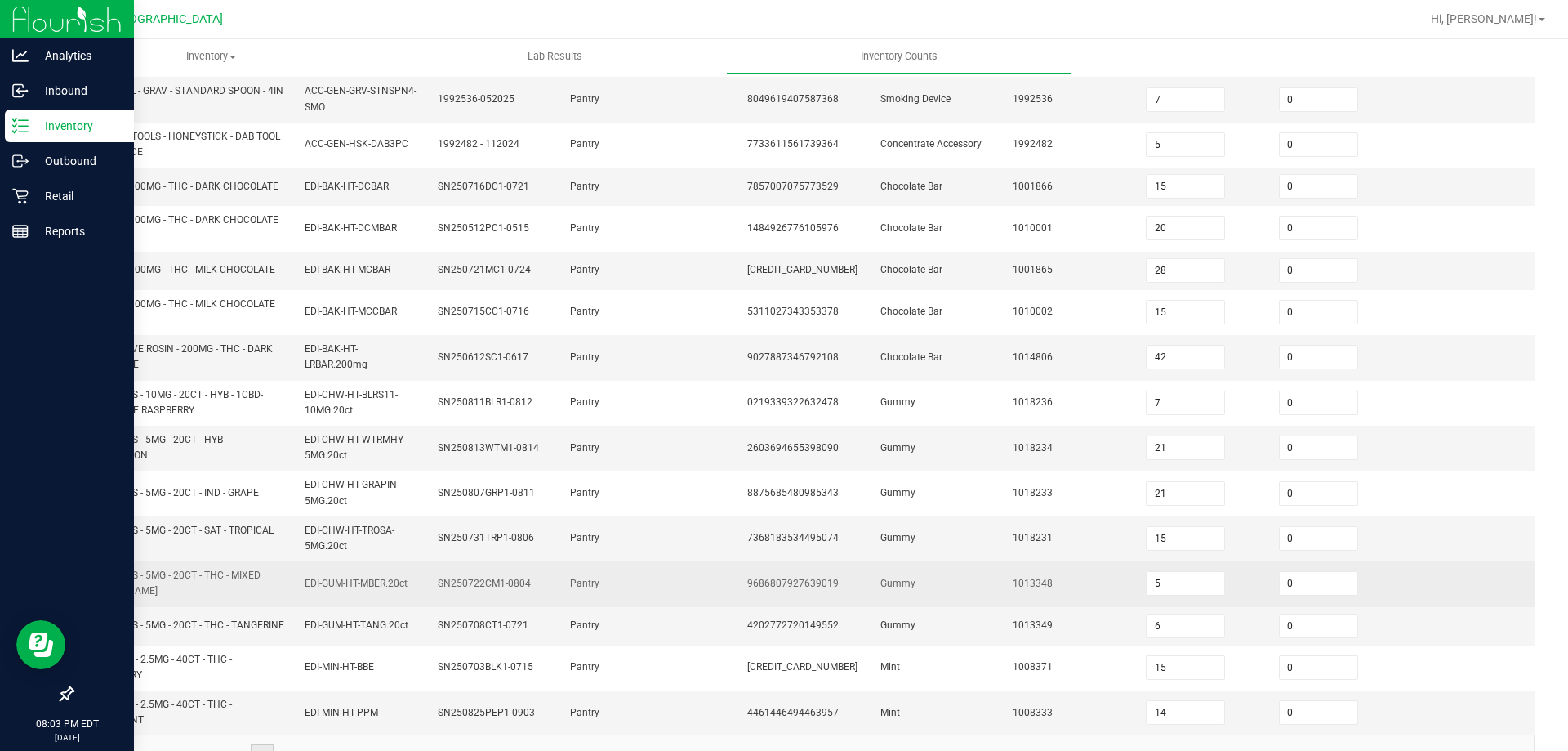
scroll to position [456, 0]
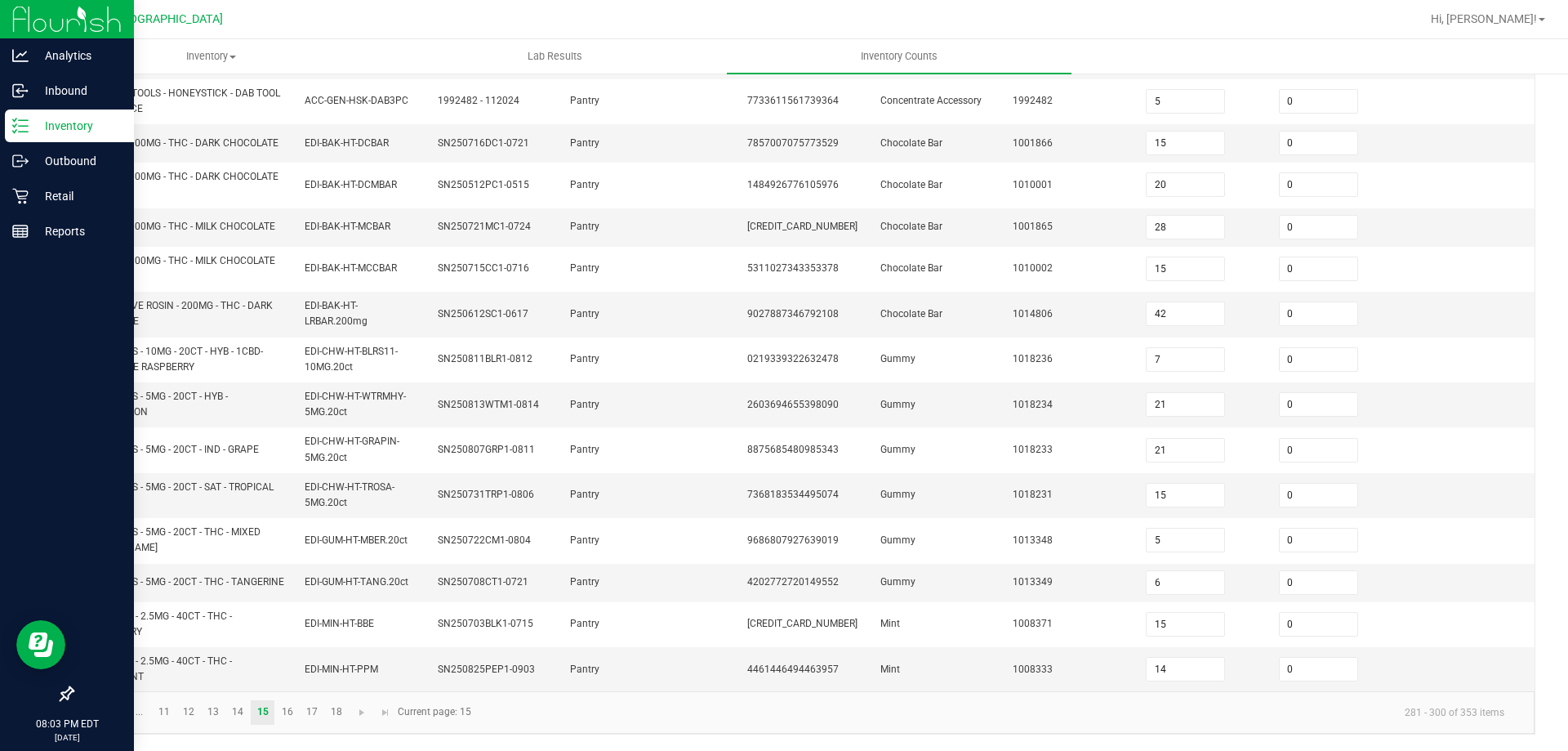
click at [89, 712] on span "Go to the first page" at bounding box center [93, 712] width 13 height 13
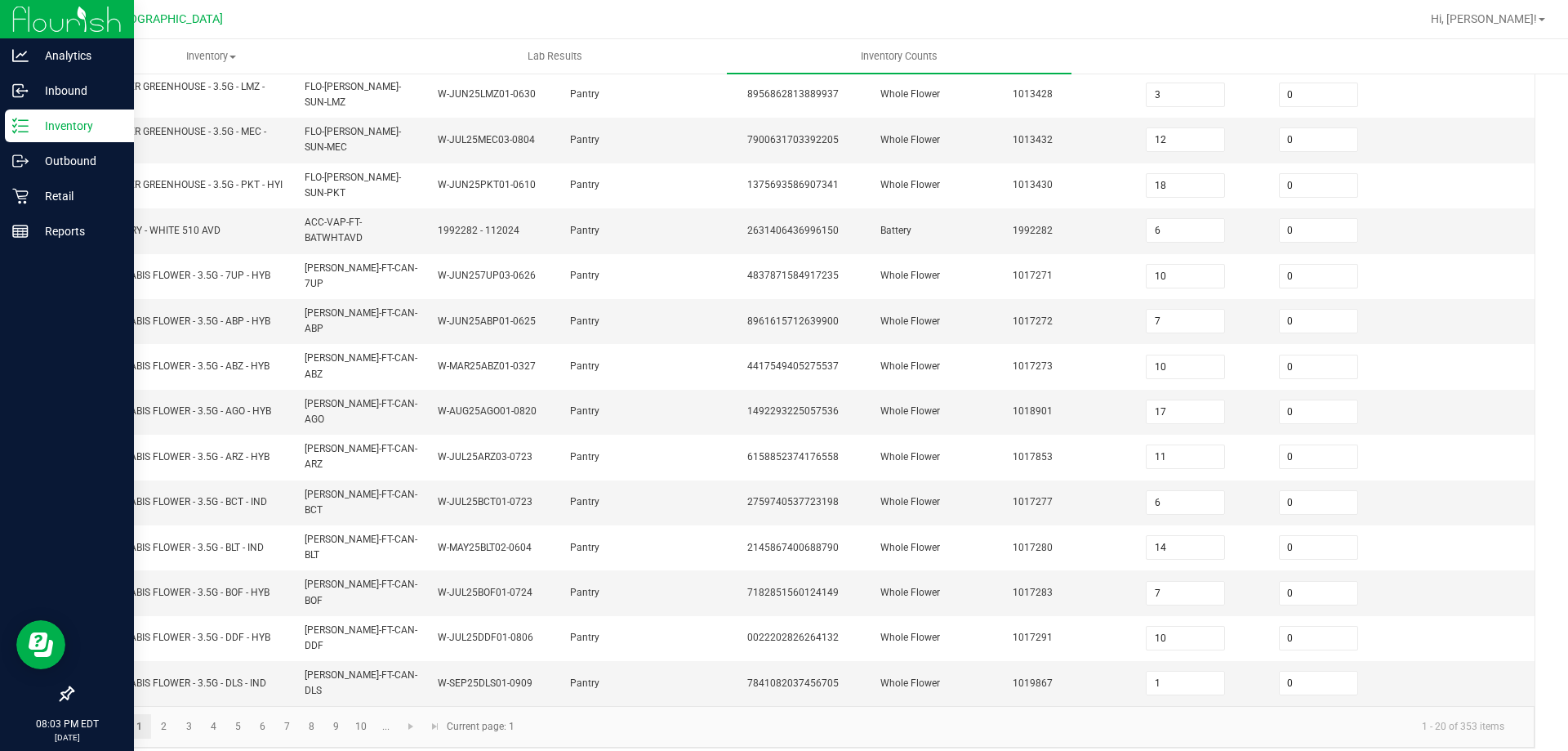
scroll to position [395, 0]
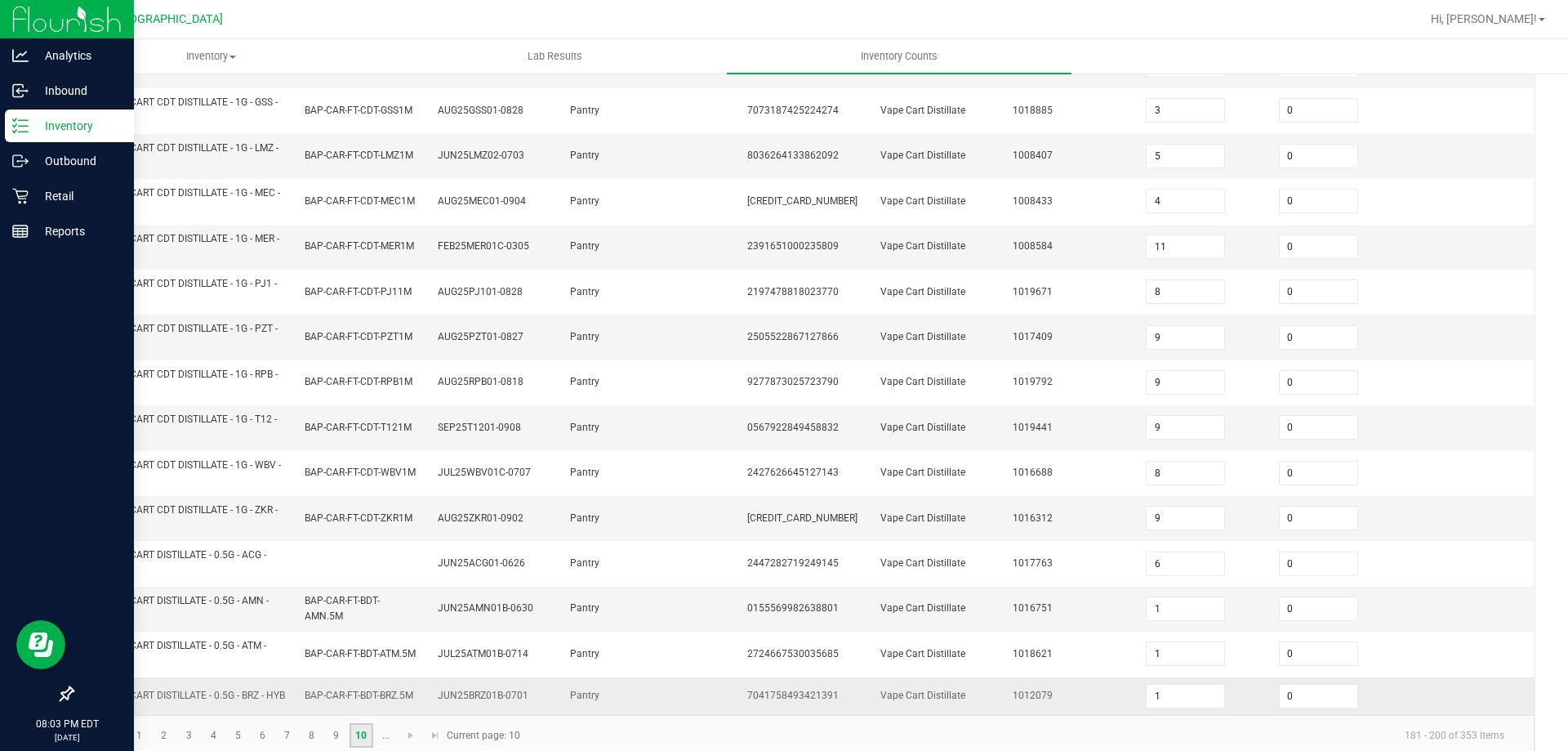
scroll to position [476, 0]
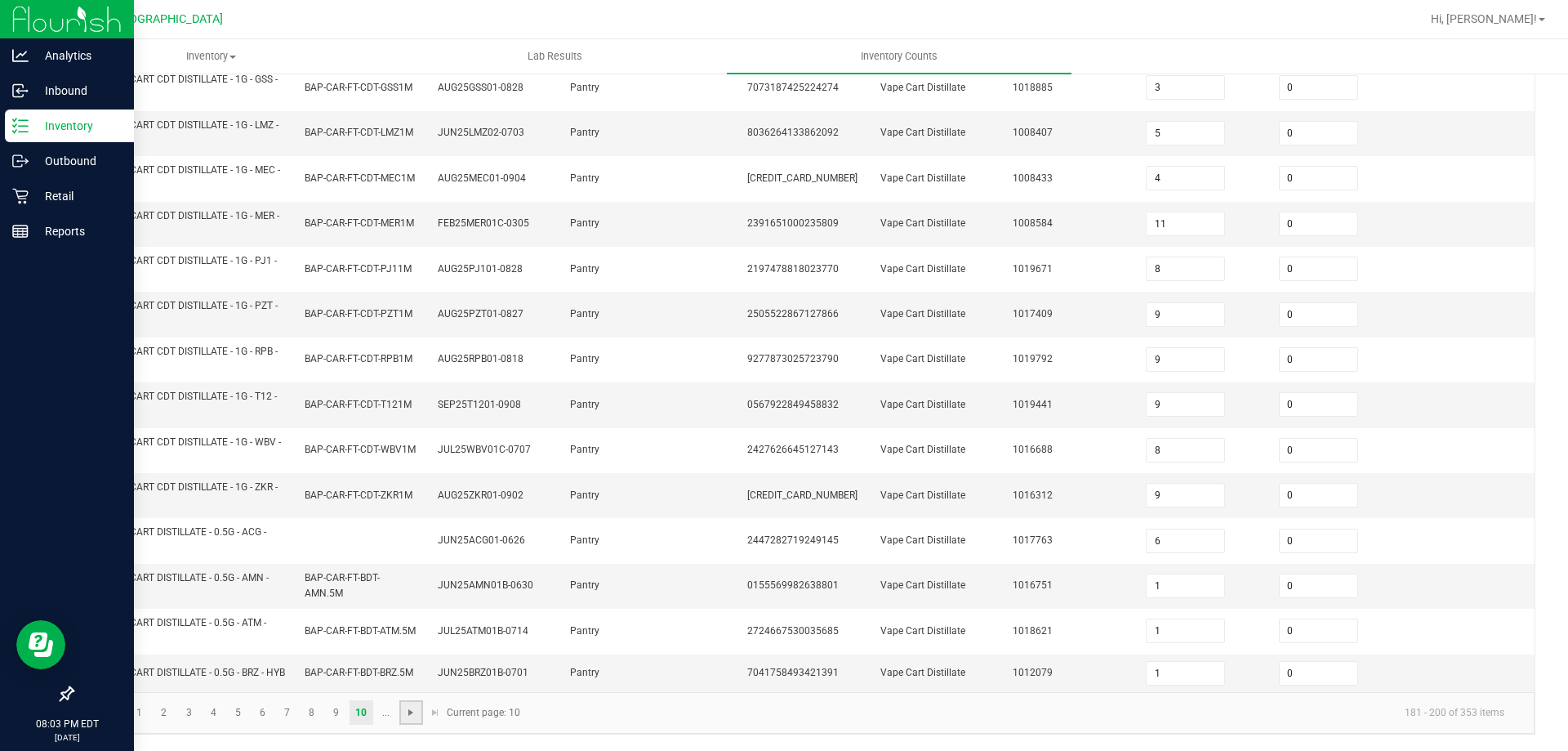
click at [412, 706] on span "Go to the next page" at bounding box center [411, 712] width 13 height 13
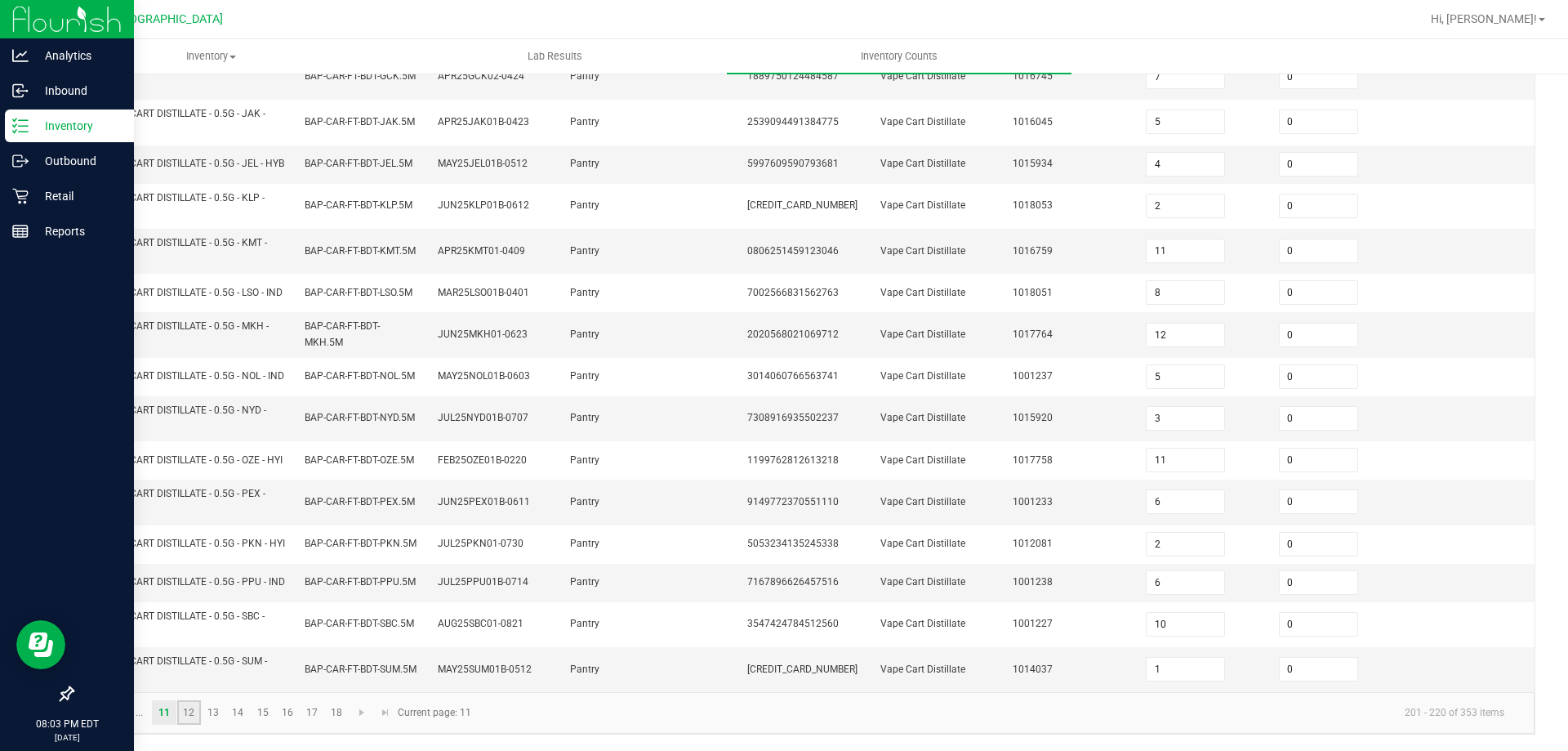
click at [196, 716] on link "12" at bounding box center [189, 712] width 24 height 24
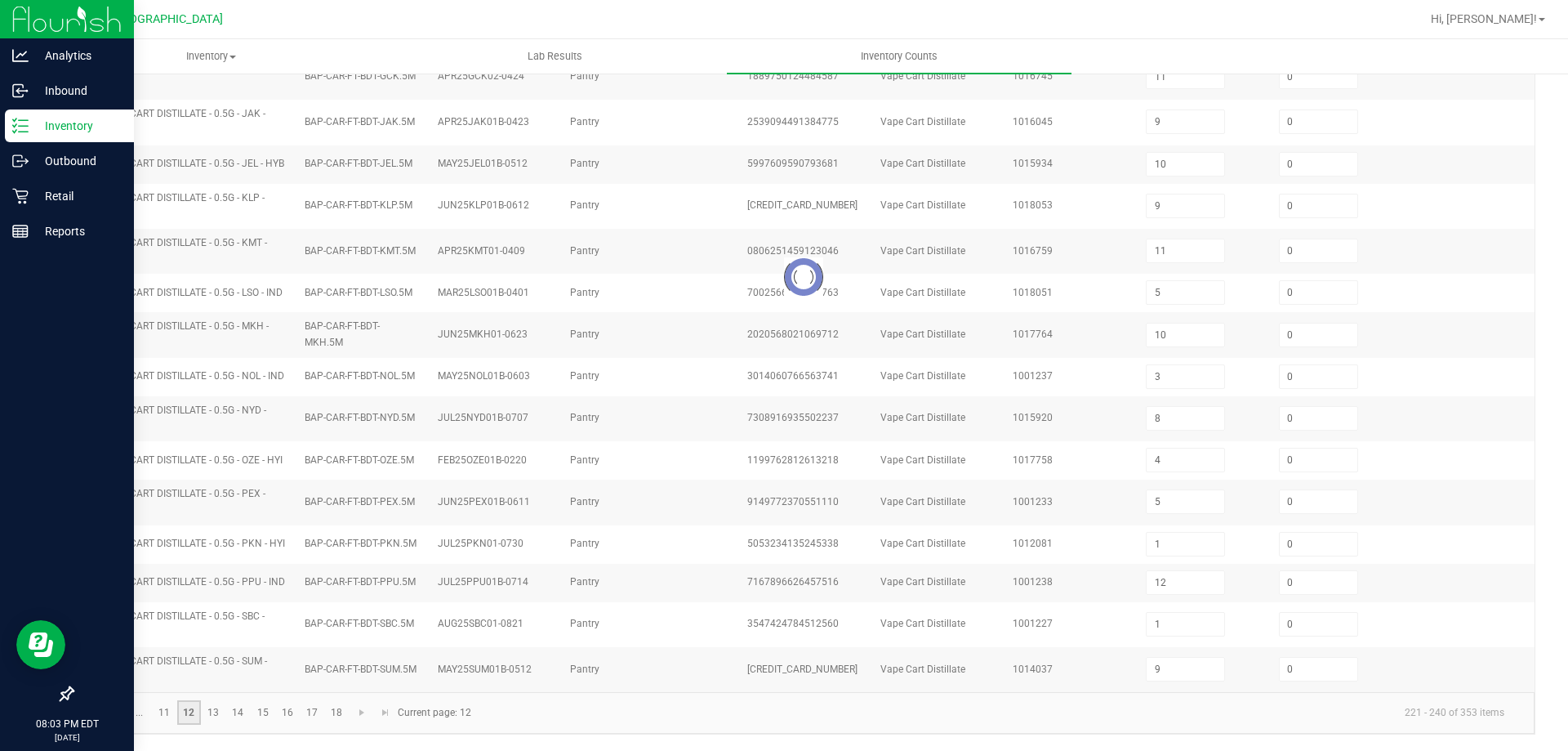
scroll to position [387, 0]
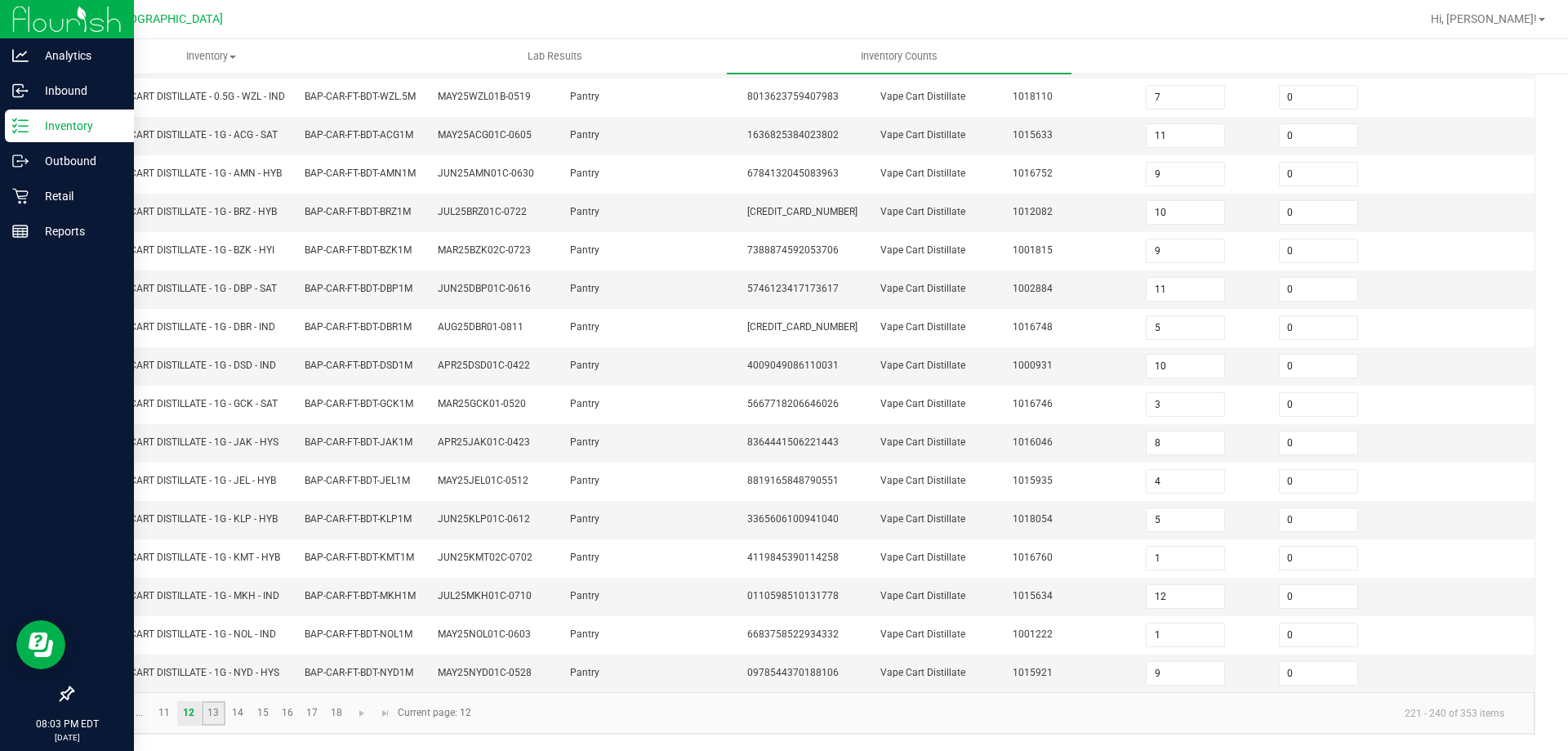
click at [213, 716] on link "13" at bounding box center [213, 713] width 24 height 24
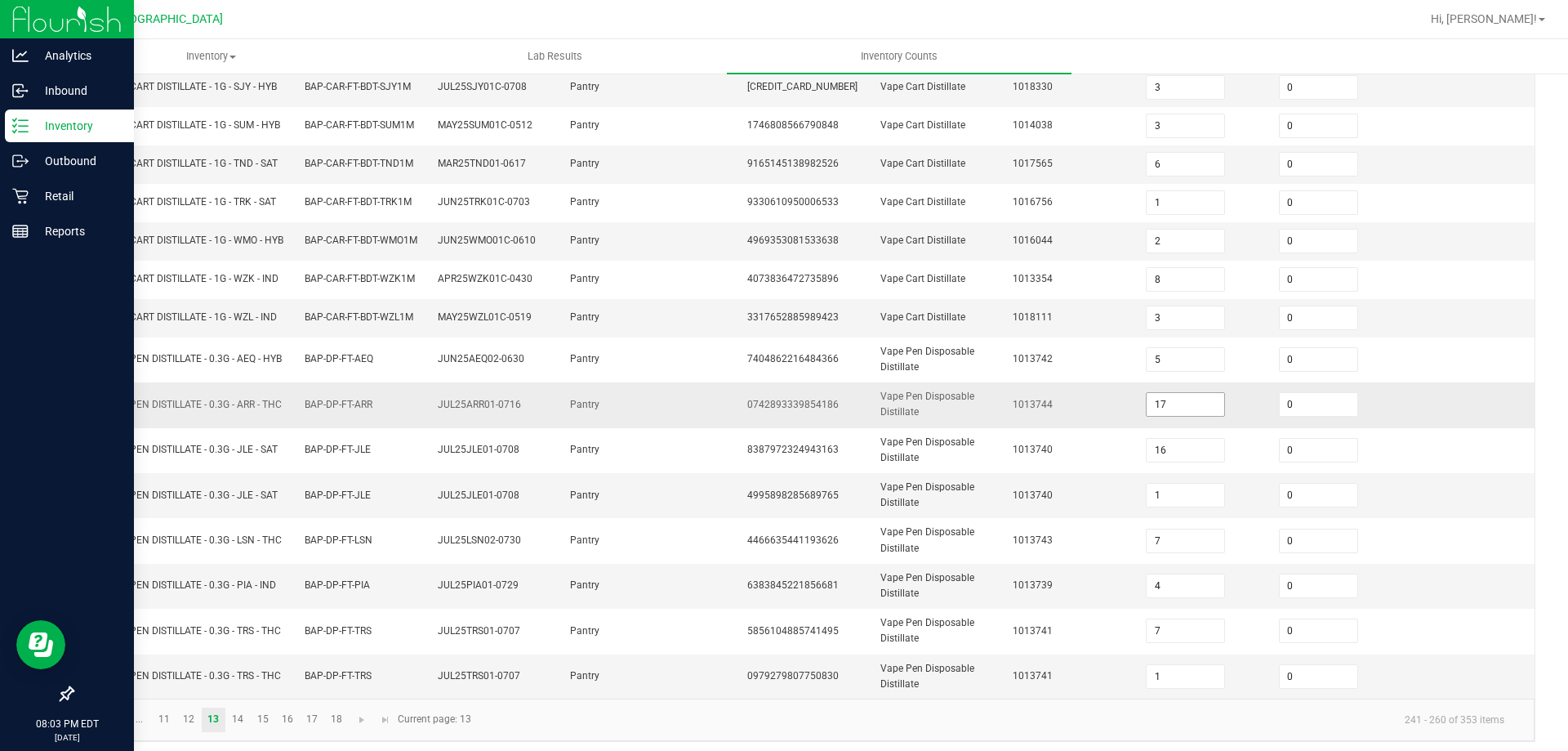
click at [1157, 412] on input "17" at bounding box center [1186, 404] width 78 height 23
click at [1107, 412] on td "1013744" at bounding box center [1069, 405] width 133 height 45
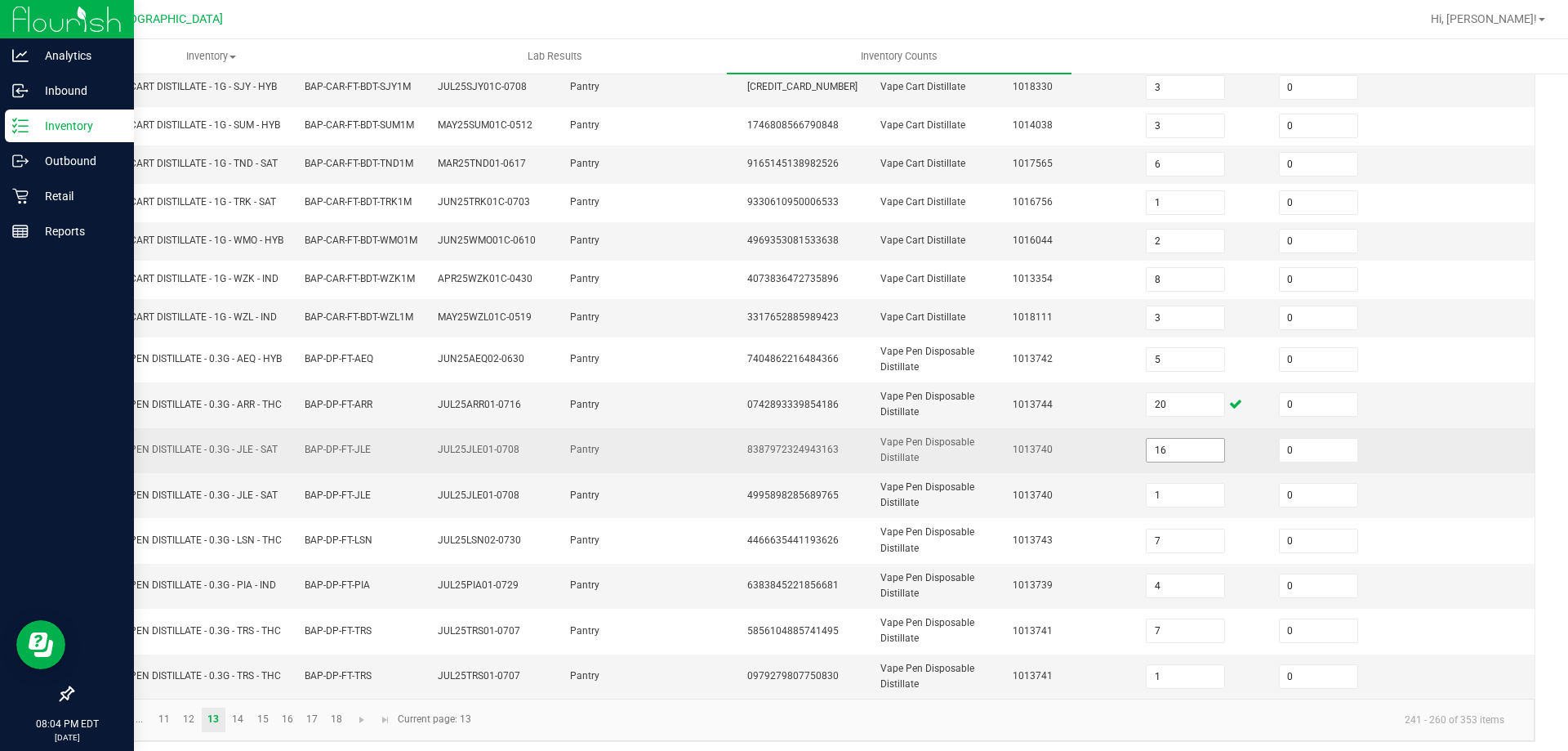
click at [1167, 452] on input "16" at bounding box center [1186, 450] width 78 height 23
click at [1113, 464] on td "1013740" at bounding box center [1069, 451] width 133 height 45
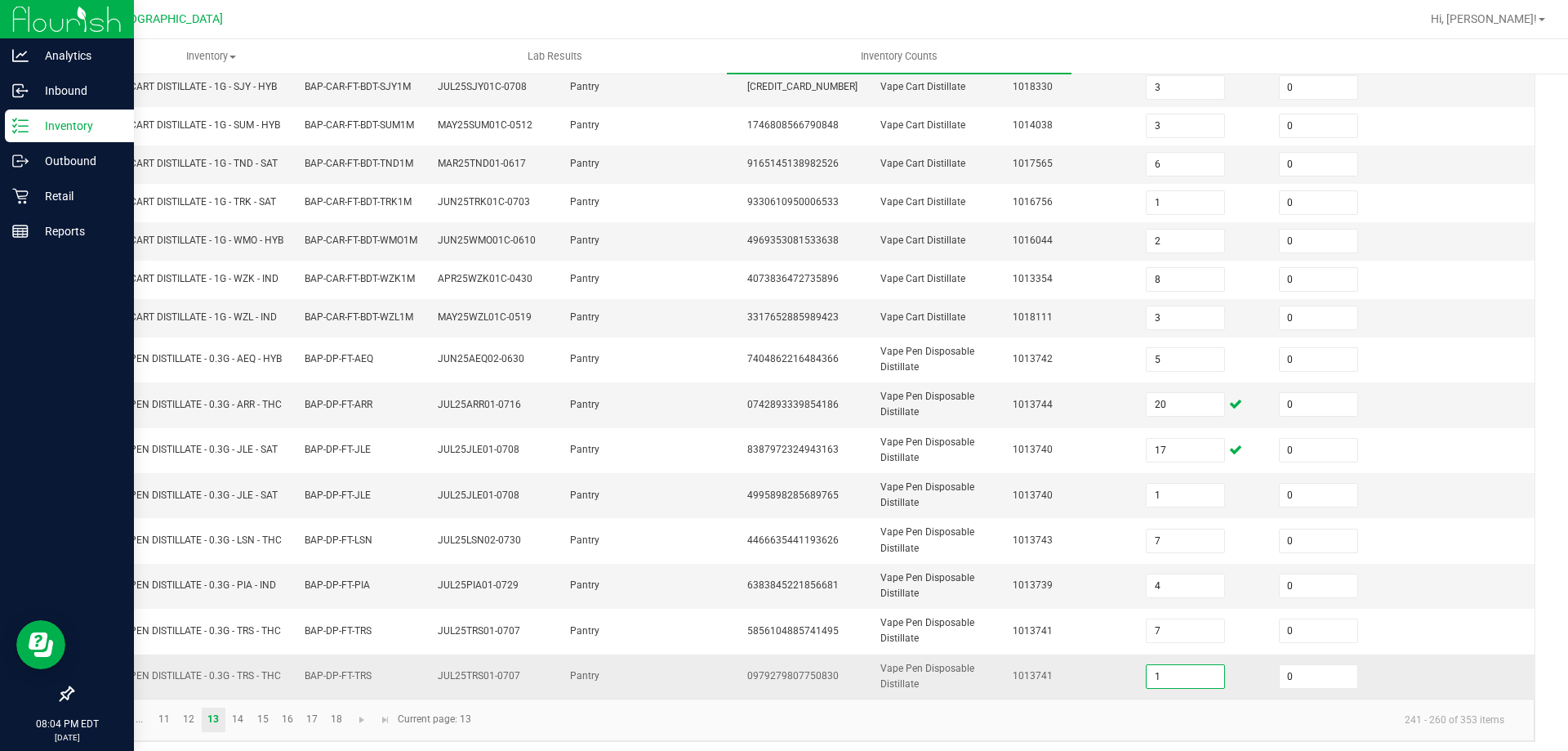
click at [1190, 688] on input "1" at bounding box center [1186, 676] width 78 height 23
click at [1112, 684] on td "1013741" at bounding box center [1069, 677] width 133 height 44
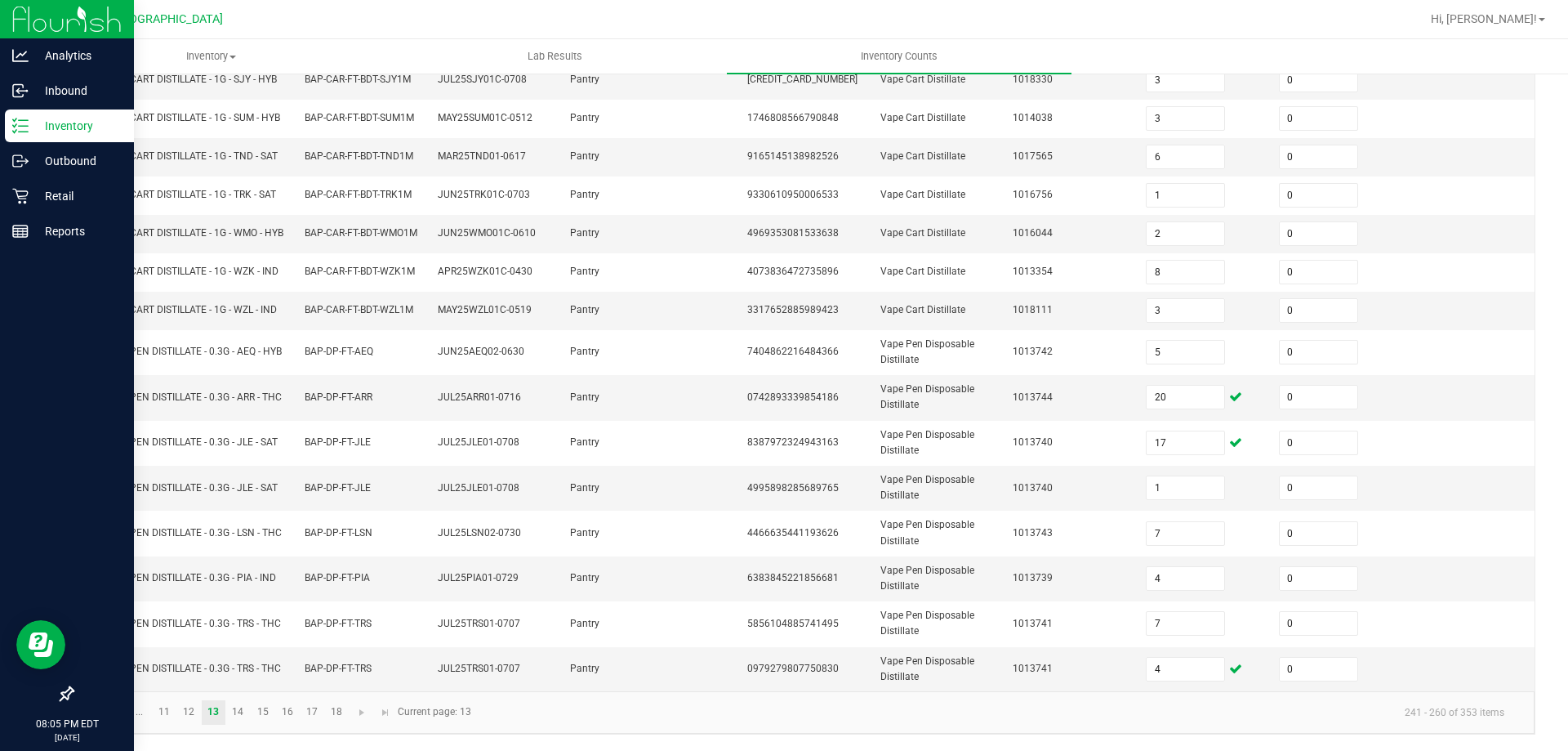
click at [95, 717] on span "Go to the first page" at bounding box center [93, 712] width 13 height 13
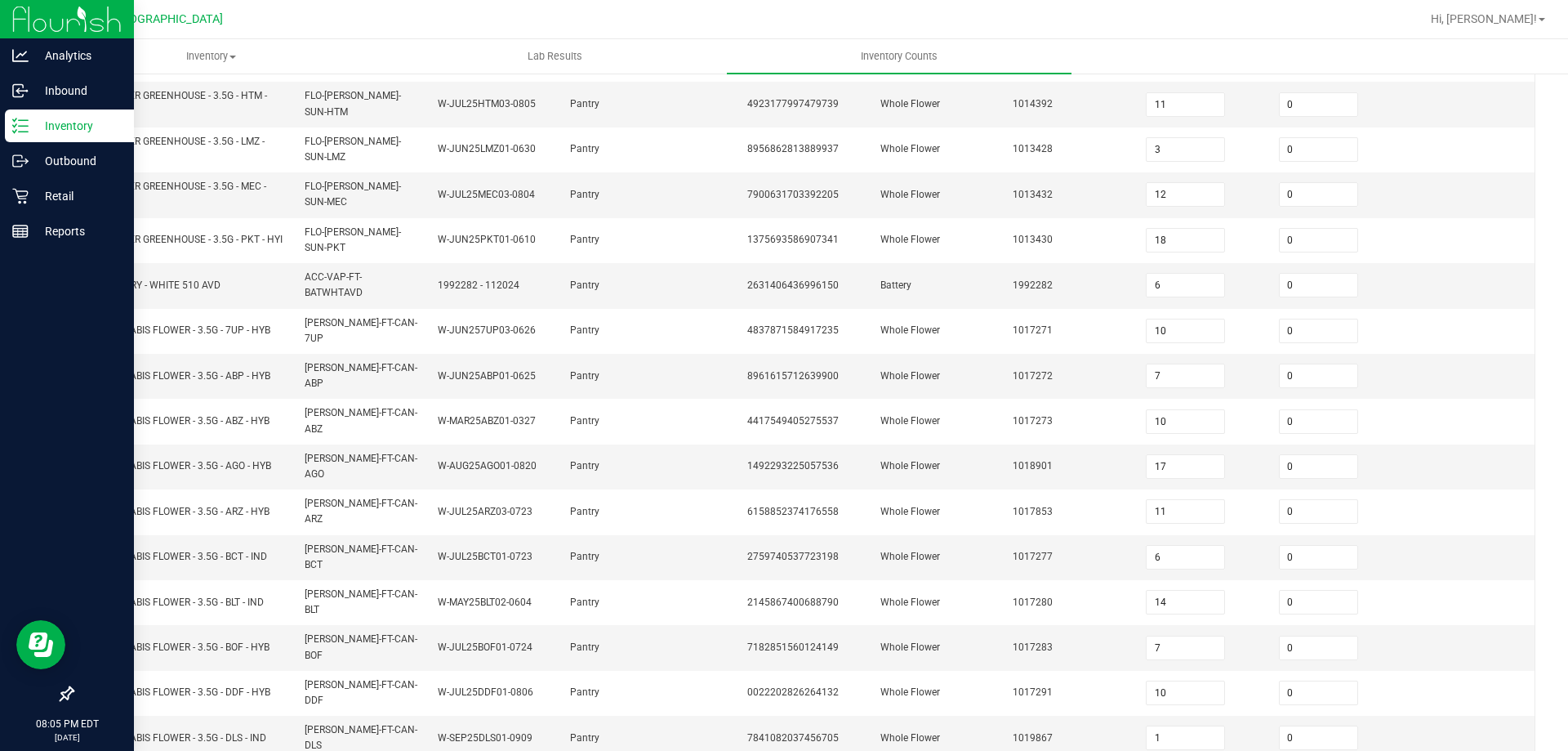
scroll to position [395, 0]
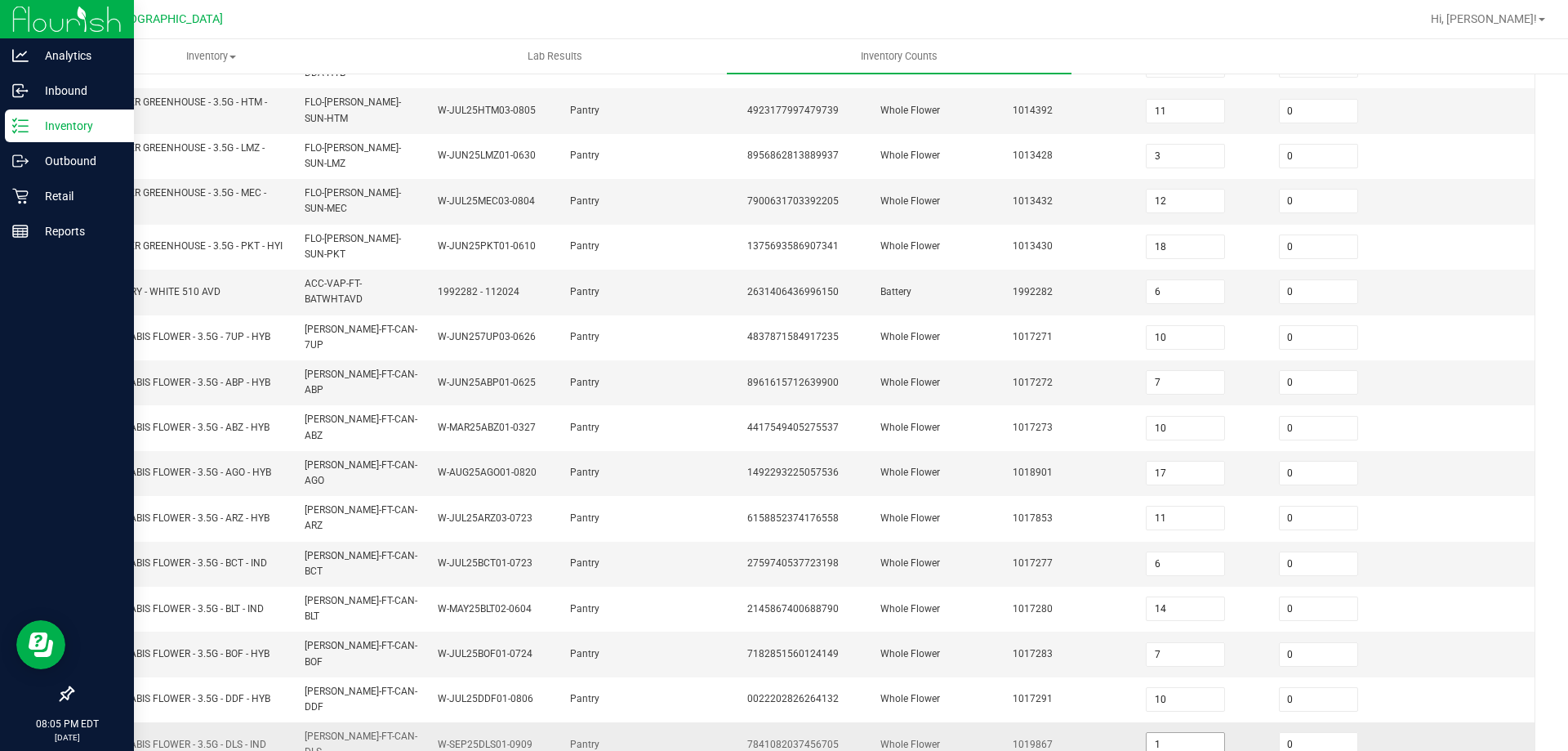
drag, startPoint x: 1128, startPoint y: 672, endPoint x: 1170, endPoint y: 672, distance: 42.0
click at [1146, 732] on span "1" at bounding box center [1185, 744] width 79 height 24
click at [1173, 733] on input "1" at bounding box center [1186, 744] width 78 height 23
click at [1086, 722] on td "1019867" at bounding box center [1069, 744] width 133 height 44
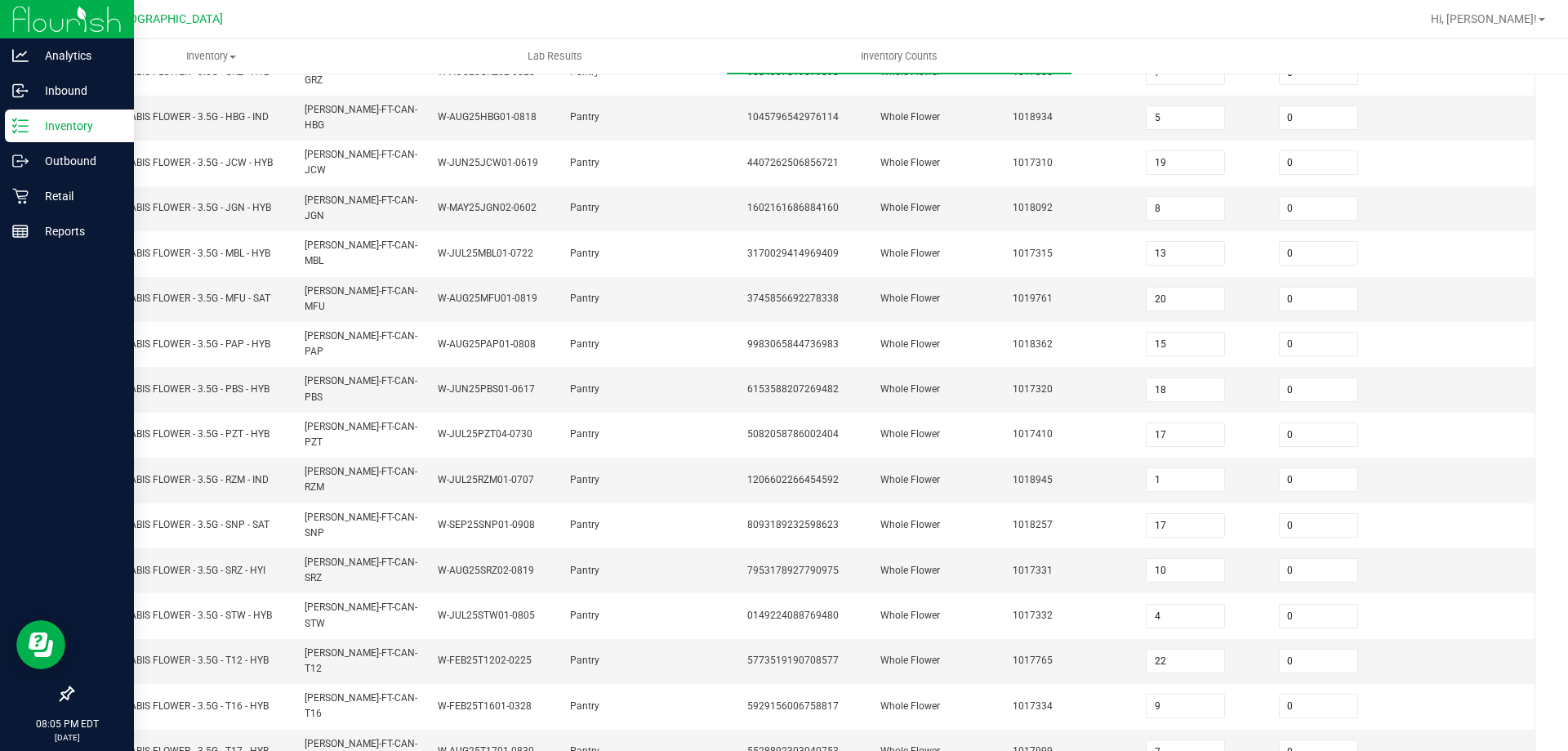
scroll to position [339, 0]
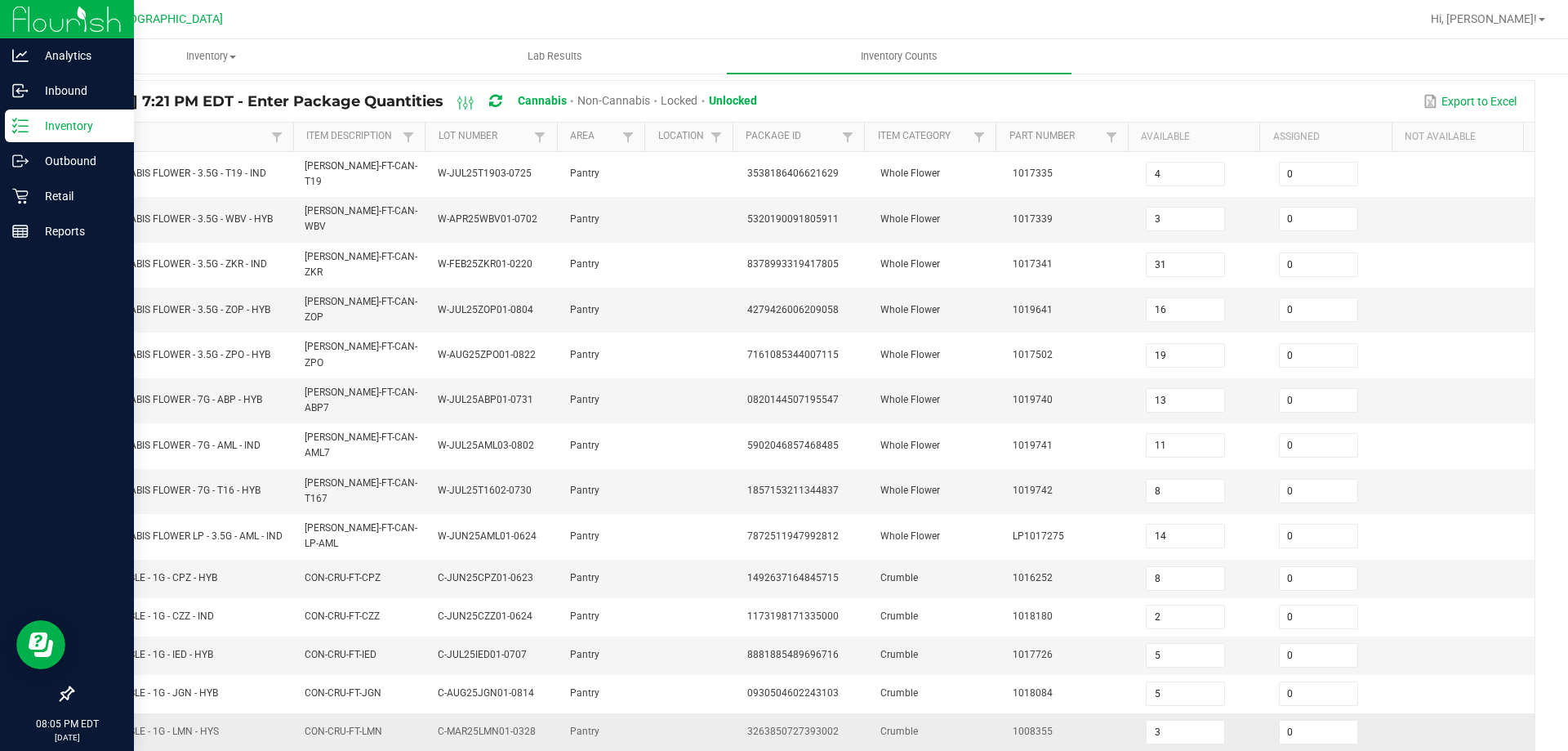
scroll to position [346, 0]
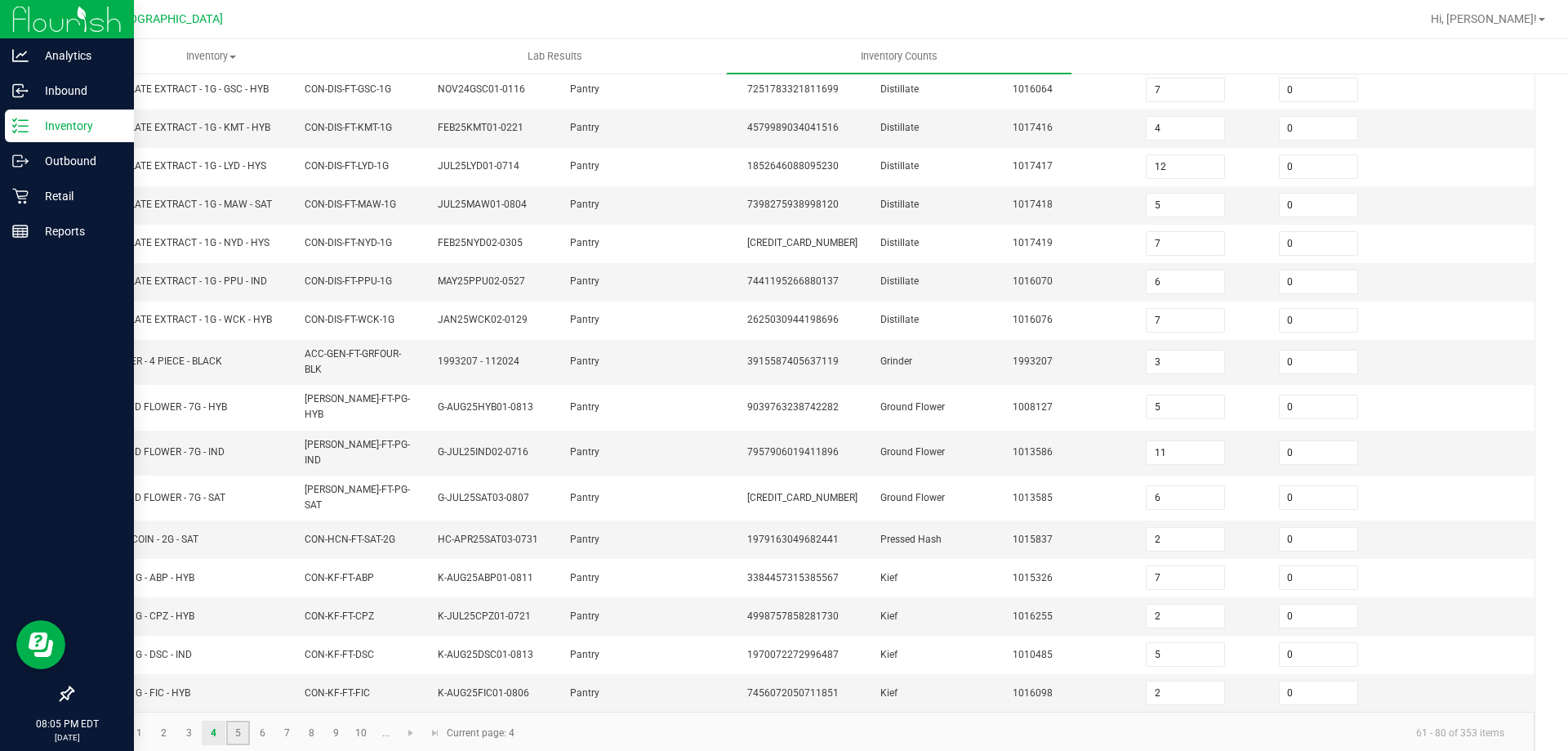
click at [239, 720] on link "5" at bounding box center [239, 732] width 24 height 24
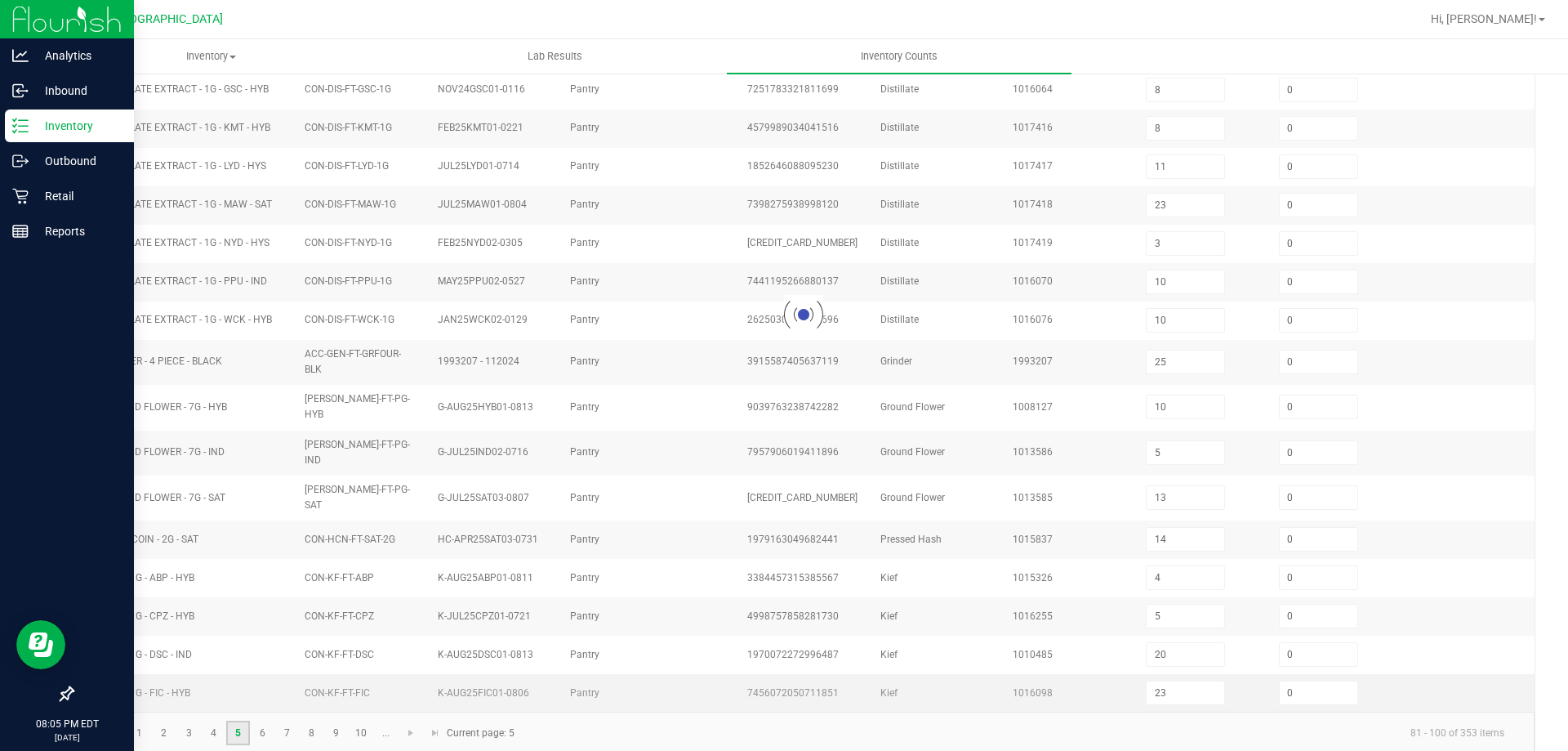
scroll to position [339, 0]
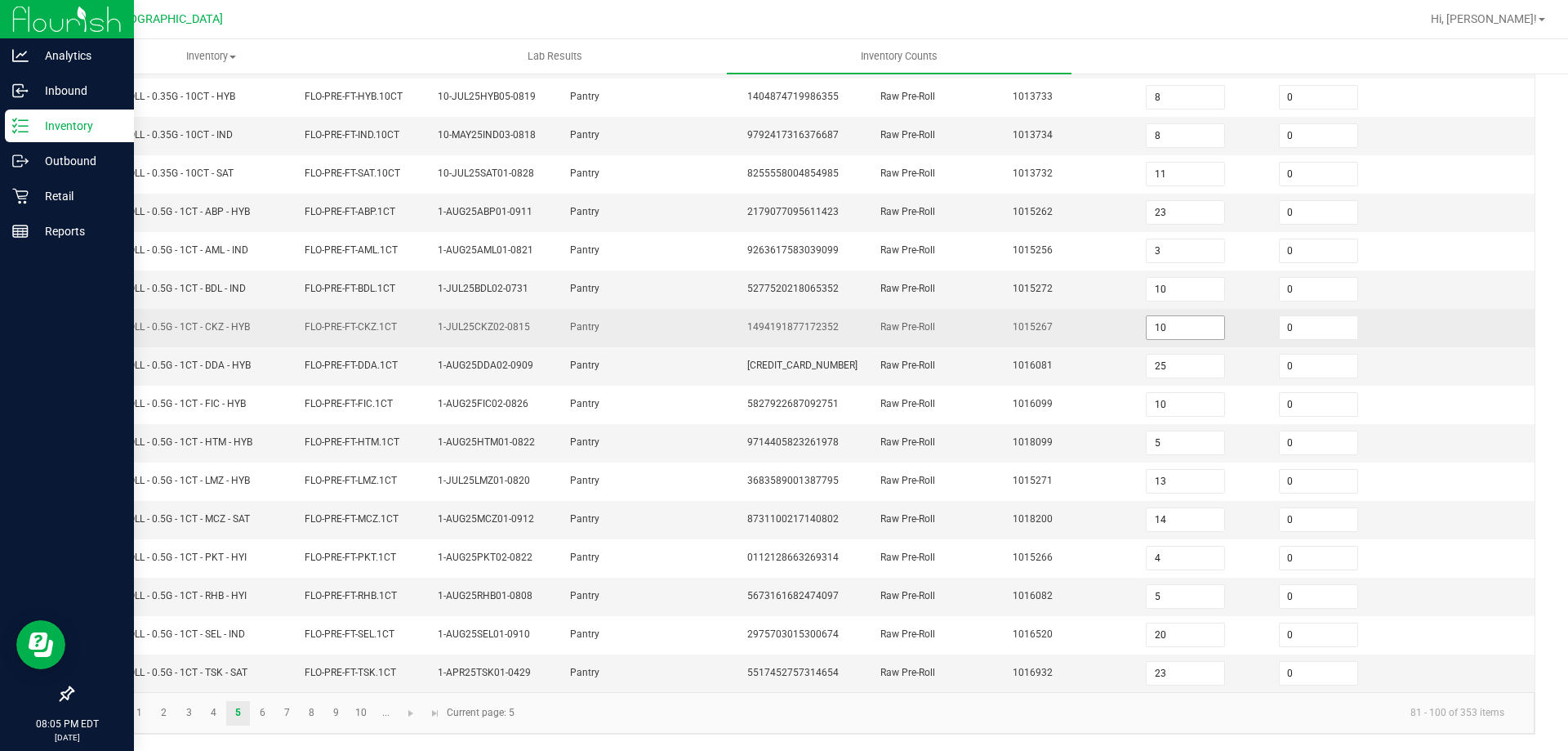
click at [1159, 326] on input "10" at bounding box center [1186, 327] width 78 height 23
click at [1115, 310] on td "1015267" at bounding box center [1069, 327] width 133 height 38
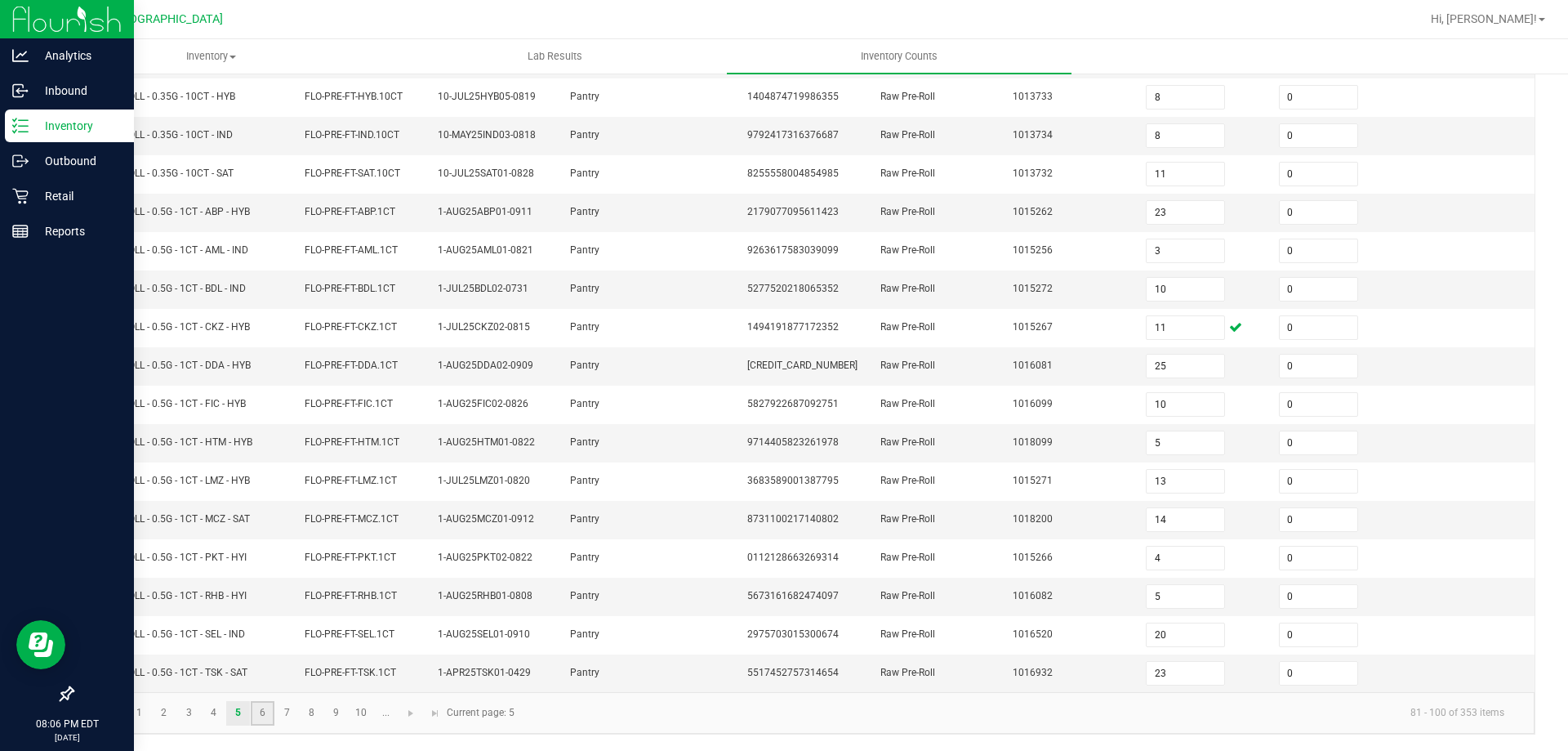
click at [262, 715] on link "6" at bounding box center [263, 713] width 24 height 24
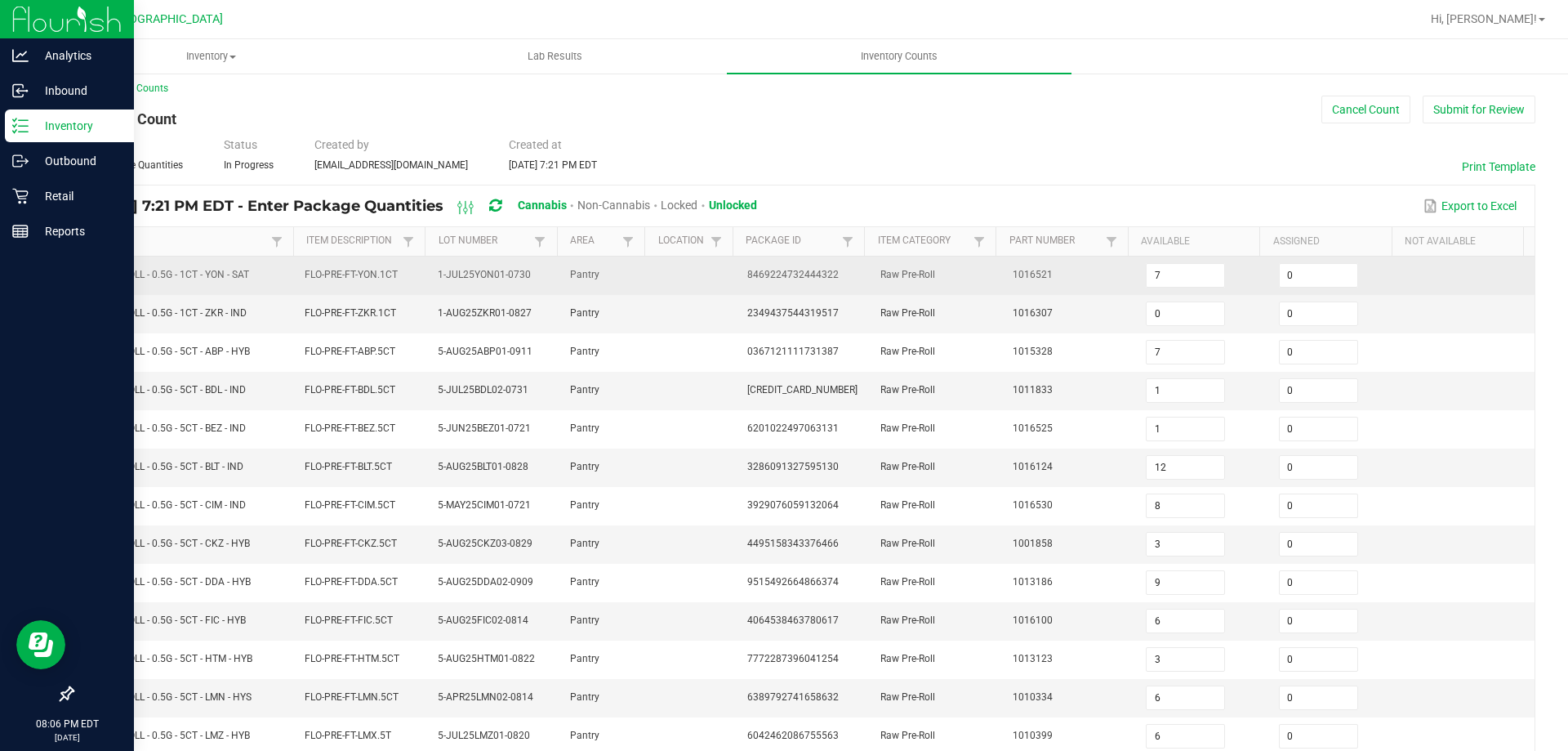
scroll to position [0, 0]
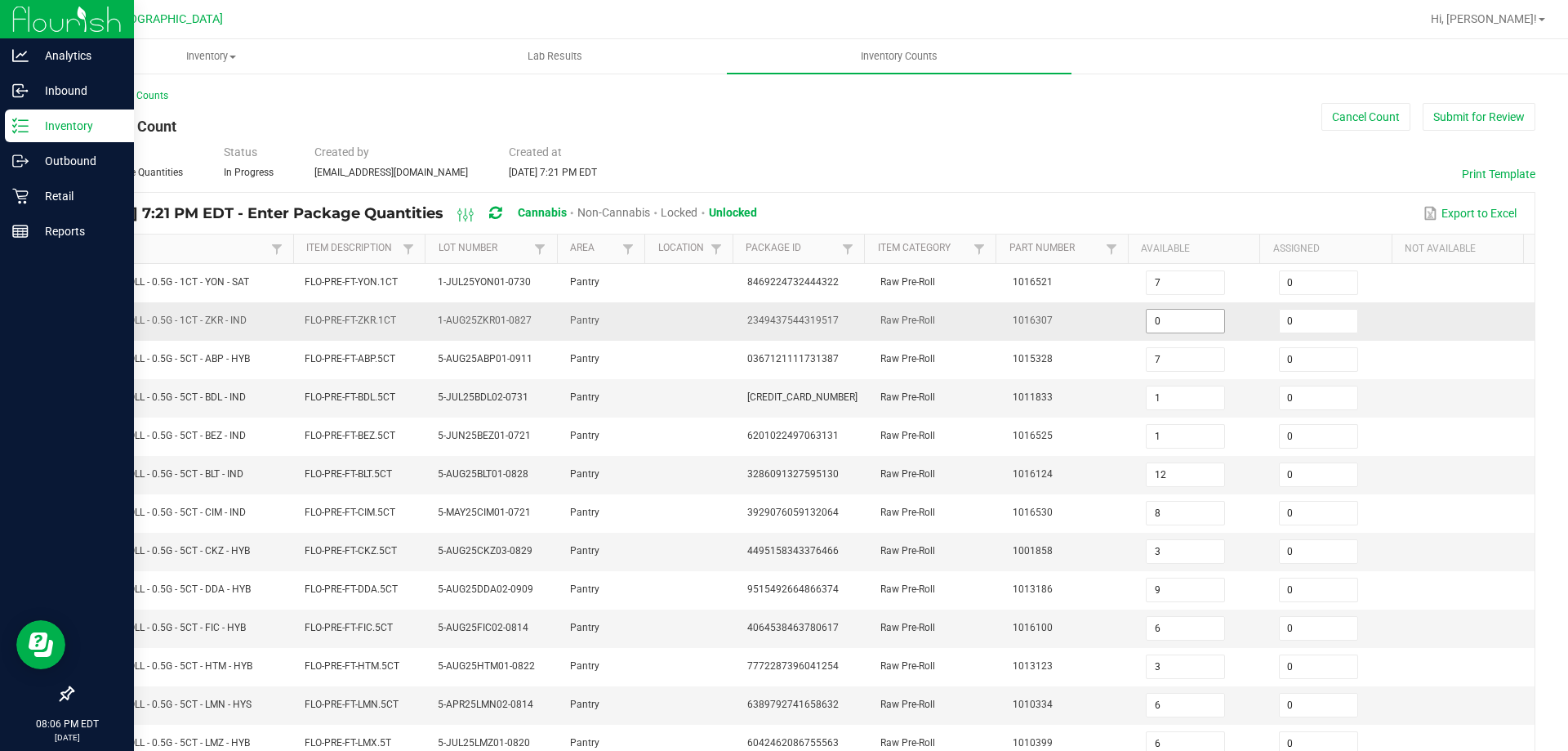
click at [1188, 325] on input "0" at bounding box center [1186, 320] width 78 height 23
click at [1079, 320] on td "1016307" at bounding box center [1069, 321] width 133 height 38
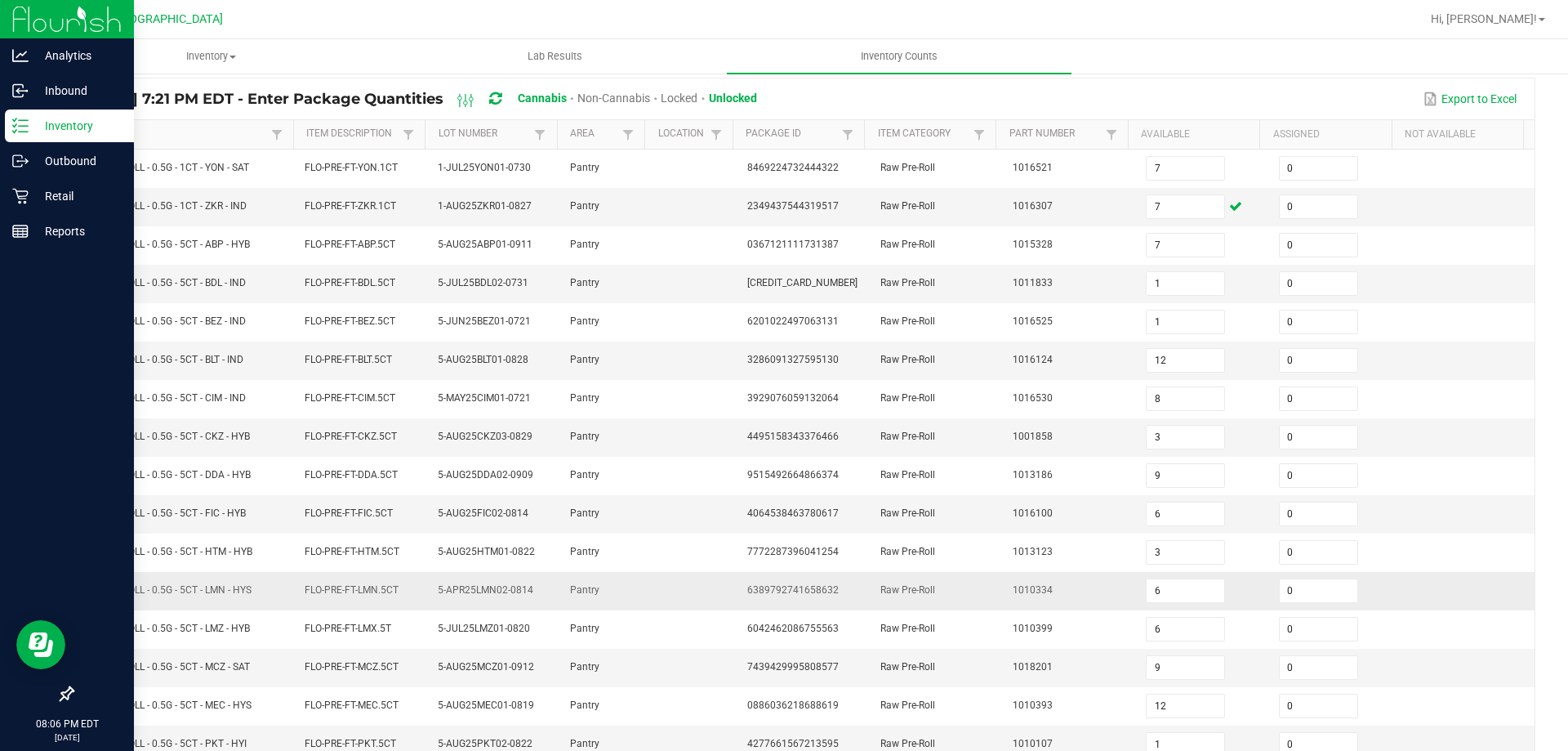
scroll to position [339, 0]
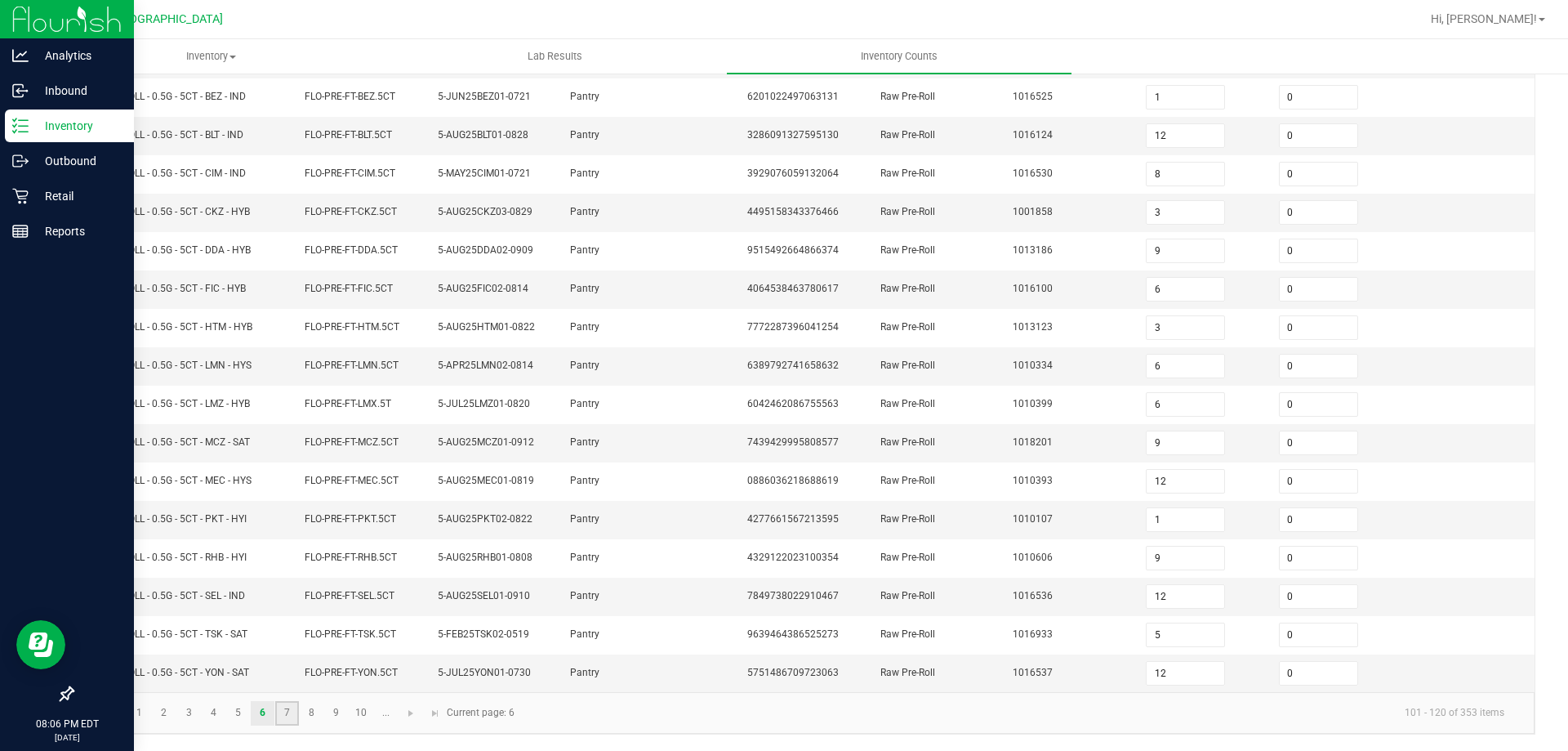
click at [290, 703] on link "7" at bounding box center [287, 713] width 24 height 24
click at [312, 717] on link "8" at bounding box center [312, 713] width 24 height 24
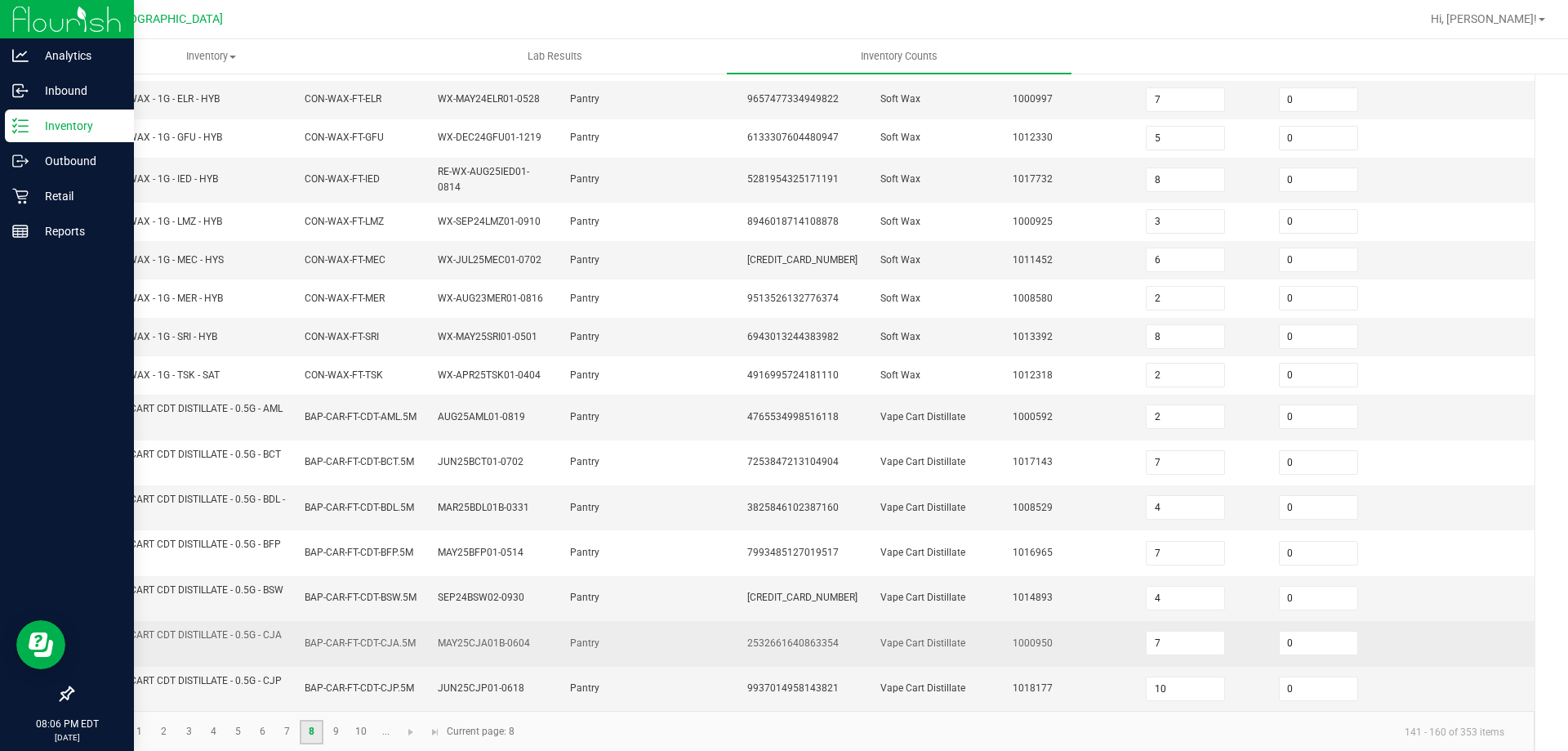
scroll to position [395, 0]
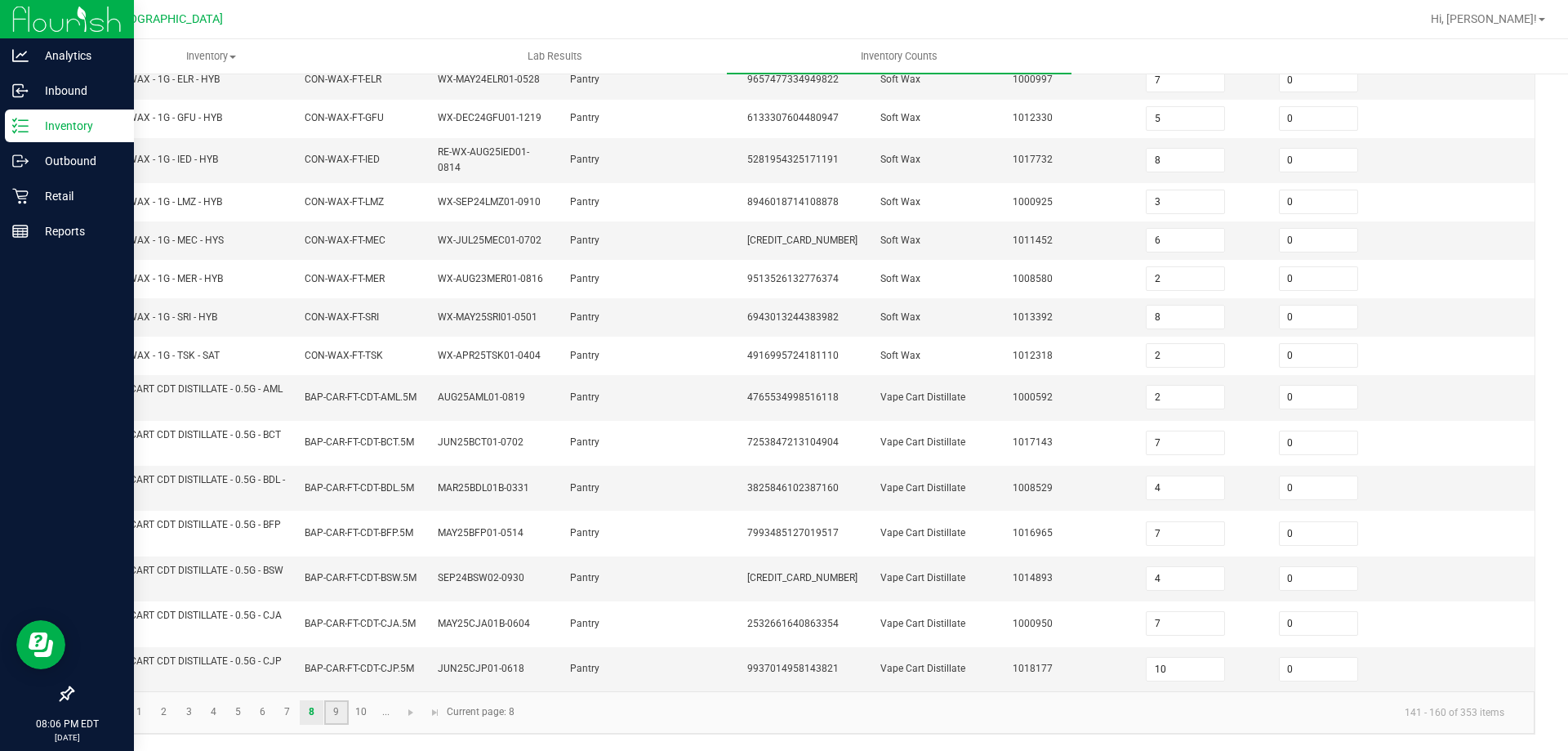
click at [342, 711] on link "9" at bounding box center [336, 712] width 24 height 24
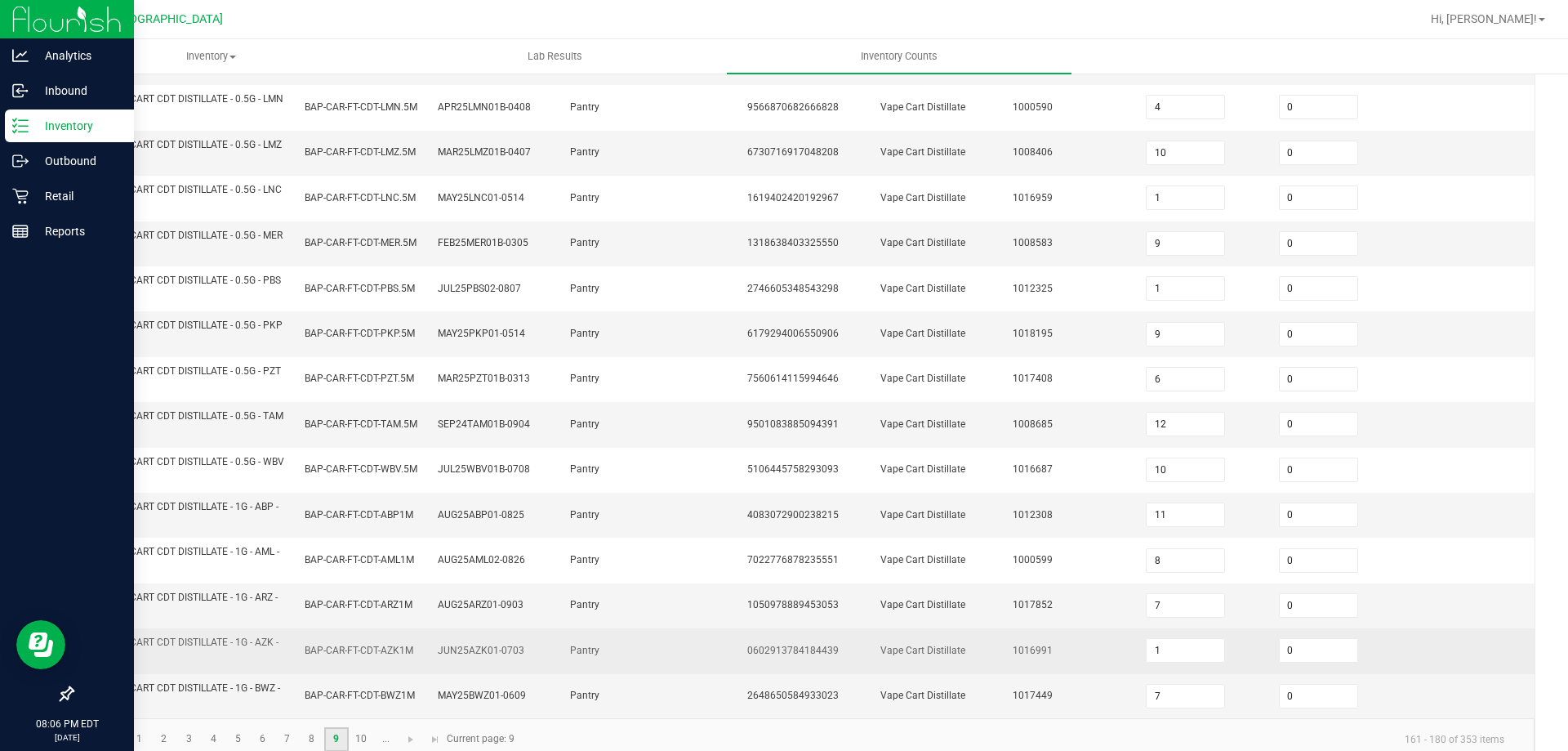
scroll to position [476, 0]
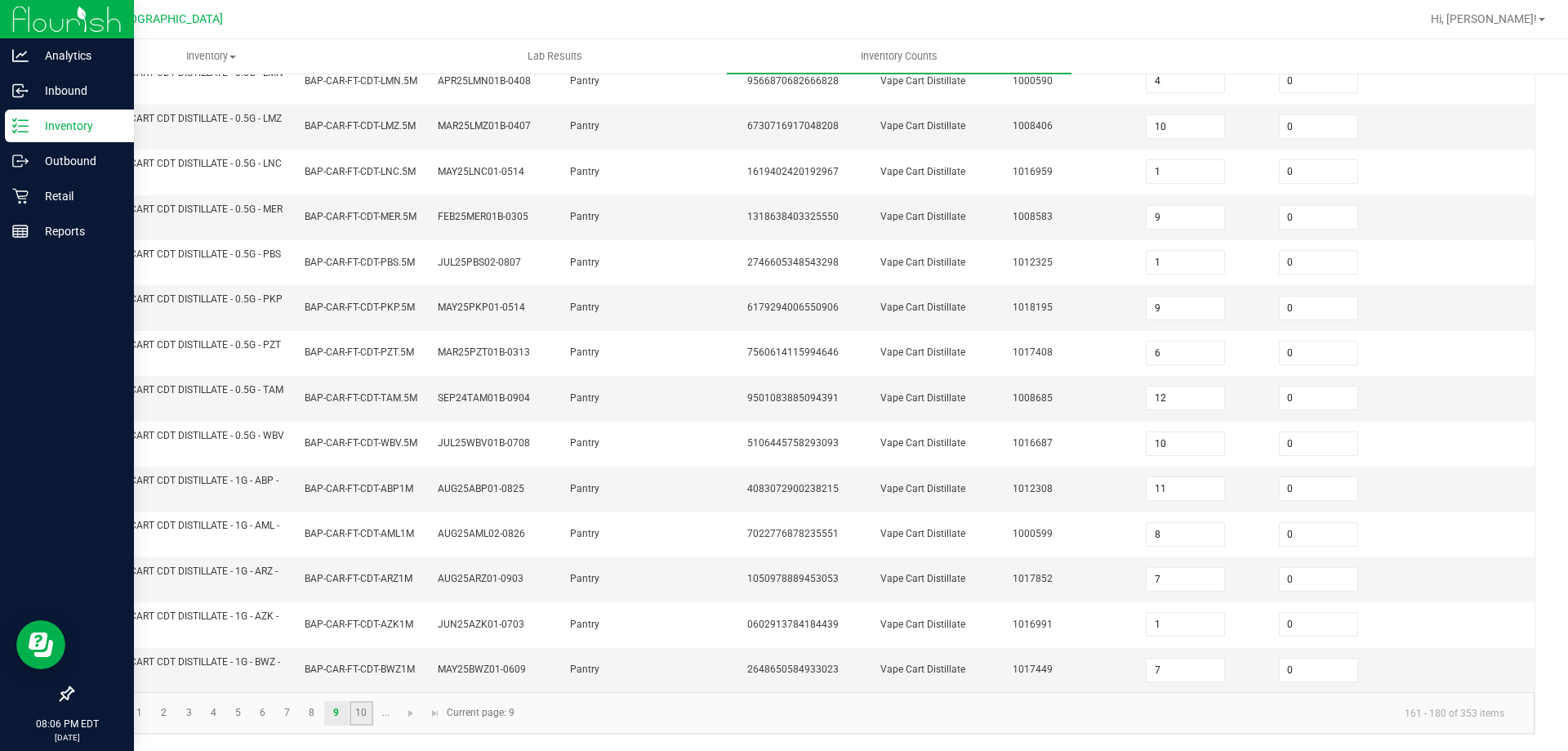
click at [361, 712] on link "10" at bounding box center [362, 713] width 24 height 24
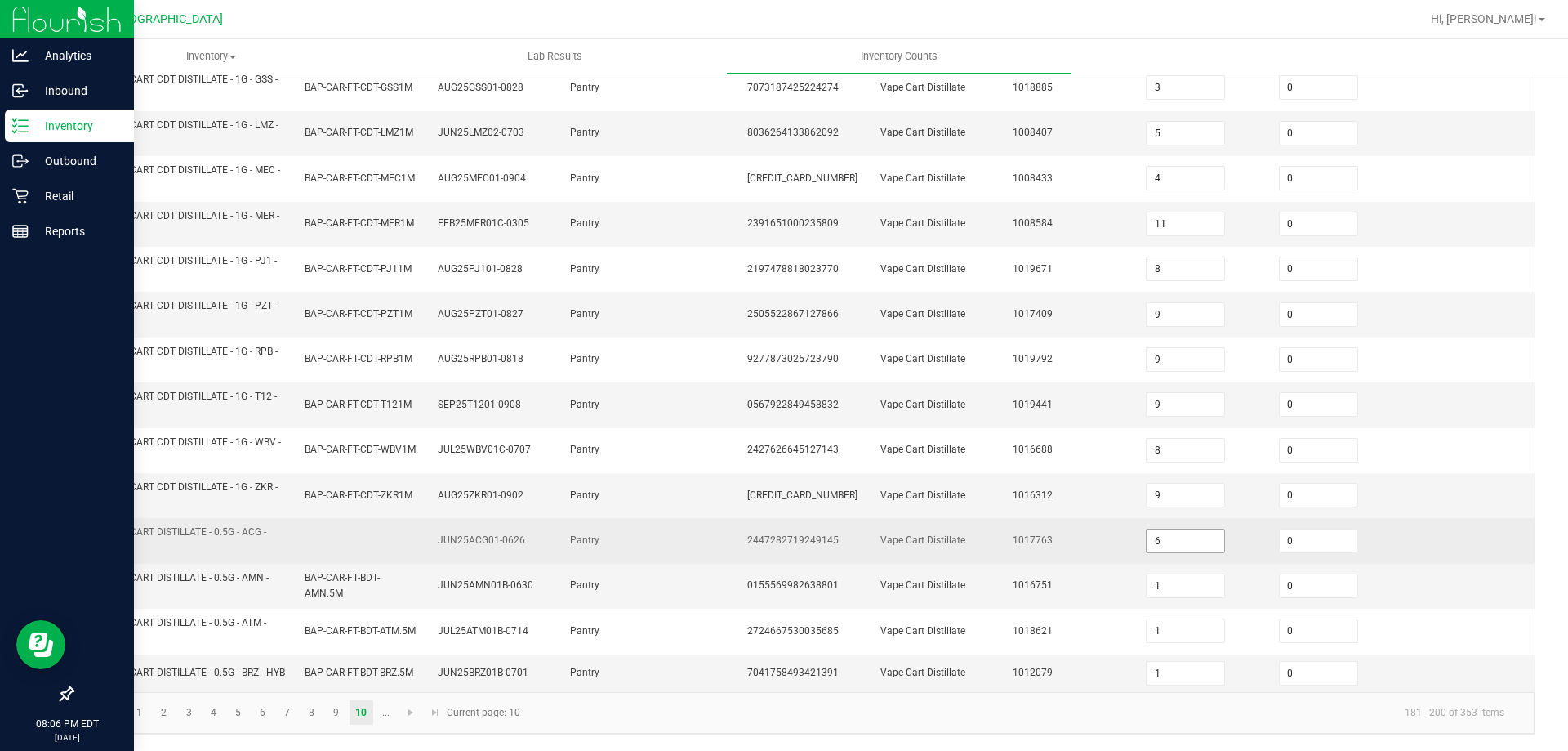
click at [1161, 538] on input "6" at bounding box center [1186, 541] width 78 height 23
click at [1106, 532] on td "1017763" at bounding box center [1069, 541] width 133 height 45
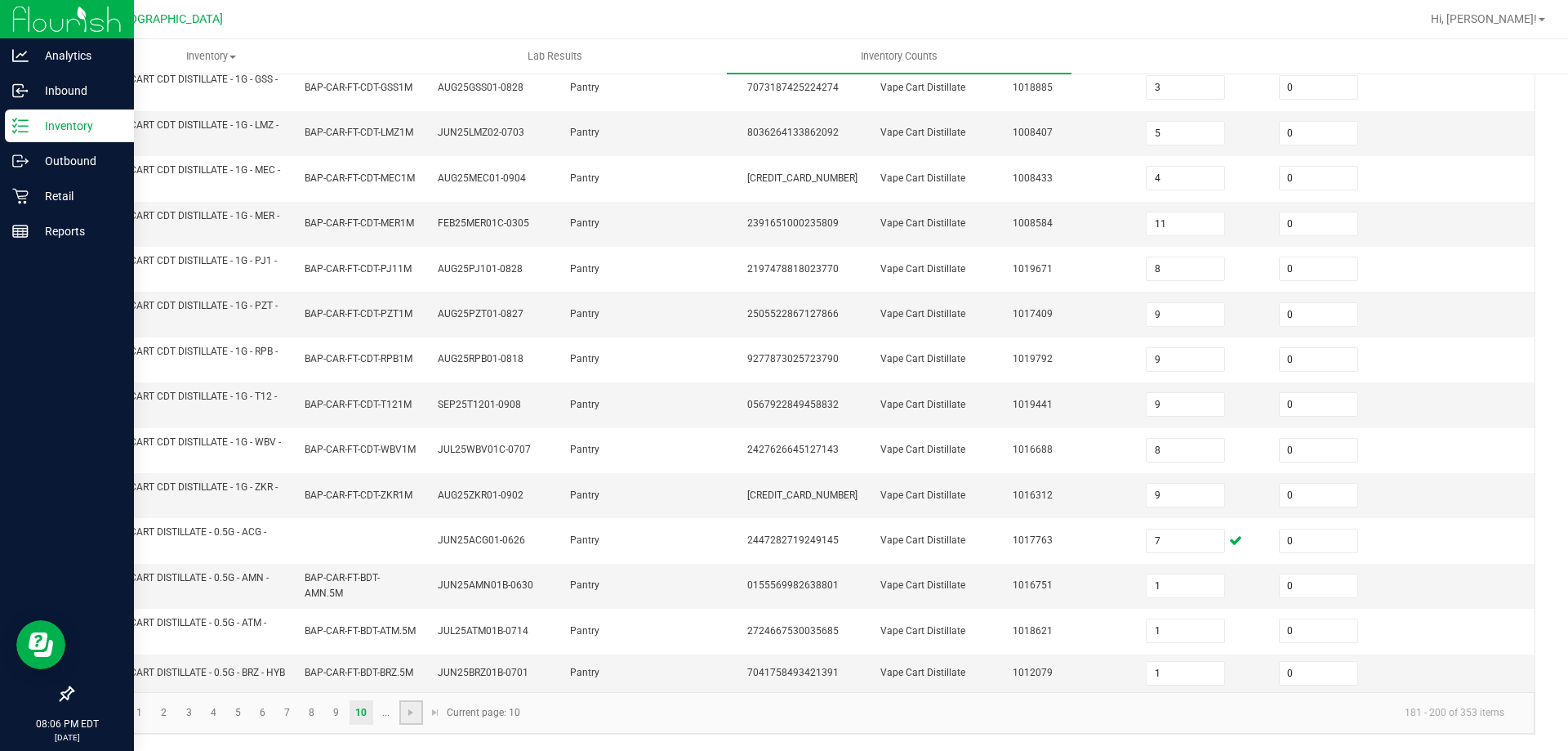
click at [402, 712] on link at bounding box center [411, 712] width 24 height 24
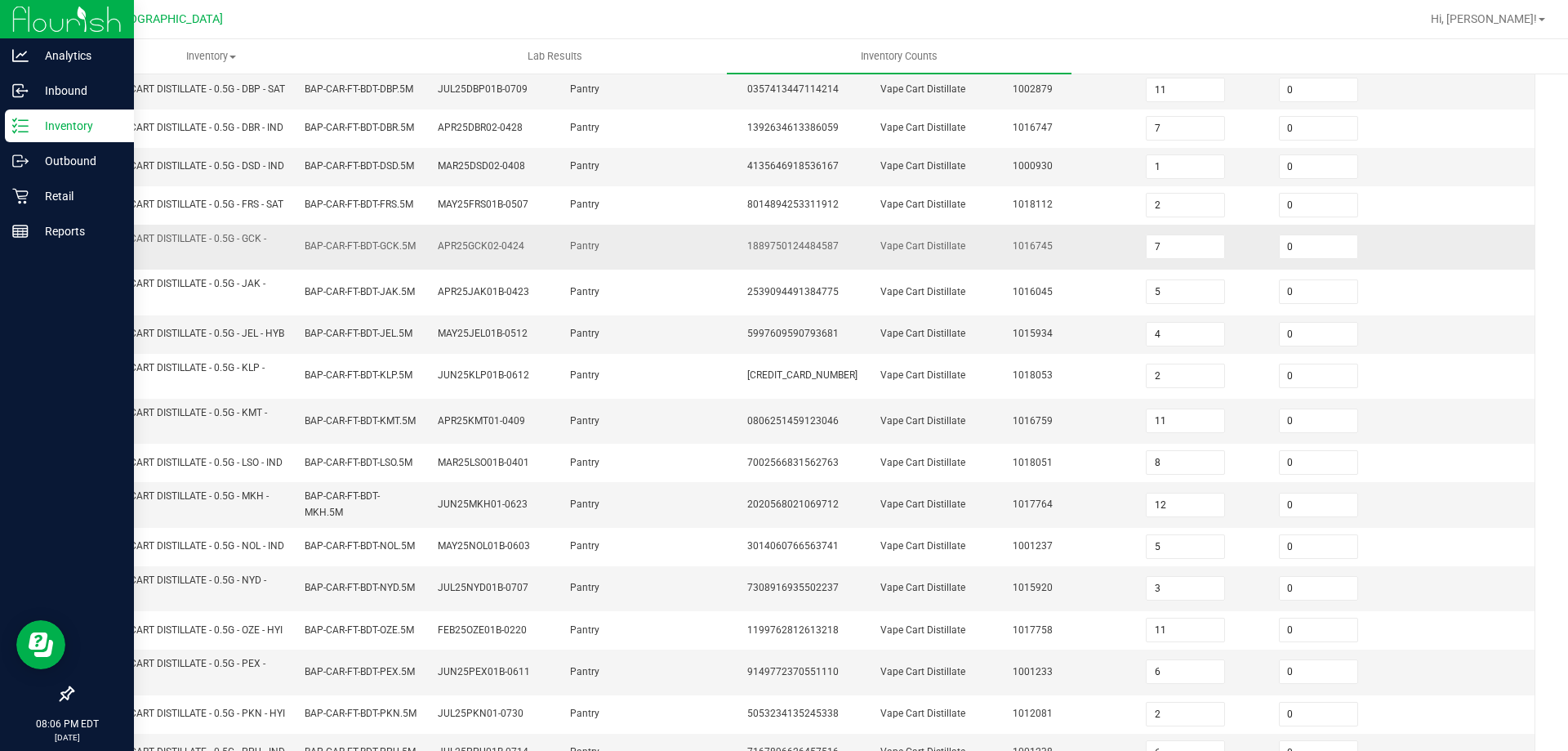
scroll to position [150, 0]
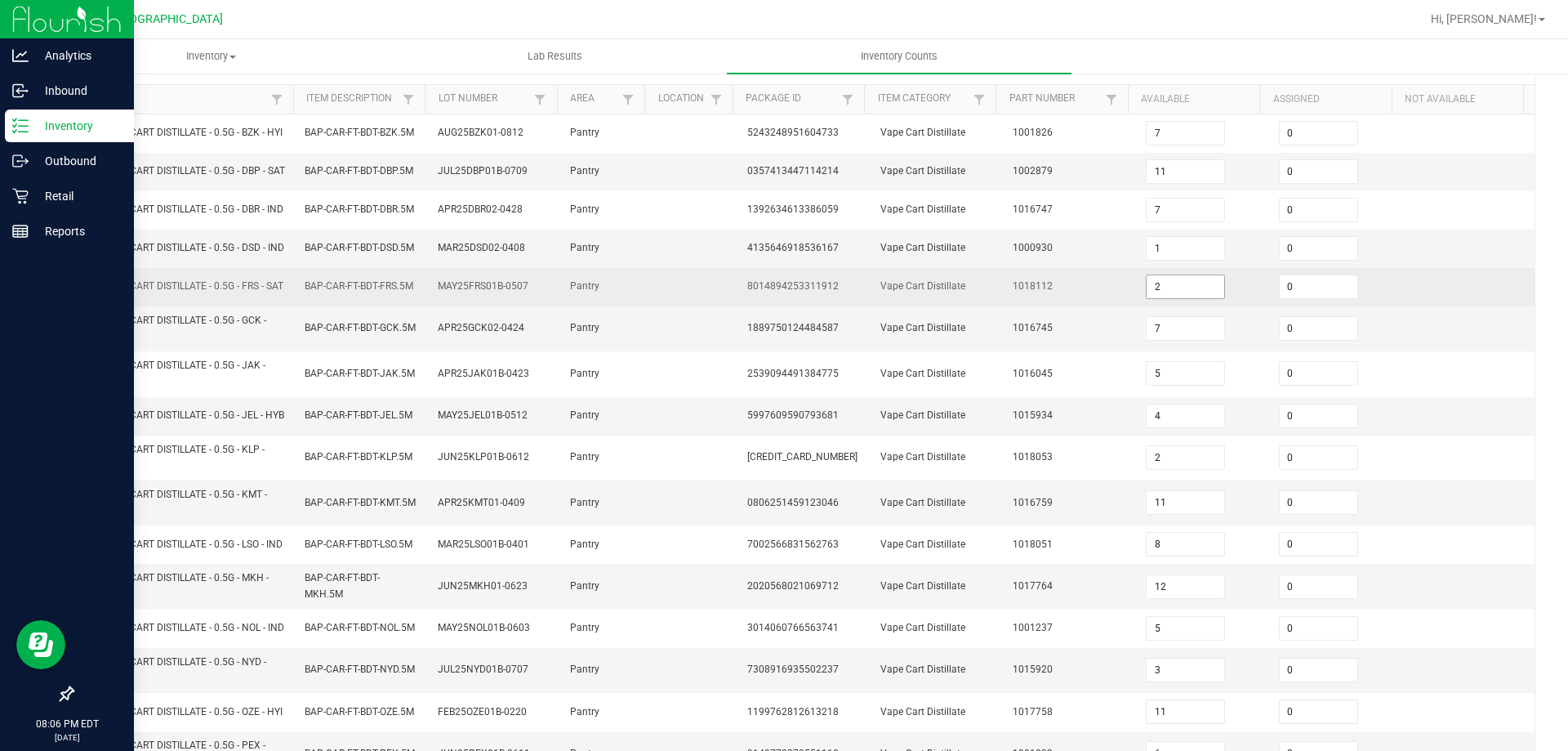
click at [1196, 298] on input "2" at bounding box center [1186, 287] width 78 height 23
click at [1072, 307] on td "1018112" at bounding box center [1069, 287] width 133 height 38
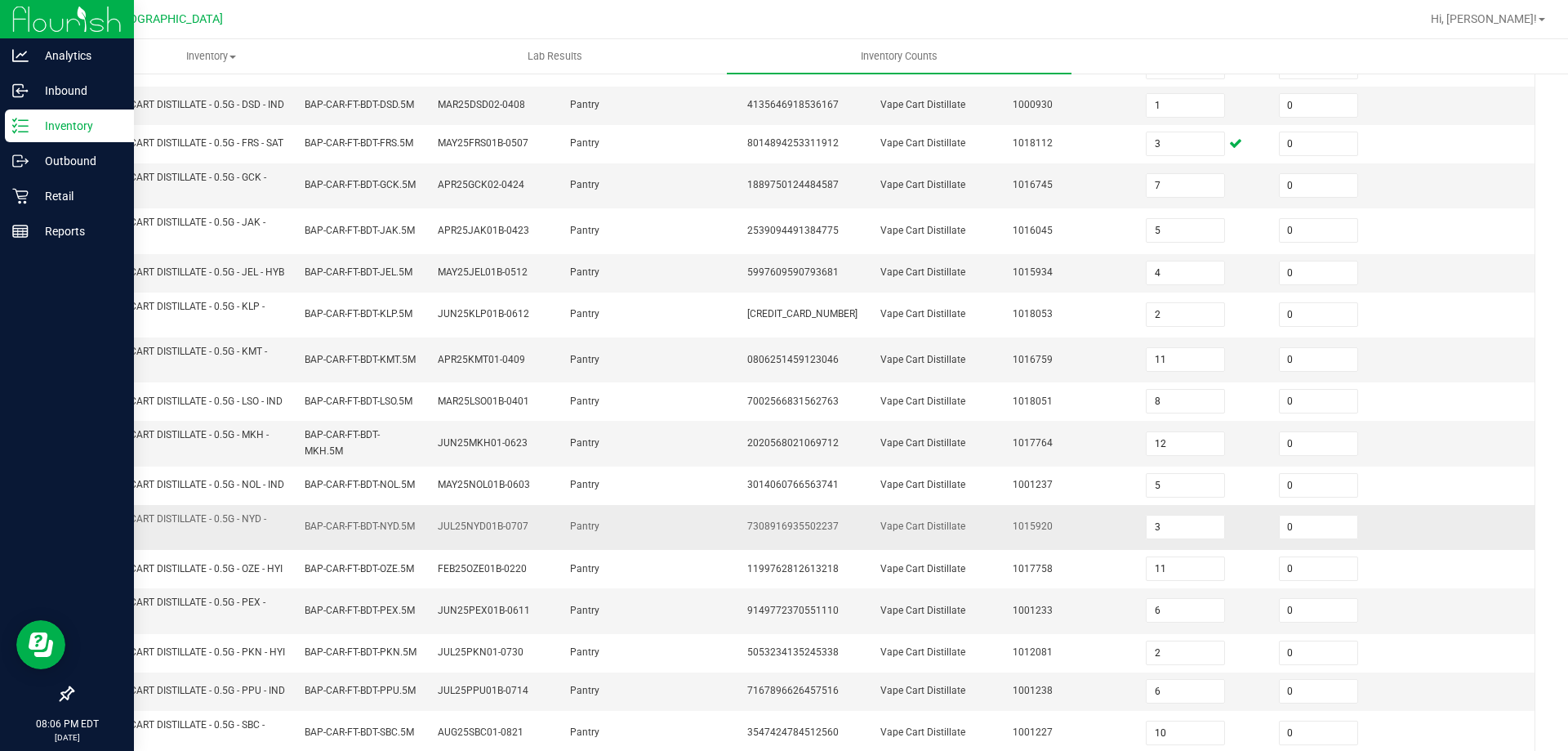
scroll to position [476, 0]
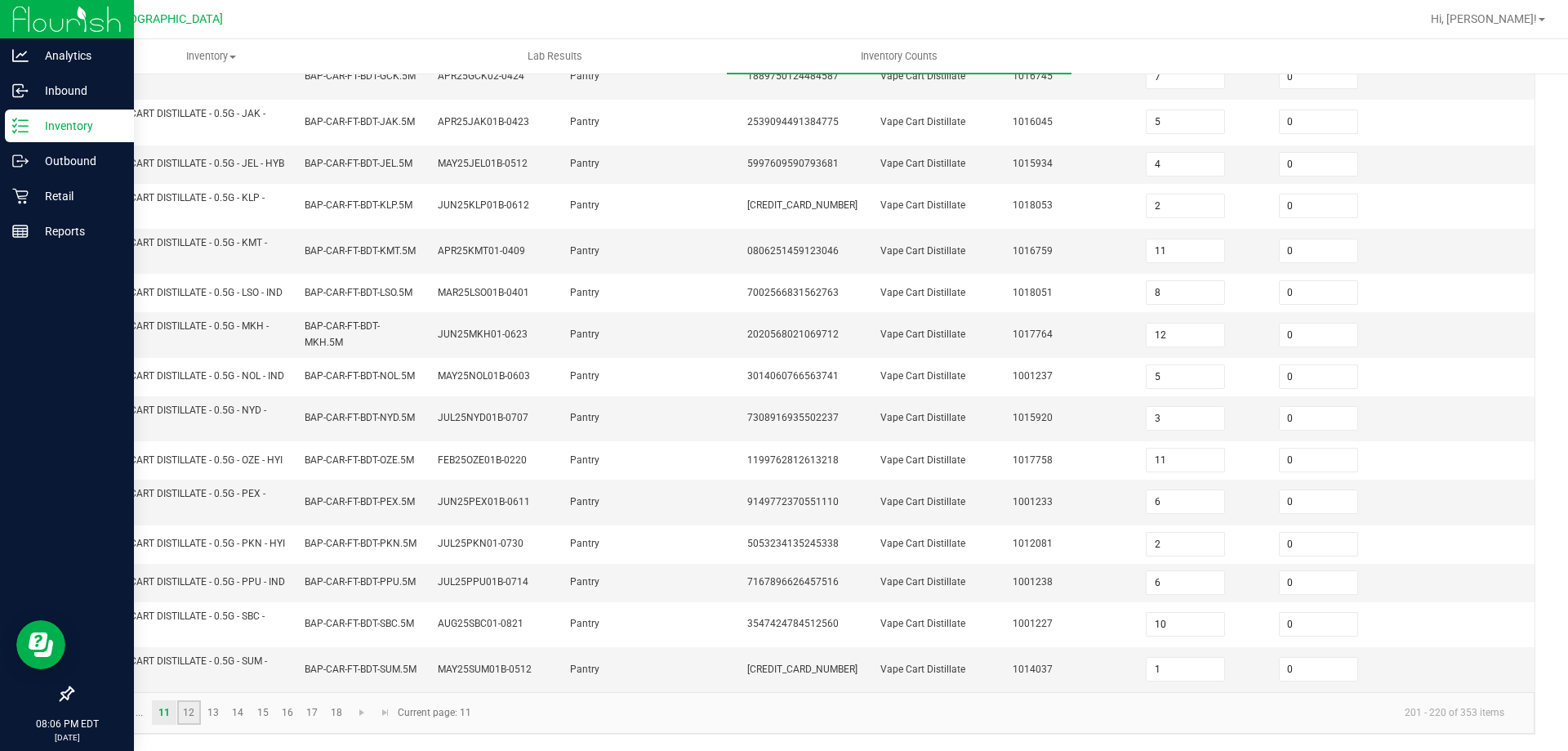
click at [184, 717] on link "12" at bounding box center [189, 712] width 24 height 24
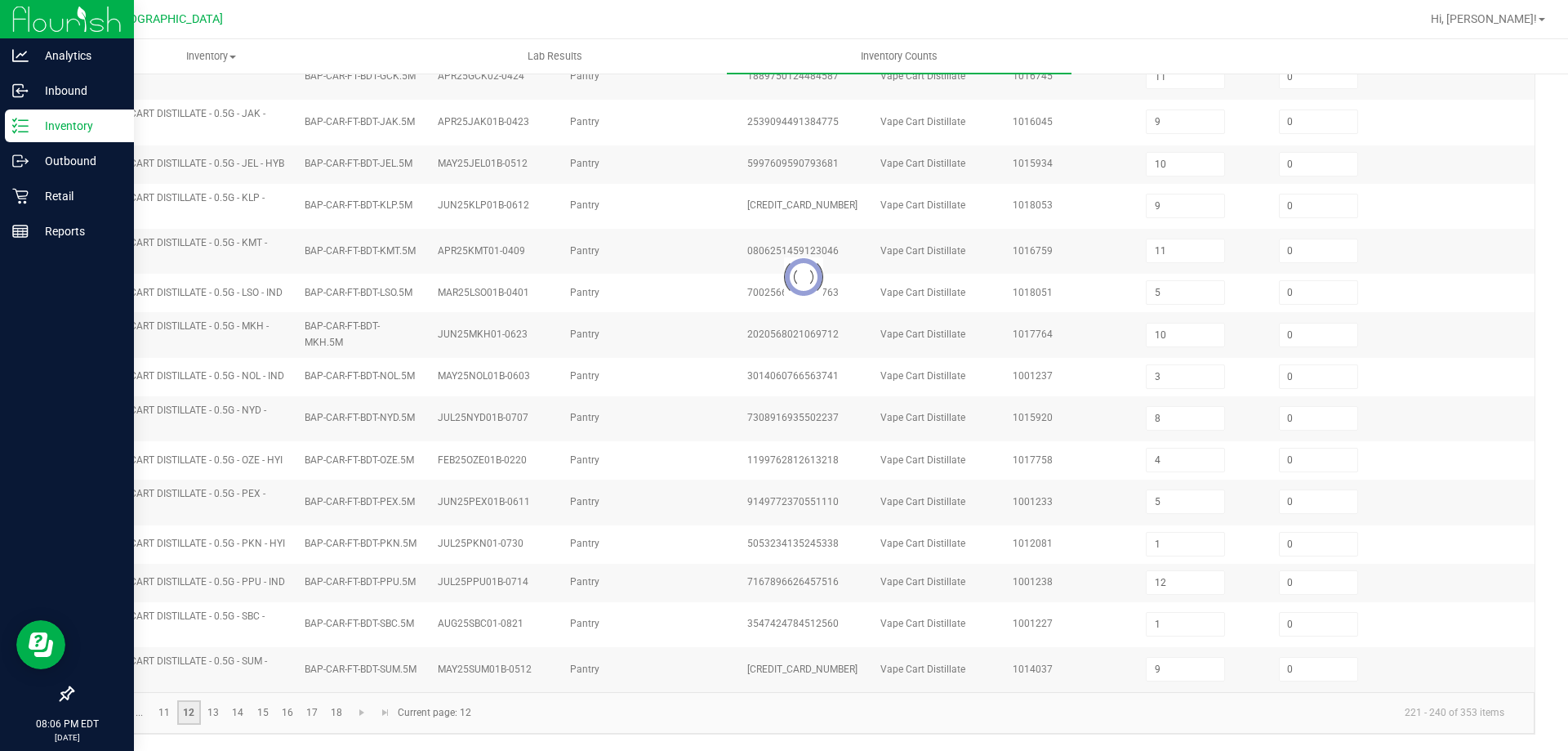
scroll to position [387, 0]
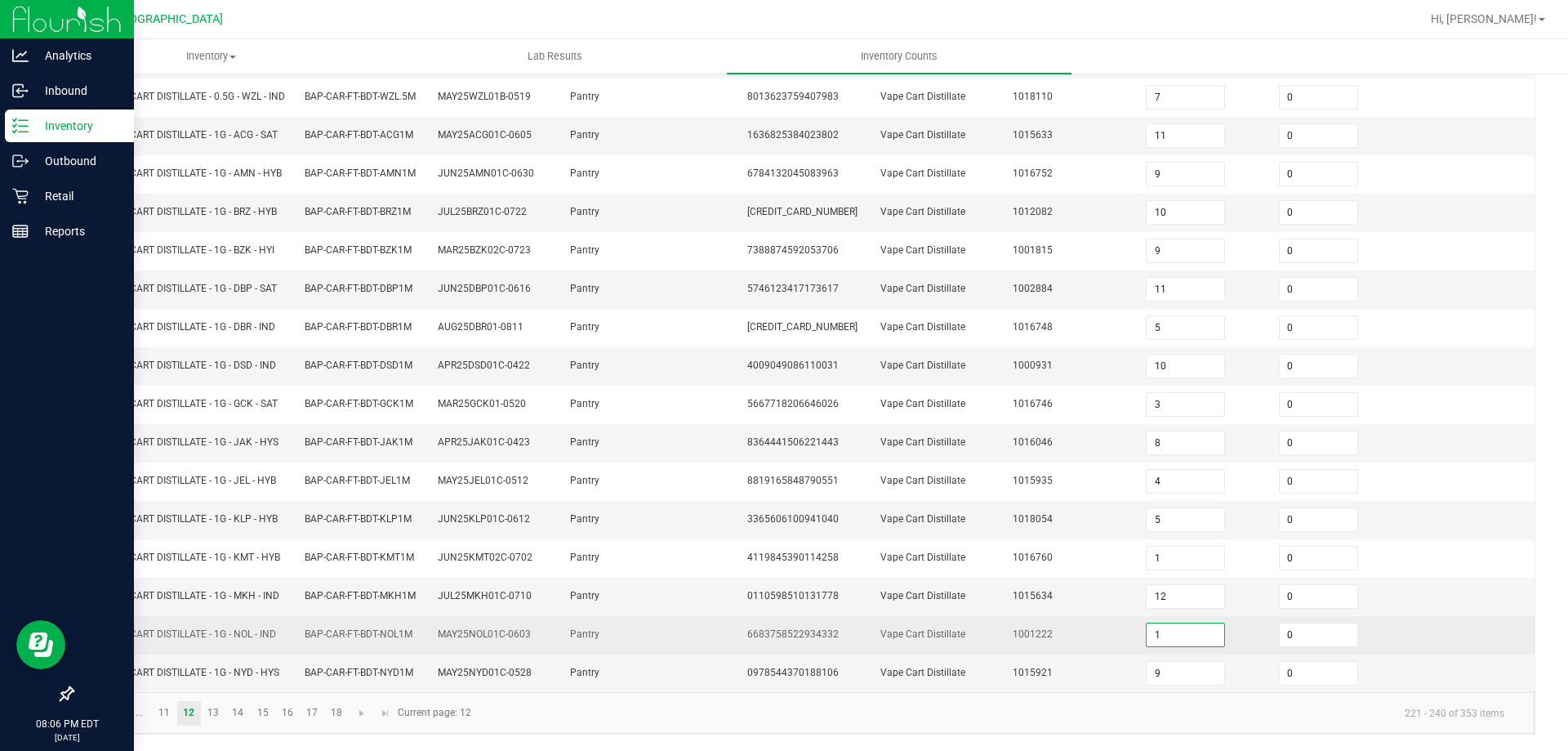
click at [1189, 644] on input "1" at bounding box center [1186, 634] width 78 height 23
click at [1083, 627] on td "1001222" at bounding box center [1069, 635] width 133 height 38
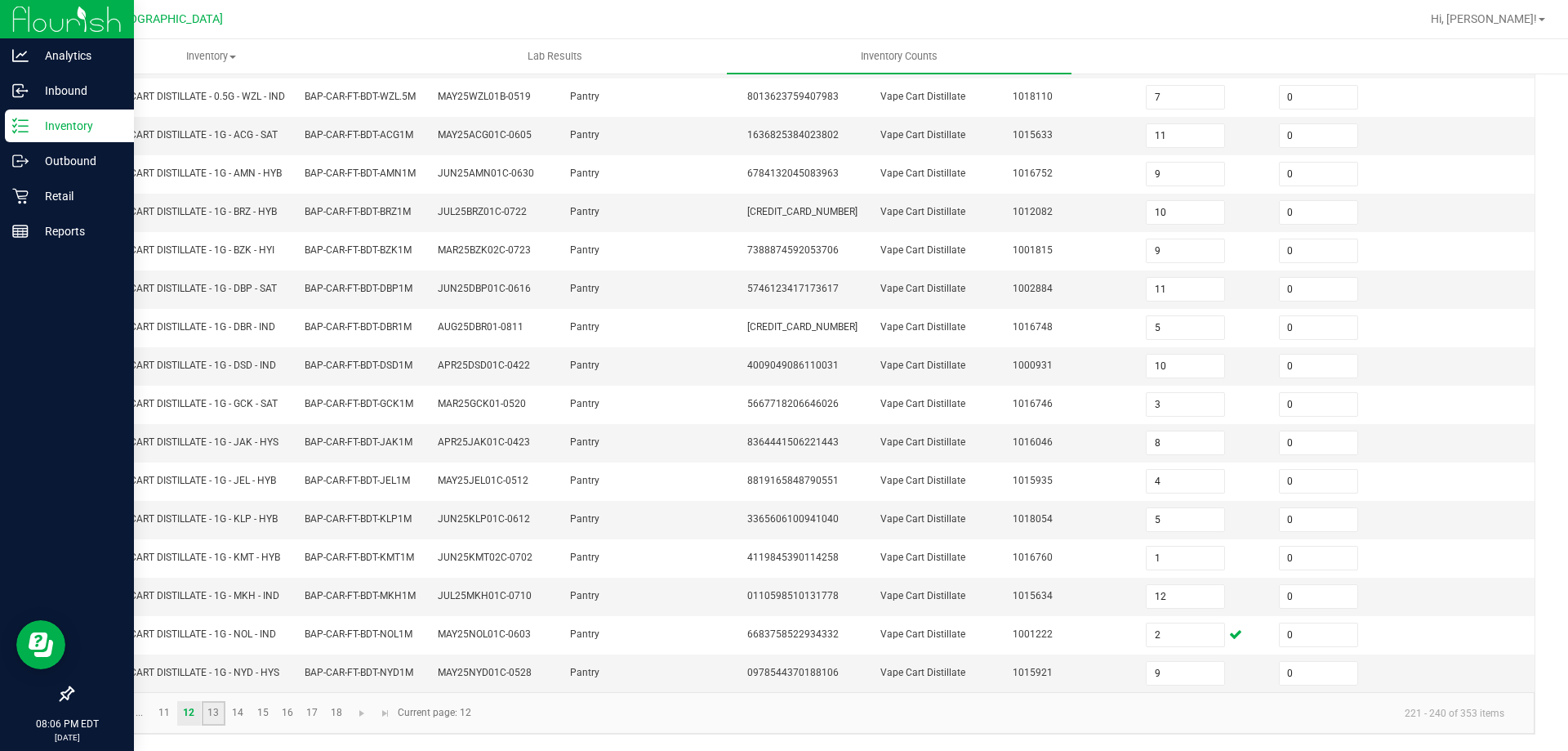
click at [213, 707] on link "13" at bounding box center [213, 713] width 24 height 24
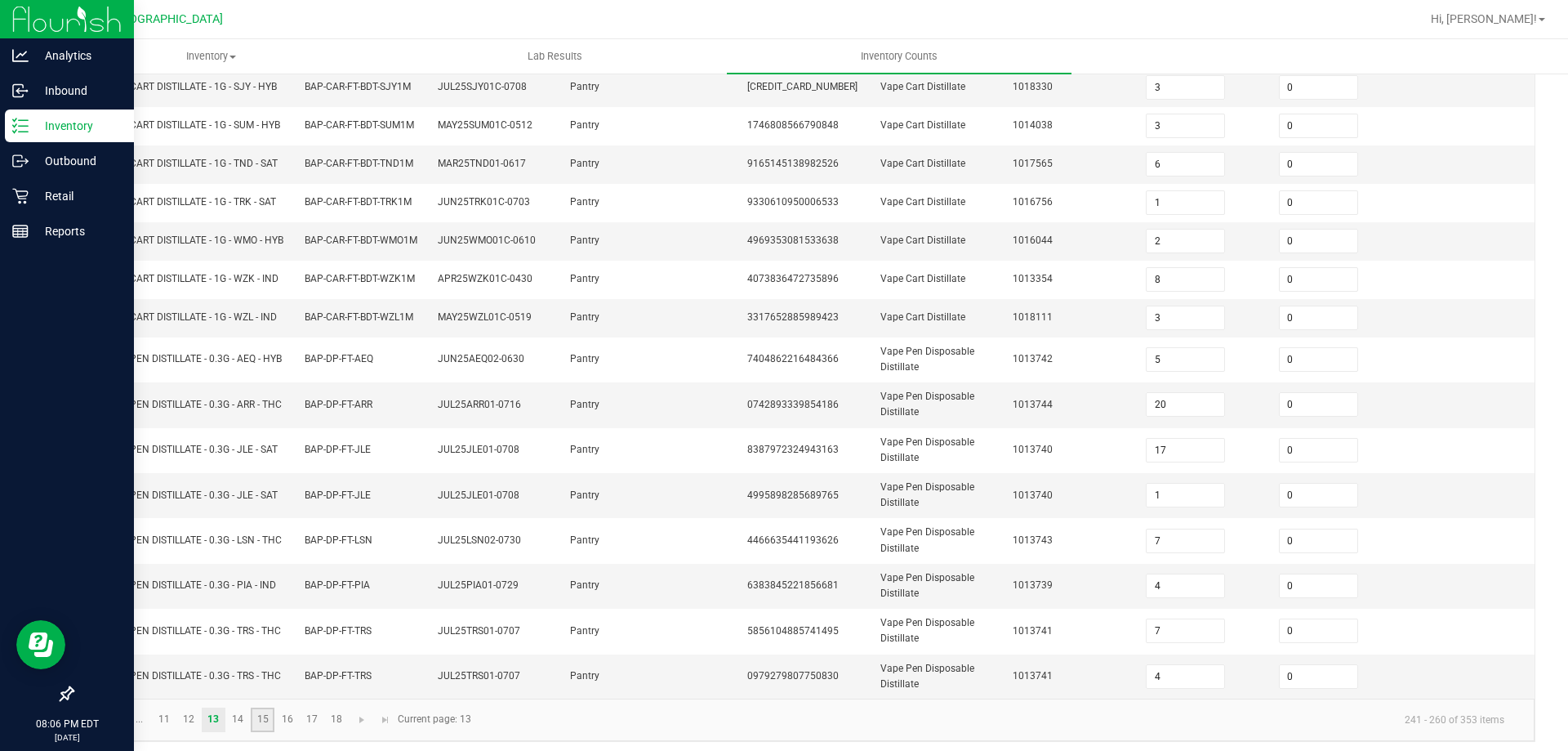
click at [260, 732] on link "15" at bounding box center [263, 719] width 24 height 24
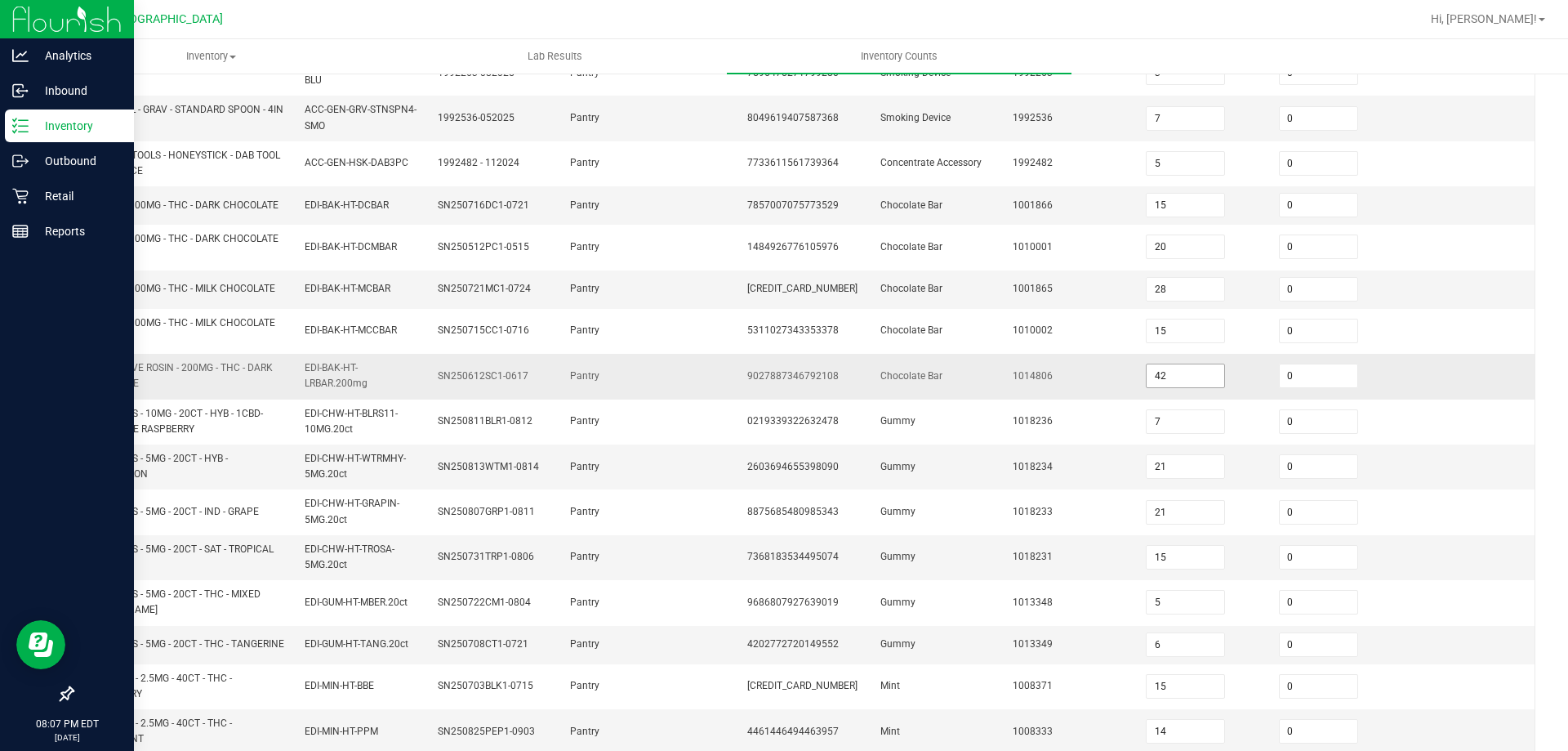
click at [1176, 377] on input "42" at bounding box center [1186, 376] width 78 height 23
click at [1094, 371] on td "1014806" at bounding box center [1069, 376] width 133 height 45
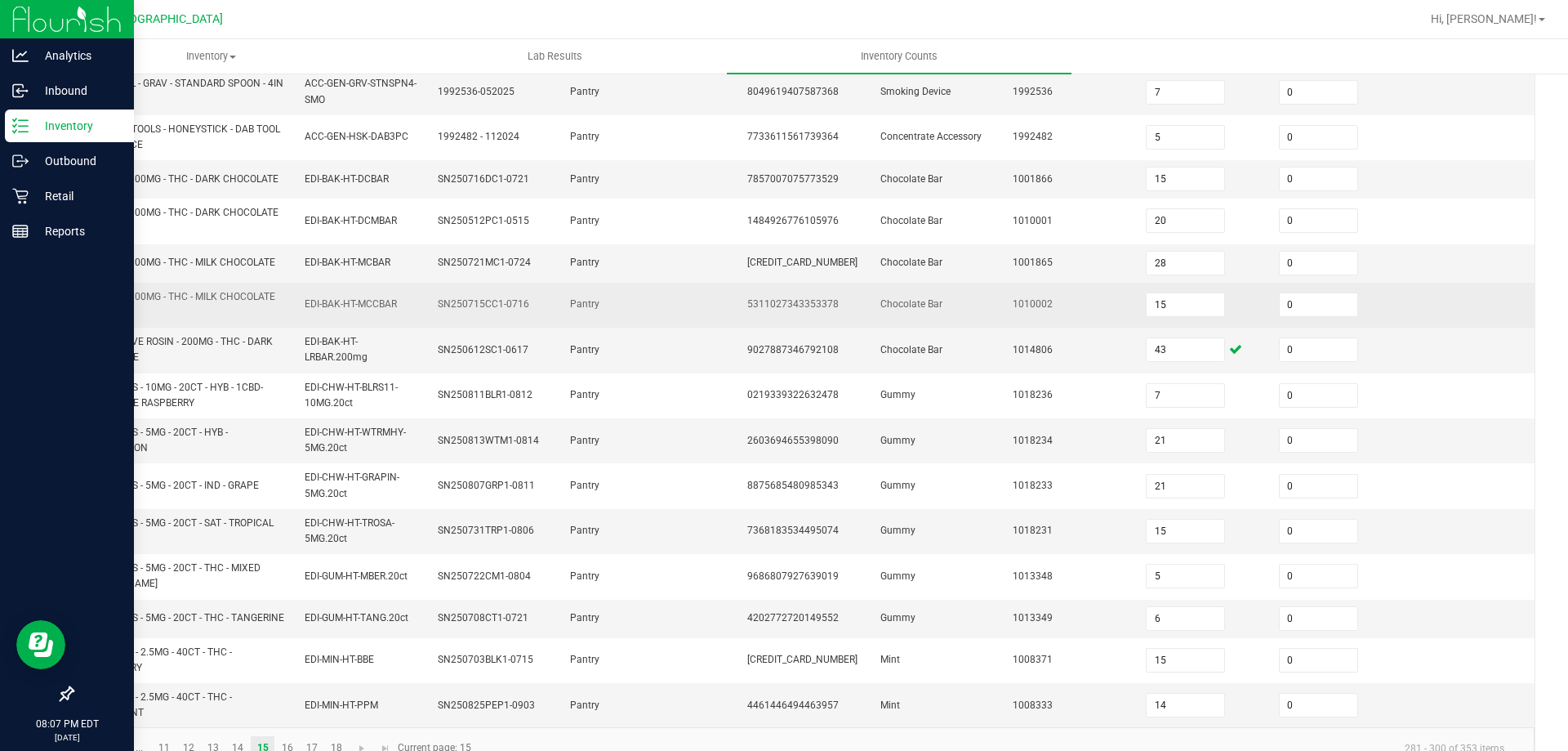
scroll to position [375, 0]
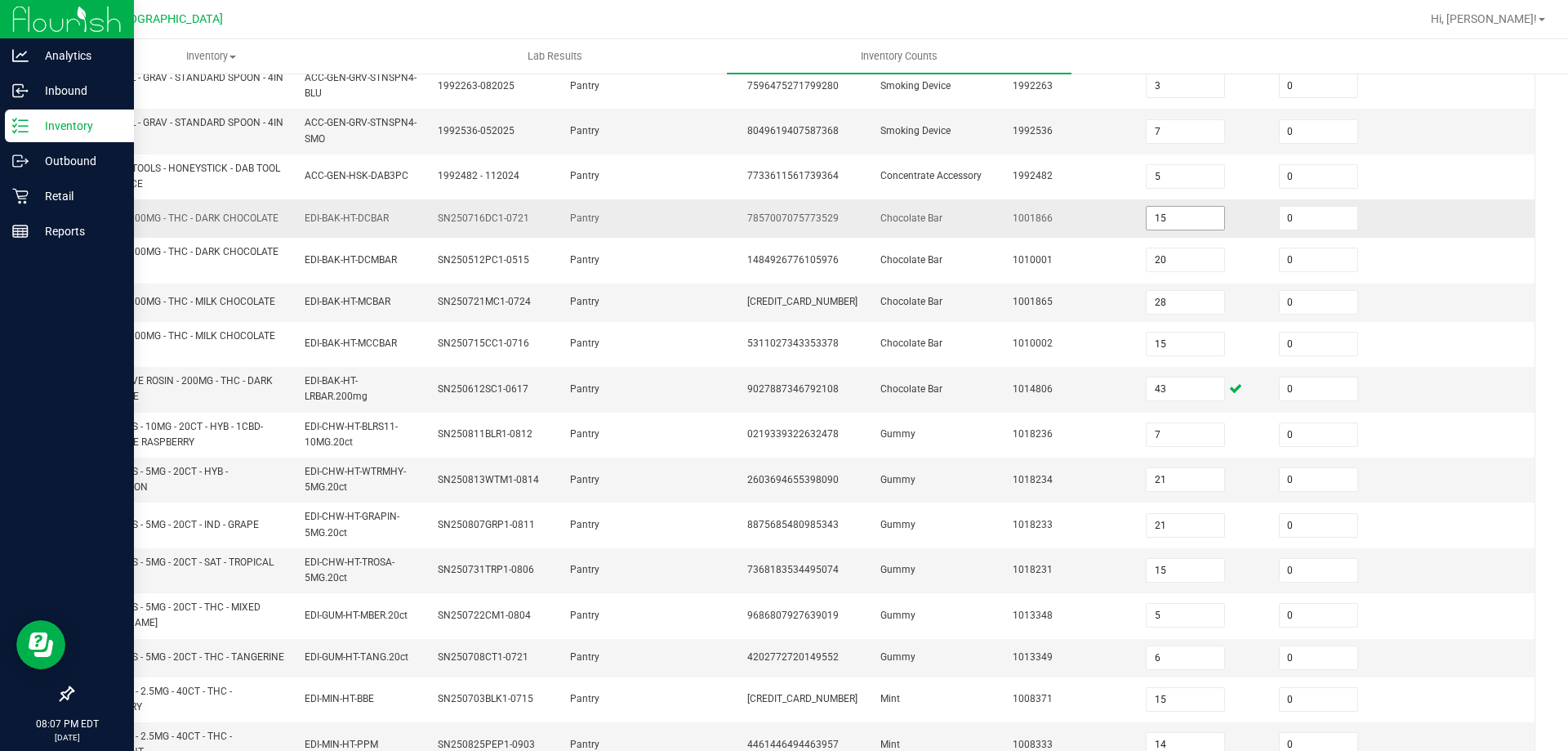
click at [1192, 216] on input "15" at bounding box center [1186, 218] width 78 height 23
click at [1071, 222] on td "1001866" at bounding box center [1069, 219] width 133 height 38
click at [1174, 211] on input "17" at bounding box center [1186, 218] width 78 height 23
click at [1065, 224] on td "1001866" at bounding box center [1069, 219] width 133 height 38
